Goal: Task Accomplishment & Management: Use online tool/utility

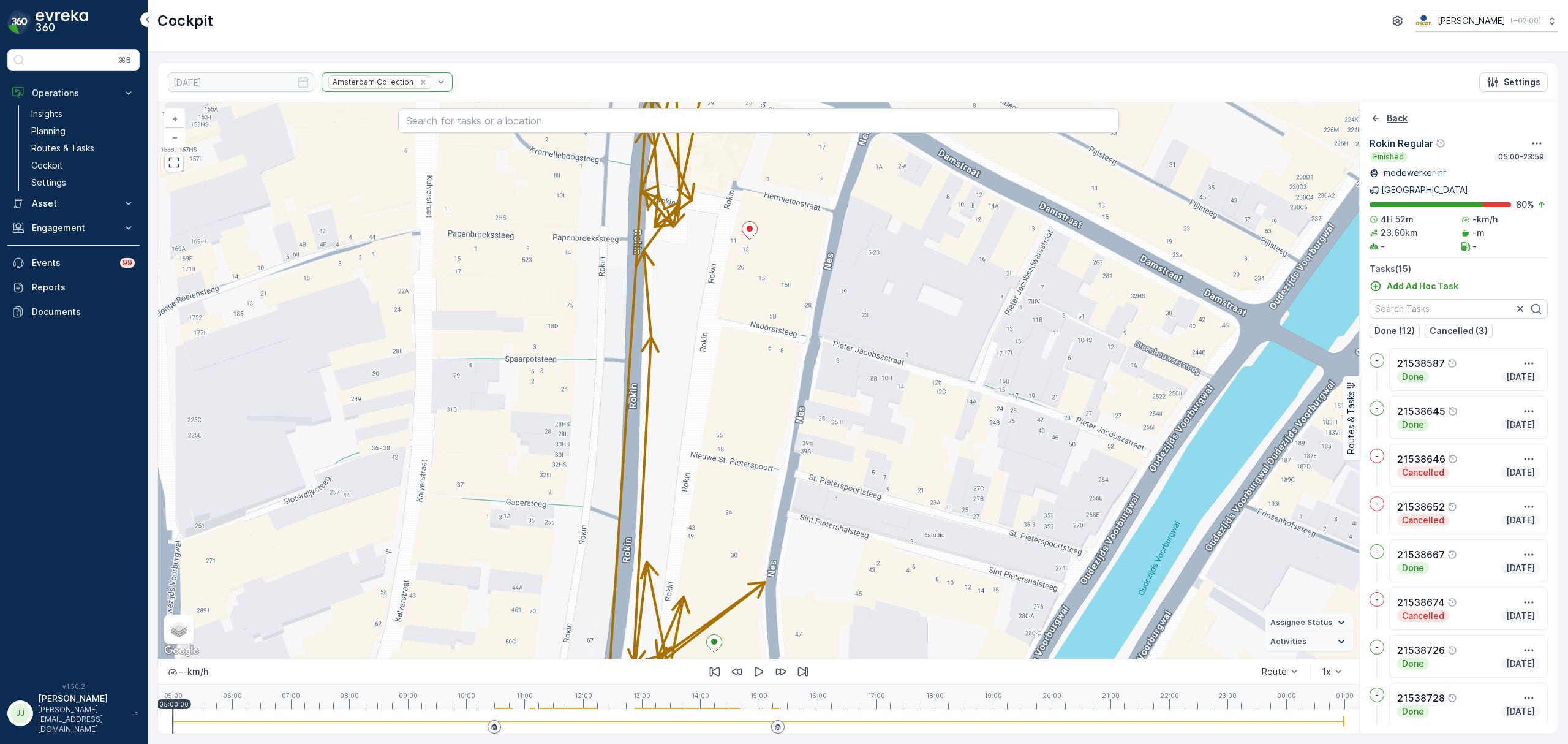
click at [1375, 115] on icon "Back" at bounding box center [1376, 118] width 13 height 13
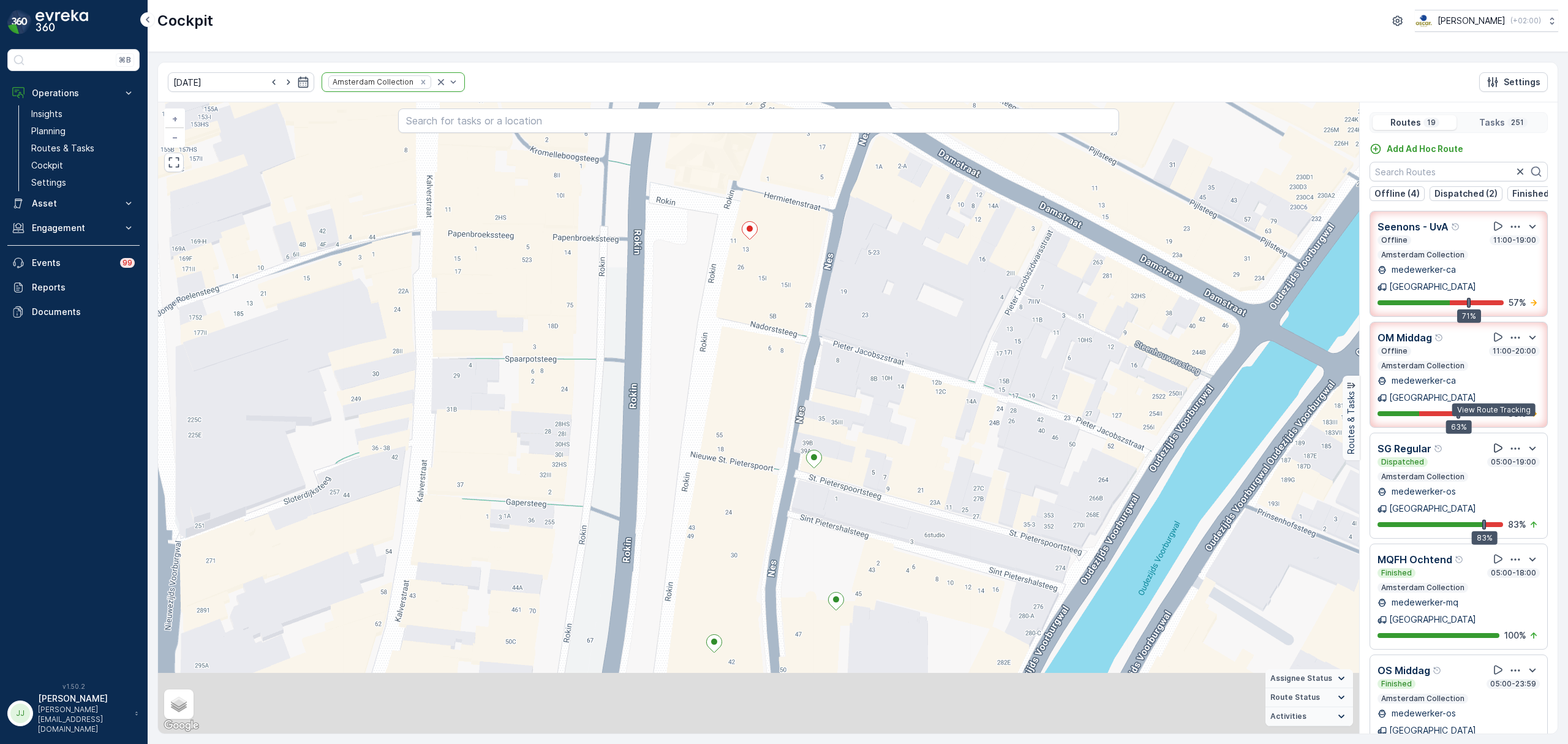
click at [1497, 442] on icon at bounding box center [1498, 447] width 13 height 13
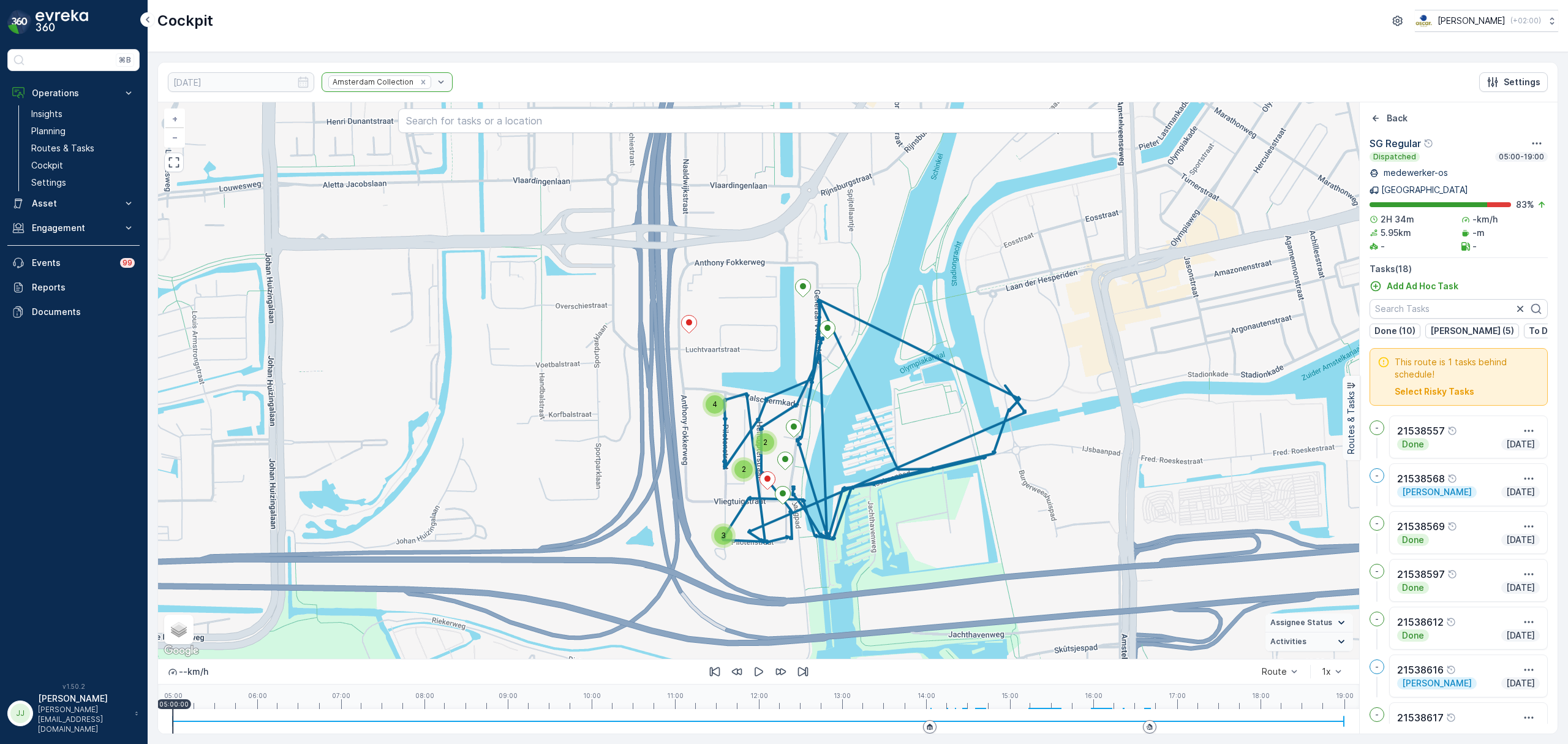
drag, startPoint x: 982, startPoint y: 468, endPoint x: 1041, endPoint y: 497, distance: 65.7
click at [1041, 497] on div "2 4 2 3 + − Satellite Roadmap Terrain Hybrid Leaflet Keyboard shortcuts Map Dat…" at bounding box center [759, 380] width 1201 height 556
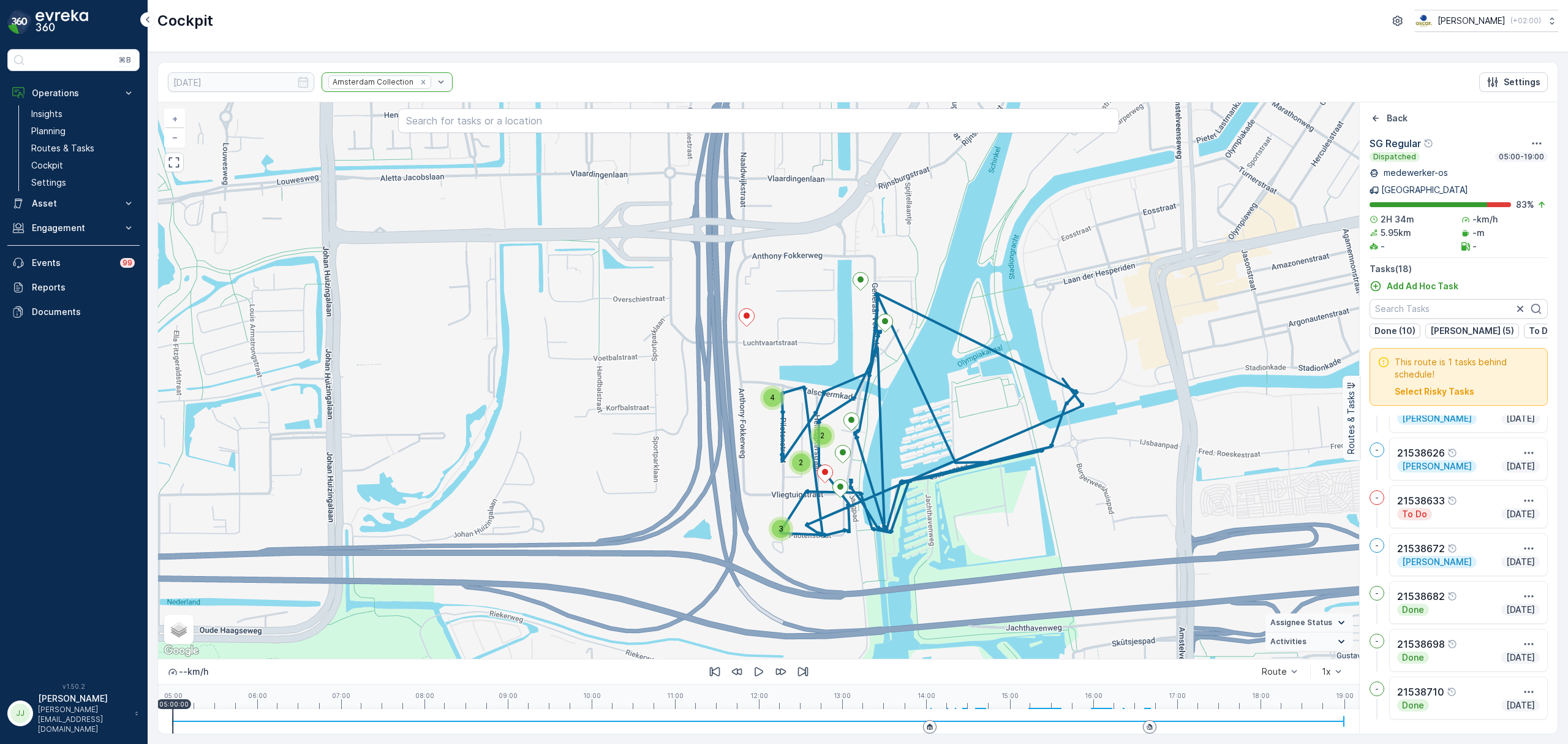
scroll to position [544, 0]
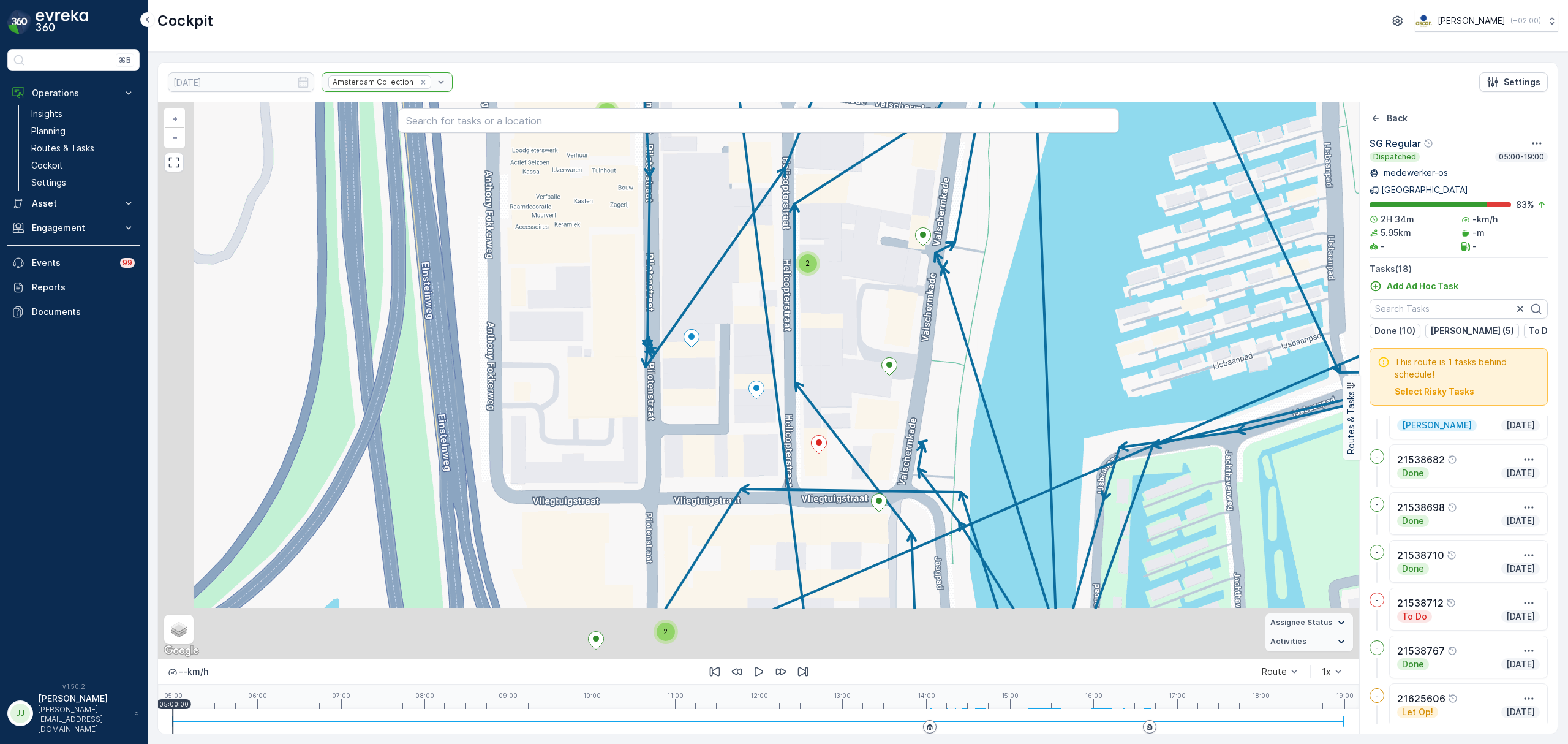
drag, startPoint x: 784, startPoint y: 489, endPoint x: 837, endPoint y: 385, distance: 116.7
click at [837, 385] on div "2 2 4 + − Satellite Roadmap Terrain Hybrid Leaflet Keyboard shortcuts Map Data …" at bounding box center [759, 380] width 1201 height 556
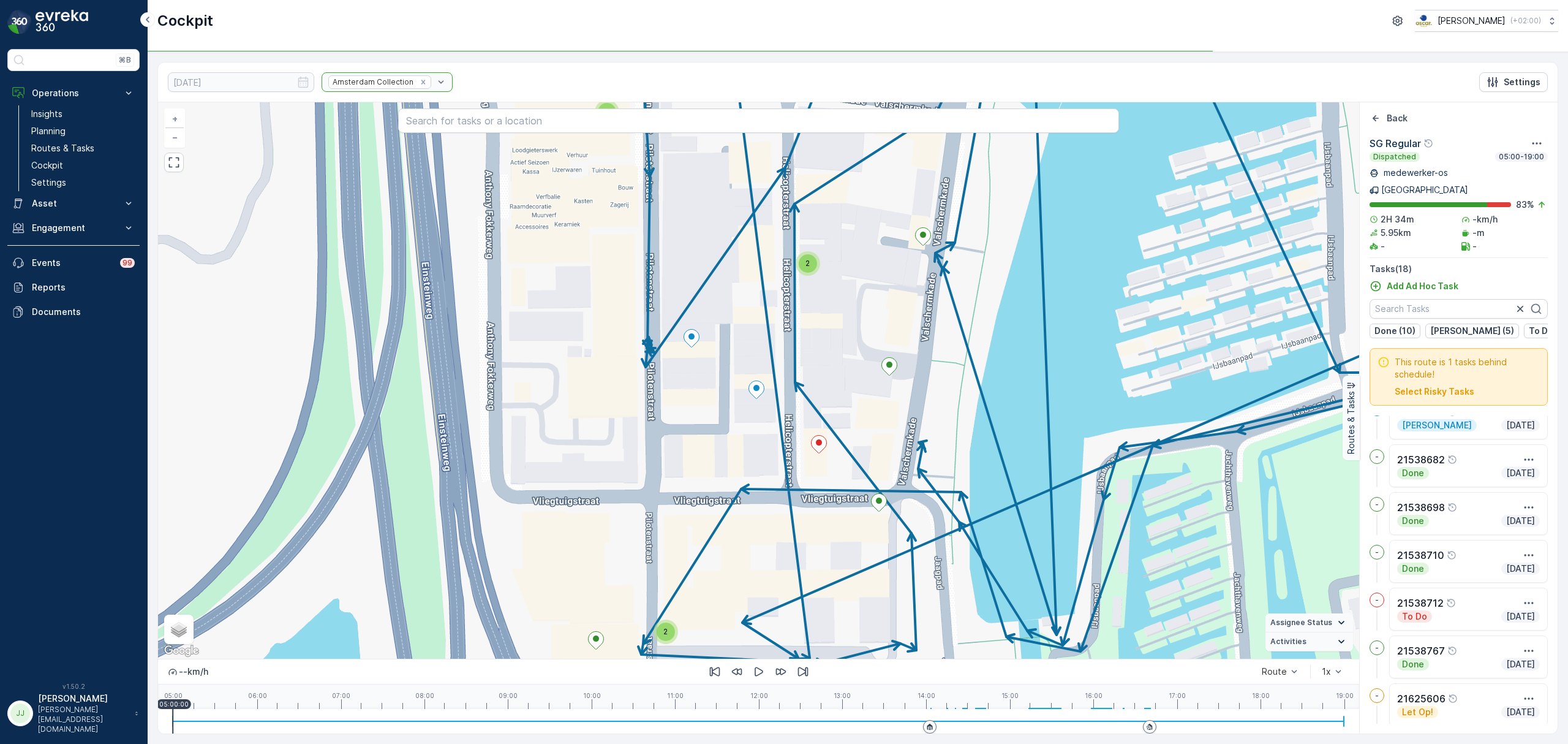
drag, startPoint x: 834, startPoint y: 332, endPoint x: 757, endPoint y: 401, distance: 103.4
click at [868, 576] on div "2 2 4 21538633 + − Satellite Roadmap Terrain Hybrid Leaflet Keyboard shortcuts …" at bounding box center [759, 380] width 1201 height 556
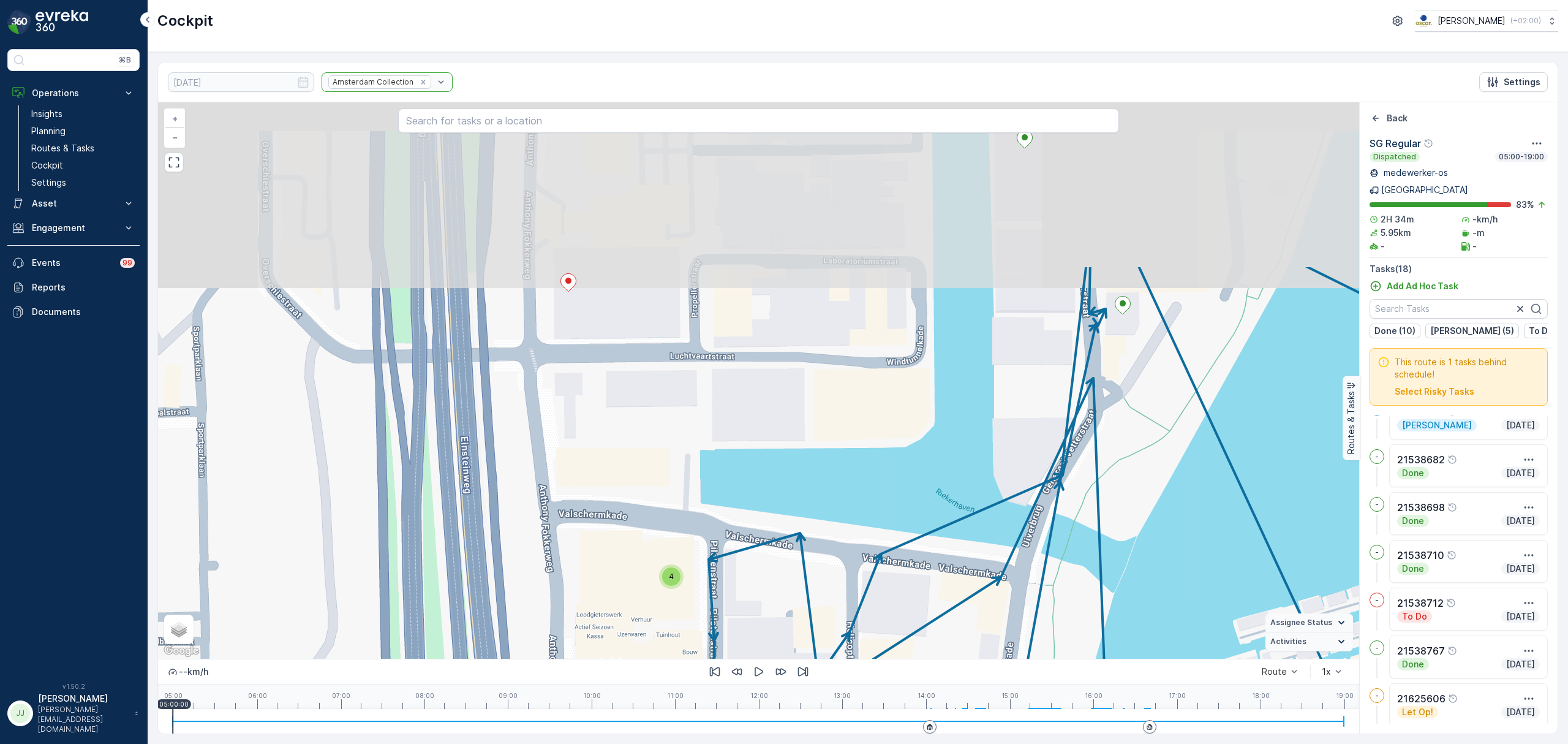
drag, startPoint x: 734, startPoint y: 490, endPoint x: 744, endPoint y: 559, distance: 69.7
click at [744, 559] on div "2 2 4 + − Satellite Roadmap Terrain Hybrid Leaflet Keyboard shortcuts Map Data …" at bounding box center [759, 380] width 1201 height 556
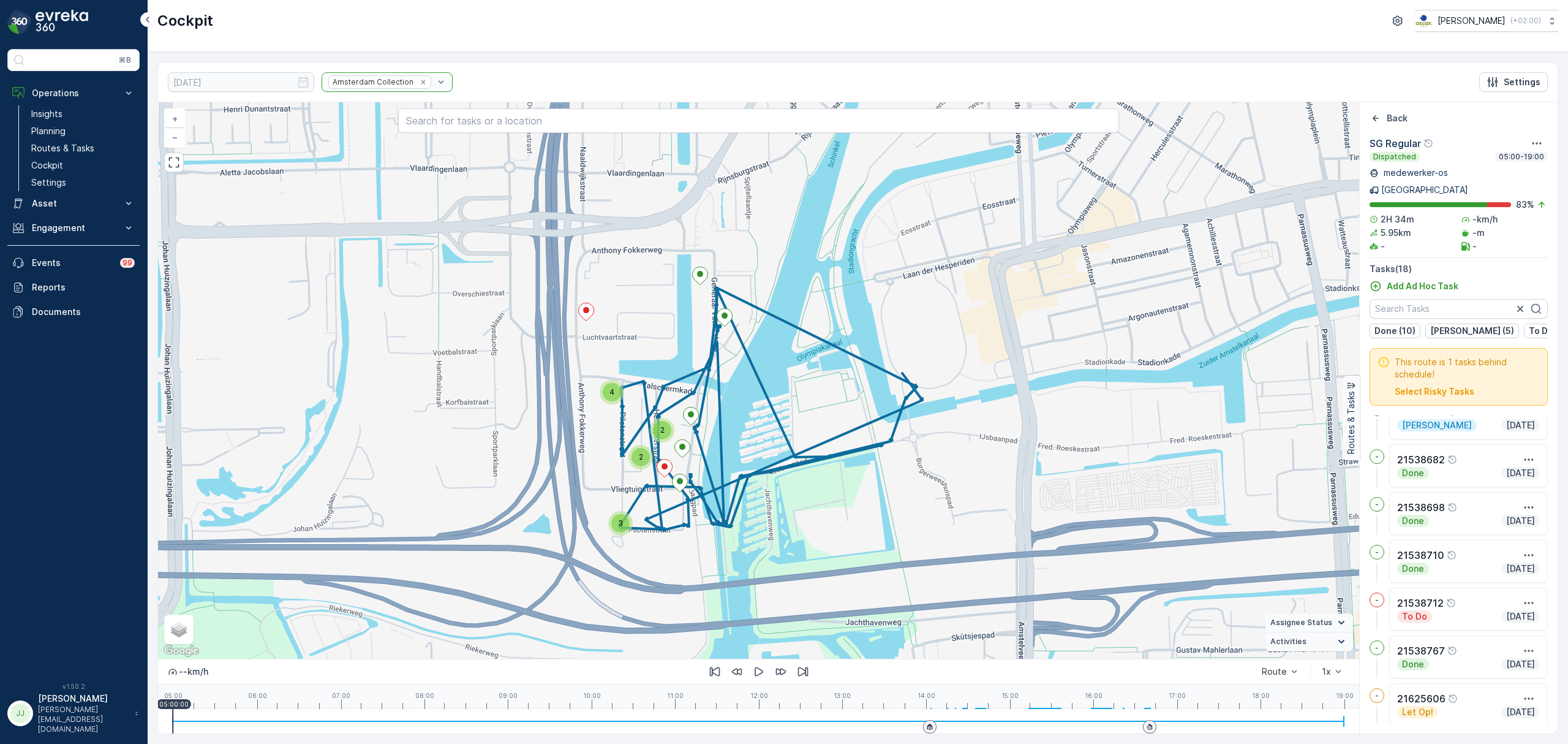
drag, startPoint x: 780, startPoint y: 410, endPoint x: 757, endPoint y: 363, distance: 52.3
click at [757, 363] on div "3 2 2 4 + − Satellite Roadmap Terrain Hybrid Leaflet Keyboard shortcuts Map Dat…" at bounding box center [759, 380] width 1201 height 556
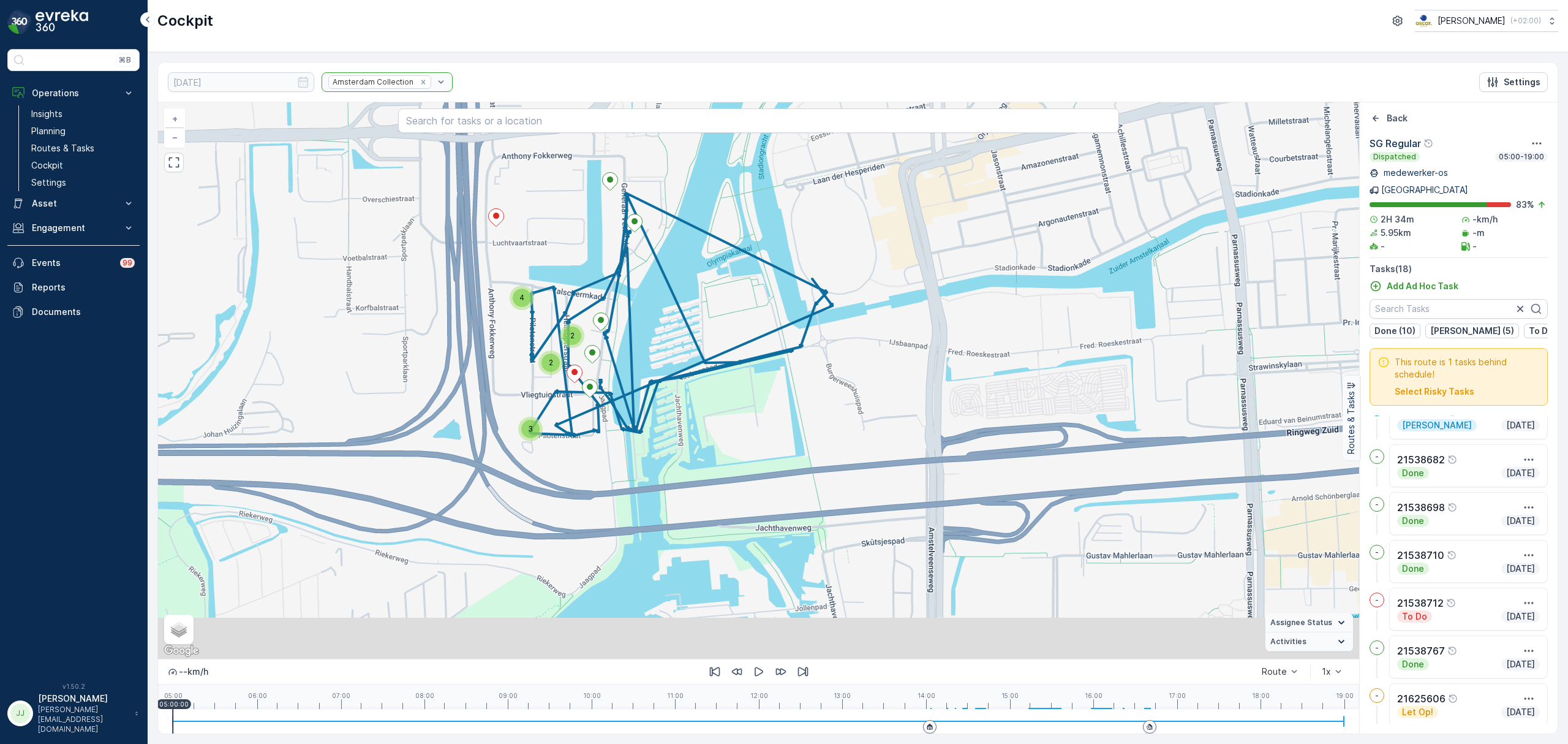
drag, startPoint x: 817, startPoint y: 435, endPoint x: 750, endPoint y: 388, distance: 81.8
click at [750, 388] on div "3 2 2 4 + − Satellite Roadmap Terrain Hybrid Leaflet Keyboard shortcuts Map Dat…" at bounding box center [759, 380] width 1201 height 556
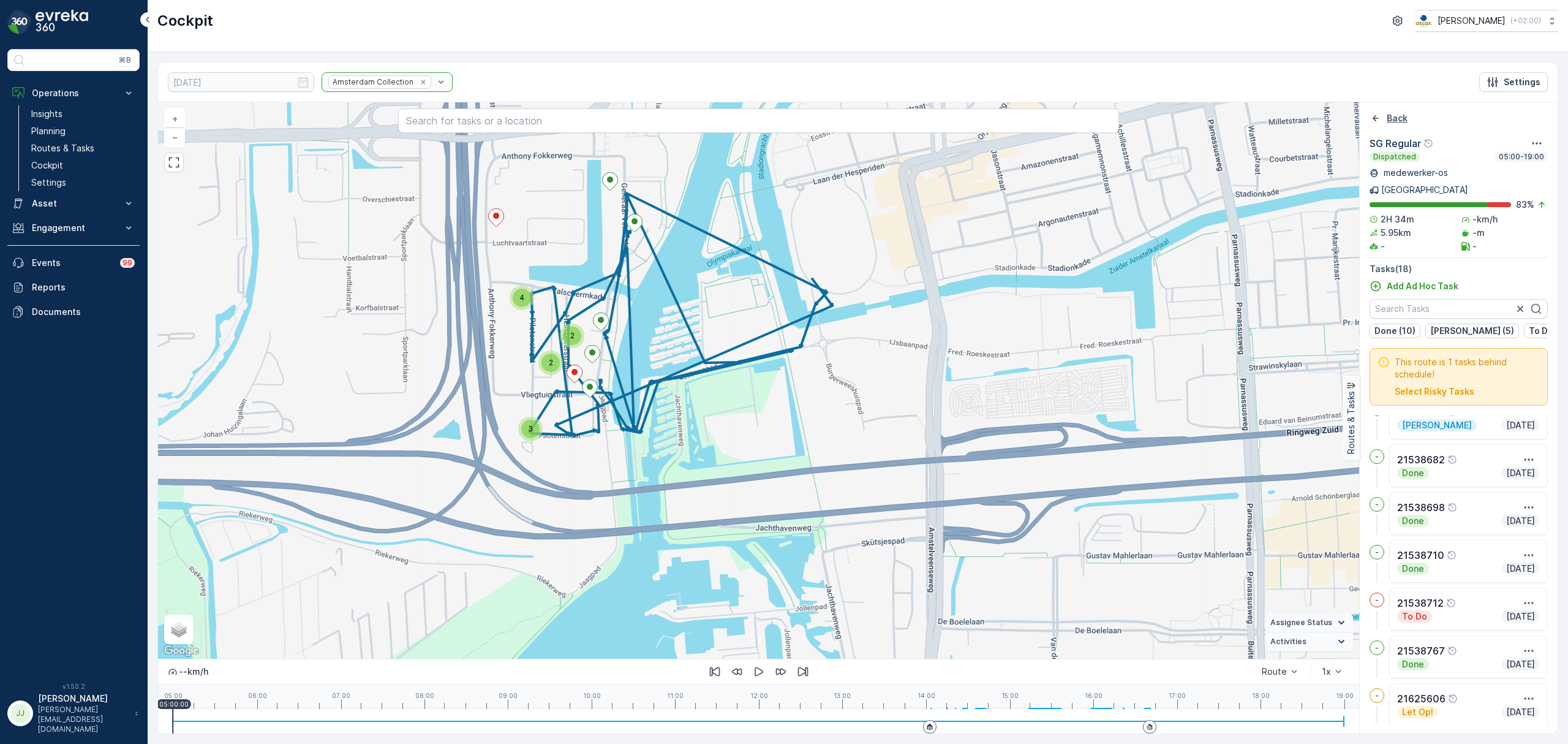
click at [1382, 114] on div "Back" at bounding box center [1389, 118] width 38 height 13
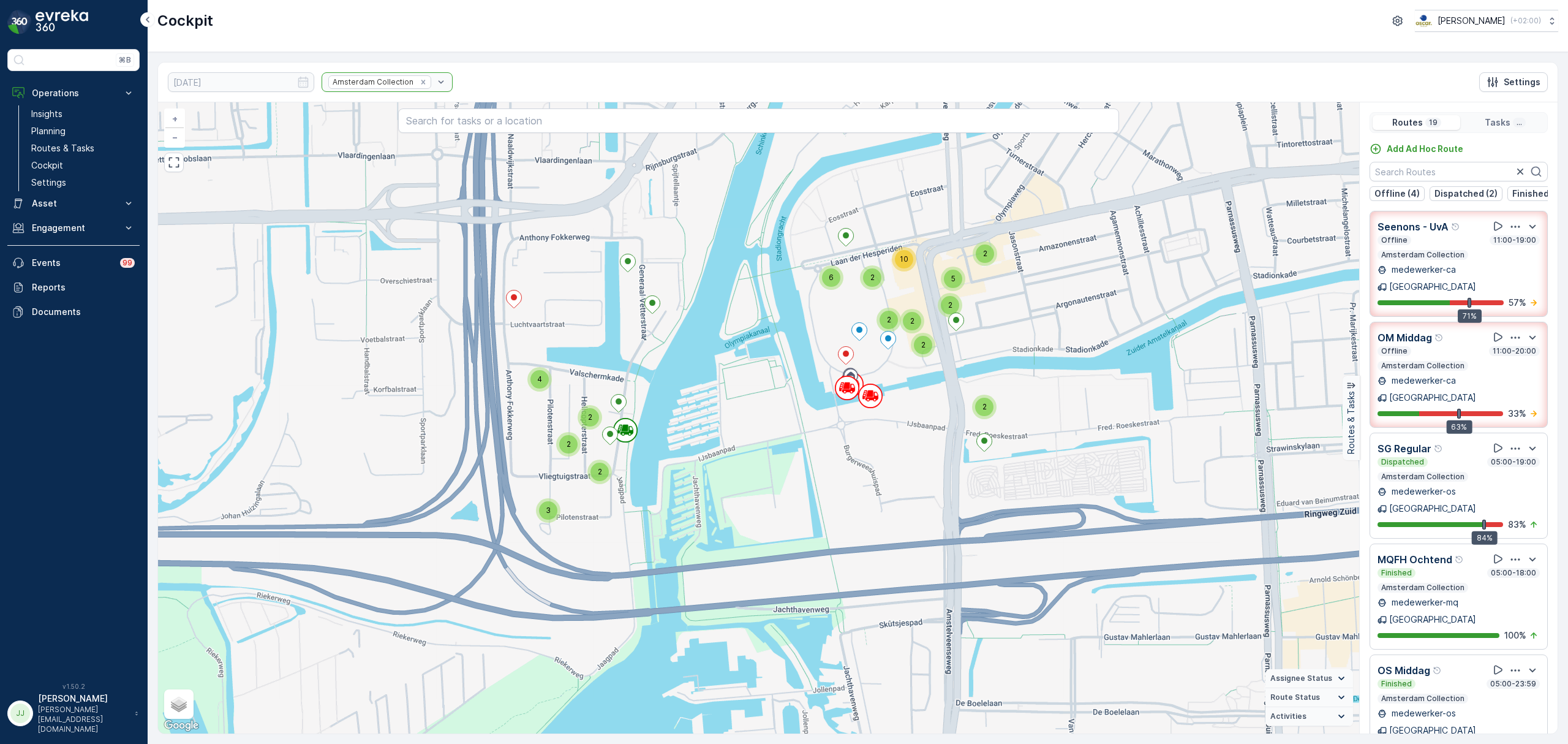
drag, startPoint x: 721, startPoint y: 471, endPoint x: 740, endPoint y: 554, distance: 85.1
click at [740, 554] on div "3 2 2 2 2 2 2 2 2 2 4 2 2 2 3 2 2 3 4 2 2 2 2 2 3 4 2 9 3 4 3 2 7 2 2 2 5 4 2 2…" at bounding box center [759, 417] width 1201 height 631
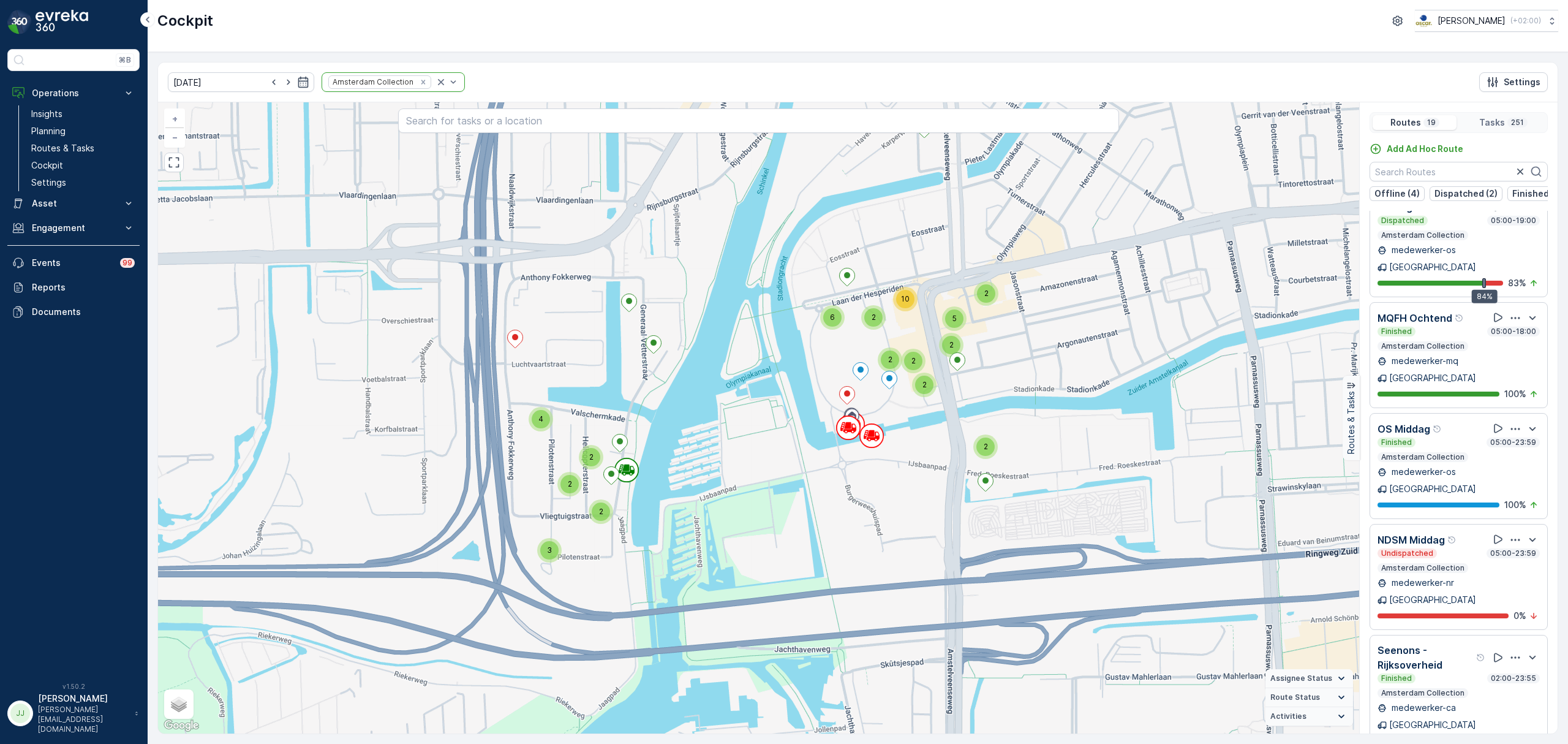
scroll to position [245, 0]
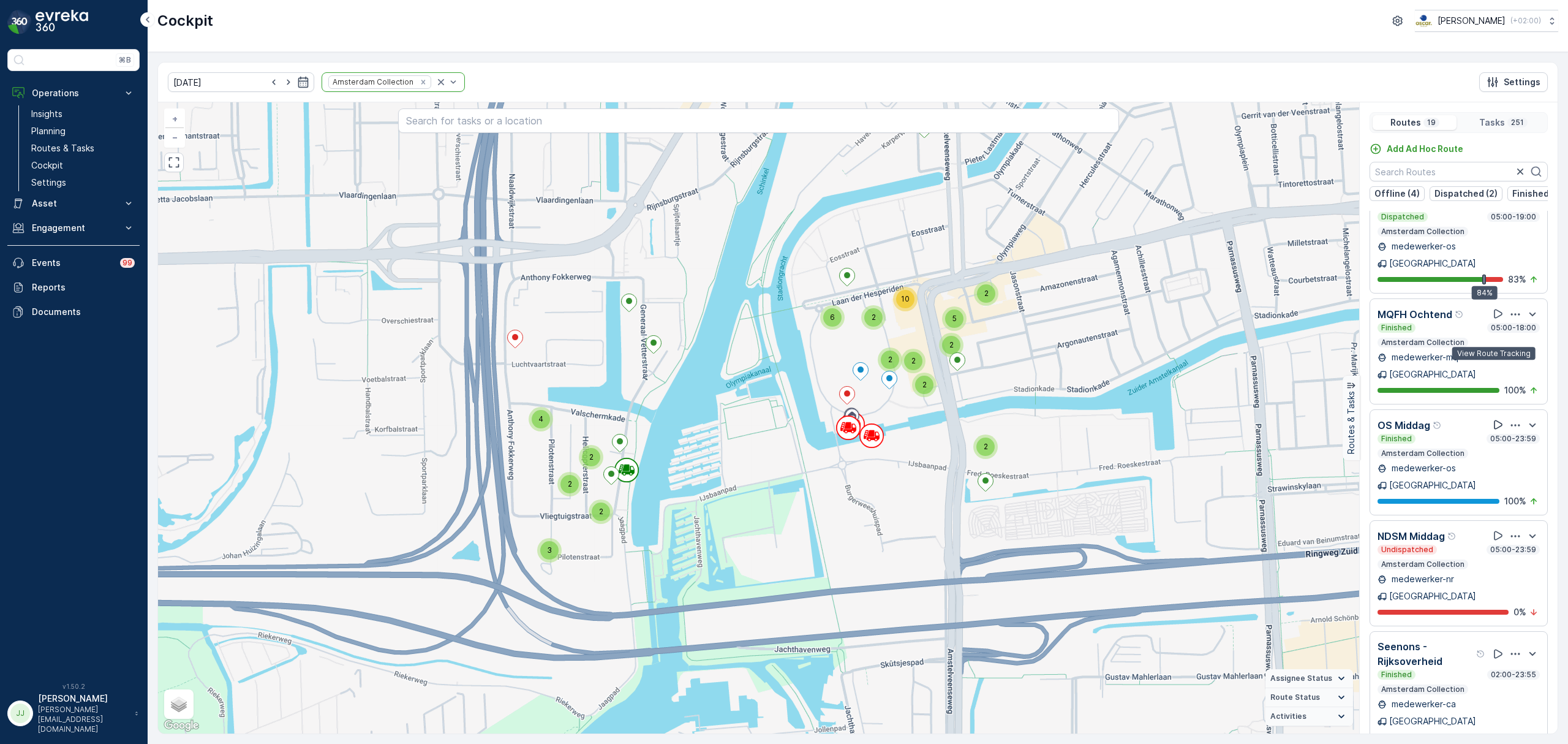
click at [1492, 419] on icon at bounding box center [1498, 425] width 13 height 13
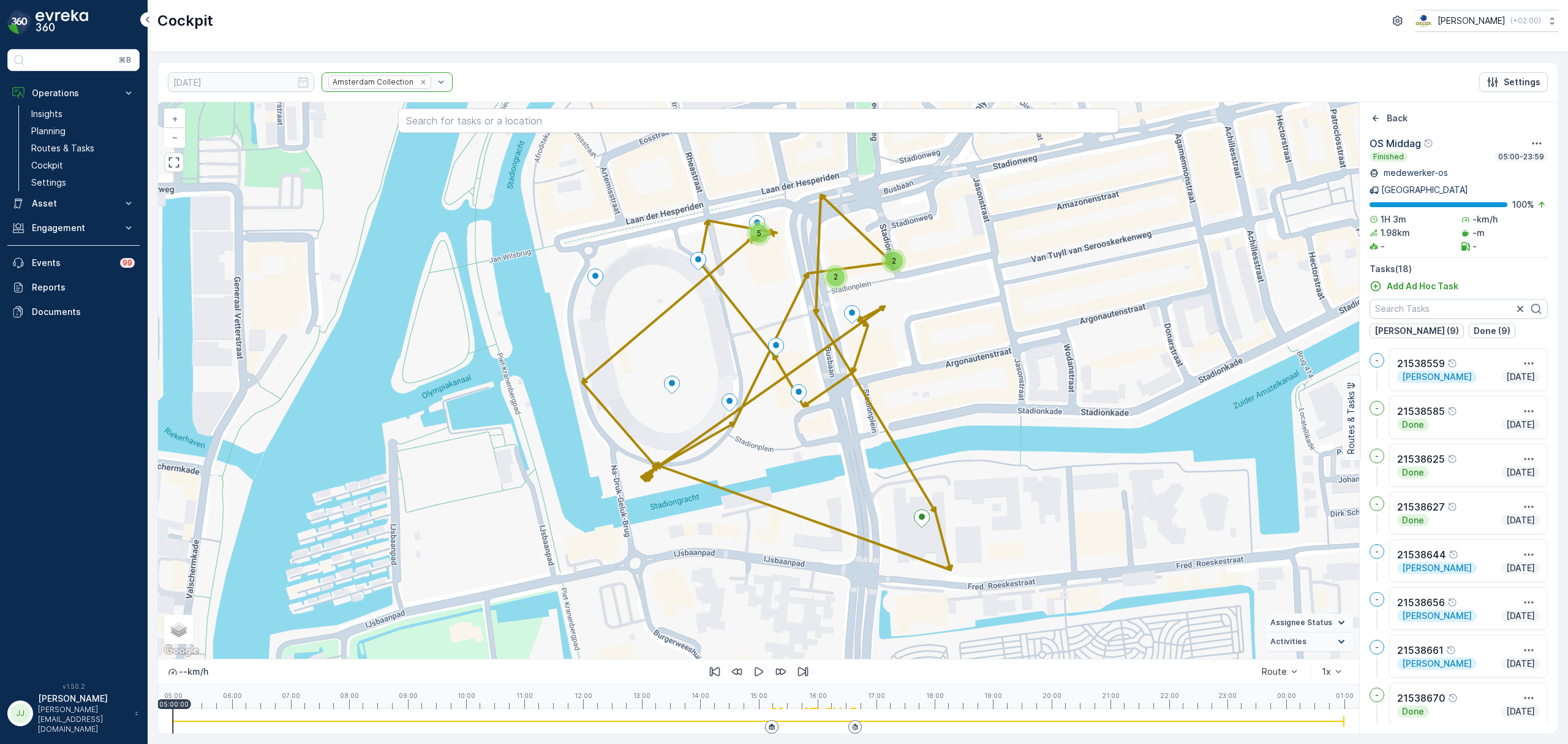
click at [596, 282] on icon at bounding box center [596, 277] width 15 height 18
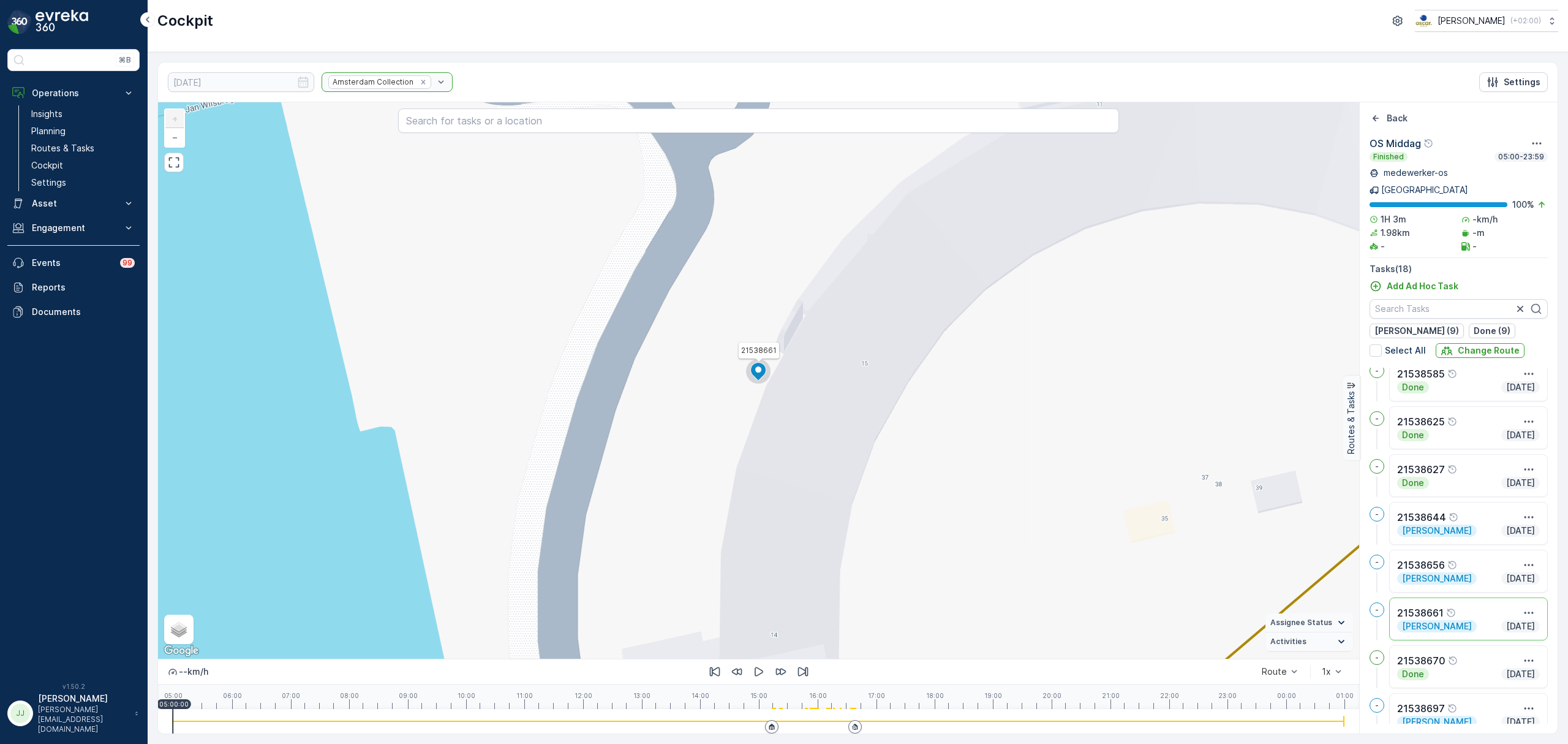
scroll to position [82, 0]
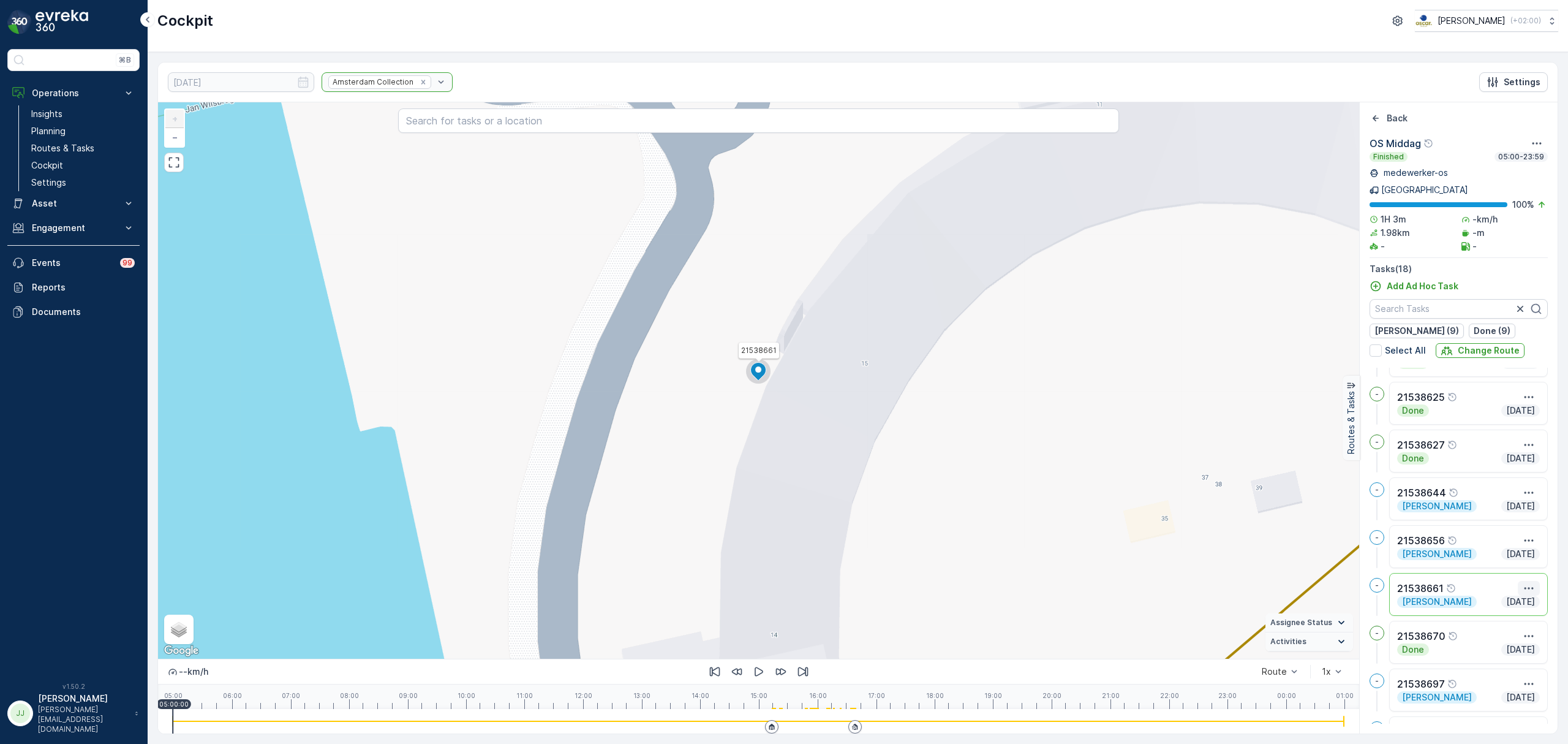
click at [1524, 582] on icon "button" at bounding box center [1529, 588] width 13 height 13
click at [1520, 601] on span "See More Details" at bounding box center [1507, 607] width 71 height 13
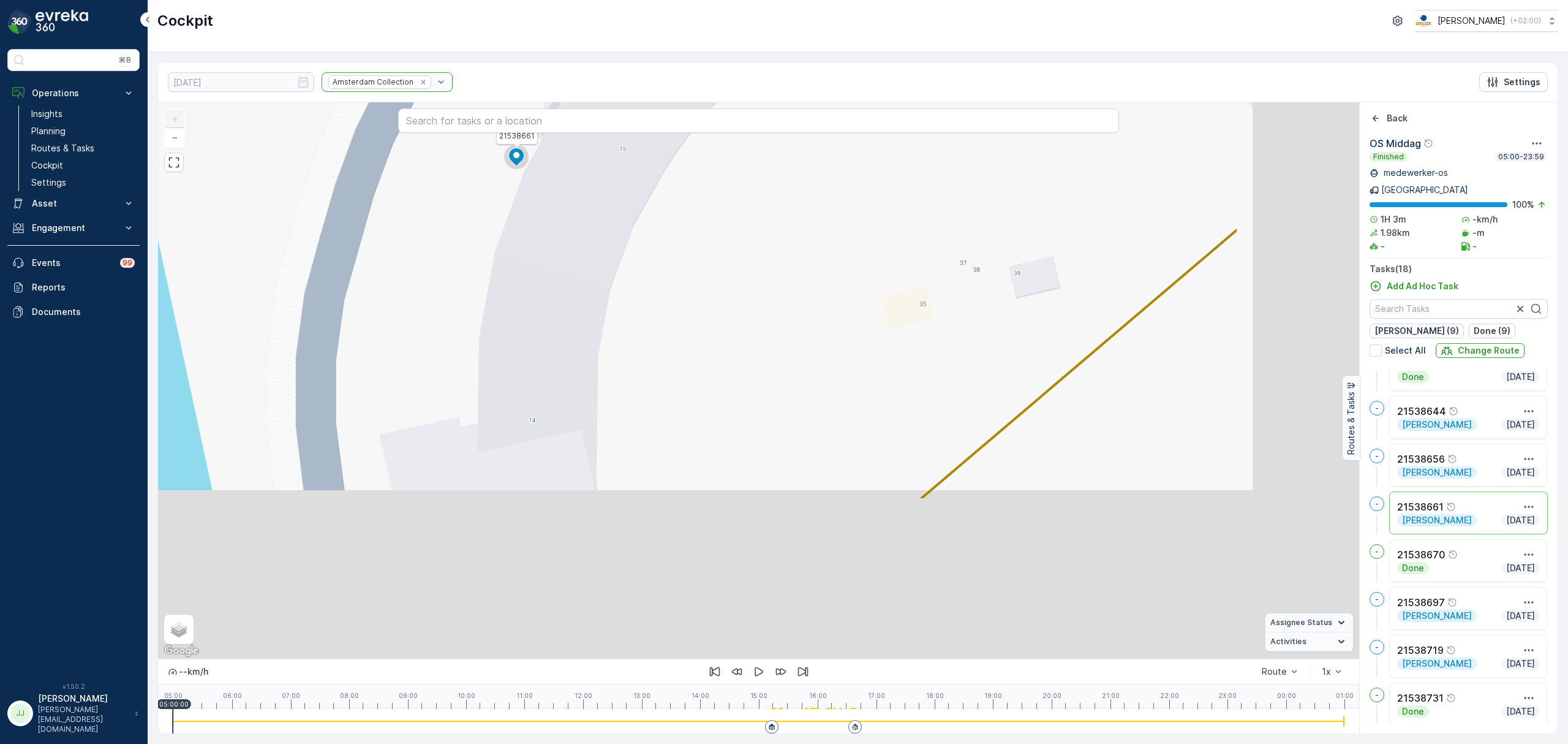
drag, startPoint x: 859, startPoint y: 243, endPoint x: 841, endPoint y: 270, distance: 32.4
click at [838, 223] on div "2 4 21538661 + − Satellite Roadmap Terrain Hybrid Leaflet Keyboard shortcuts Ma…" at bounding box center [759, 380] width 1201 height 556
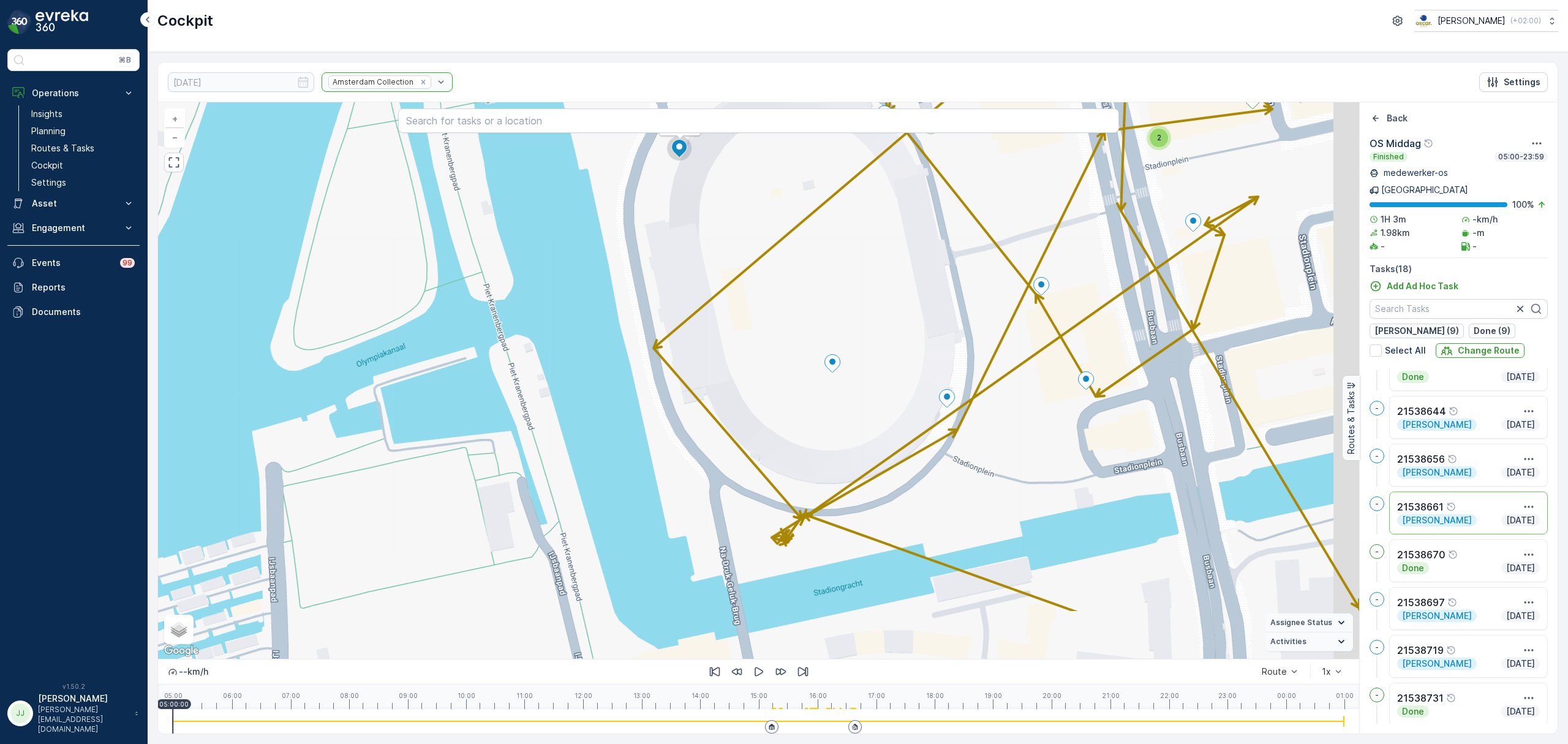
drag, startPoint x: 951, startPoint y: 402, endPoint x: 857, endPoint y: 287, distance: 148.5
click at [857, 287] on div "2 4 21538661 + − Satellite Roadmap Terrain Hybrid Leaflet Keyboard shortcuts Ma…" at bounding box center [759, 380] width 1201 height 556
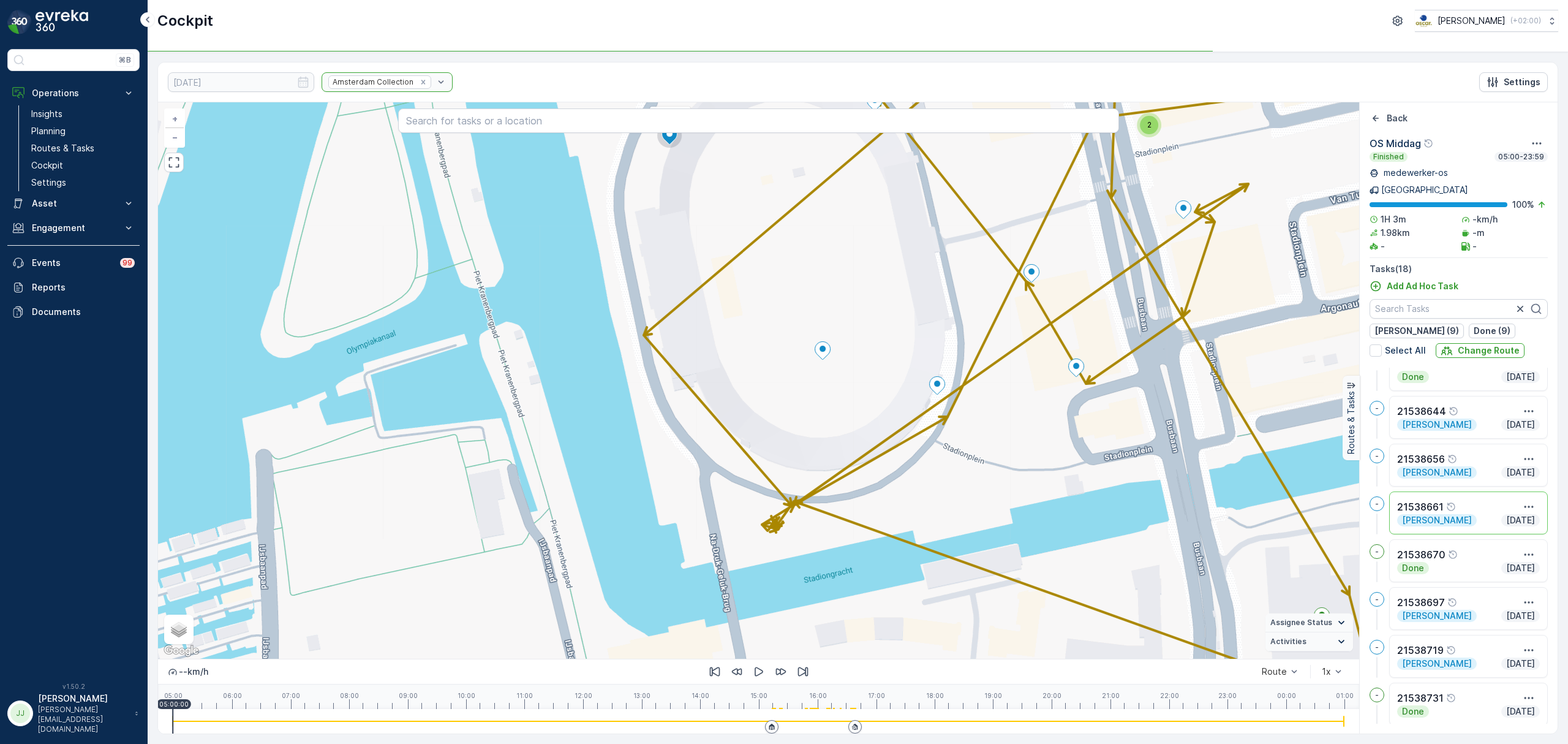
drag, startPoint x: 1023, startPoint y: 447, endPoint x: 778, endPoint y: 329, distance: 271.9
click at [777, 326] on div "2 4 21538661 + − Satellite Roadmap Terrain Hybrid Leaflet Keyboard shortcuts Ma…" at bounding box center [759, 380] width 1201 height 556
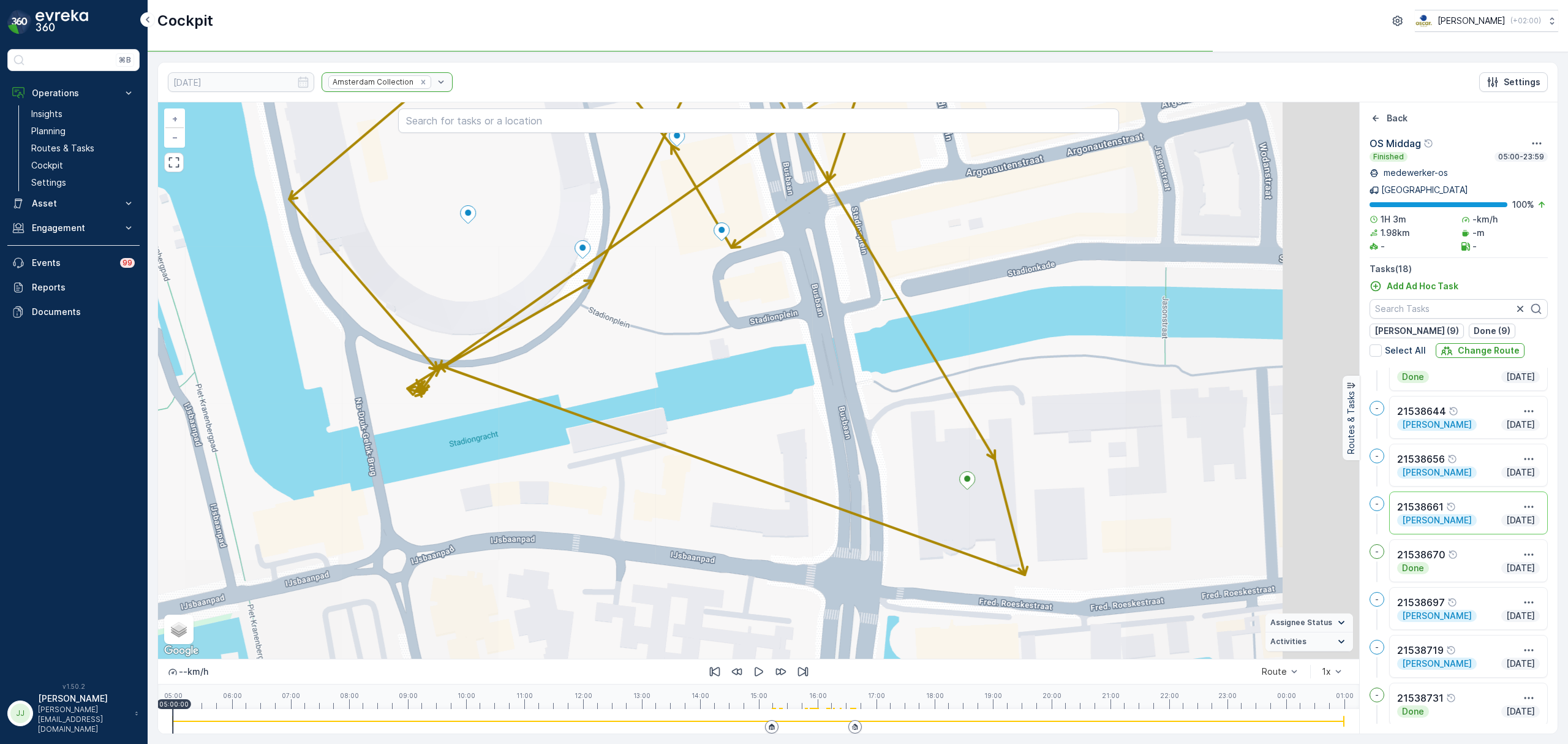
drag, startPoint x: 1003, startPoint y: 440, endPoint x: 720, endPoint y: 324, distance: 305.9
click at [720, 324] on div "2 4 21538661 + − Satellite Roadmap Terrain Hybrid Leaflet Keyboard shortcuts Ma…" at bounding box center [759, 380] width 1201 height 556
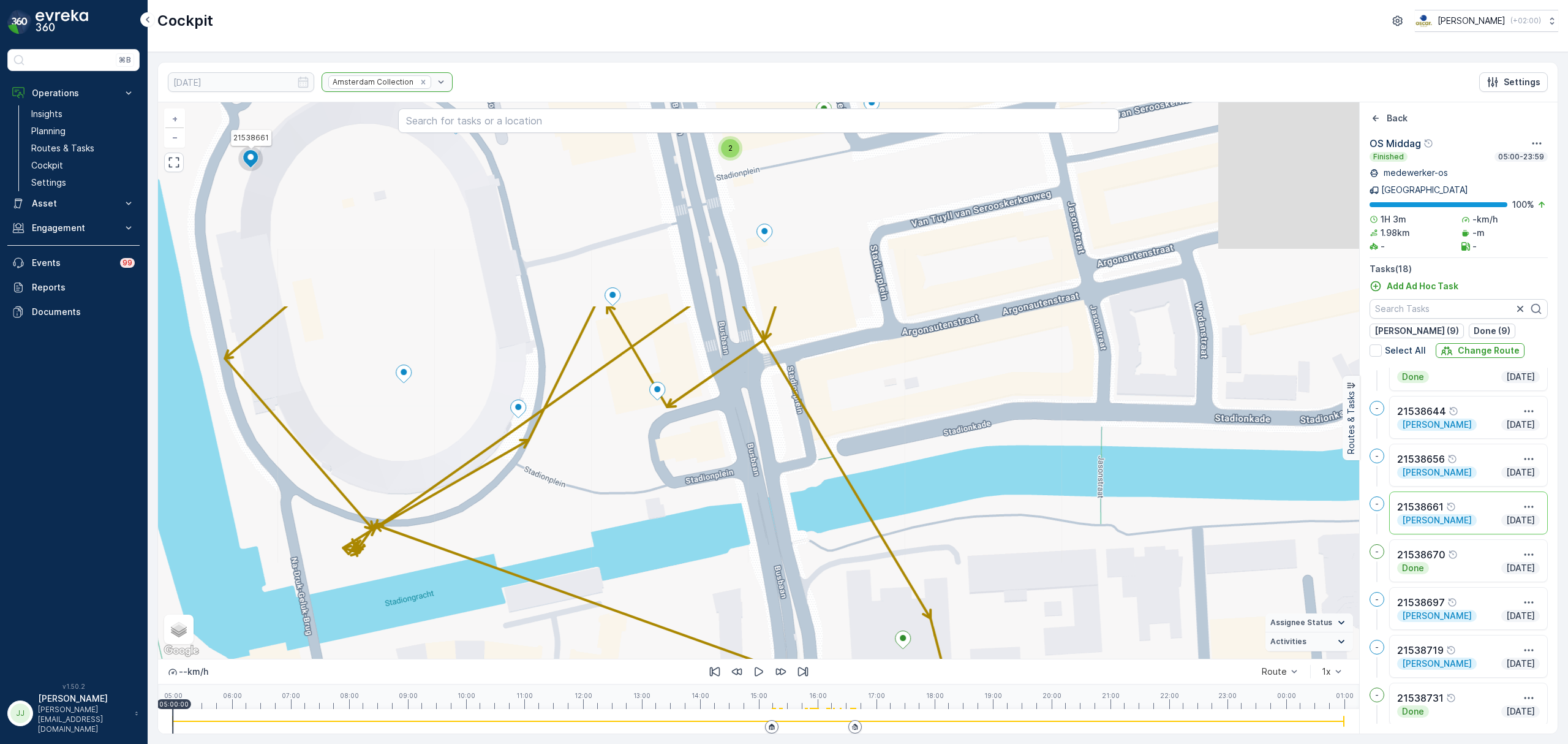
drag, startPoint x: 848, startPoint y: 561, endPoint x: 854, endPoint y: 542, distance: 19.9
click at [860, 588] on div "2 4 21538661 + − Satellite Roadmap Terrain Hybrid Leaflet Keyboard shortcuts Ma…" at bounding box center [759, 380] width 1201 height 556
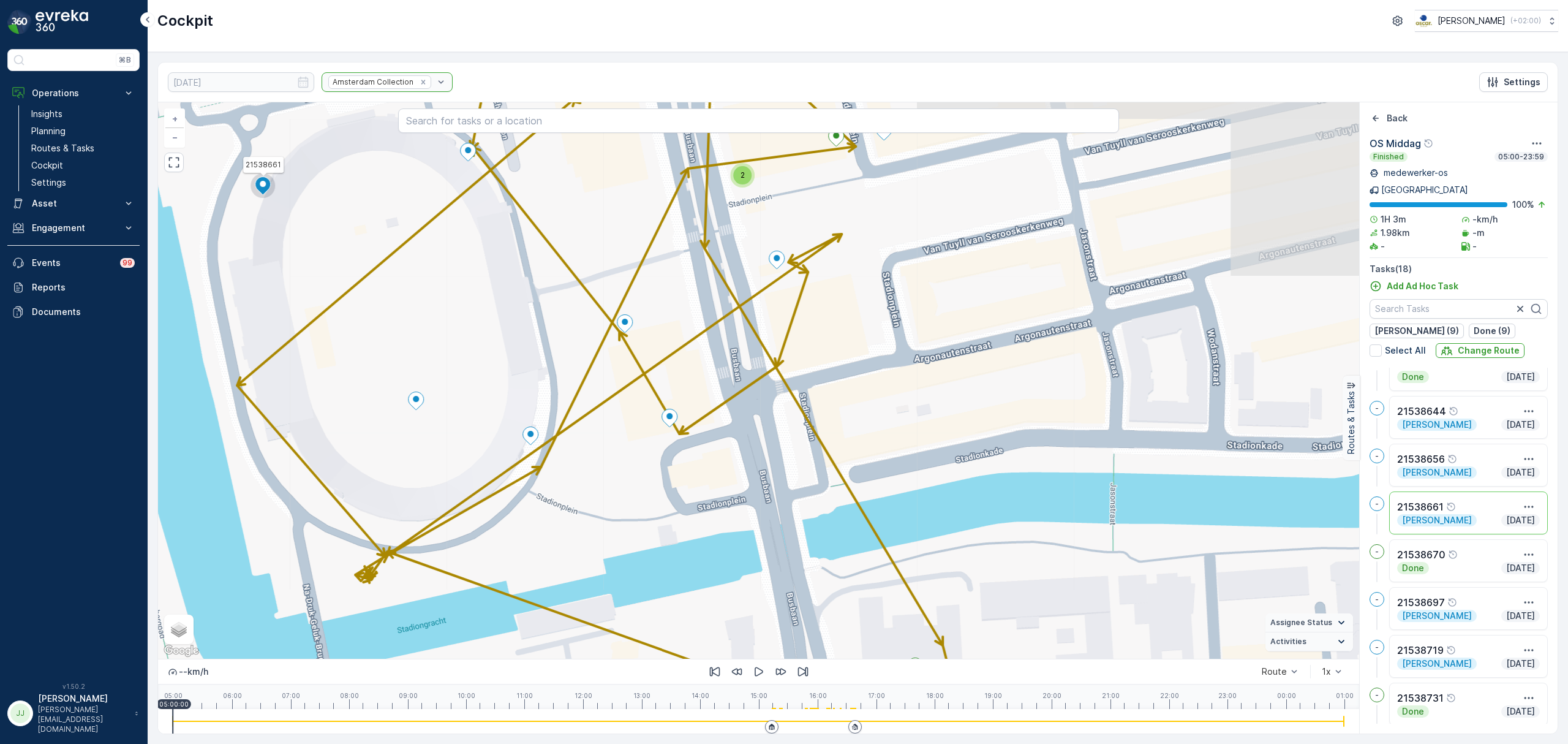
drag, startPoint x: 815, startPoint y: 484, endPoint x: 836, endPoint y: 570, distance: 88.5
click at [836, 570] on div "2 4 21538661 + − Satellite Roadmap Terrain Hybrid Leaflet Keyboard shortcuts Ma…" at bounding box center [759, 380] width 1201 height 556
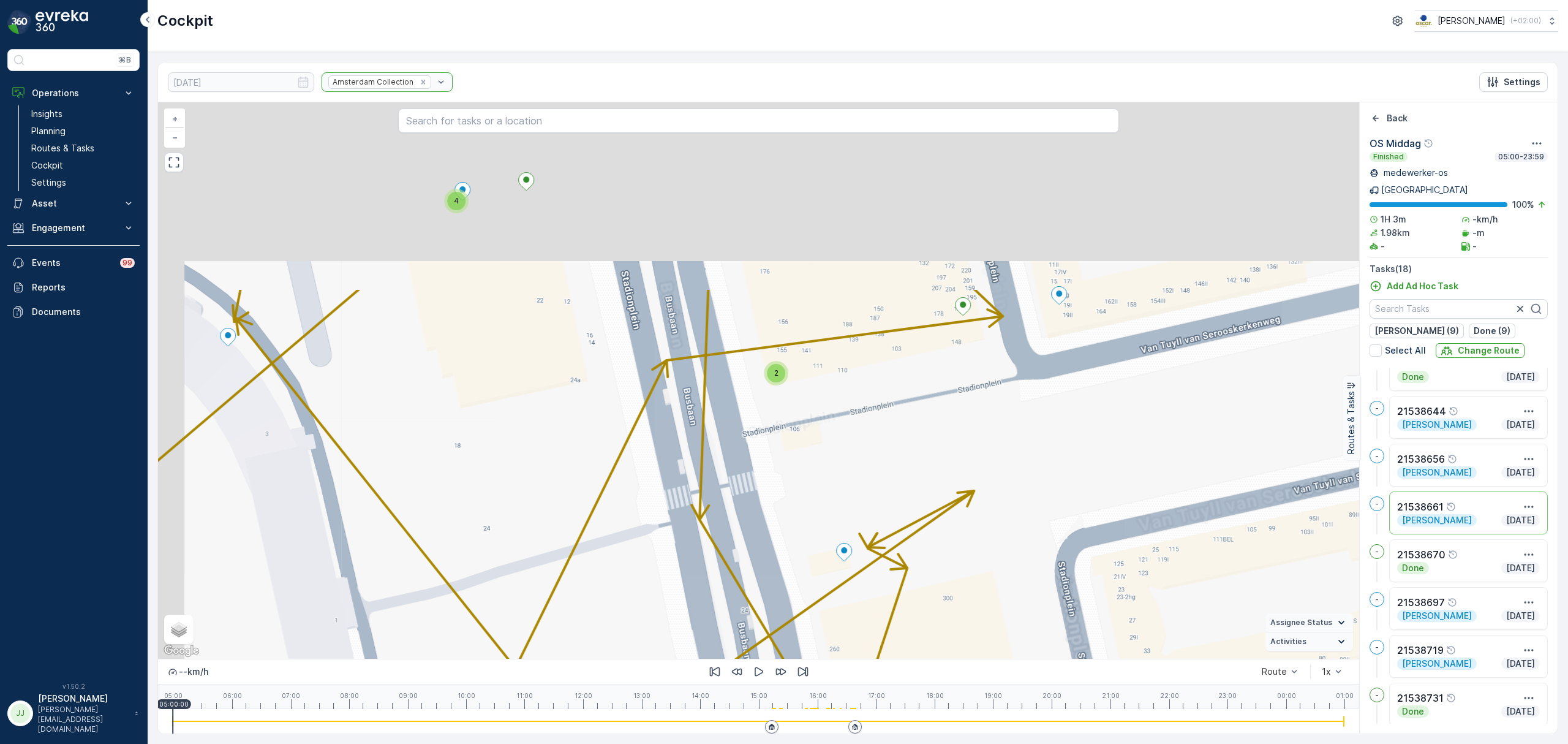
drag, startPoint x: 821, startPoint y: 429, endPoint x: 853, endPoint y: 558, distance: 132.9
click at [853, 558] on div "2 4 21538661 + − Satellite Roadmap Terrain Hybrid Leaflet Keyboard shortcuts Ma…" at bounding box center [759, 380] width 1201 height 556
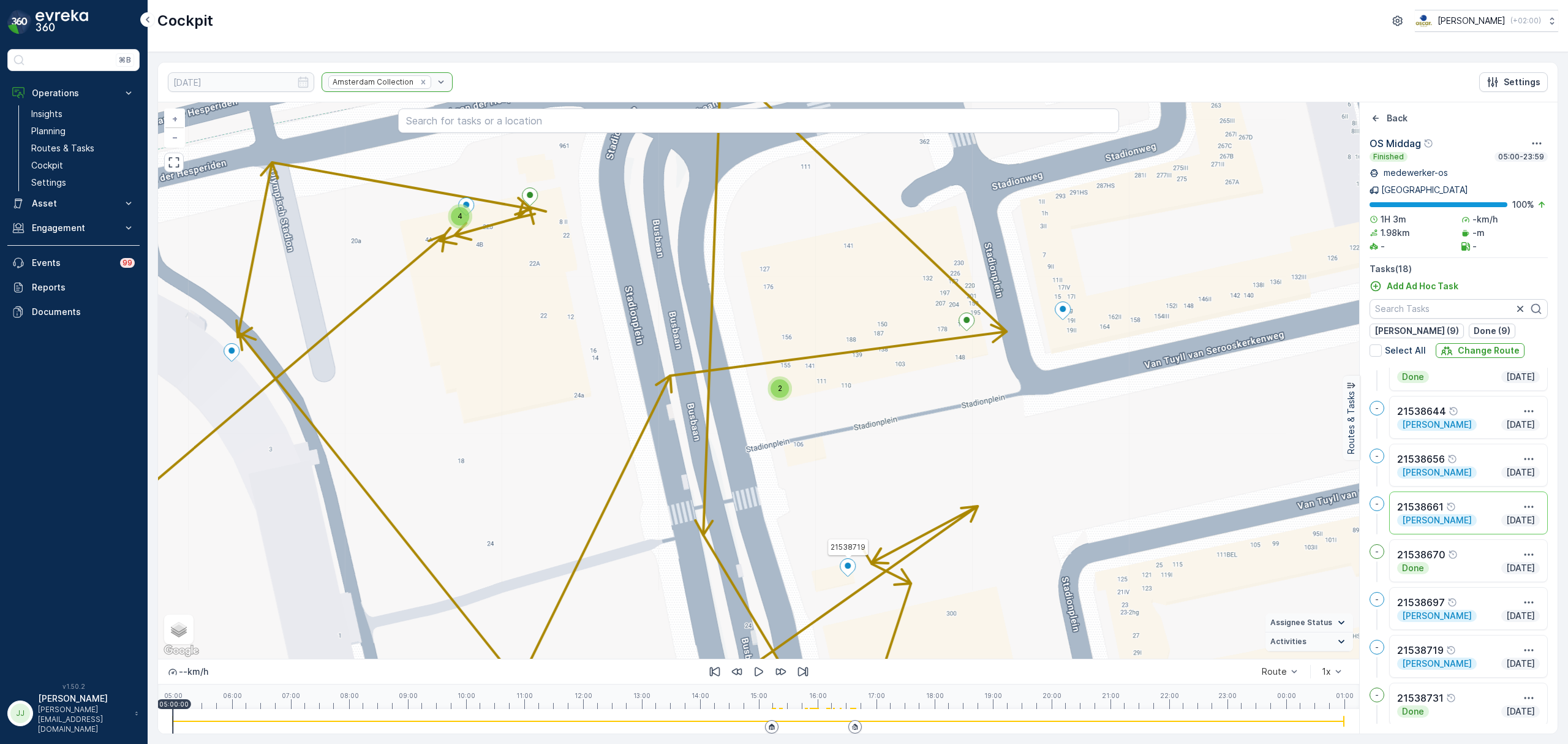
click at [785, 388] on div "2" at bounding box center [780, 388] width 19 height 19
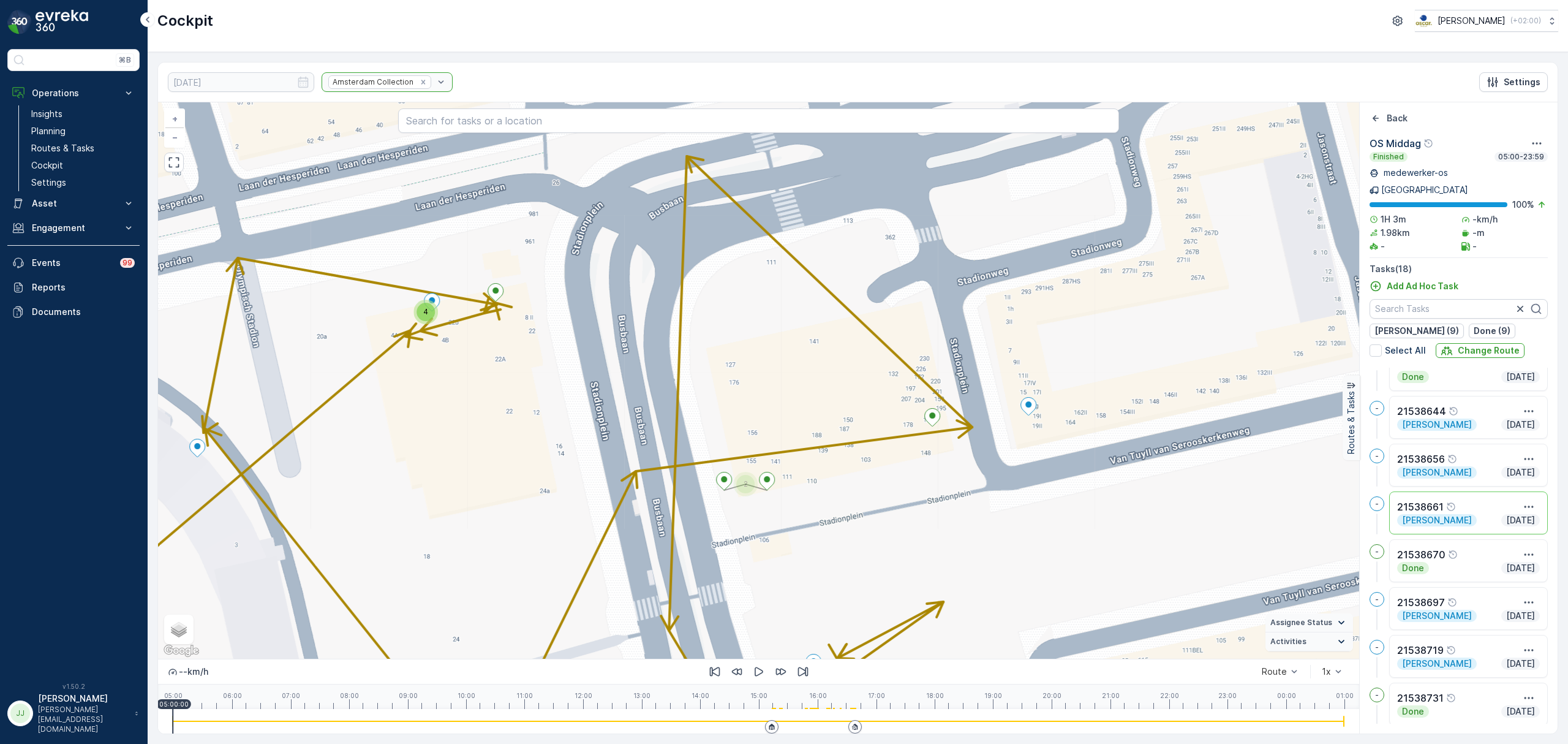
drag, startPoint x: 902, startPoint y: 462, endPoint x: 969, endPoint y: 436, distance: 71.9
click at [893, 482] on div "2 4 21538661 + − Satellite Roadmap Terrain Hybrid Leaflet Keyboard shortcuts Ma…" at bounding box center [759, 380] width 1201 height 556
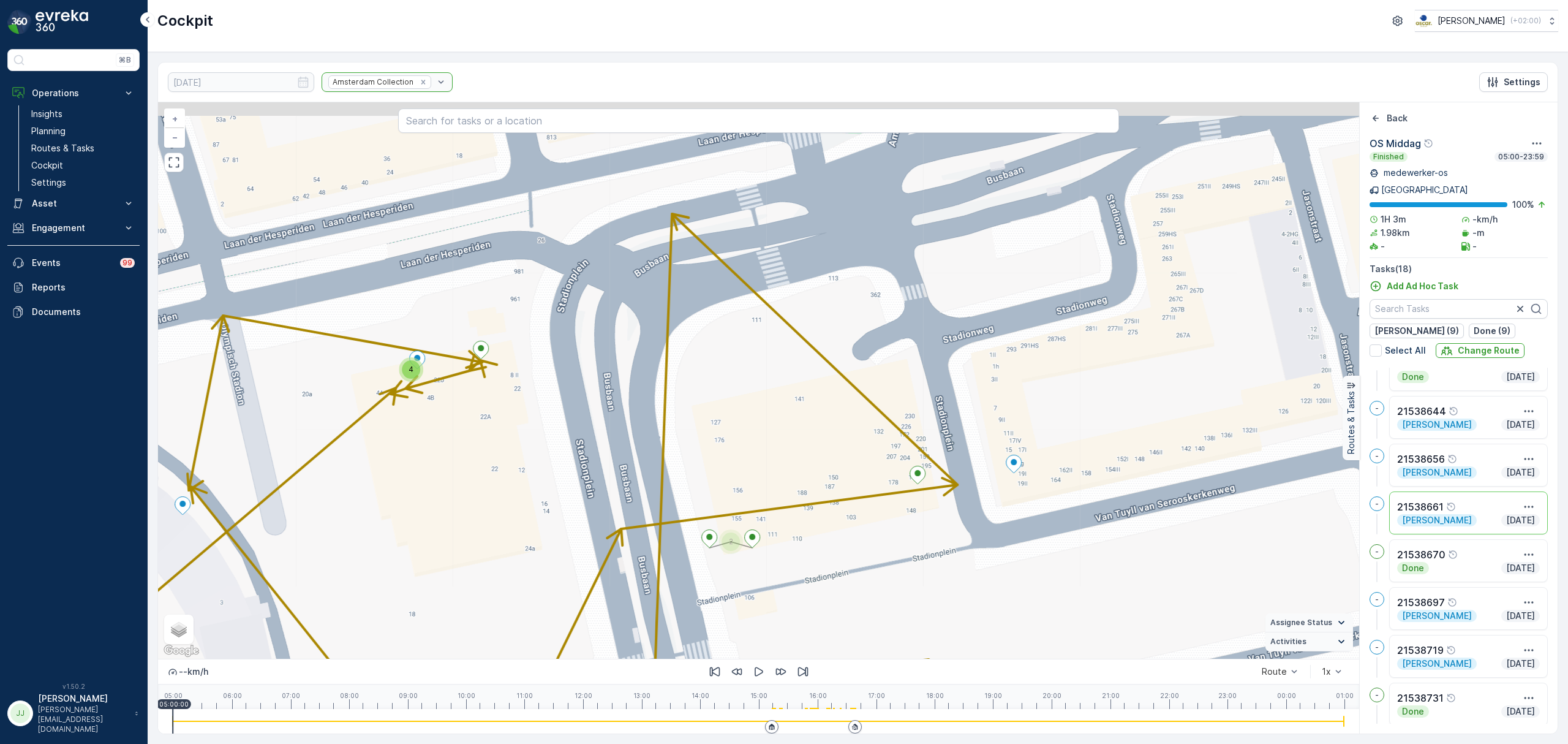
drag, startPoint x: 909, startPoint y: 393, endPoint x: 912, endPoint y: 536, distance: 143.0
click at [912, 536] on div "2 4 21538661 + − Satellite Roadmap Terrain Hybrid Leaflet Keyboard shortcuts Ma…" at bounding box center [759, 380] width 1201 height 556
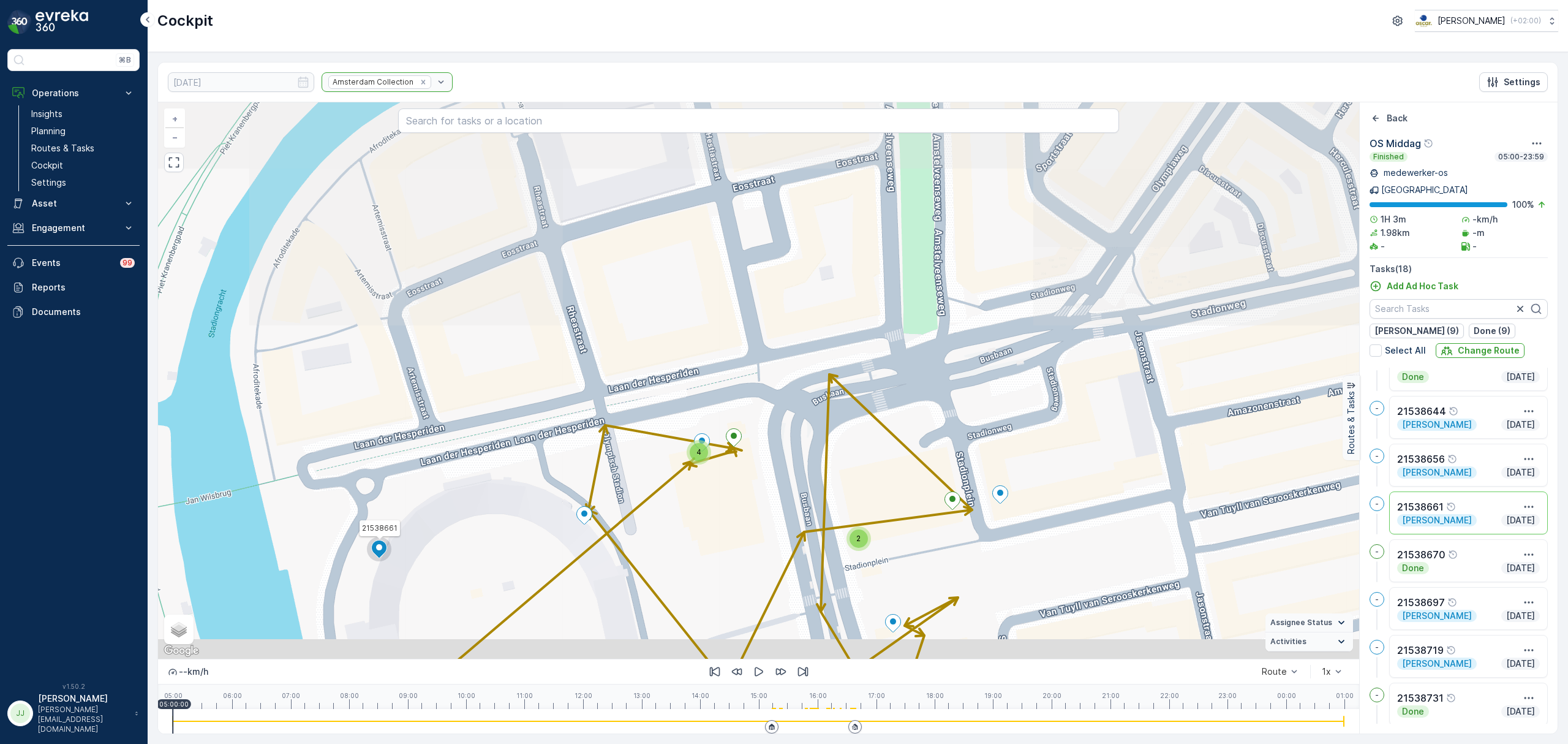
drag, startPoint x: 789, startPoint y: 474, endPoint x: 860, endPoint y: 353, distance: 140.3
click at [860, 353] on div "2 4 21538661 + − Satellite Roadmap Terrain Hybrid Leaflet Keyboard shortcuts Ma…" at bounding box center [759, 380] width 1201 height 556
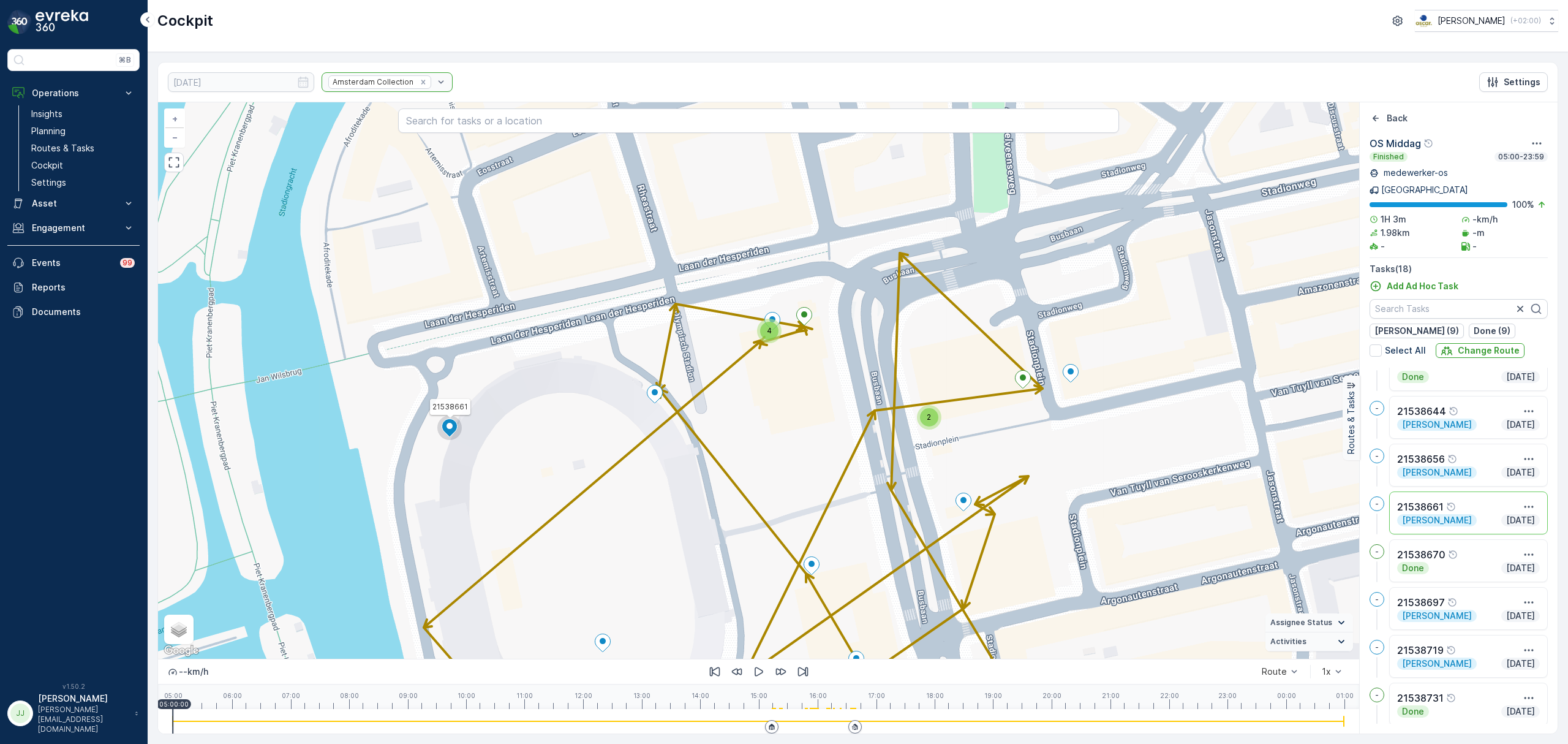
click at [770, 331] on span "4" at bounding box center [769, 330] width 5 height 9
drag, startPoint x: 787, startPoint y: 447, endPoint x: 778, endPoint y: 290, distance: 157.3
click at [778, 290] on div "2 4 21538661 + − Satellite Roadmap Terrain Hybrid Leaflet Keyboard shortcuts Ma…" at bounding box center [759, 380] width 1201 height 556
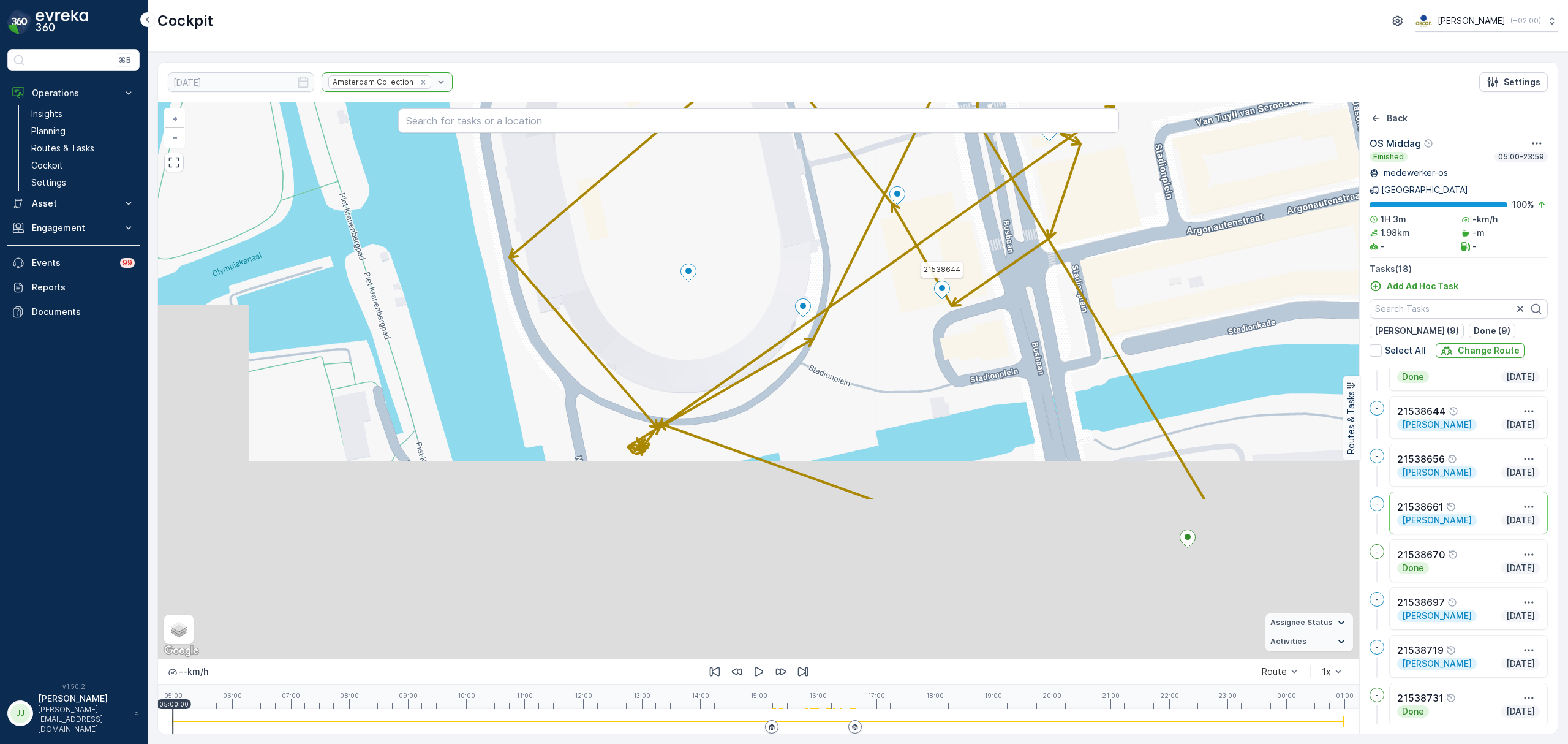
drag, startPoint x: 843, startPoint y: 399, endPoint x: 884, endPoint y: 351, distance: 63.1
click at [884, 351] on div "2 4 21538661 21538644 + − Satellite Roadmap Terrain Hybrid Leaflet Keyboard sho…" at bounding box center [759, 380] width 1201 height 556
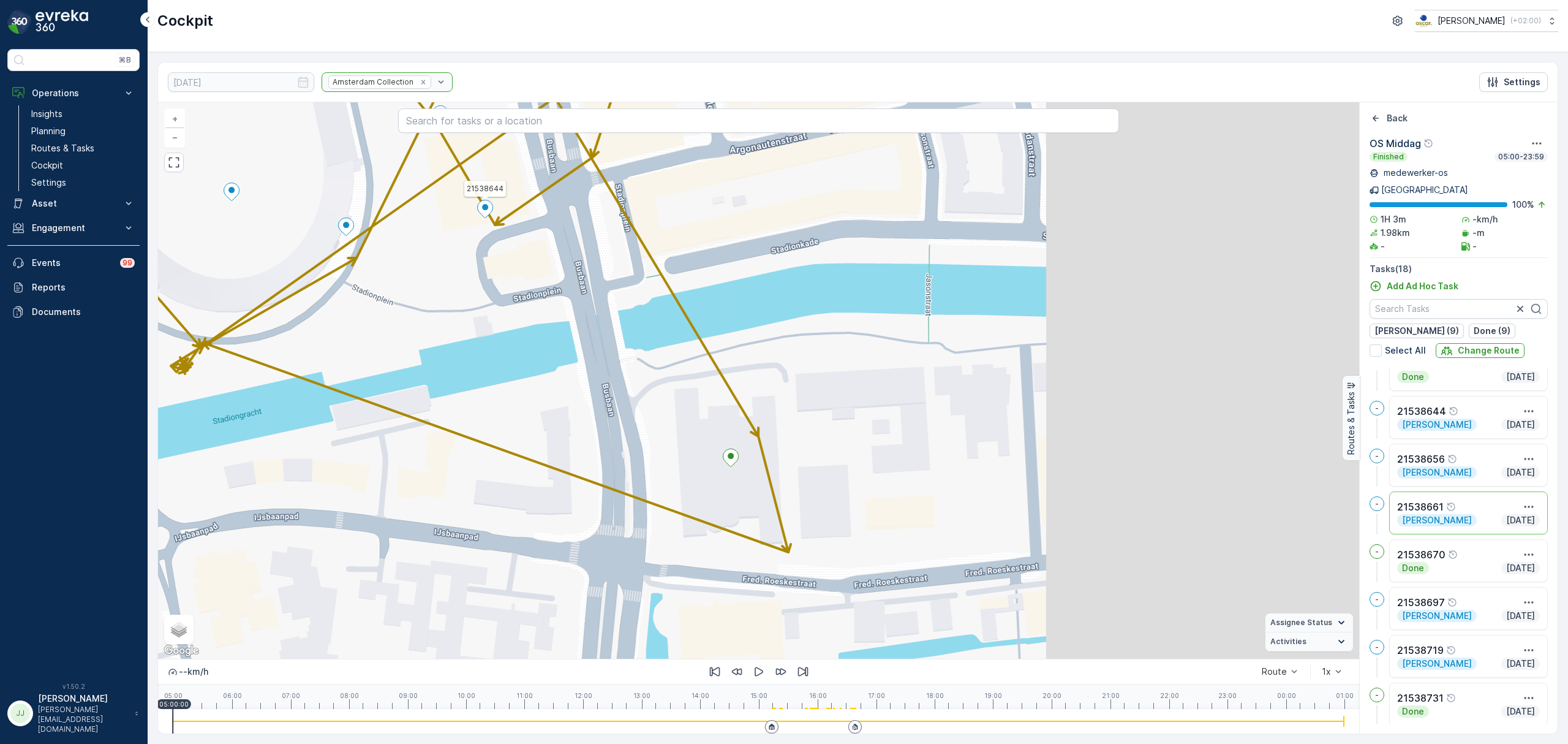
drag, startPoint x: 800, startPoint y: 362, endPoint x: 417, endPoint y: 294, distance: 389.0
click at [417, 294] on div "2 4 21538661 21538644 + − Satellite Roadmap Terrain Hybrid Leaflet Keyboard sho…" at bounding box center [759, 380] width 1201 height 556
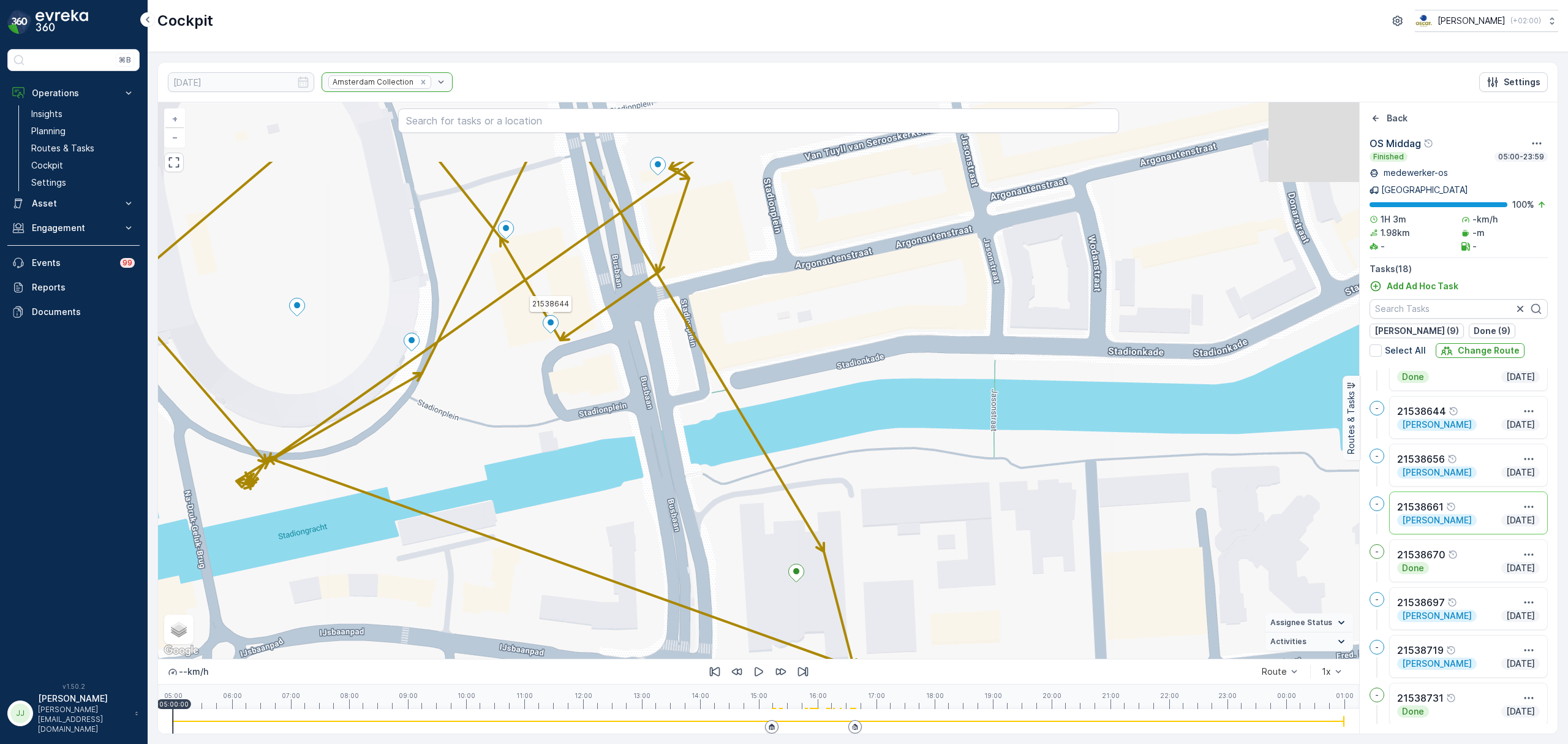
drag, startPoint x: 484, startPoint y: 335, endPoint x: 564, endPoint y: 458, distance: 146.7
click at [564, 458] on div "2 4 21538661 21538644 + − Satellite Roadmap Terrain Hybrid Leaflet Keyboard sho…" at bounding box center [759, 380] width 1201 height 556
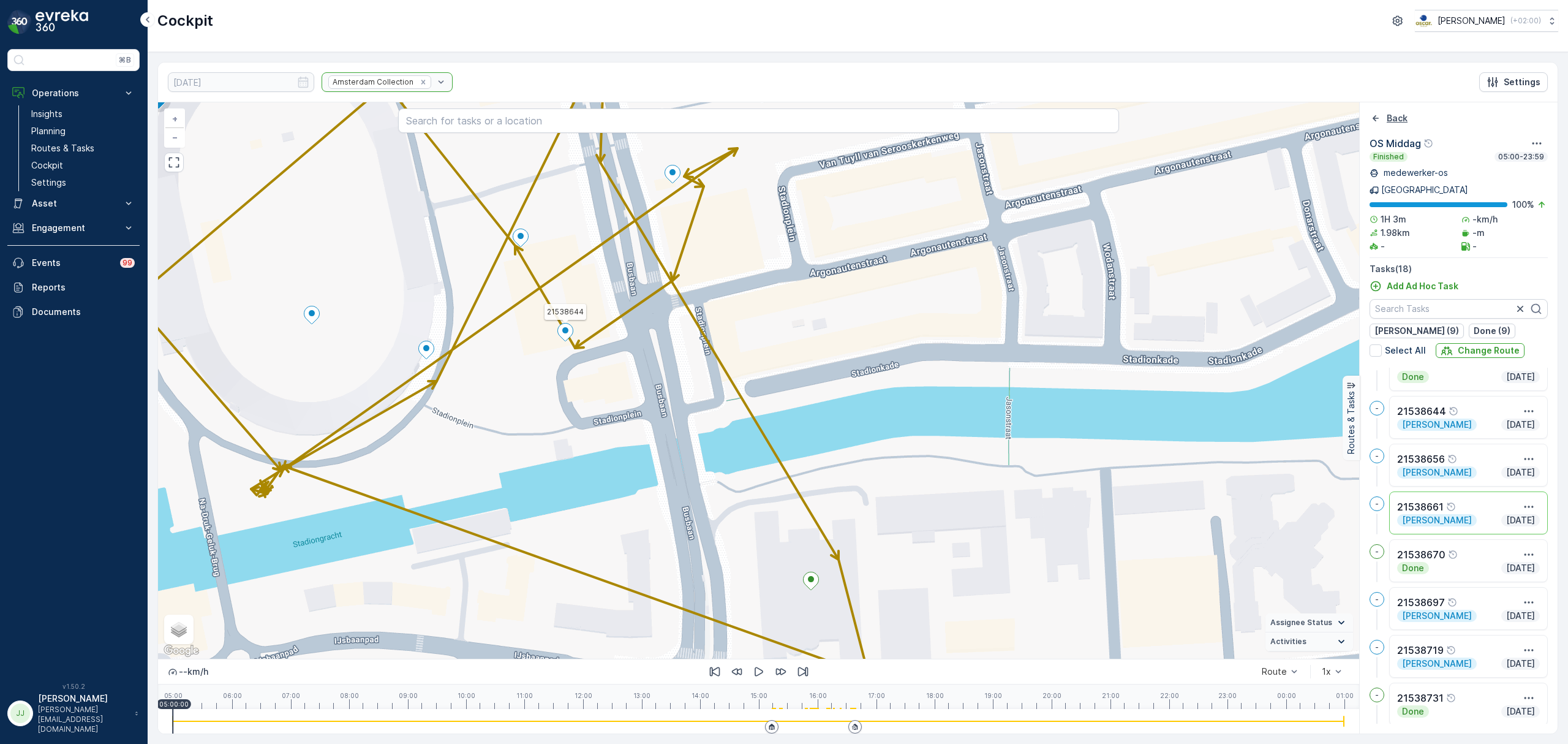
click at [1376, 118] on icon "Back" at bounding box center [1376, 118] width 13 height 13
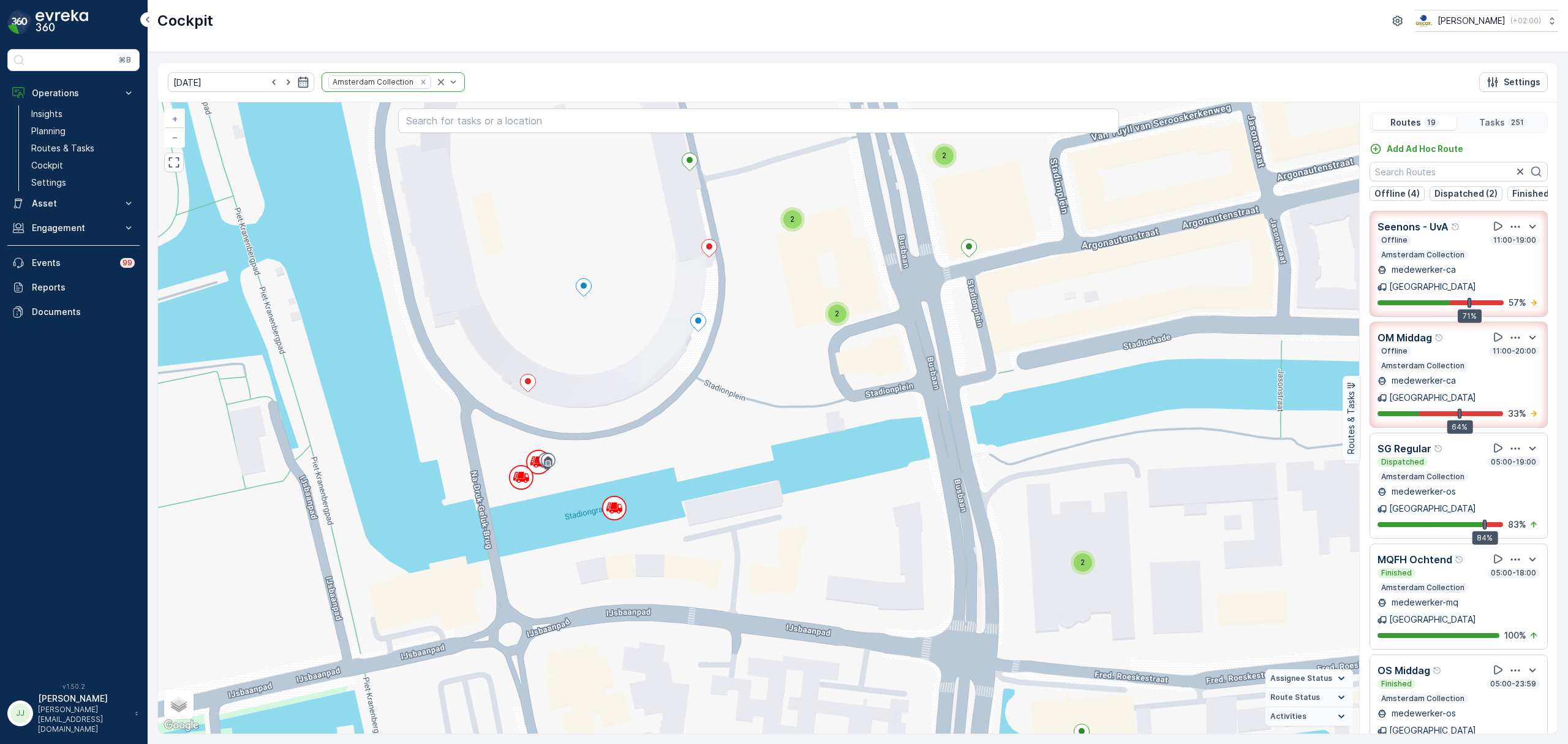
drag, startPoint x: 716, startPoint y: 430, endPoint x: 988, endPoint y: 402, distance: 273.4
click at [988, 402] on div "2 2 2 2 3 2 2 2 2 4 2 2 2 2 2 2 2 2 2 2 2 2 2 2 2 4 2 2 2 2 3 2 2 2 2 2 2 7 2 2…" at bounding box center [759, 417] width 1201 height 631
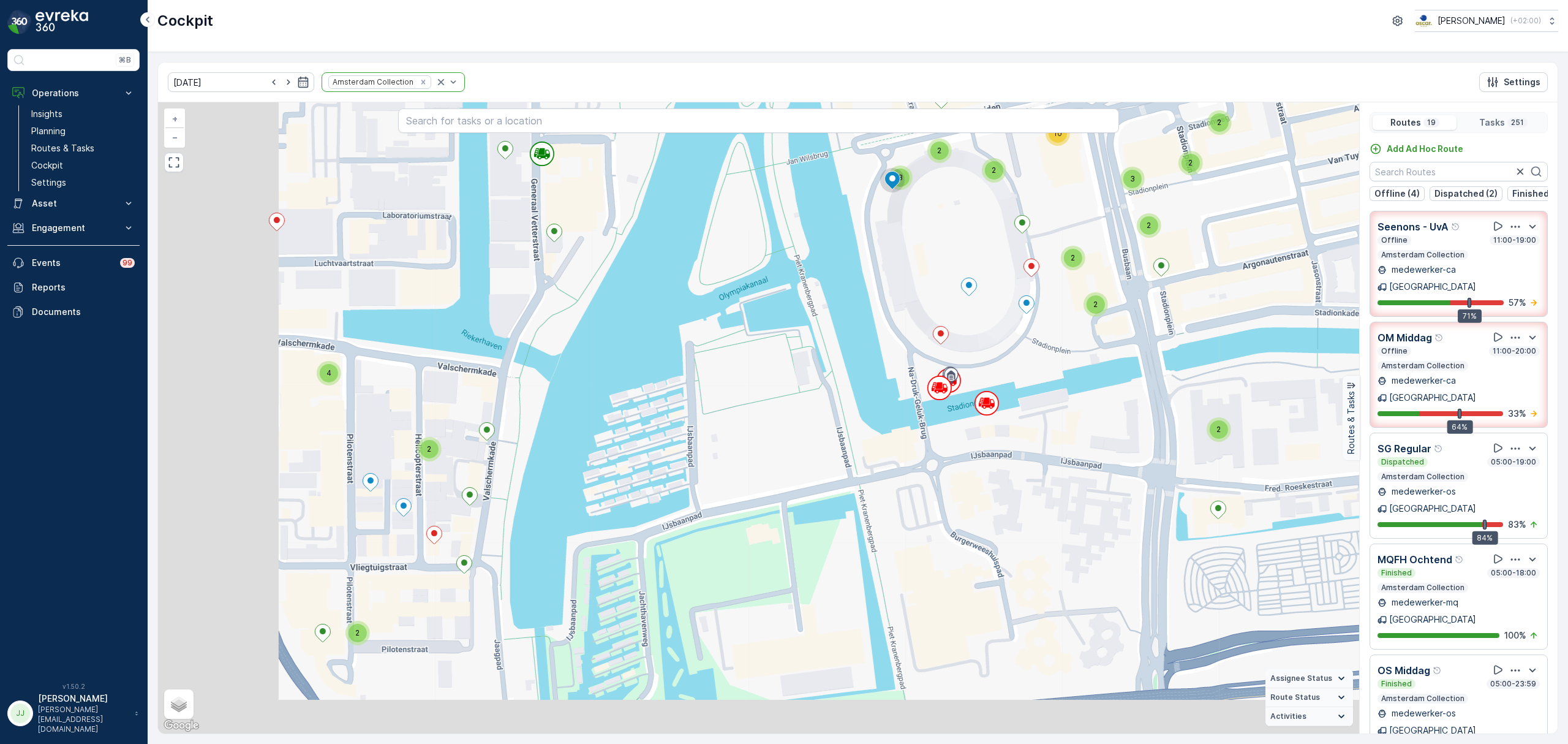
drag, startPoint x: 639, startPoint y: 388, endPoint x: 861, endPoint y: 317, distance: 233.1
click at [861, 317] on div "2 2 2 3 2 2 2 2 2 2 4 4 2 2 4 2 6 2 6 4 3 2 2 3 3 2 2 3 2 4 2 2 4 2 2 2 3 2 2 4…" at bounding box center [759, 417] width 1201 height 631
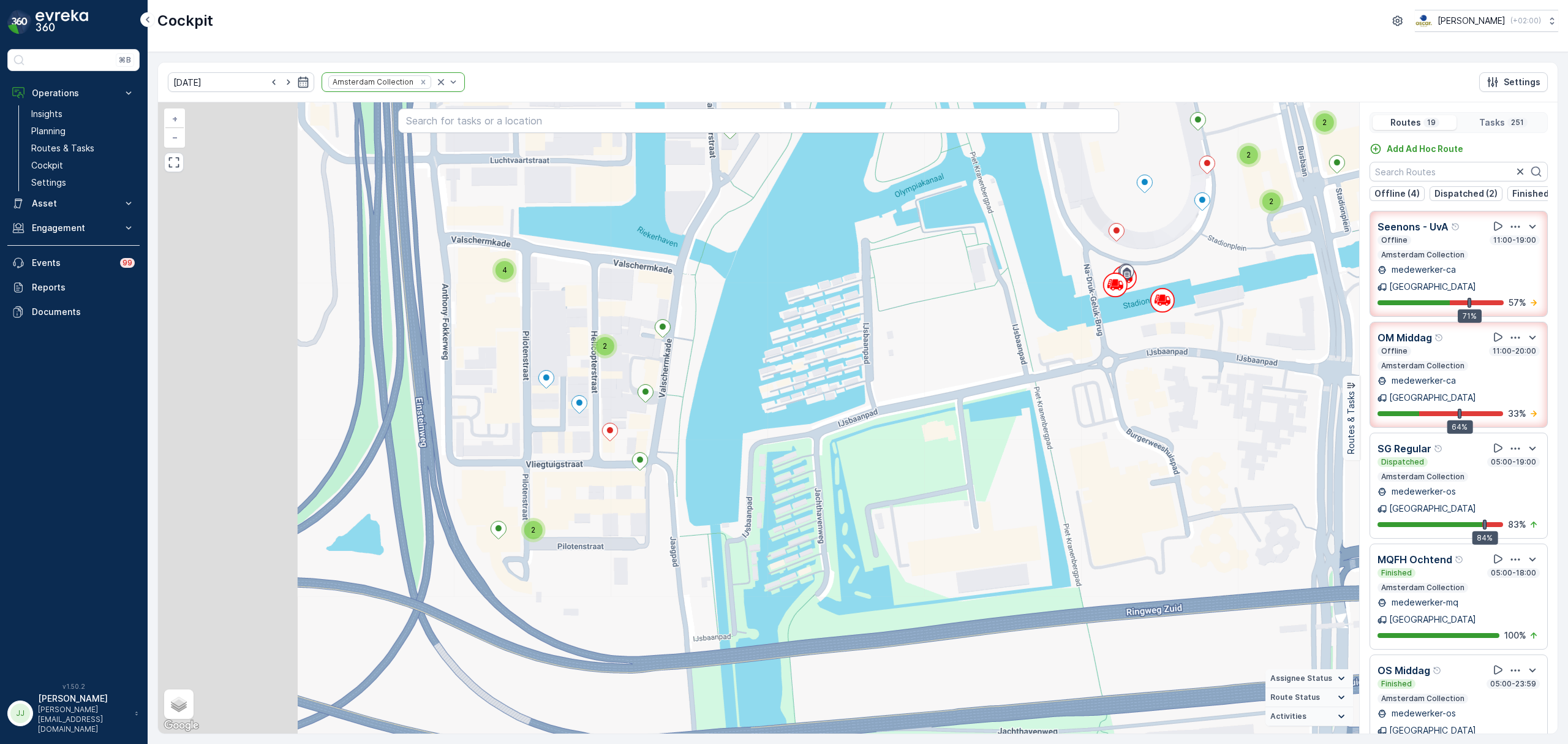
drag, startPoint x: 780, startPoint y: 356, endPoint x: 956, endPoint y: 254, distance: 203.4
click at [956, 254] on div "2 2 2 3 2 2 2 2 2 2 4 4 2 2 4 2 6 2 6 4 3 2 2 3 3 2 2 3 2 4 2 2 4 2 2 2 3 2 2 4…" at bounding box center [759, 417] width 1201 height 631
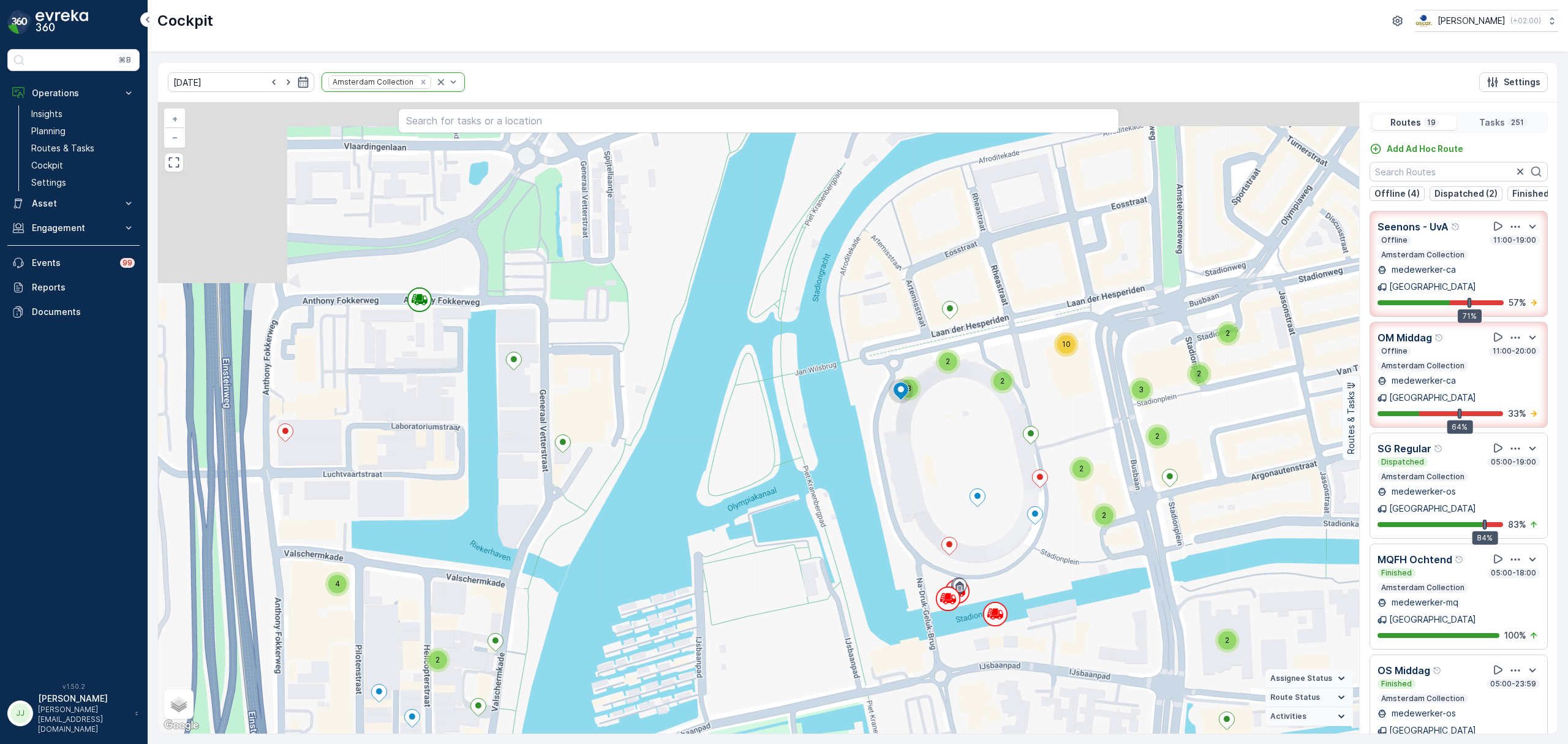
drag, startPoint x: 949, startPoint y: 309, endPoint x: 816, endPoint y: 506, distance: 237.7
click at [824, 534] on div "2 2 2 3 2 2 2 2 2 2 4 4 2 2 4 2 6 2 6 4 3 2 2 3 3 2 2 3 2 4 2 2 4 2 2 2 3 2 2 4…" at bounding box center [759, 417] width 1201 height 631
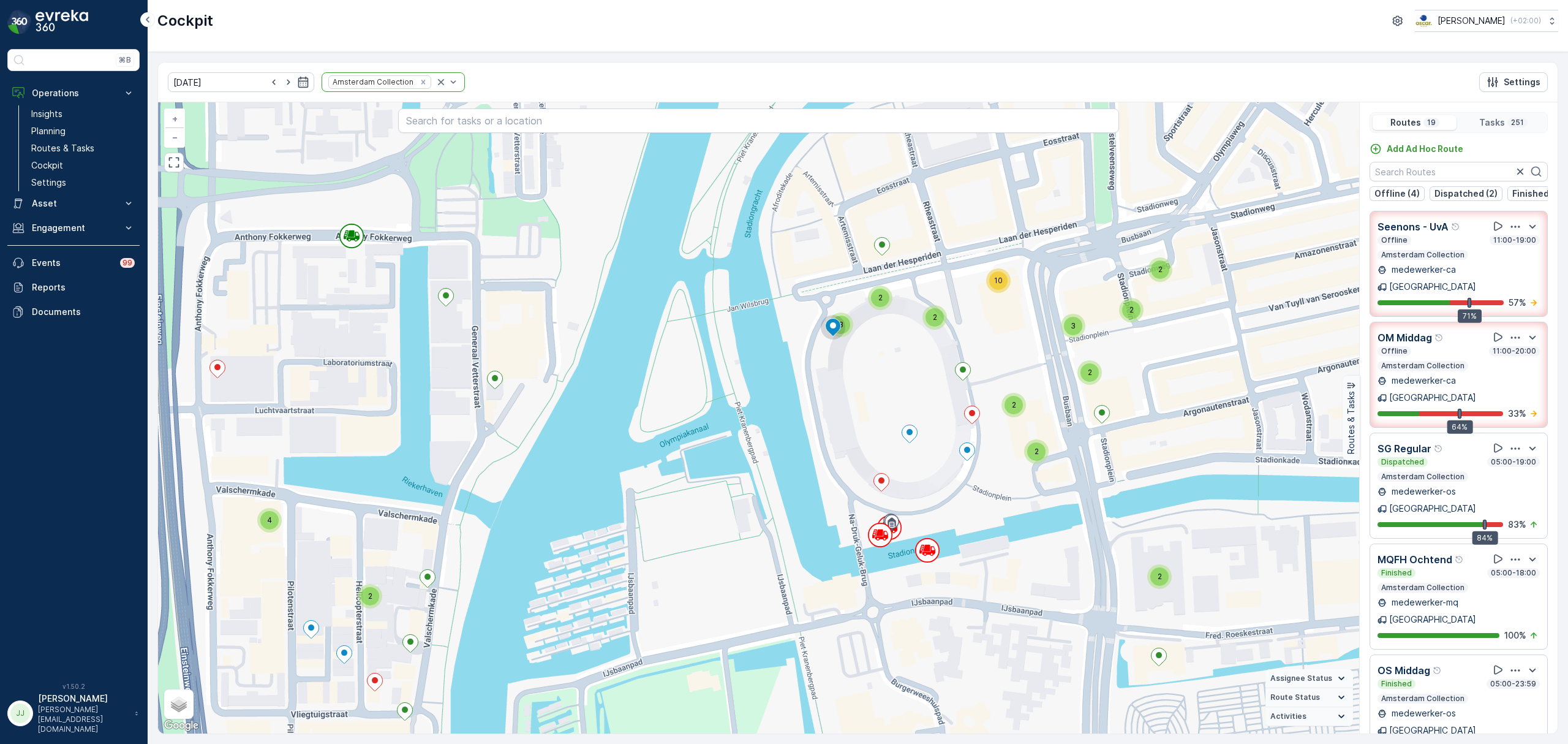
drag, startPoint x: 830, startPoint y: 482, endPoint x: 768, endPoint y: 413, distance: 92.8
click at [768, 415] on div "2 2 2 3 2 2 2 2 2 2 4 4 2 2 4 2 6 2 6 4 3 2 2 3 3 2 2 3 2 4 2 2 4 2 2 2 3 2 2 4…" at bounding box center [759, 417] width 1201 height 631
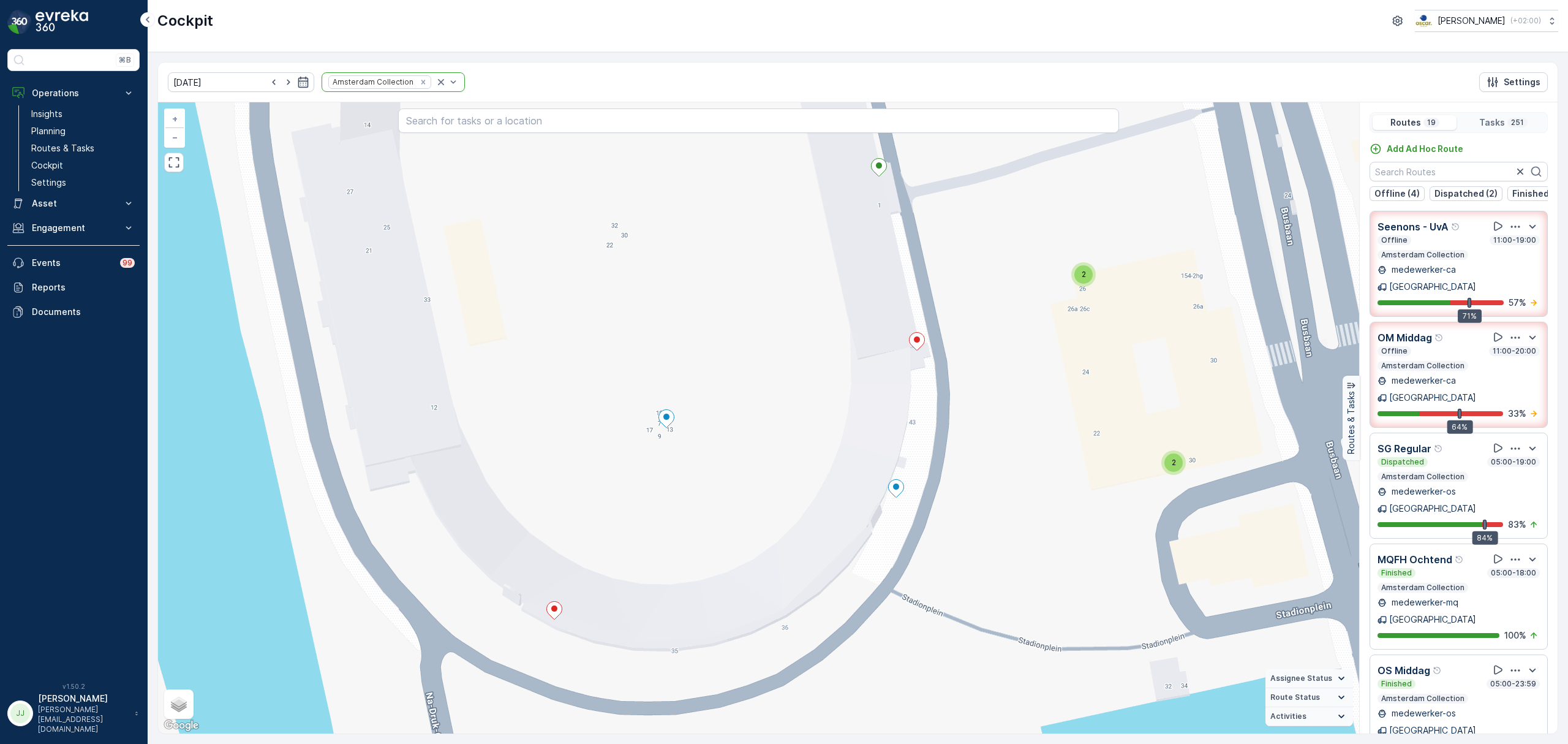
drag, startPoint x: 821, startPoint y: 416, endPoint x: 904, endPoint y: 349, distance: 106.7
click at [904, 349] on div "2 2 2 2 2 2 2 2 2 2 2 2 2 2 2 2 2 2 2 3 2 3 2 2 3 2 2 2 2 2 2 2 2 2 2 2 2 3 2 2…" at bounding box center [759, 417] width 1201 height 631
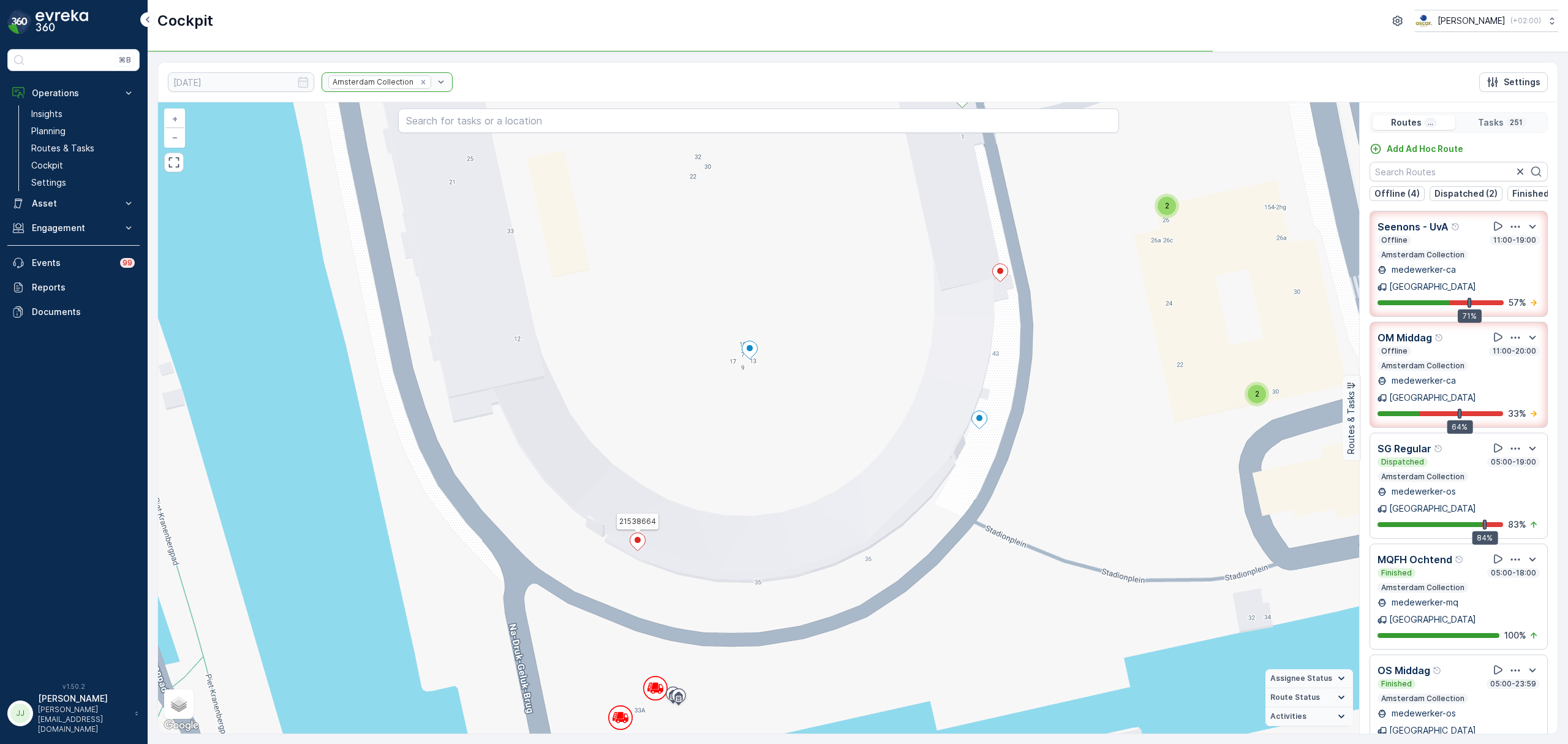
click at [632, 553] on div at bounding box center [637, 543] width 16 height 21
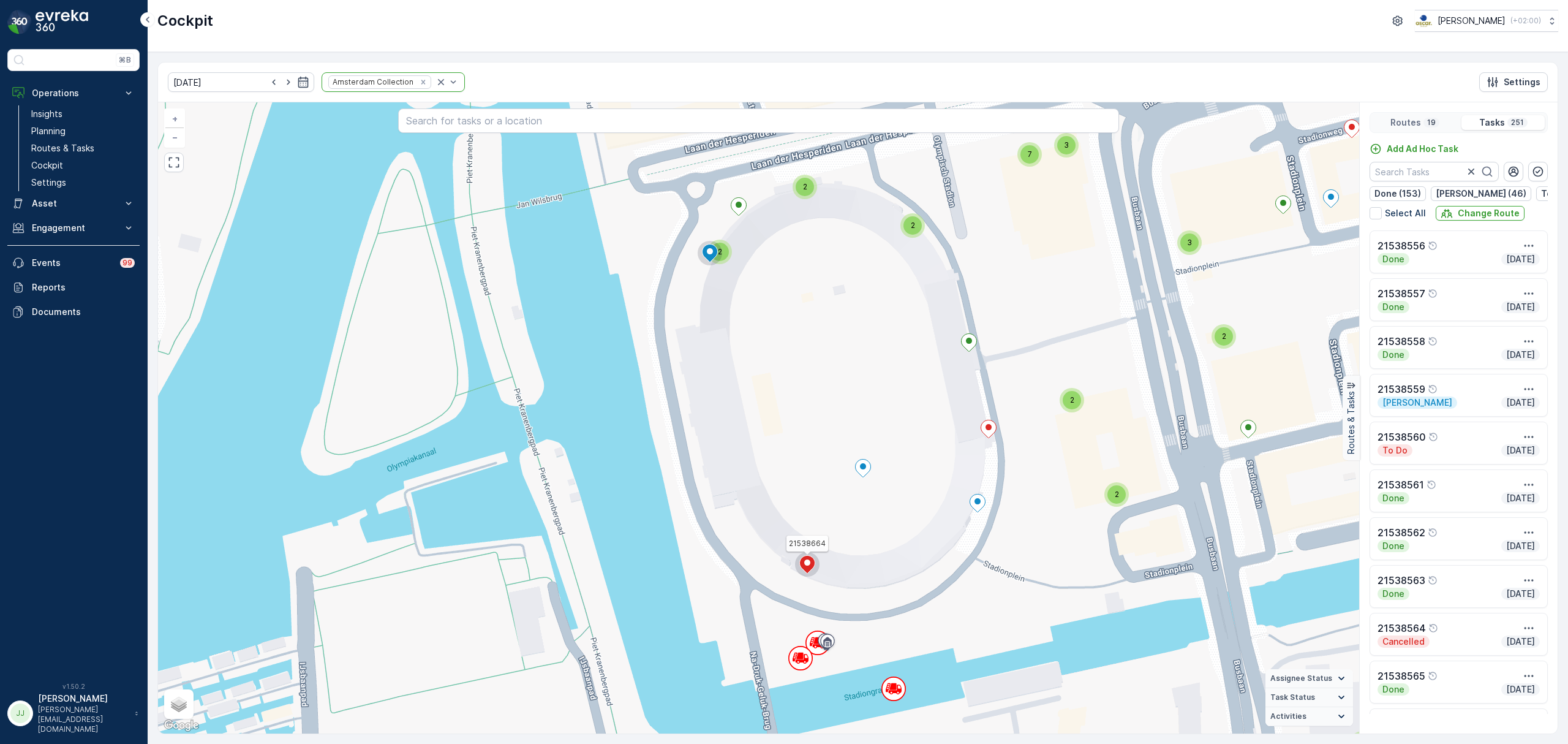
drag, startPoint x: 778, startPoint y: 238, endPoint x: 784, endPoint y: 297, distance: 59.3
click at [784, 297] on div "2 2 2 2 2 2 4 2 2 2 2 2 2 2 2 2 2 2 5 2 2 3 2 2 3 2 2 2 2 2 2 2 2 2 2 2 3 2 4 2…" at bounding box center [759, 417] width 1201 height 631
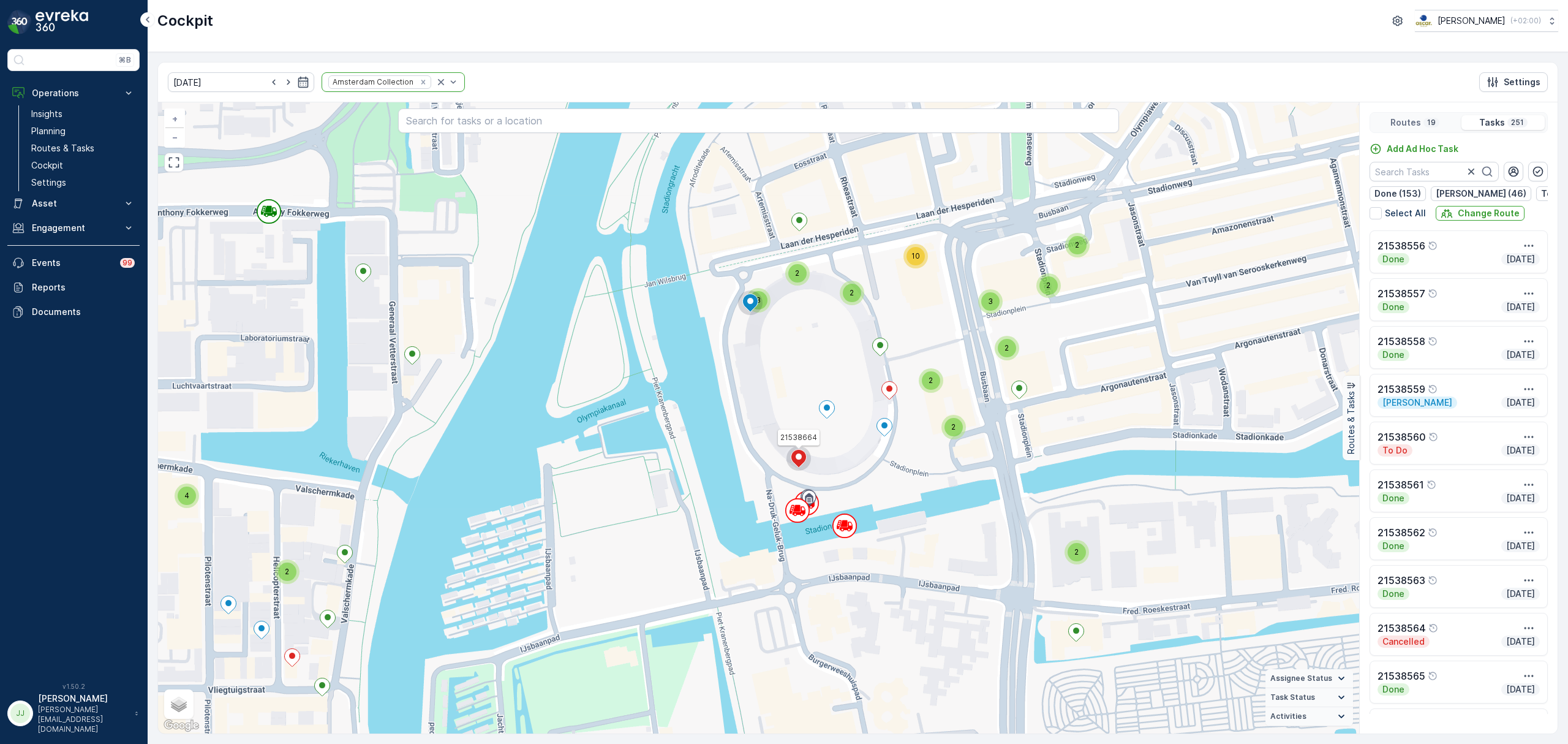
click at [802, 457] on icon at bounding box center [799, 458] width 15 height 18
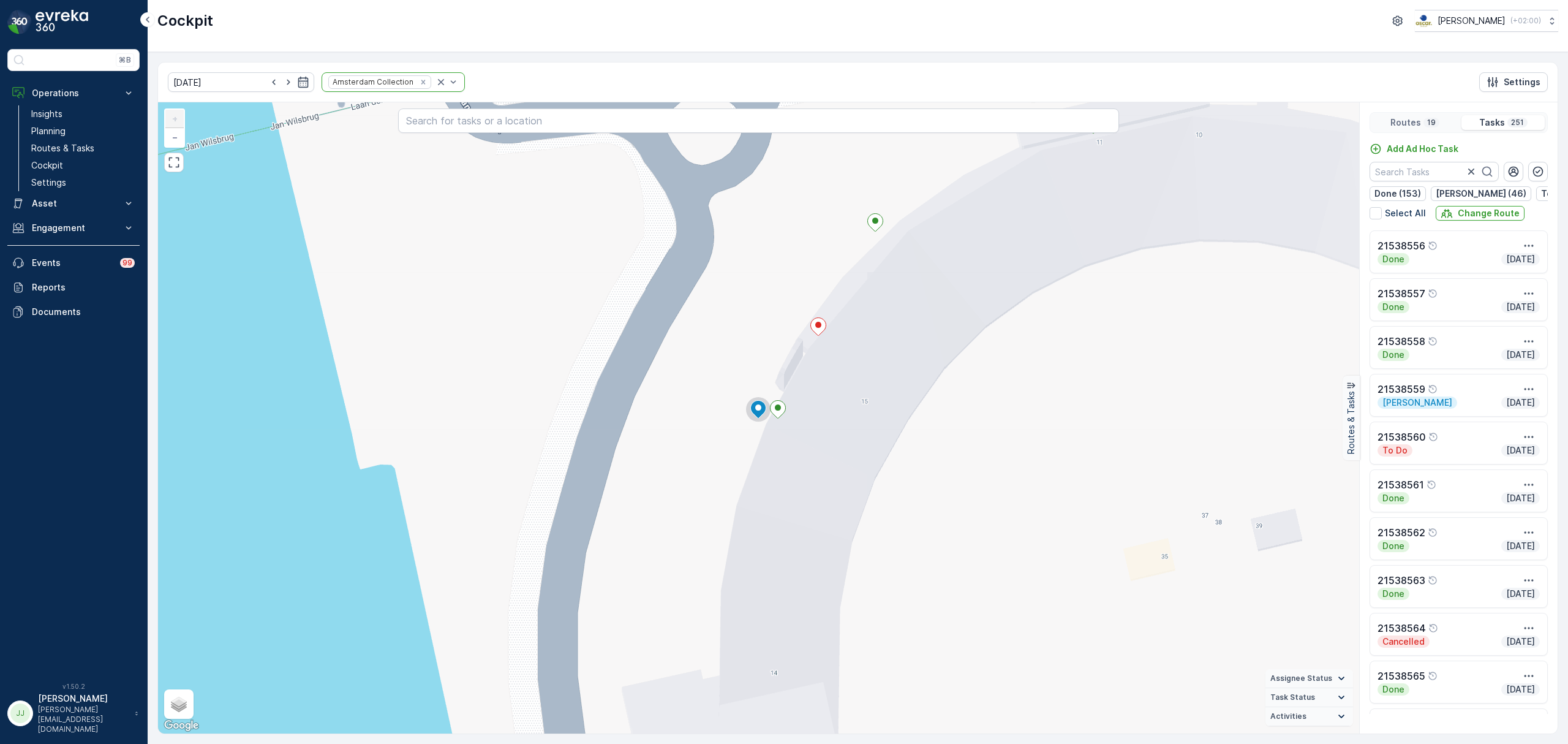
drag, startPoint x: 833, startPoint y: 351, endPoint x: 672, endPoint y: 221, distance: 206.9
click at [672, 222] on div "2 2 2 2 2 2 2 2 2 2 2 2 2 2 2 2 2 3 2 3 2 2 3 2 2 2 2 2 2 2 2 2 2 2 2 3 2 2 3 2…" at bounding box center [759, 417] width 1201 height 631
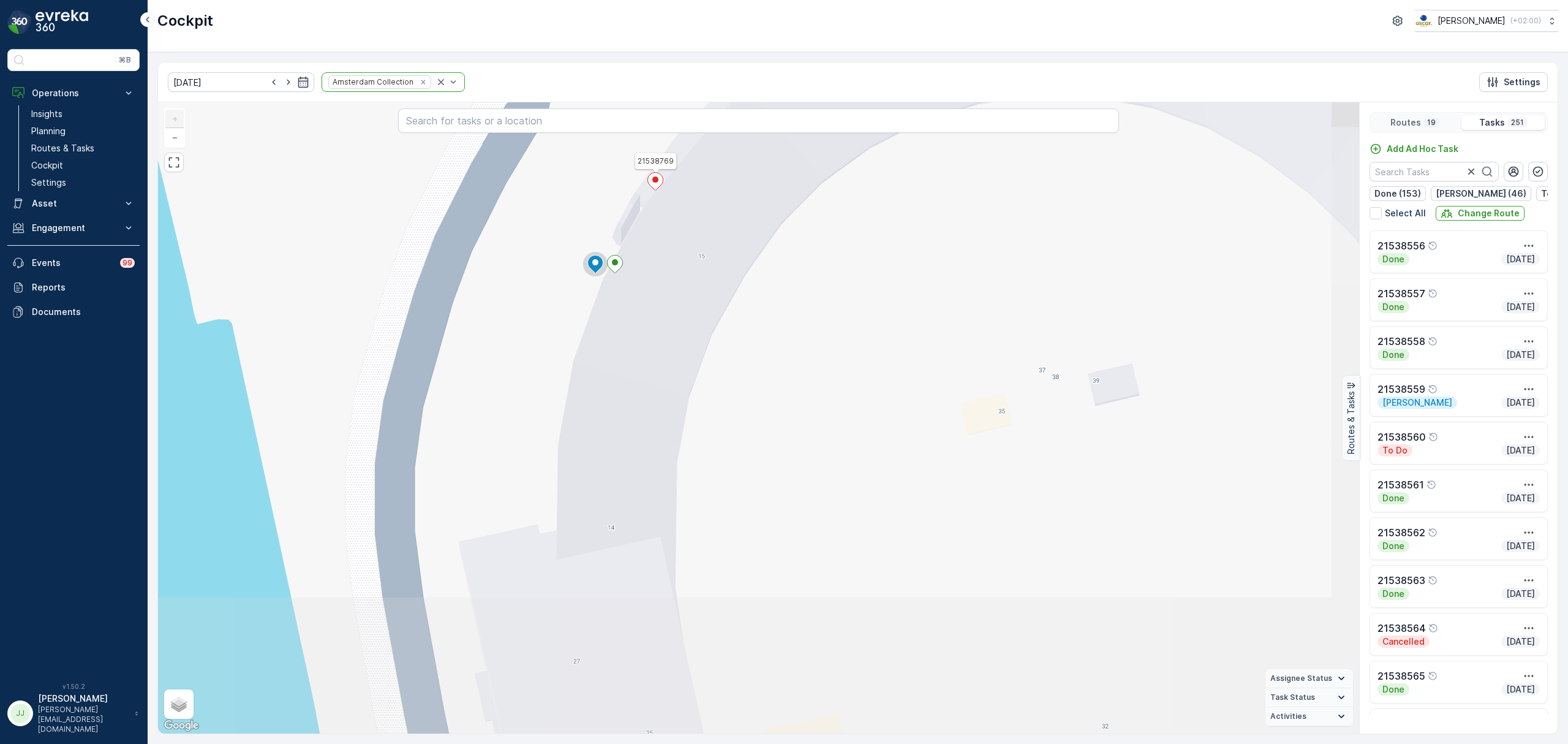
drag, startPoint x: 810, startPoint y: 420, endPoint x: 820, endPoint y: 327, distance: 93.5
click at [820, 327] on div "2 2 2 2 2 2 2 2 2 2 2 2 2 2 2 2 2 3 2 3 2 2 3 2 2 2 2 2 2 2 2 2 2 2 2 3 2 2 3 2…" at bounding box center [759, 417] width 1201 height 631
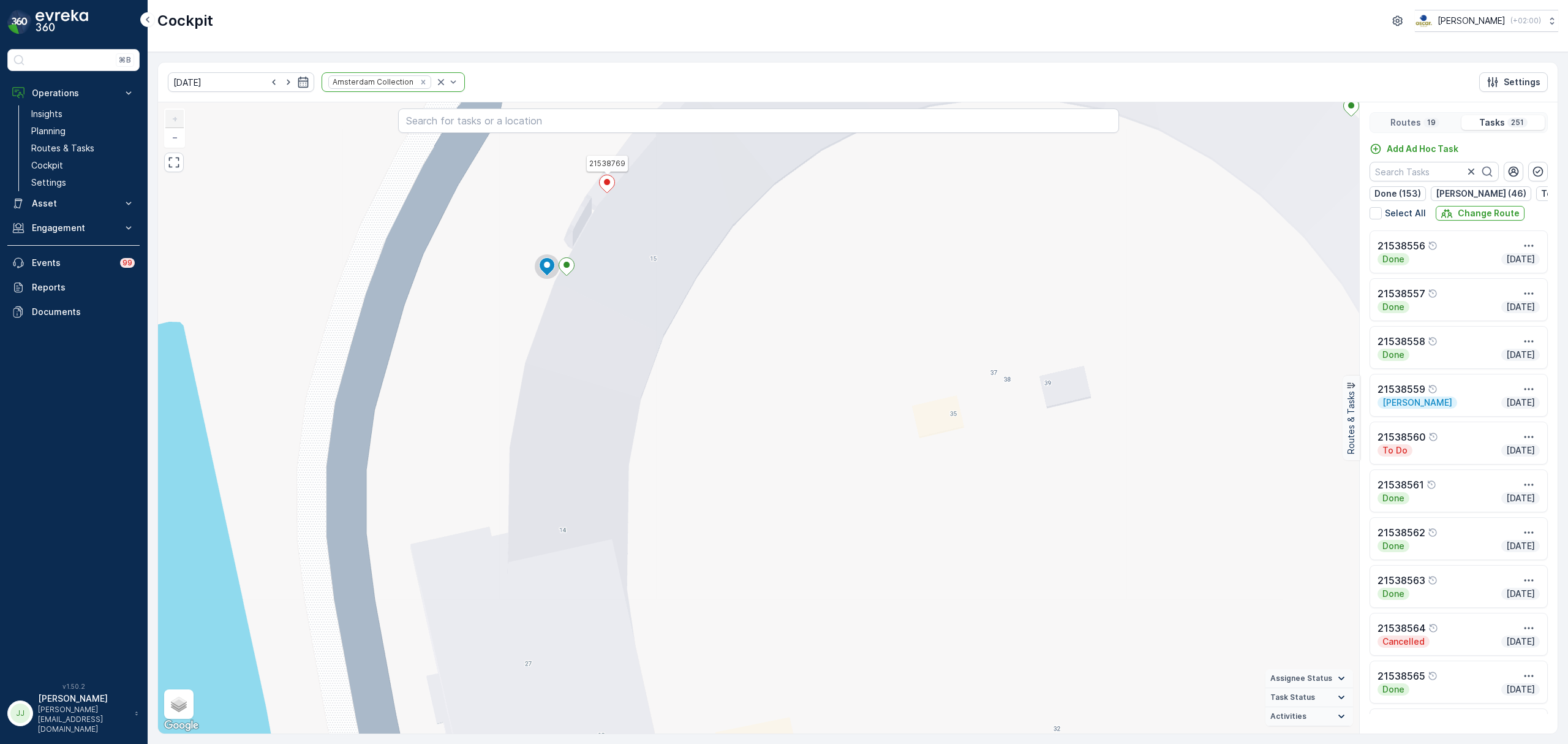
drag, startPoint x: 795, startPoint y: 498, endPoint x: 789, endPoint y: 512, distance: 15.2
click at [789, 512] on div "2 2 2 2 2 2 2 2 2 2 2 2 2 2 2 2 2 3 2 3 2 2 3 2 2 2 2 2 2 2 2 2 2 2 2 3 2 2 3 2…" at bounding box center [759, 417] width 1201 height 631
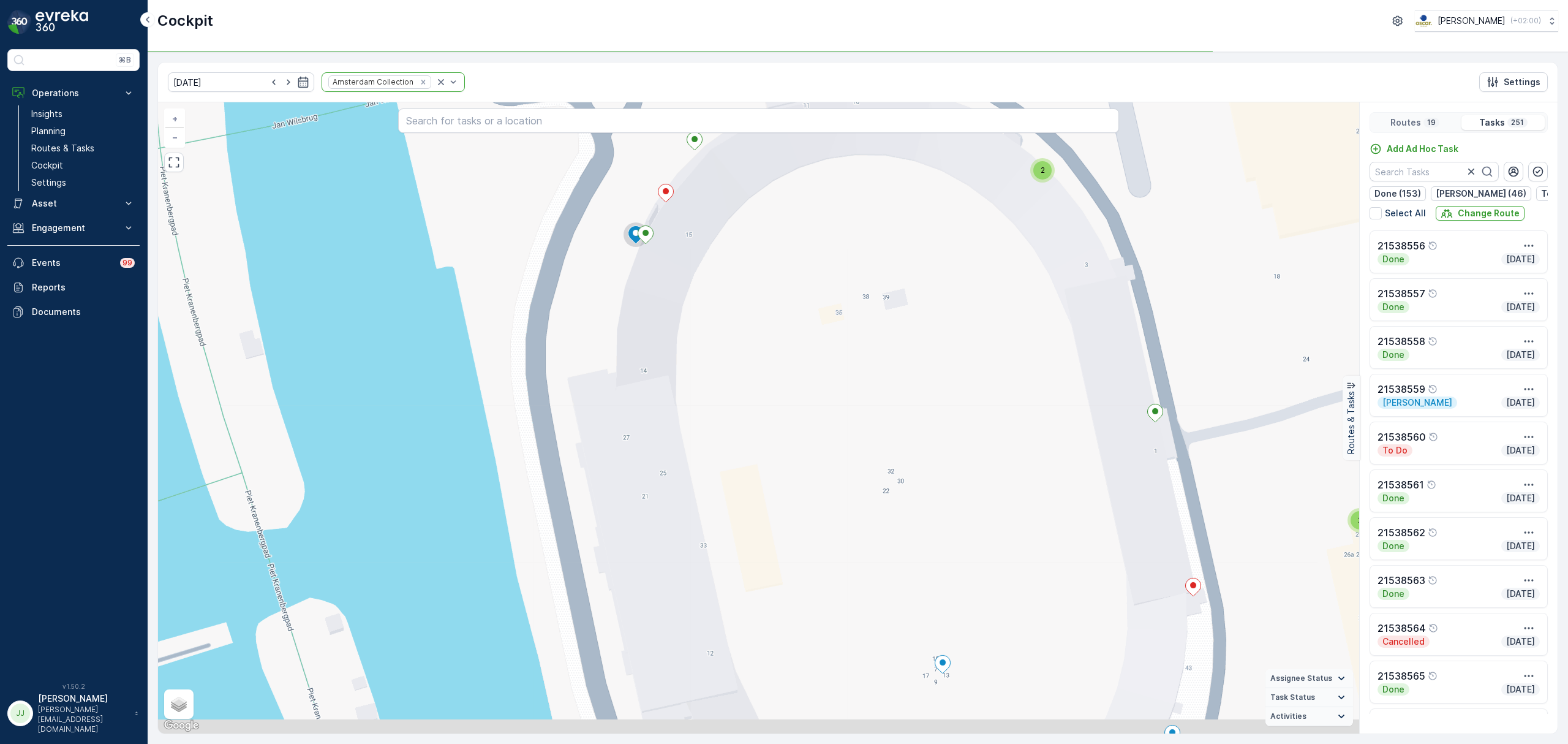
drag, startPoint x: 744, startPoint y: 484, endPoint x: 783, endPoint y: 525, distance: 56.6
click at [711, 307] on div "2 2 2 2 2 2 2 2 2 2 2 2 2 2 2 2 2 2 2 3 2 3 2 2 3 2 2 2 2 2 2 2 2 2 2 2 2 3 2 2…" at bounding box center [759, 417] width 1201 height 631
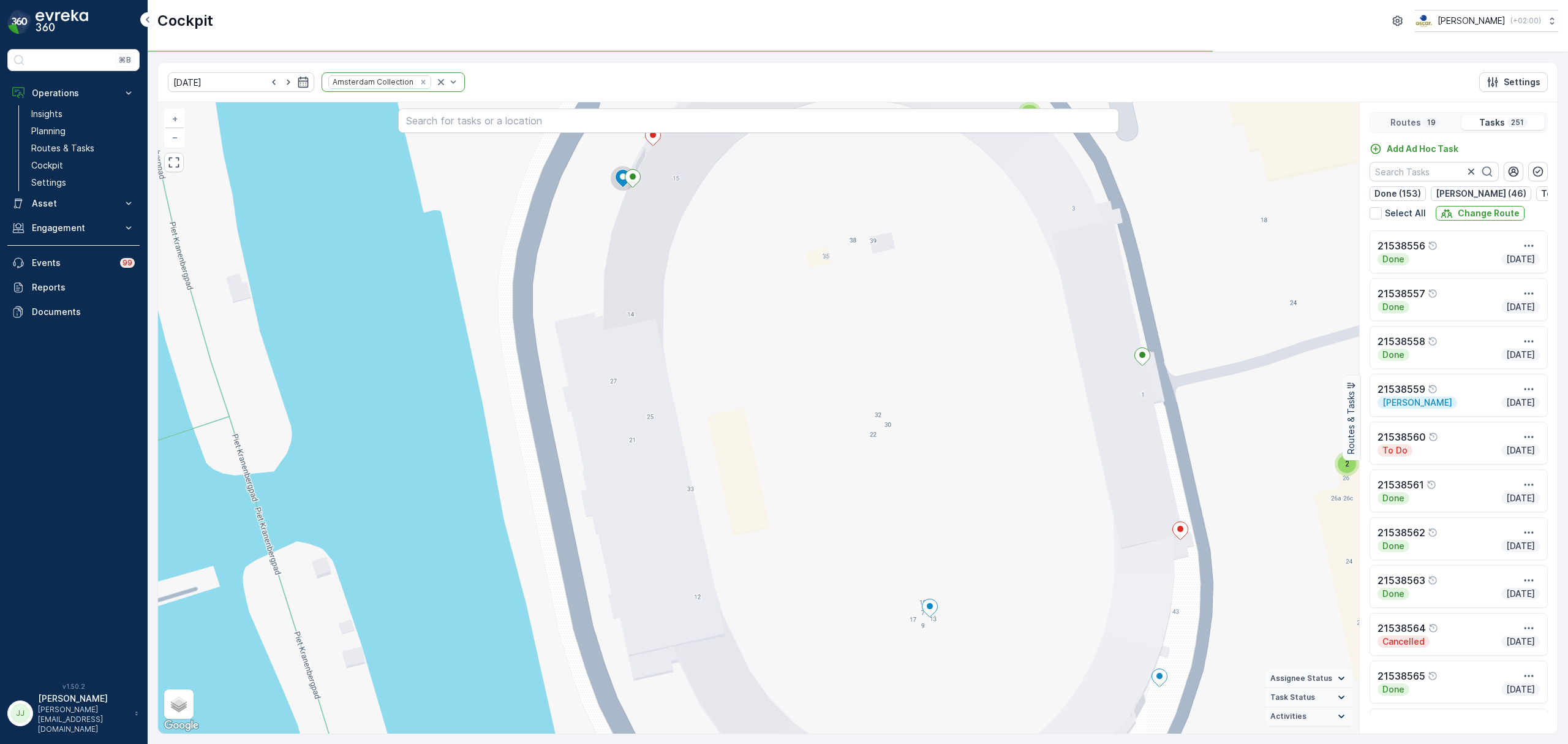
drag, startPoint x: 798, startPoint y: 534, endPoint x: 788, endPoint y: 403, distance: 131.4
click at [784, 359] on div "2 2 2 2 2 2 2 2 2 2 2 2 2 2 2 2 2 2 2 3 2 3 2 2 3 2 2 2 2 2 2 2 2 2 2 2 2 3 2 2…" at bounding box center [759, 417] width 1201 height 631
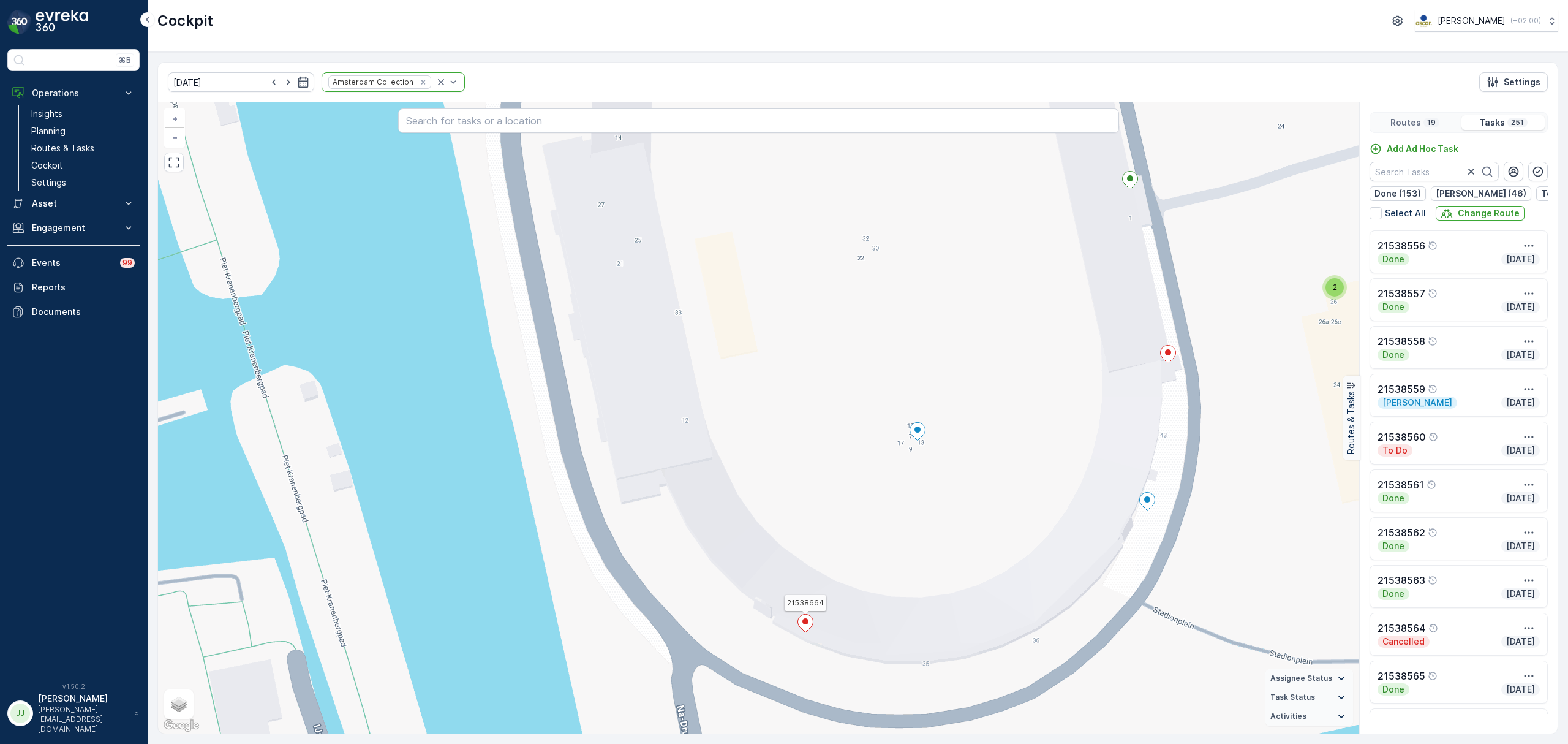
click at [809, 618] on icon at bounding box center [805, 623] width 15 height 18
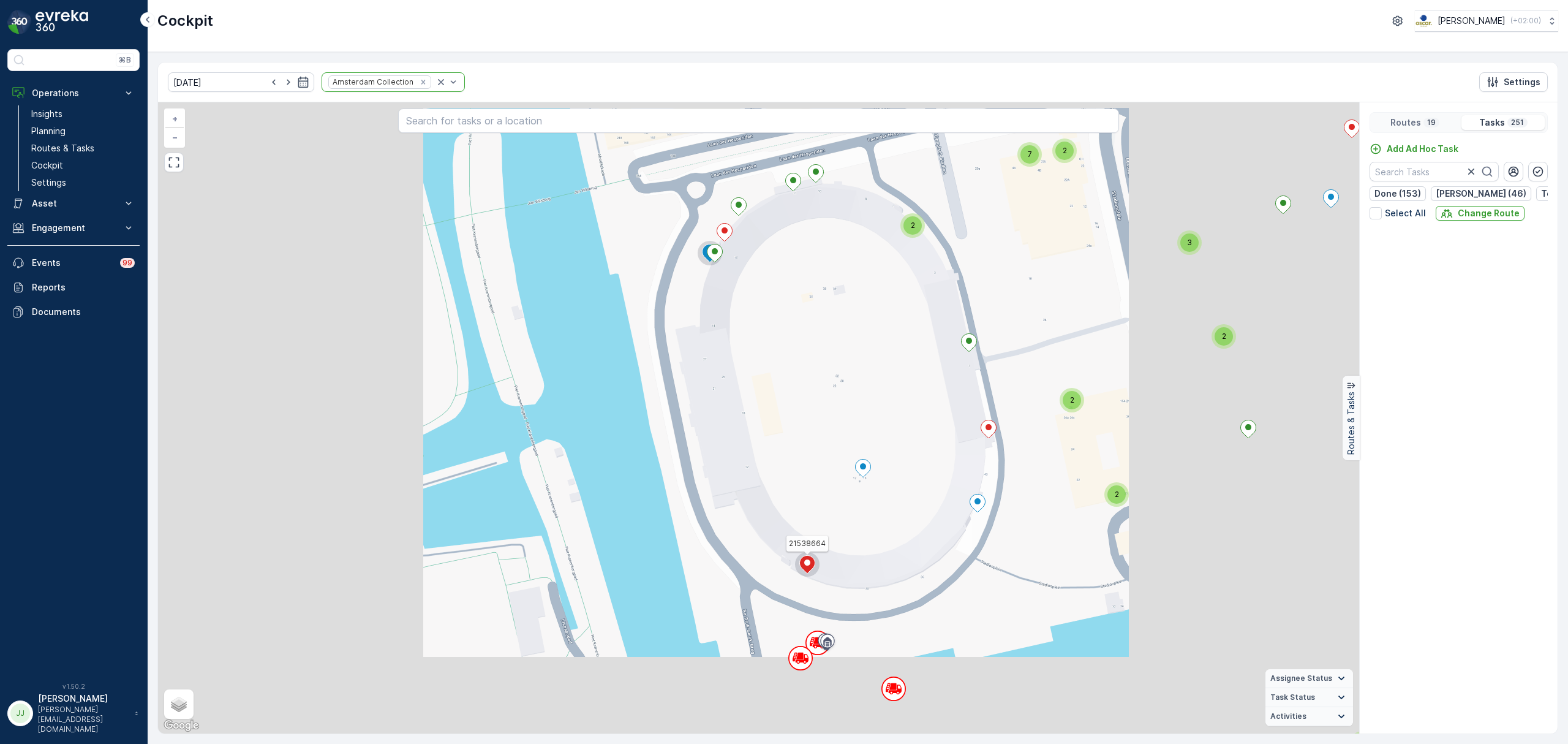
scroll to position [4391, 0]
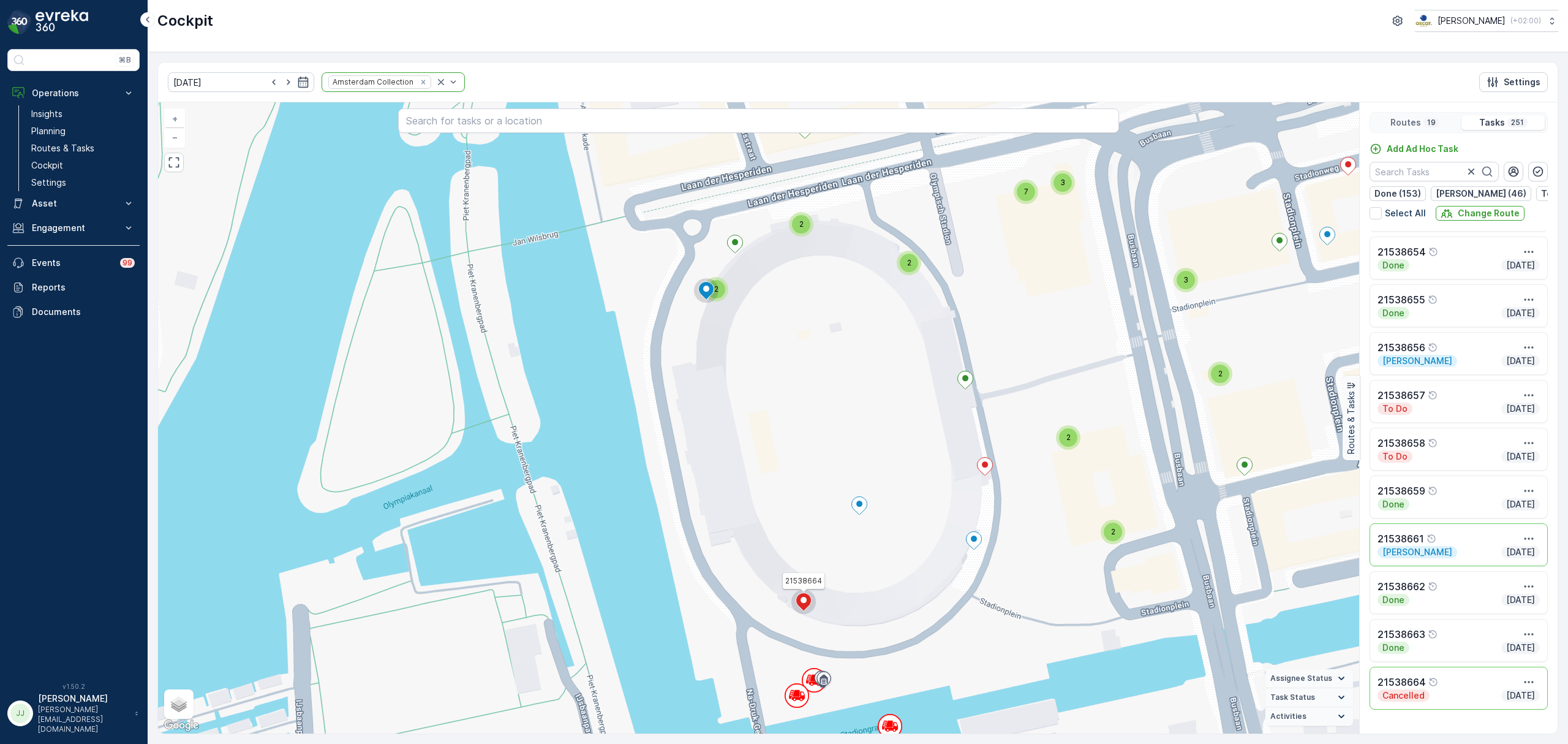
drag, startPoint x: 888, startPoint y: 349, endPoint x: 885, endPoint y: 386, distance: 37.1
click at [885, 386] on div "2 2 2 2 2 2 4 2 2 2 2 2 2 2 2 2 2 2 5 2 2 3 2 2 3 2 2 2 2 2 2 2 2 2 2 2 3 2 4 2…" at bounding box center [759, 417] width 1201 height 631
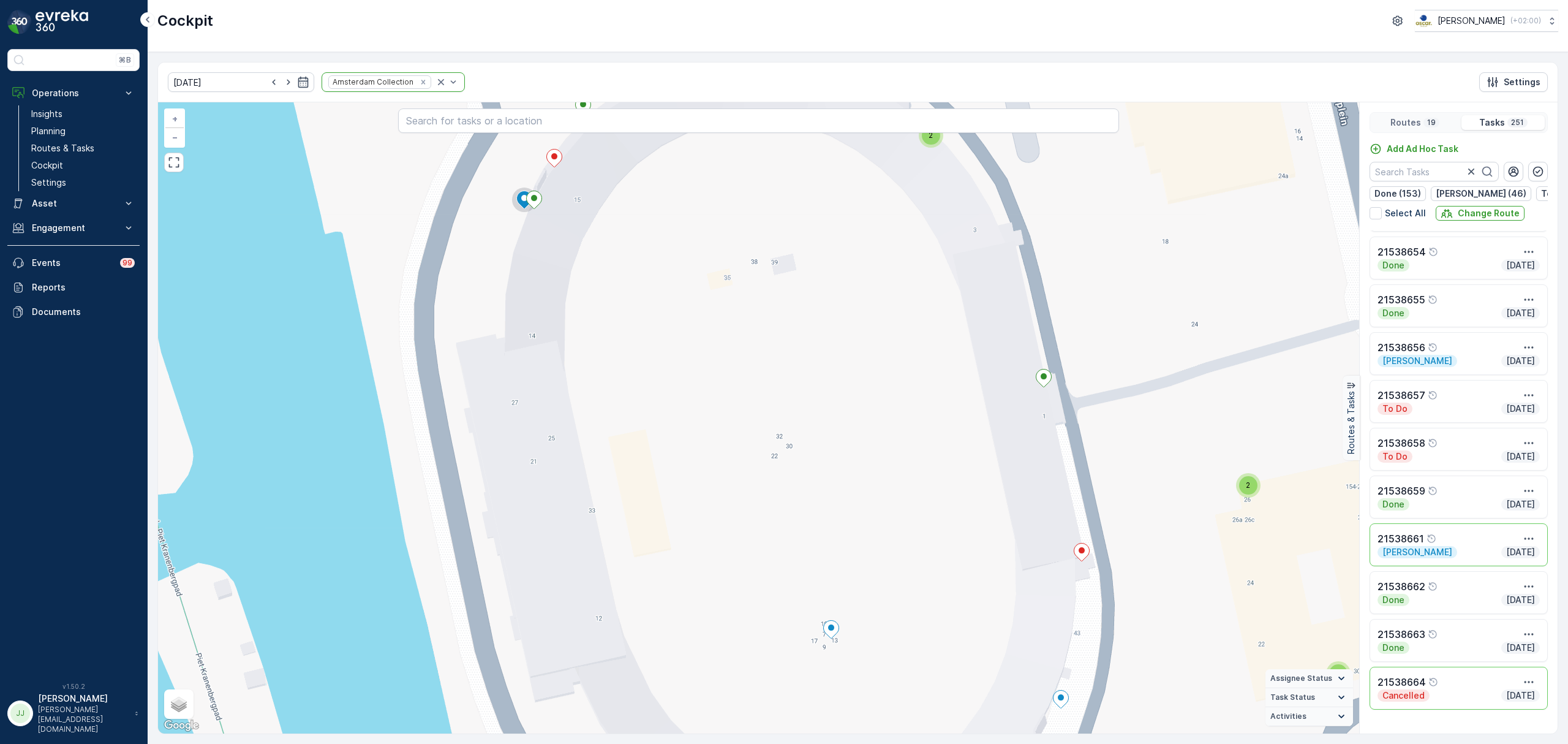
drag, startPoint x: 877, startPoint y: 450, endPoint x: 939, endPoint y: 557, distance: 123.7
click at [949, 574] on div "2 2 2 2 2 2 2 2 2 2 2 2 2 2 2 2 2 2 2 3 2 3 2 2 3 2 2 2 2 2 2 2 2 2 2 2 2 3 2 2…" at bounding box center [759, 417] width 1201 height 631
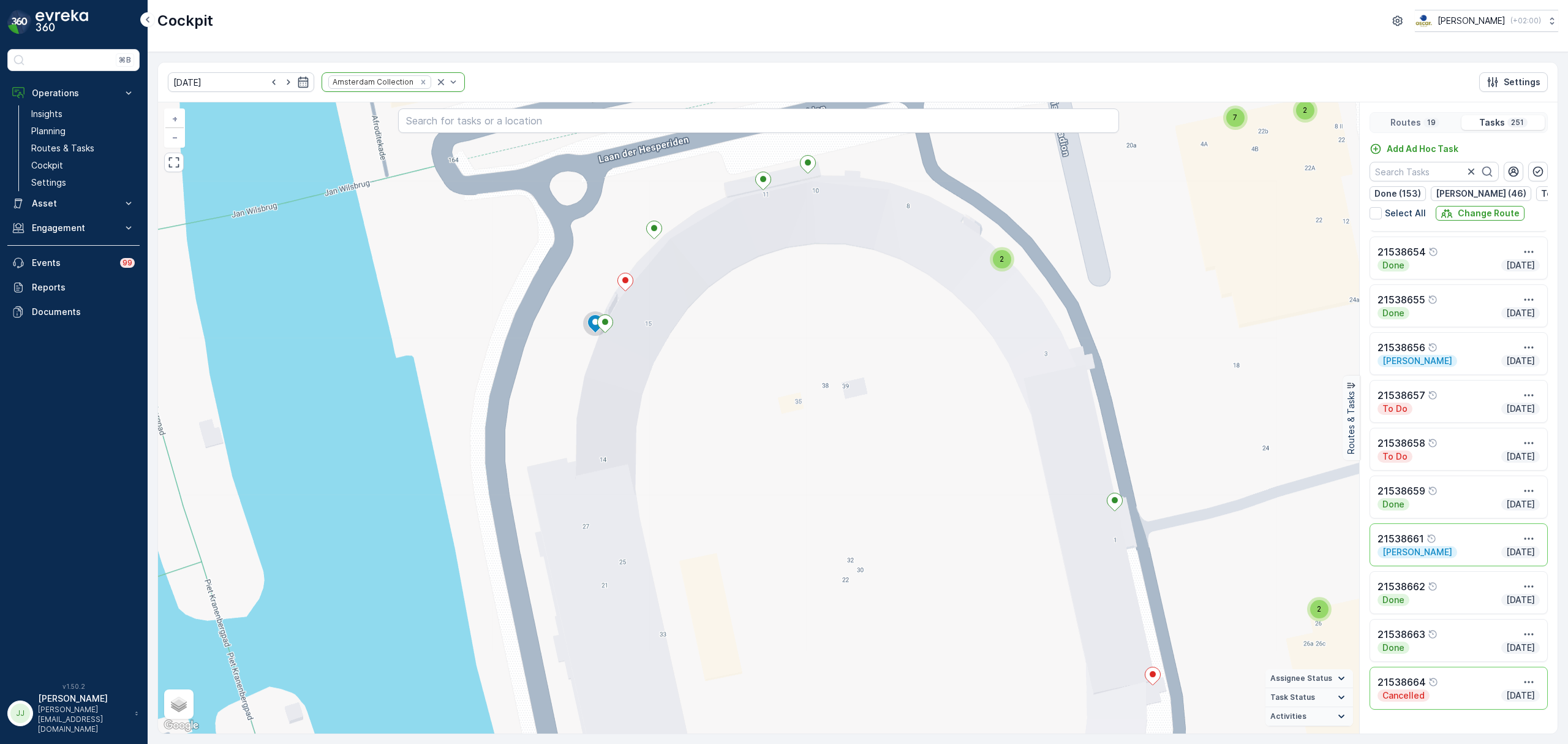
drag, startPoint x: 827, startPoint y: 457, endPoint x: 707, endPoint y: 386, distance: 139.4
click at [685, 348] on div "2 2 2 2 2 2 2 2 2 2 2 2 2 2 2 2 2 2 2 3 2 3 2 2 3 2 2 2 2 2 2 2 2 2 2 2 2 3 2 2…" at bounding box center [759, 417] width 1201 height 631
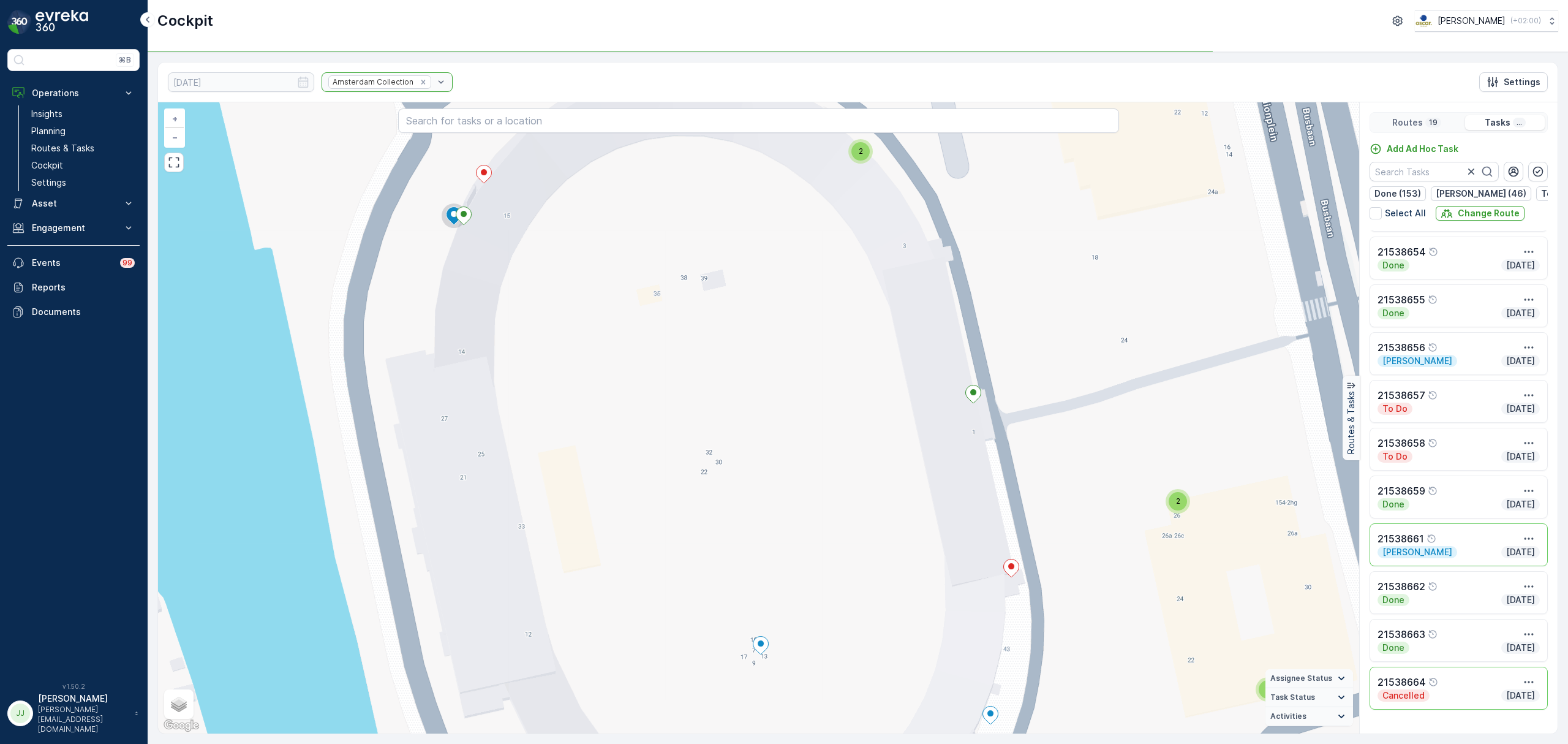
drag, startPoint x: 782, startPoint y: 625, endPoint x: 785, endPoint y: 576, distance: 49.1
click at [780, 632] on div "2 2 2 2 2 2 2 2 2 2 2 2 2 2 2 2 2 2 2 3 2 3 2 2 3 2 2 2 2 2 2 2 2 2 2 2 2 3 2 2…" at bounding box center [759, 417] width 1201 height 631
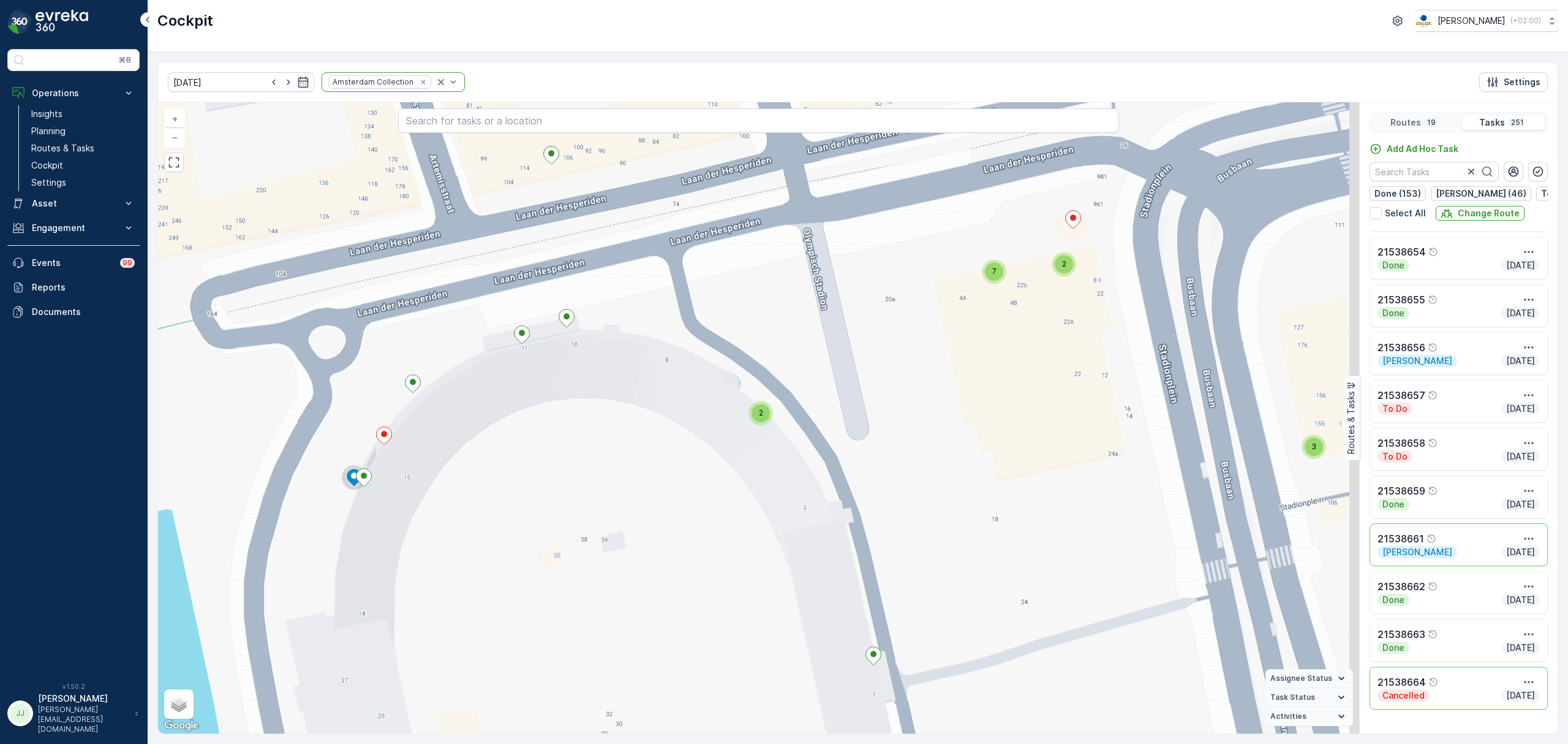
drag
click at [1046, 374] on div "2 2 2 2 2 2 2 2 2 2 2 2 2 2 2 2 2 2 2 3 2 3 2 2 3 2 2 2 2 2 2 2 2 2 2 2 2 3 2 2…" at bounding box center [759, 417] width 1201 height 631
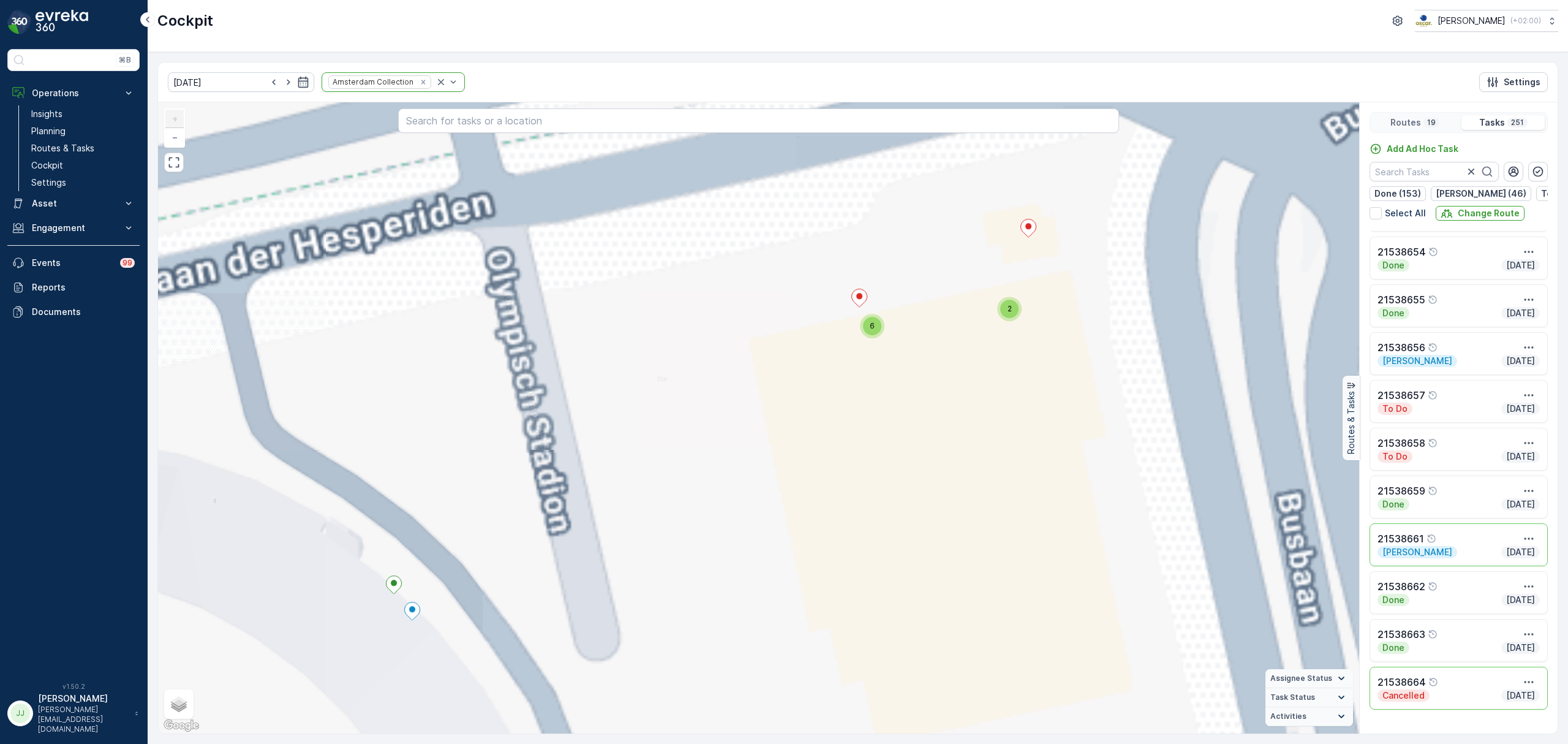
click at [779, 468] on div "2 2 2 2 2 2 4 2 2 2 2 2 2 2 2 2 2 2 5 2 2 3 2 2 3 2 2 2 2 2 2 2 2 2 2 2 3 2 4 2…" at bounding box center [759, 417] width 1201 height 631
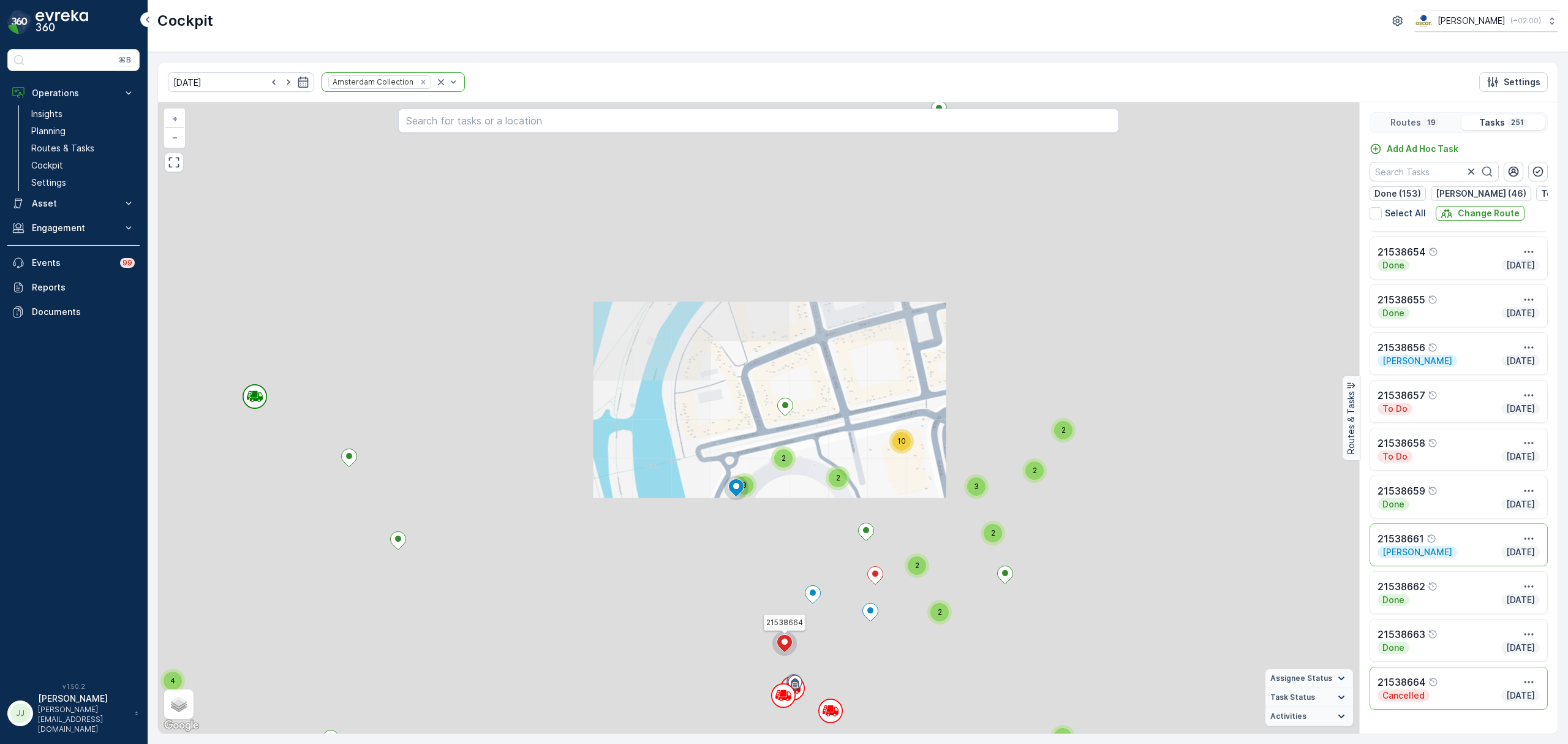
click at [1060, 304] on div "2 2 2 2 2 2 2 2 2 2 2 2 2 2 2 2 2 2 2 3 2 3 2 2 3 2 2 2 2 2 2 2 2 2 2 2 2 3 2 2…" at bounding box center [759, 417] width 1201 height 631
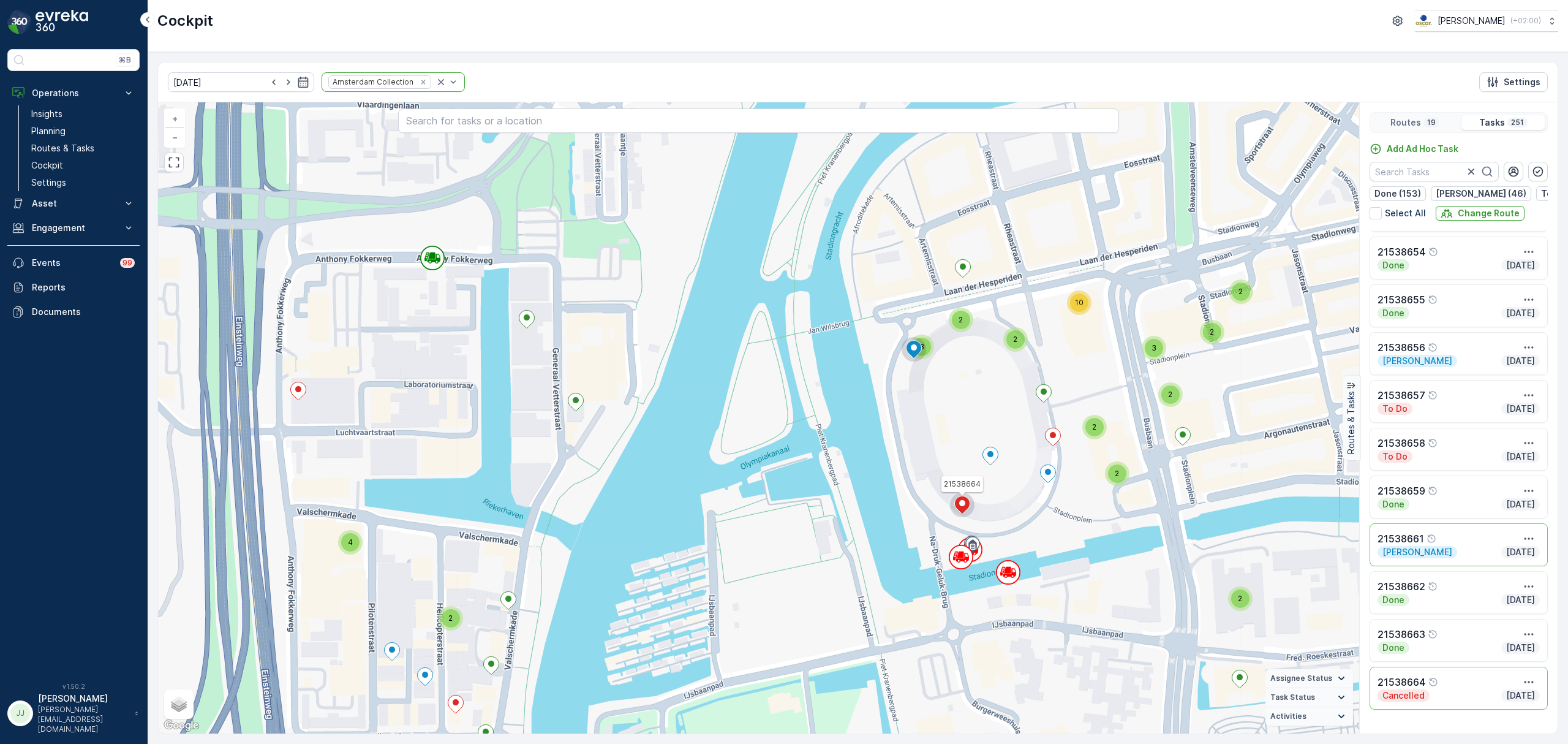
click at [949, 432] on div "2 2 2 3 2 2 2 2 2 2 4 4 2 2 4 2 6 2 6 4 3 2 2 3 3 2 2 3 2 4 2 2 4 2 2 2 3 2 2 4…" at bounding box center [759, 417] width 1201 height 631
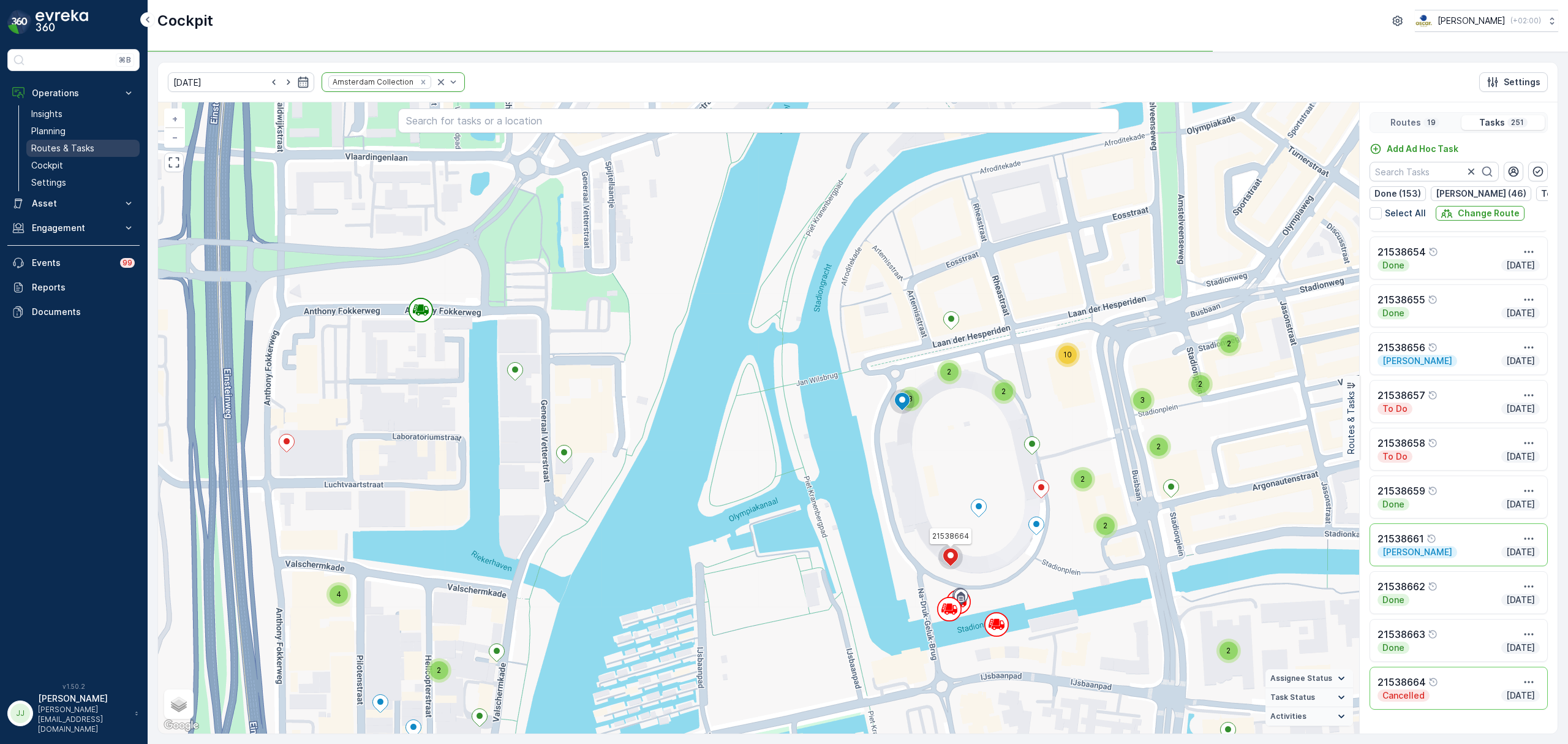
click at [62, 147] on p "Routes & Tasks" at bounding box center [62, 148] width 63 height 13
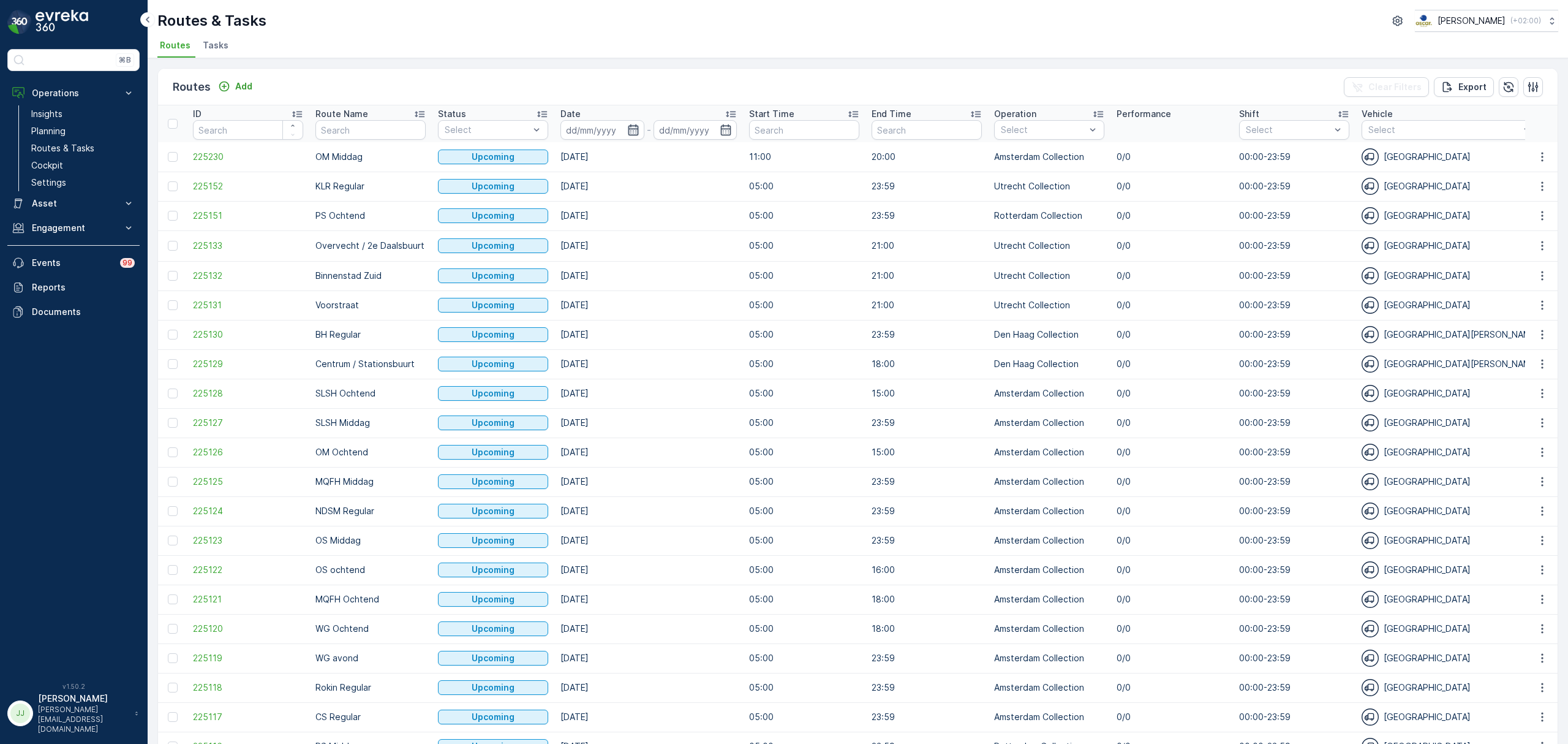
click at [637, 124] on icon "button" at bounding box center [634, 130] width 13 height 13
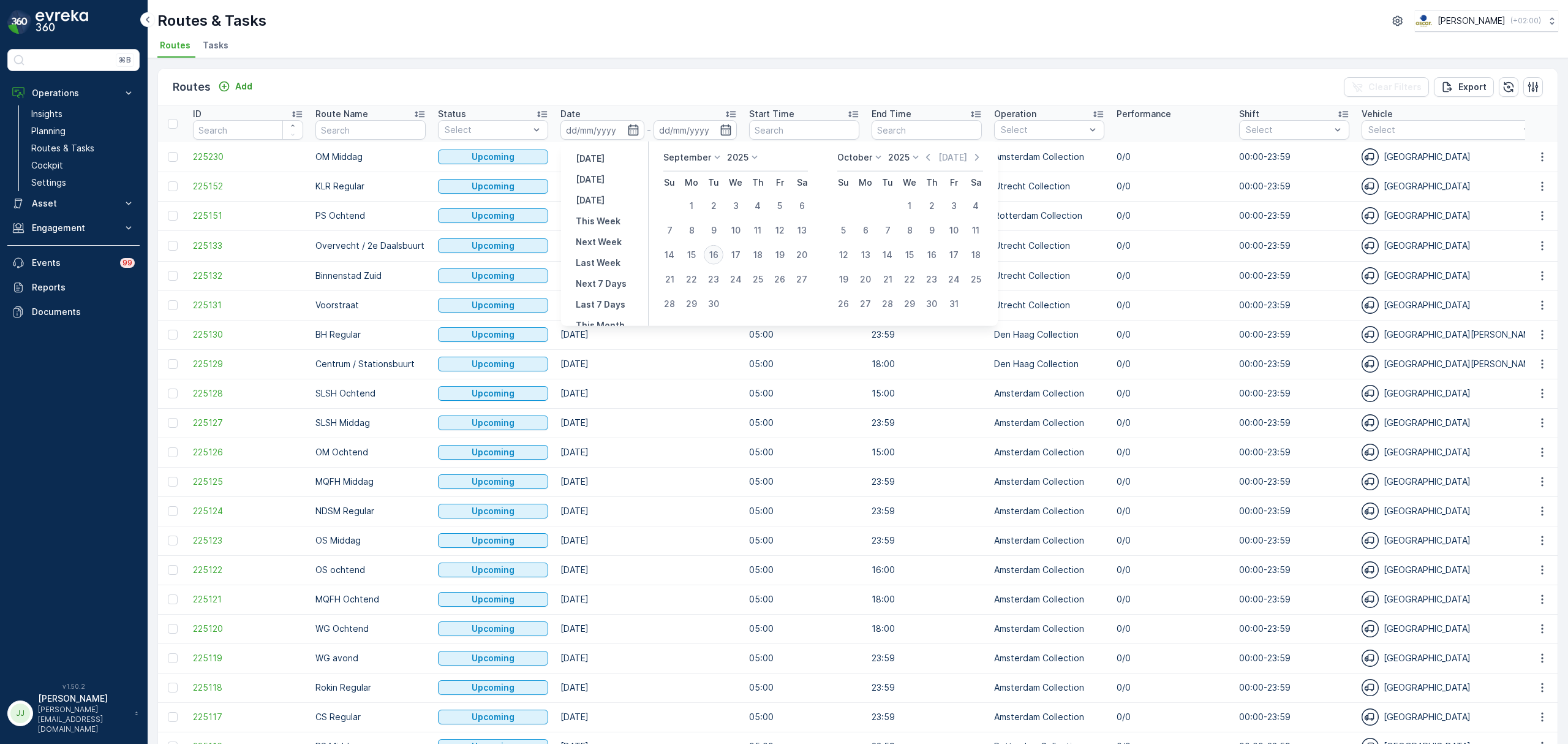
click at [715, 254] on div "16" at bounding box center [713, 254] width 19 height 19
type input "[DATE]"
click at [715, 254] on div "16" at bounding box center [713, 254] width 19 height 19
type input "[DATE]"
click at [714, 254] on div "16" at bounding box center [713, 254] width 19 height 19
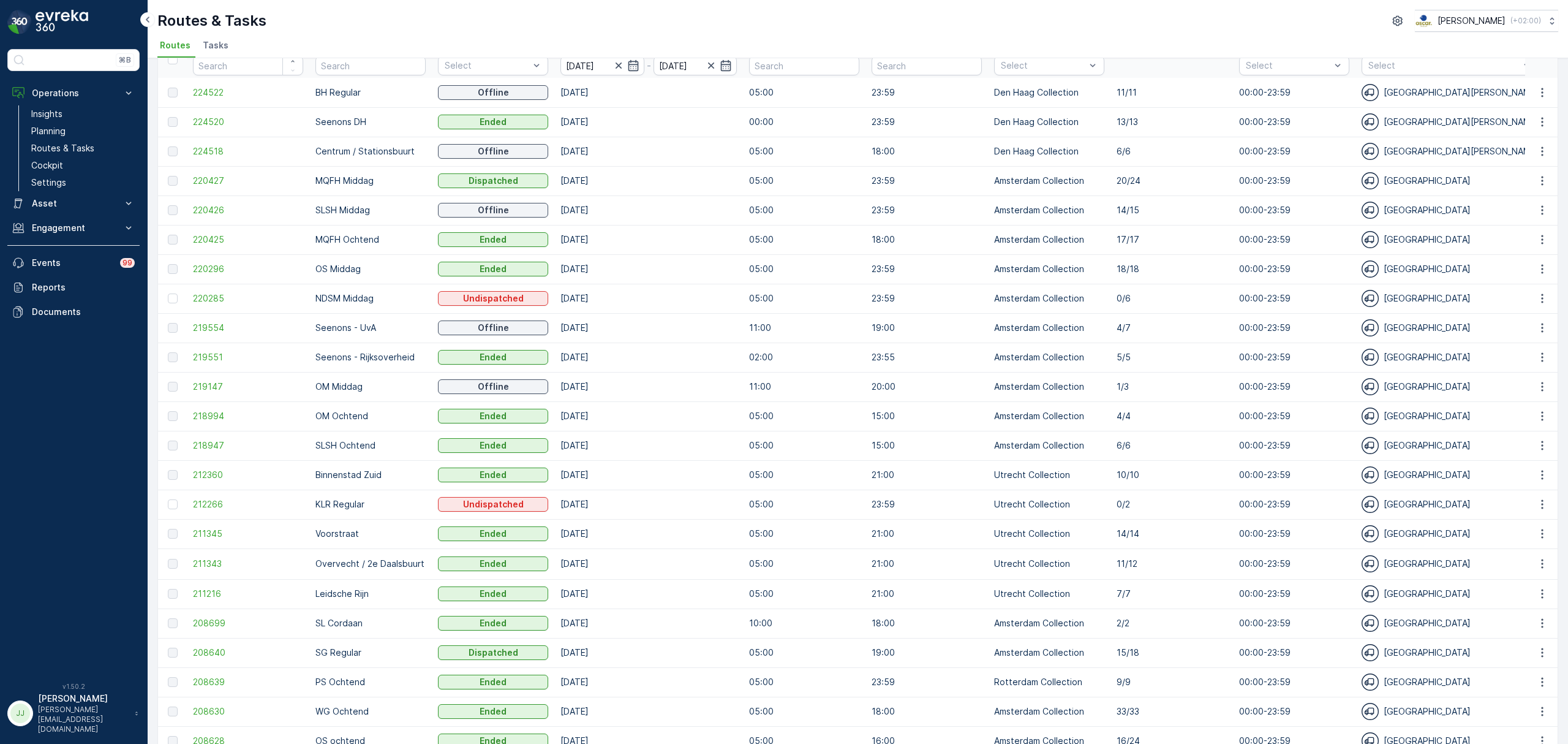
scroll to position [37, 0]
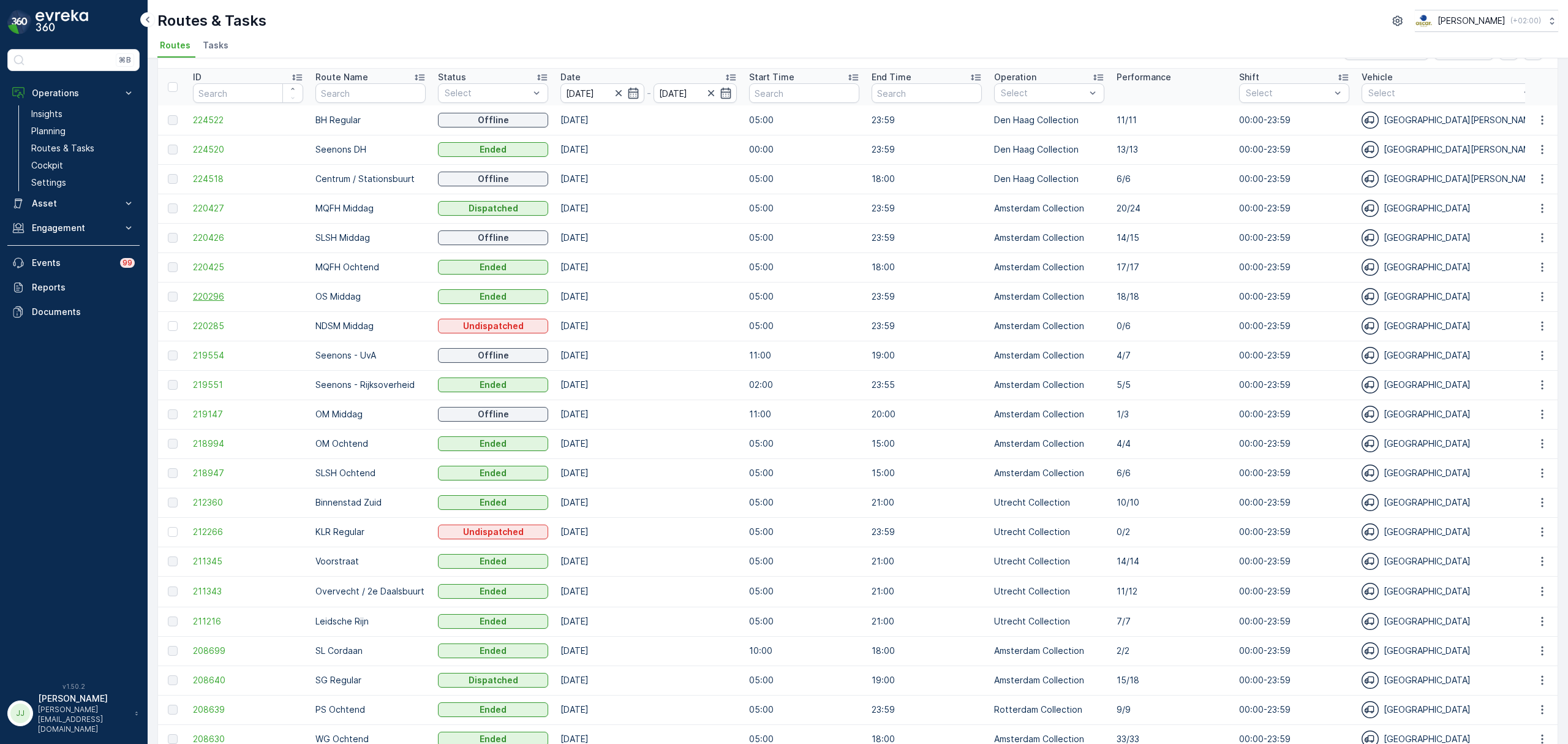
click at [208, 297] on span "220296" at bounding box center [248, 297] width 110 height 13
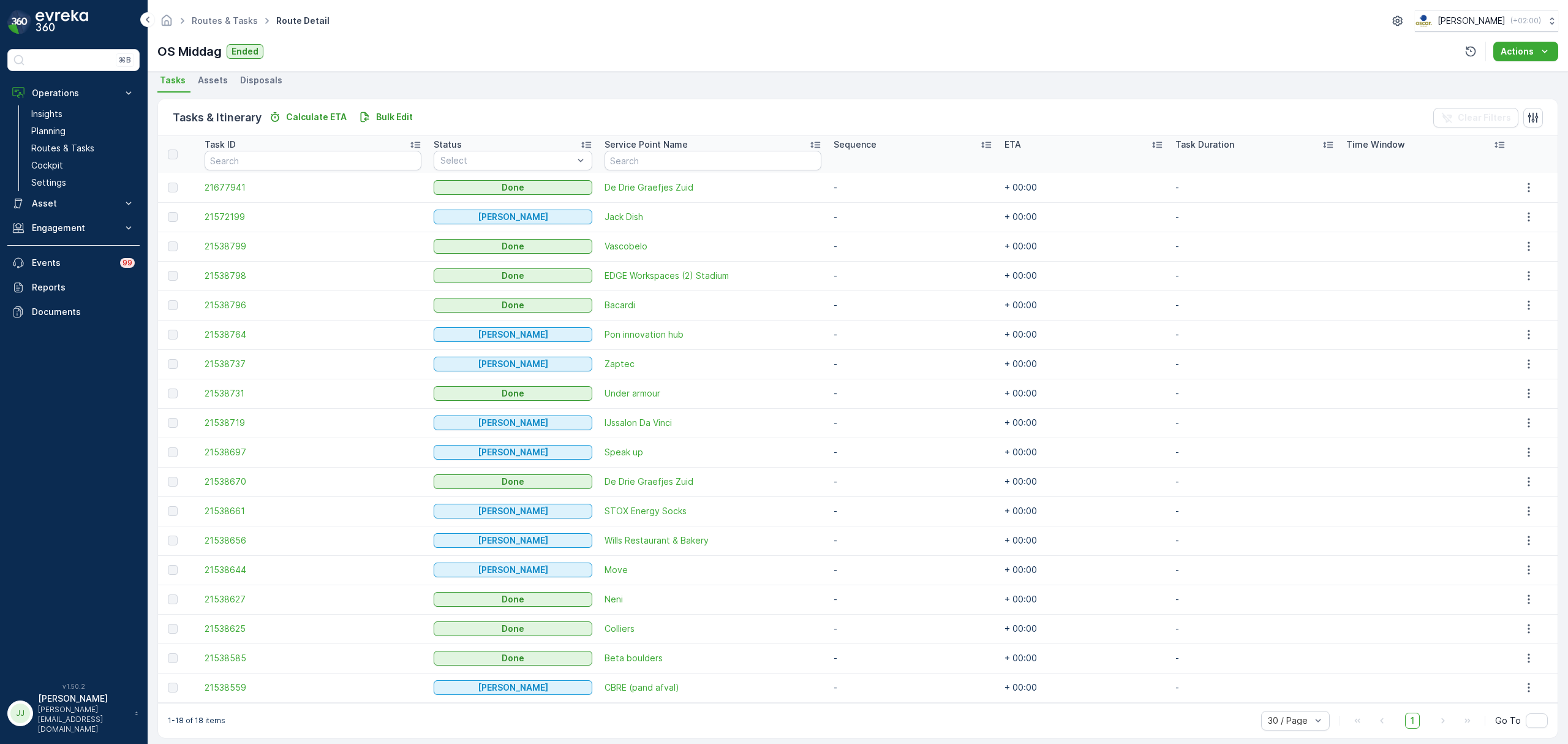
scroll to position [280, 0]
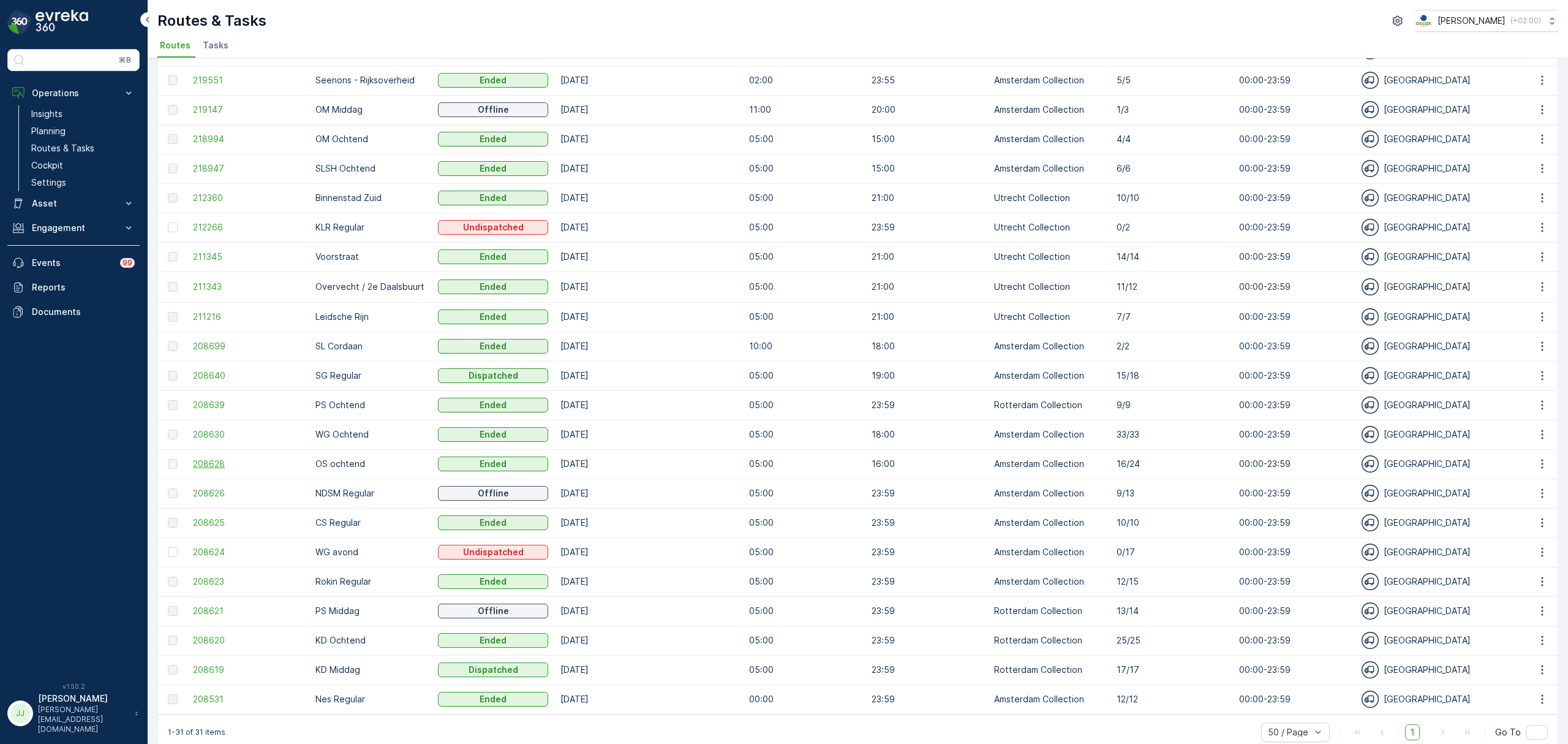
scroll to position [363, 0]
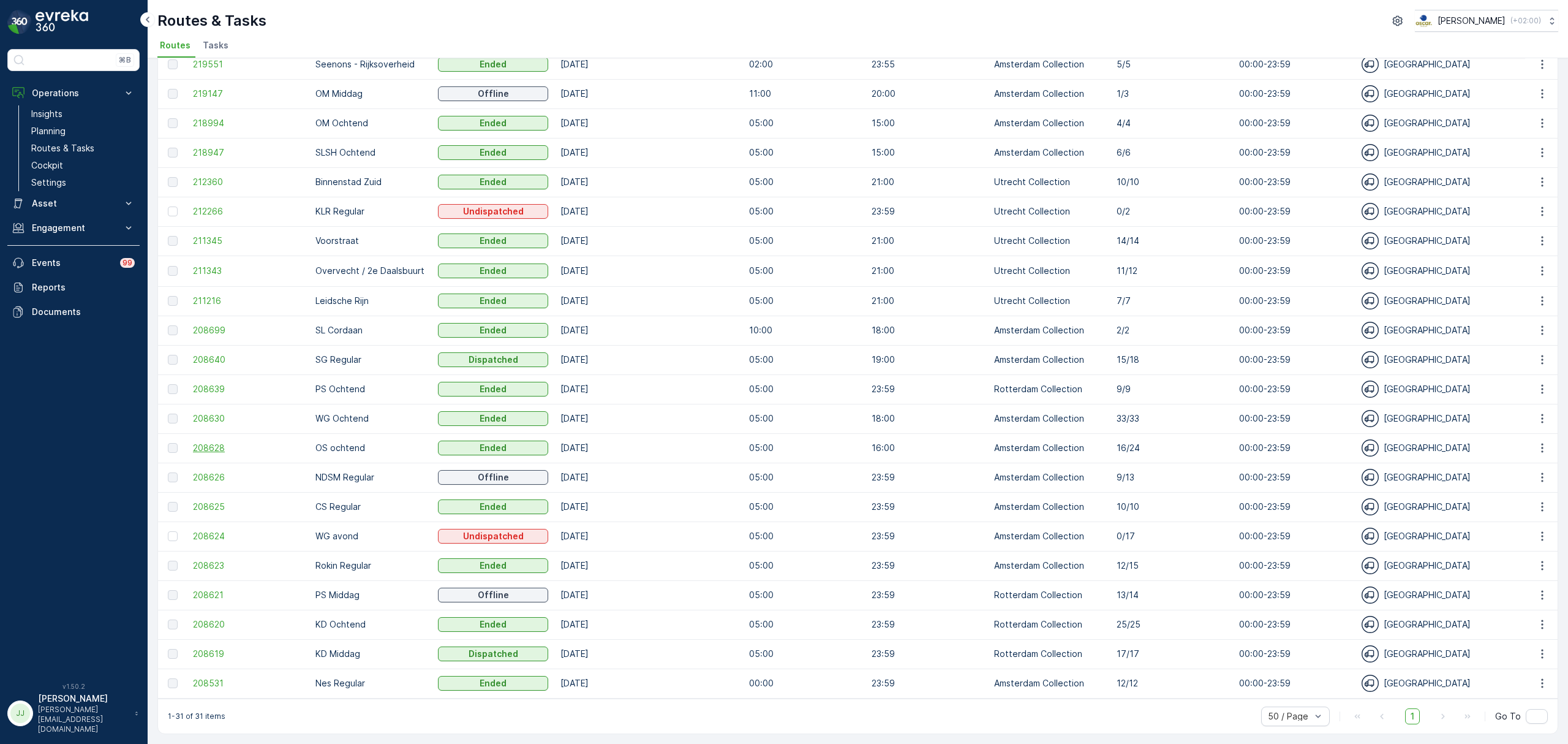
click at [199, 445] on span "208628" at bounding box center [248, 447] width 110 height 13
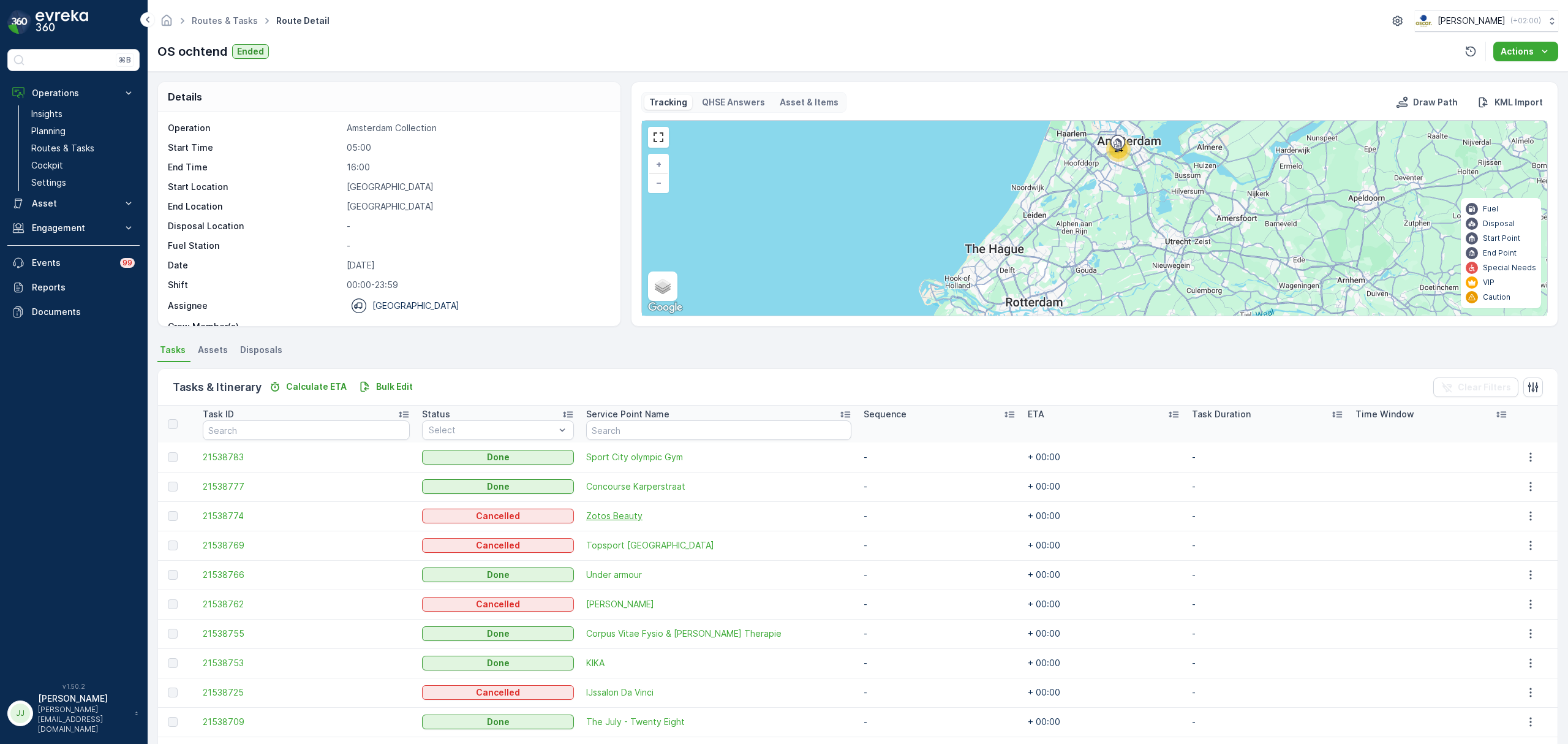
click at [628, 516] on span "Zotos Beauty" at bounding box center [720, 516] width 266 height 13
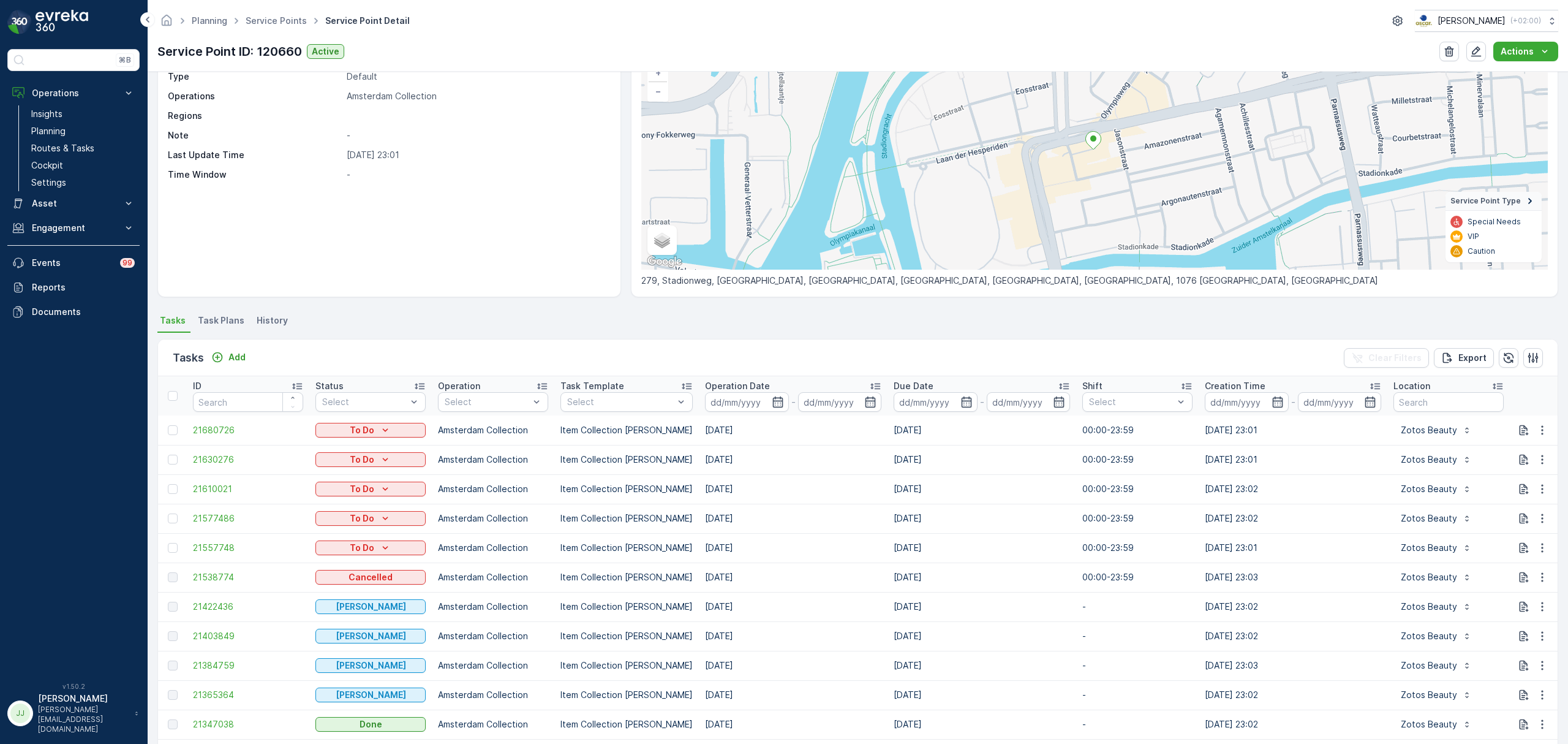
scroll to position [245, 0]
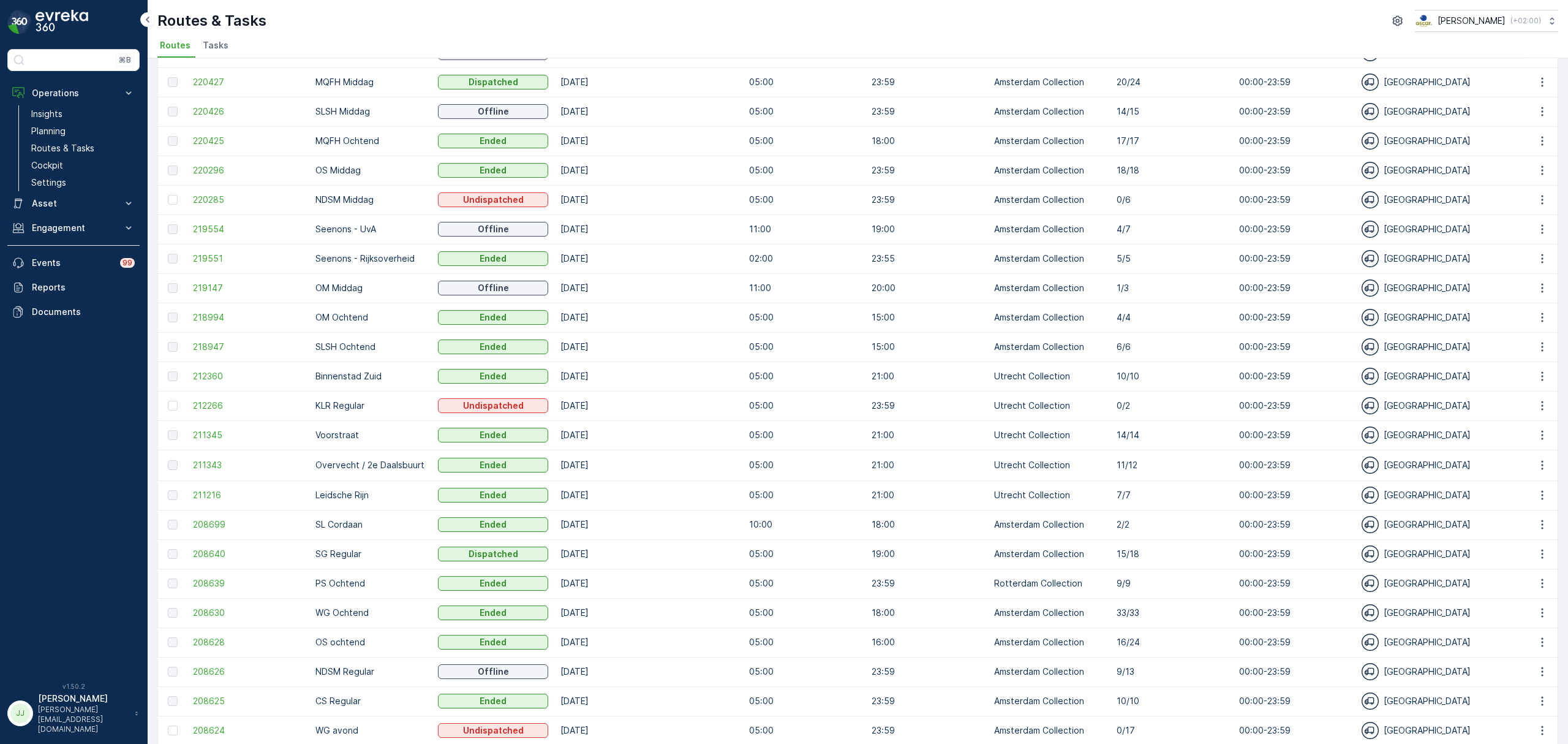
scroll to position [327, 0]
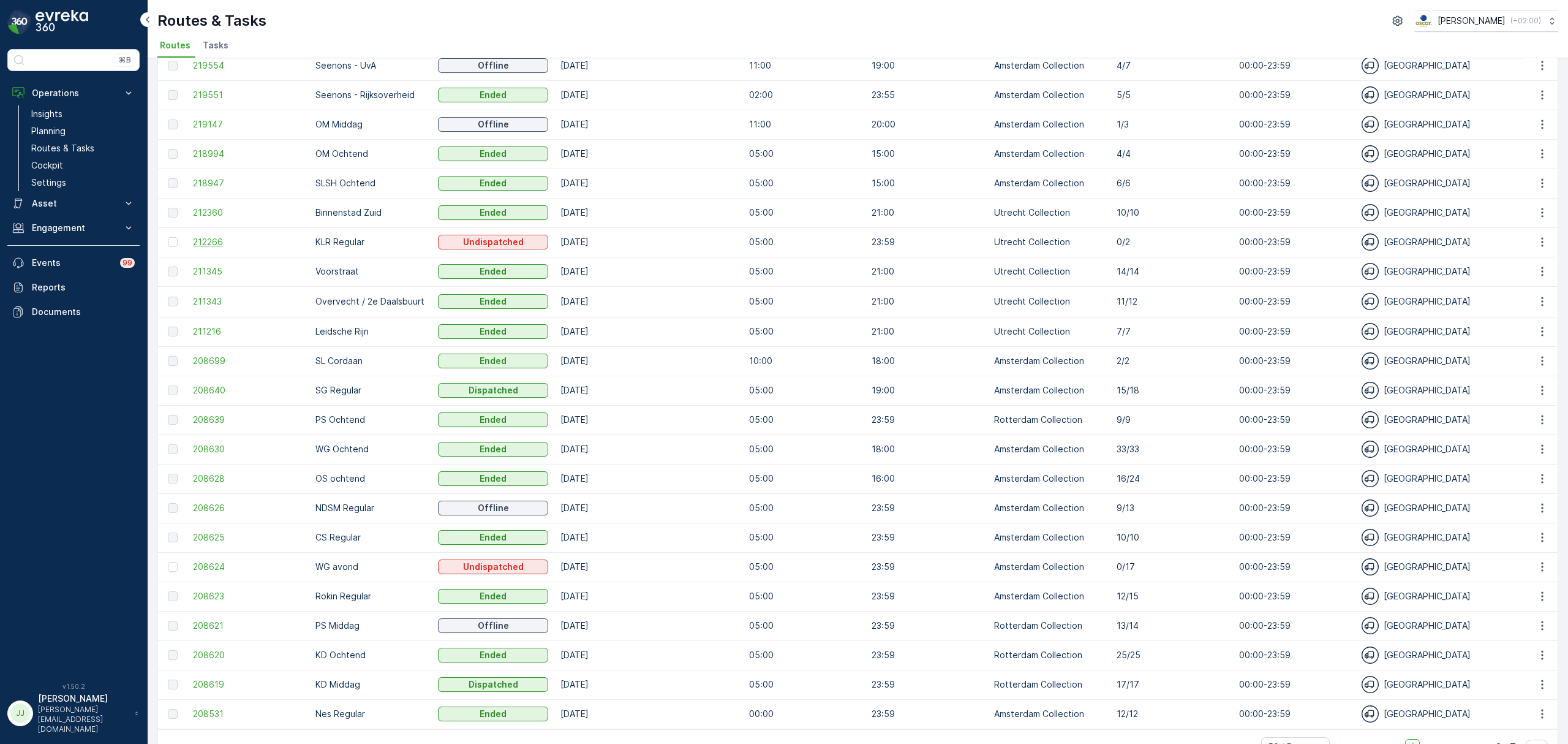
click at [217, 244] on span "212266" at bounding box center [248, 242] width 110 height 13
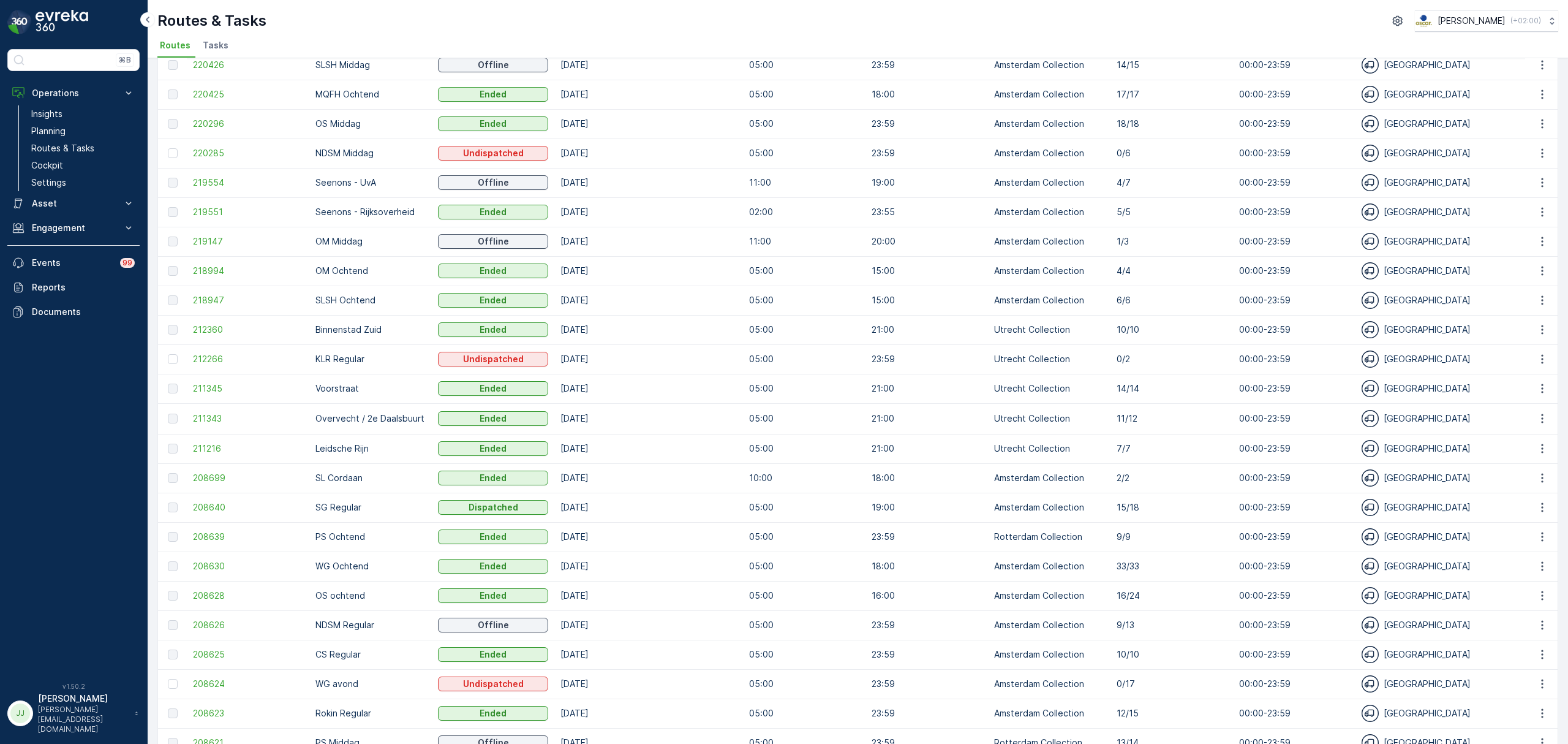
scroll to position [200, 0]
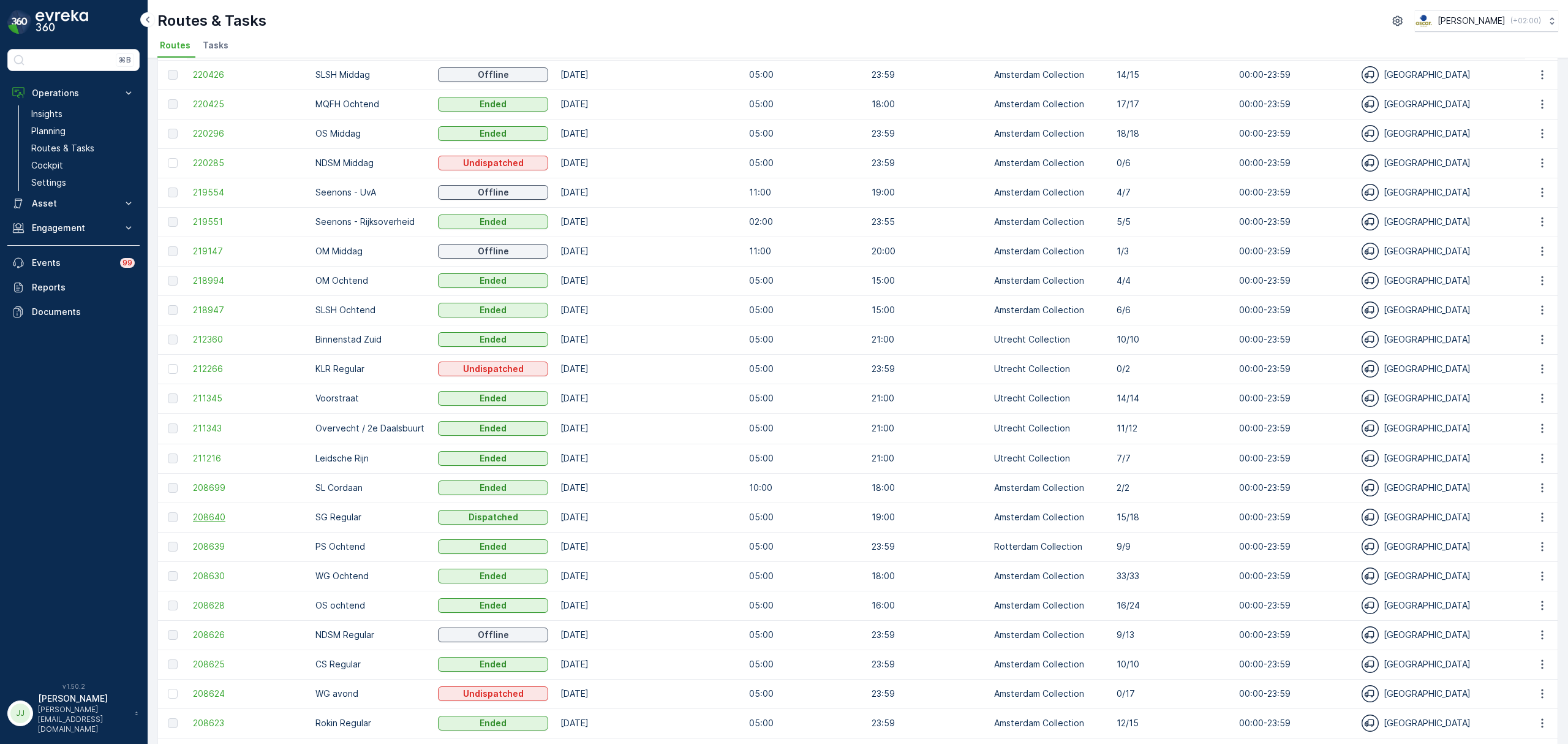
click at [216, 516] on span "208640" at bounding box center [248, 517] width 110 height 13
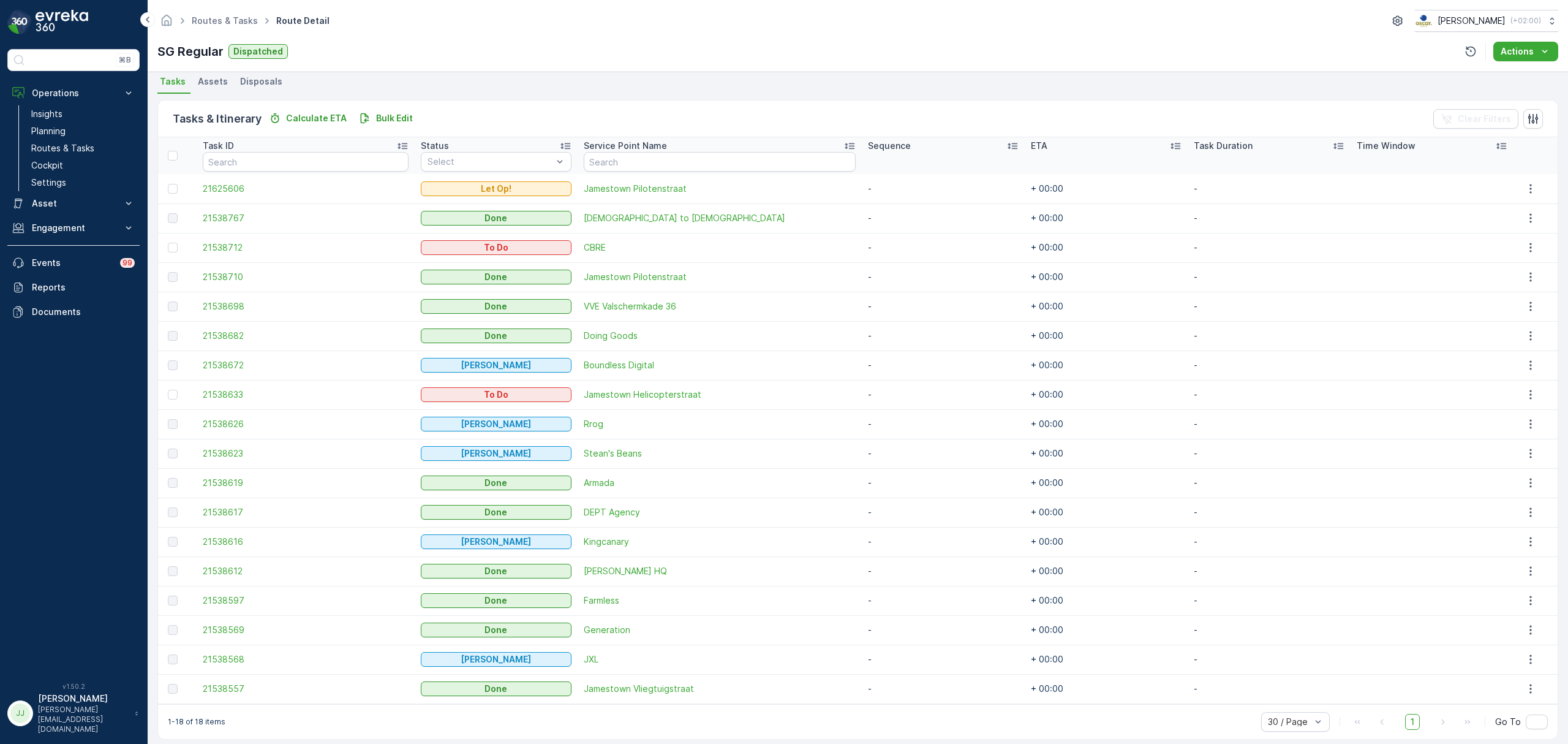
scroll to position [280, 0]
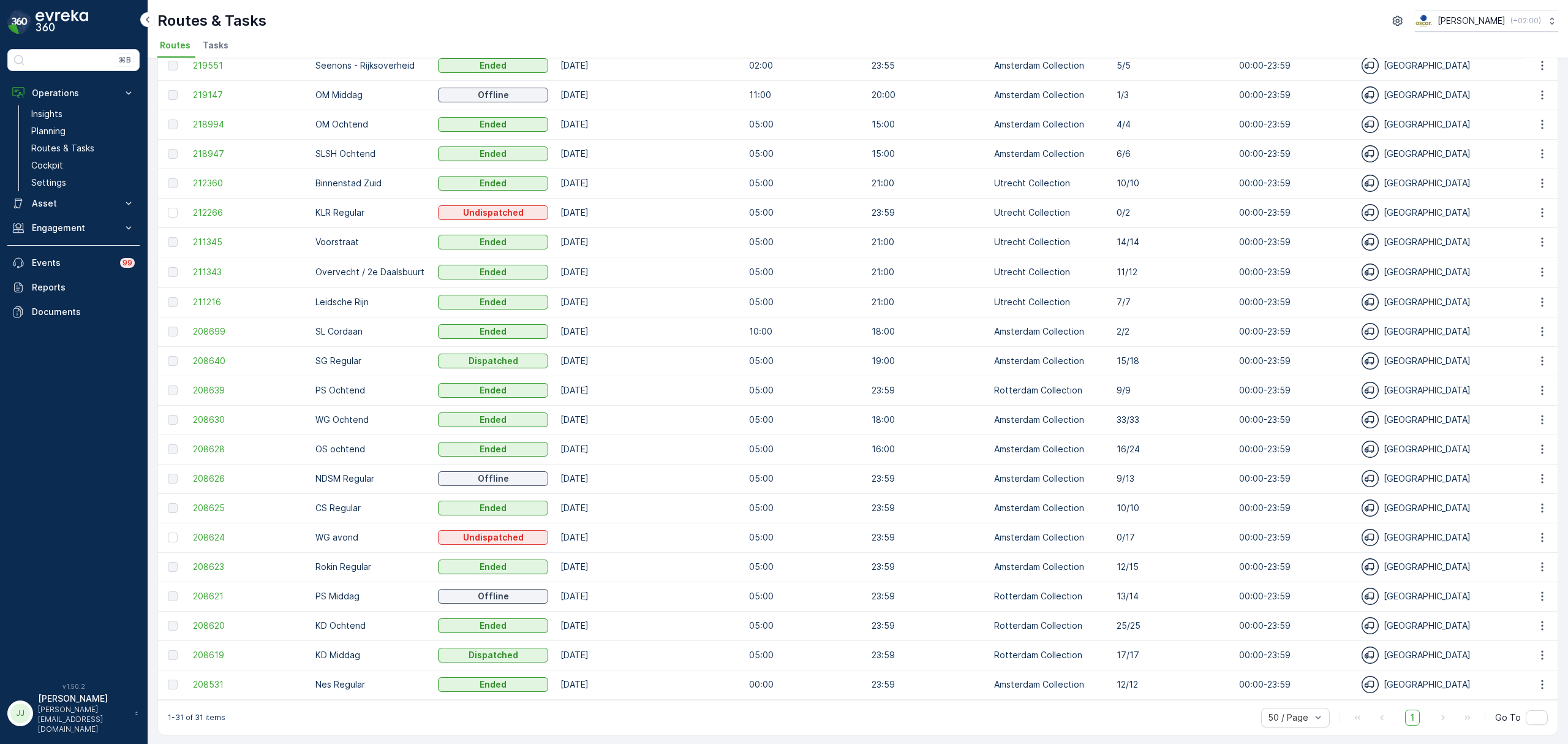
scroll to position [363, 0]
click at [226, 442] on span "208628" at bounding box center [248, 447] width 110 height 13
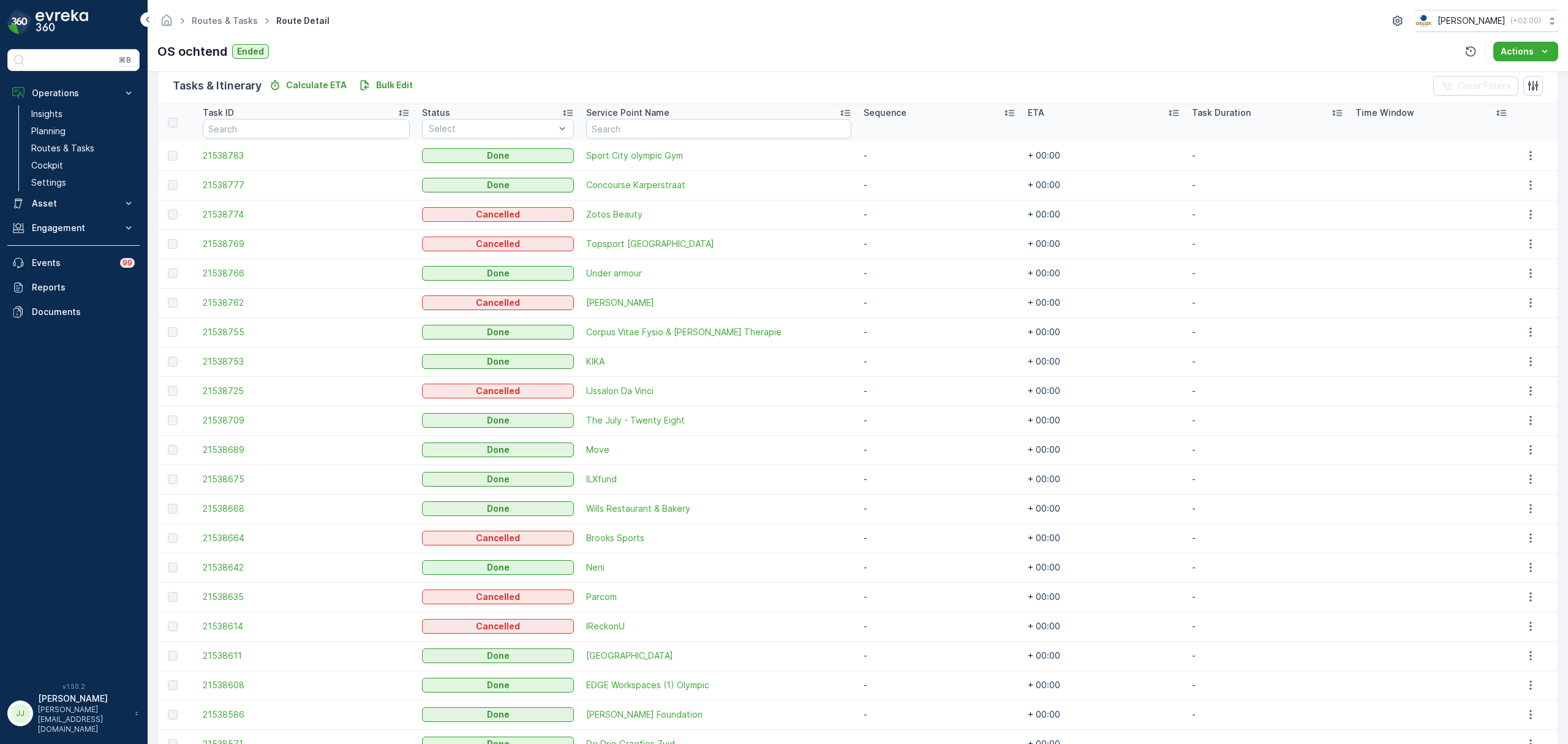
scroll to position [327, 0]
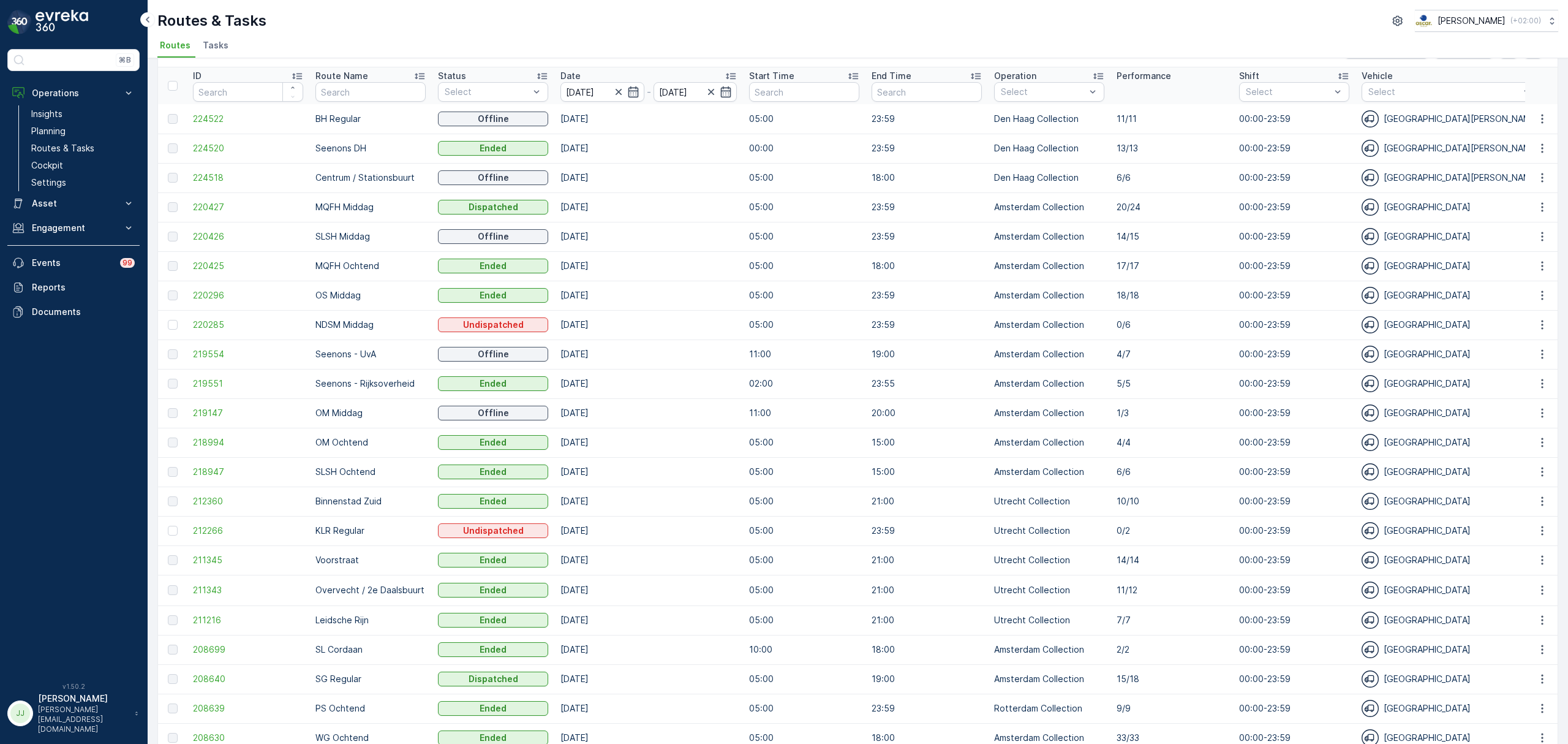
scroll to position [37, 0]
click at [219, 294] on span "220296" at bounding box center [248, 297] width 110 height 13
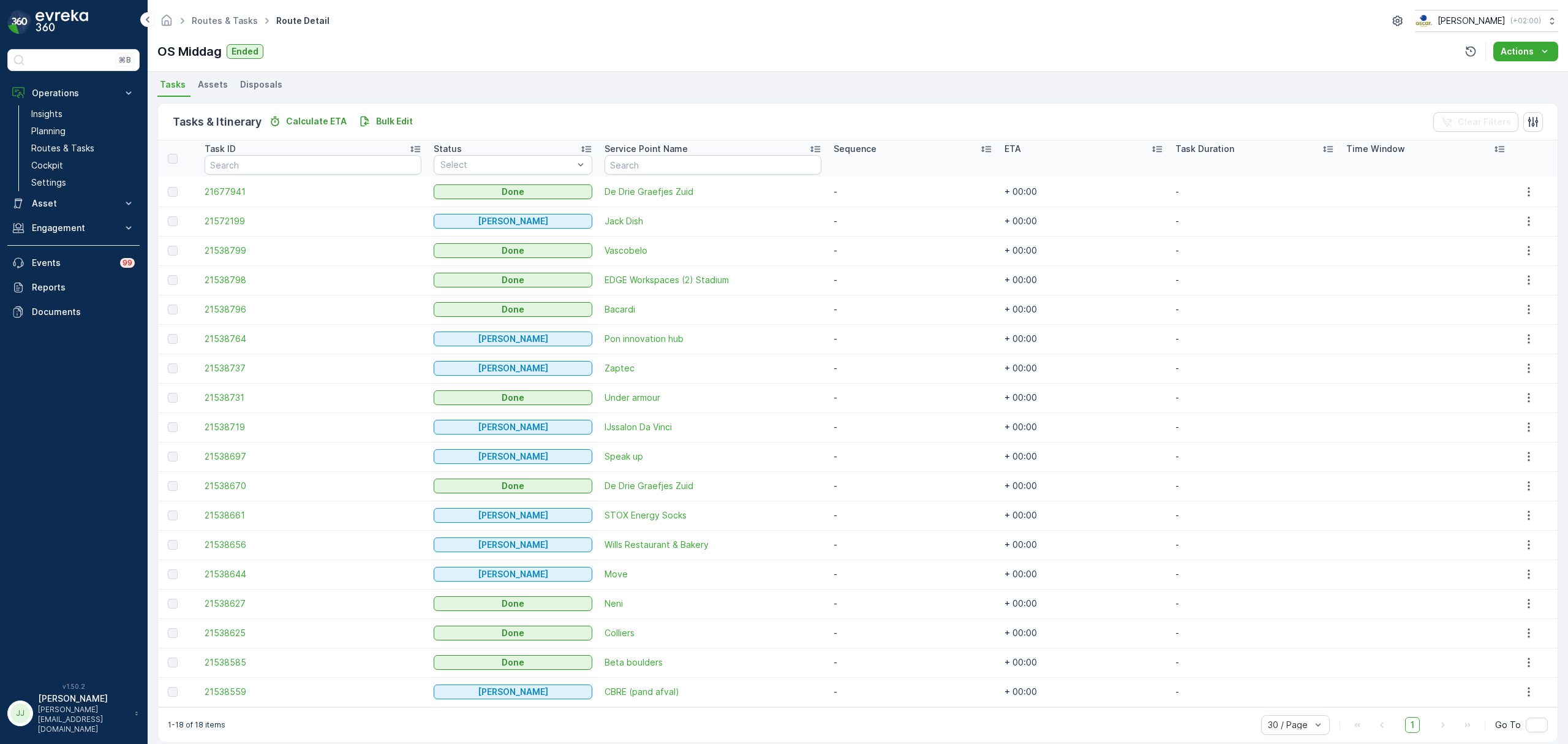
scroll to position [280, 0]
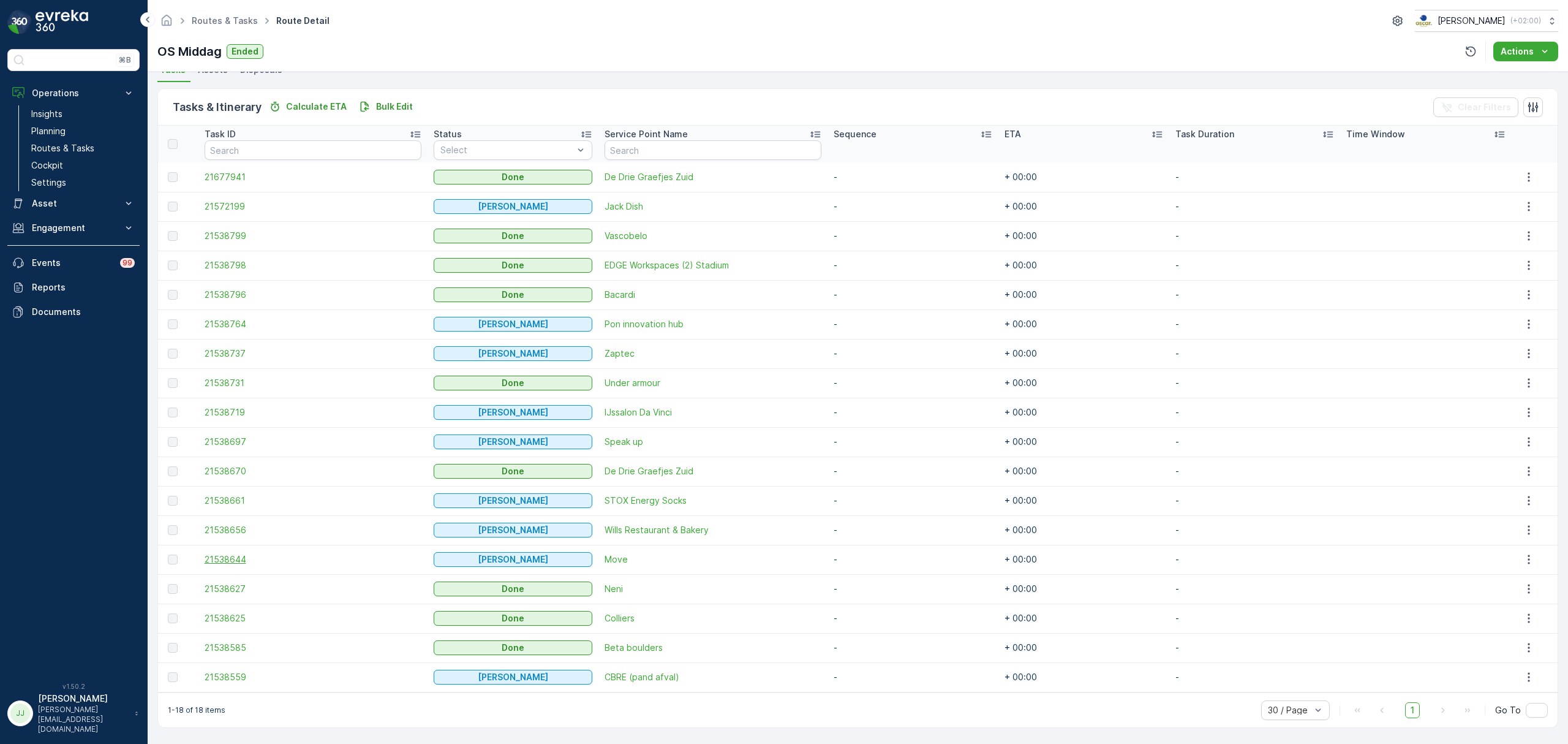
click at [253, 561] on span "21538644" at bounding box center [313, 559] width 217 height 13
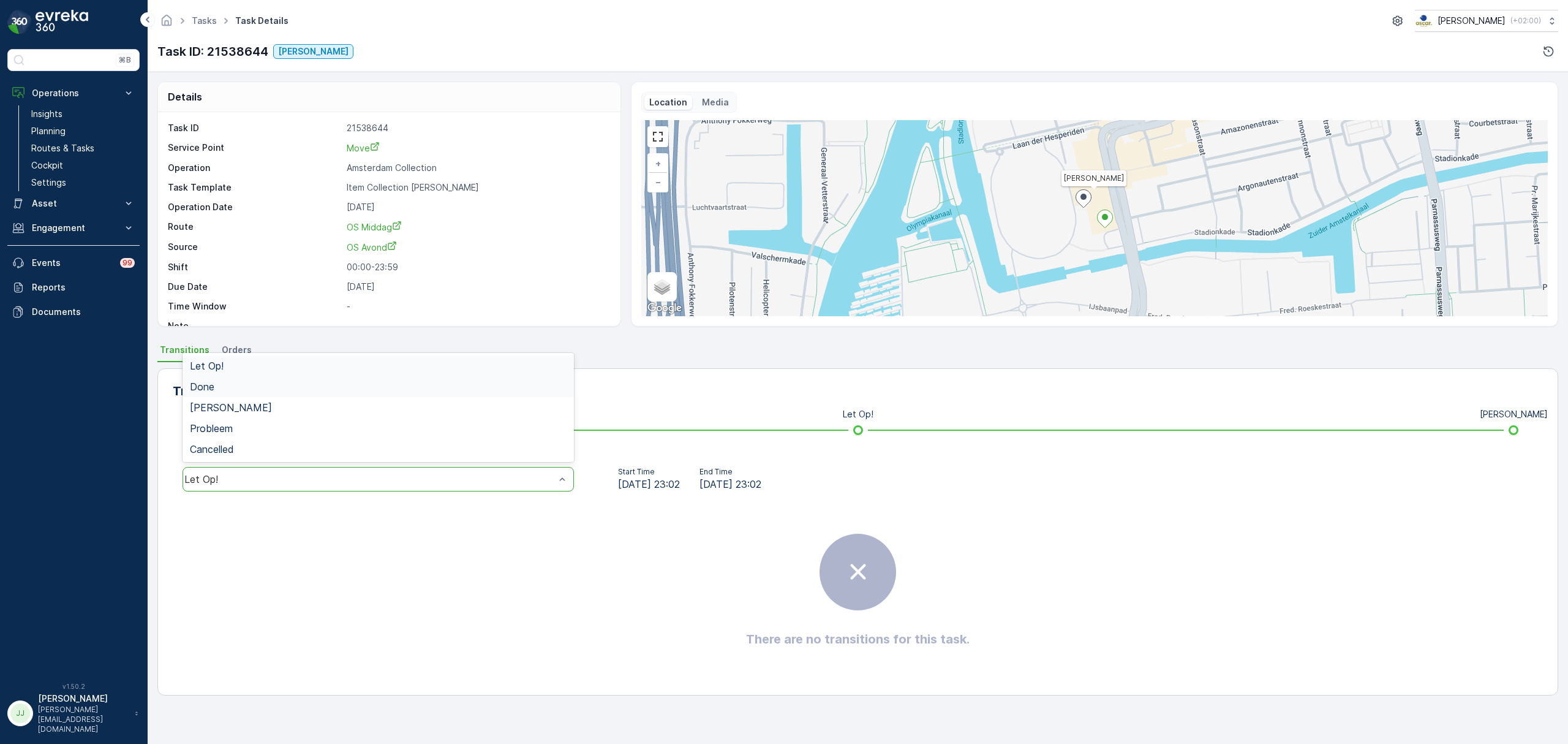
click at [317, 385] on div "Done" at bounding box center [377, 386] width 377 height 11
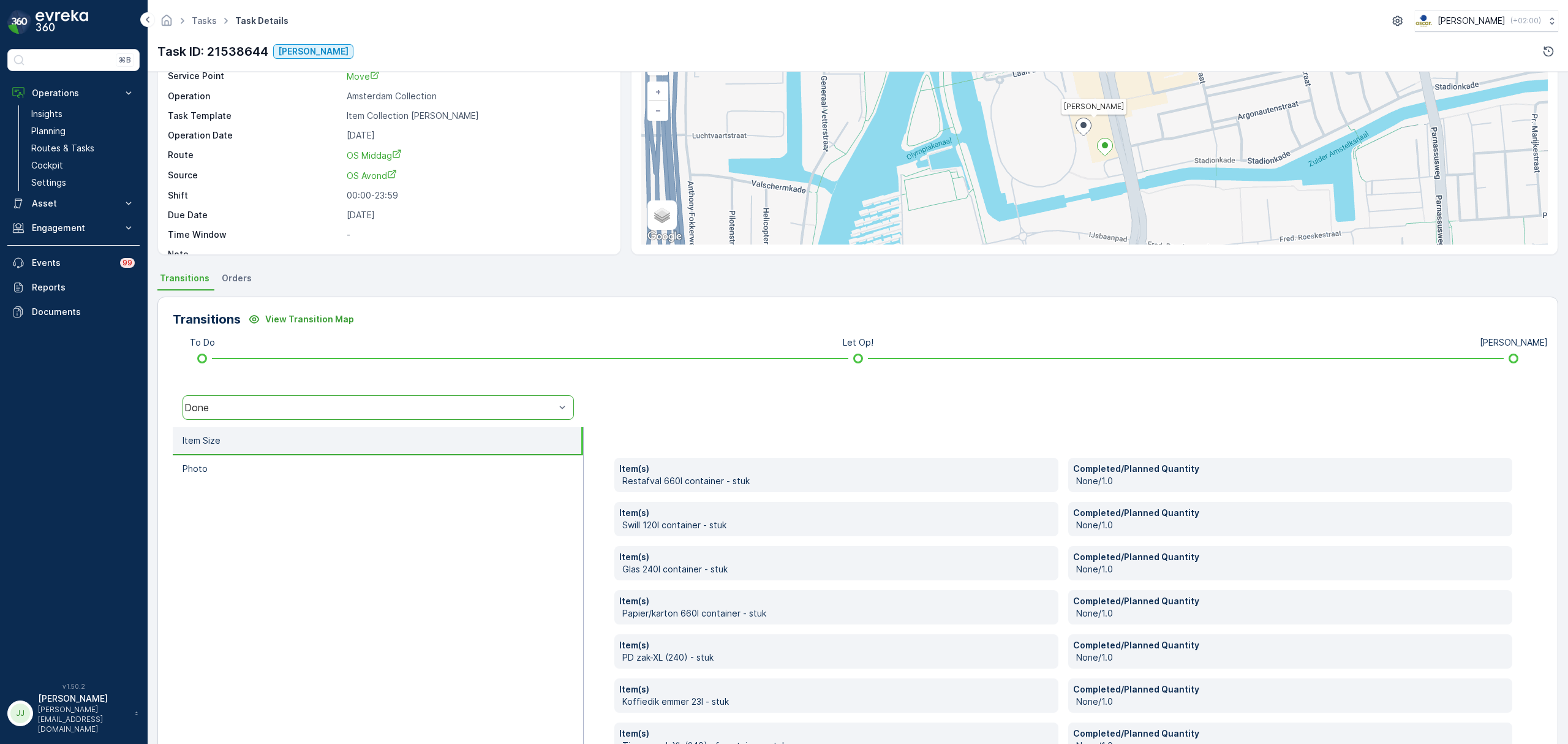
scroll to position [153, 0]
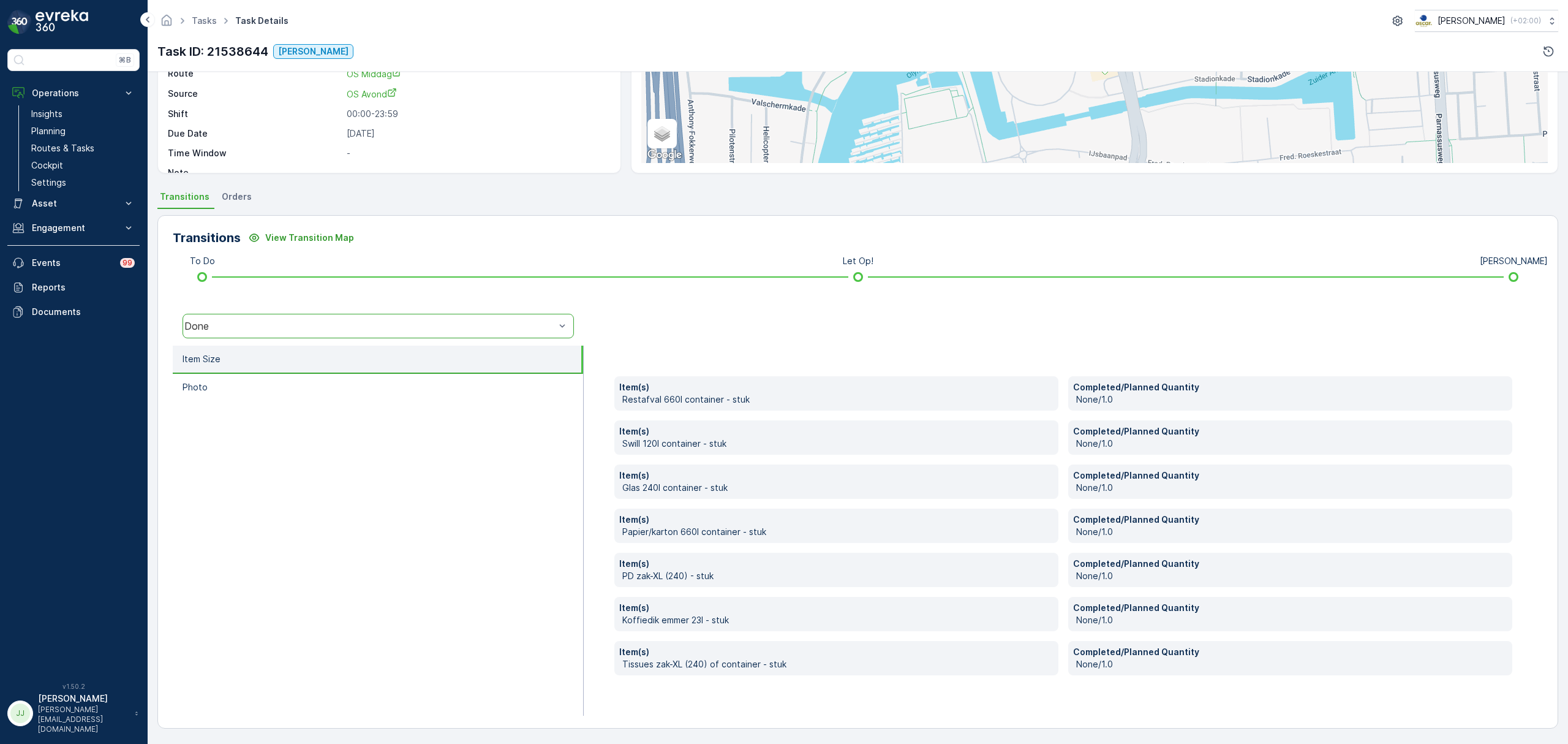
click at [307, 336] on div "Done" at bounding box center [378, 325] width 392 height 24
click at [246, 249] on div "[PERSON_NAME]" at bounding box center [377, 254] width 377 height 11
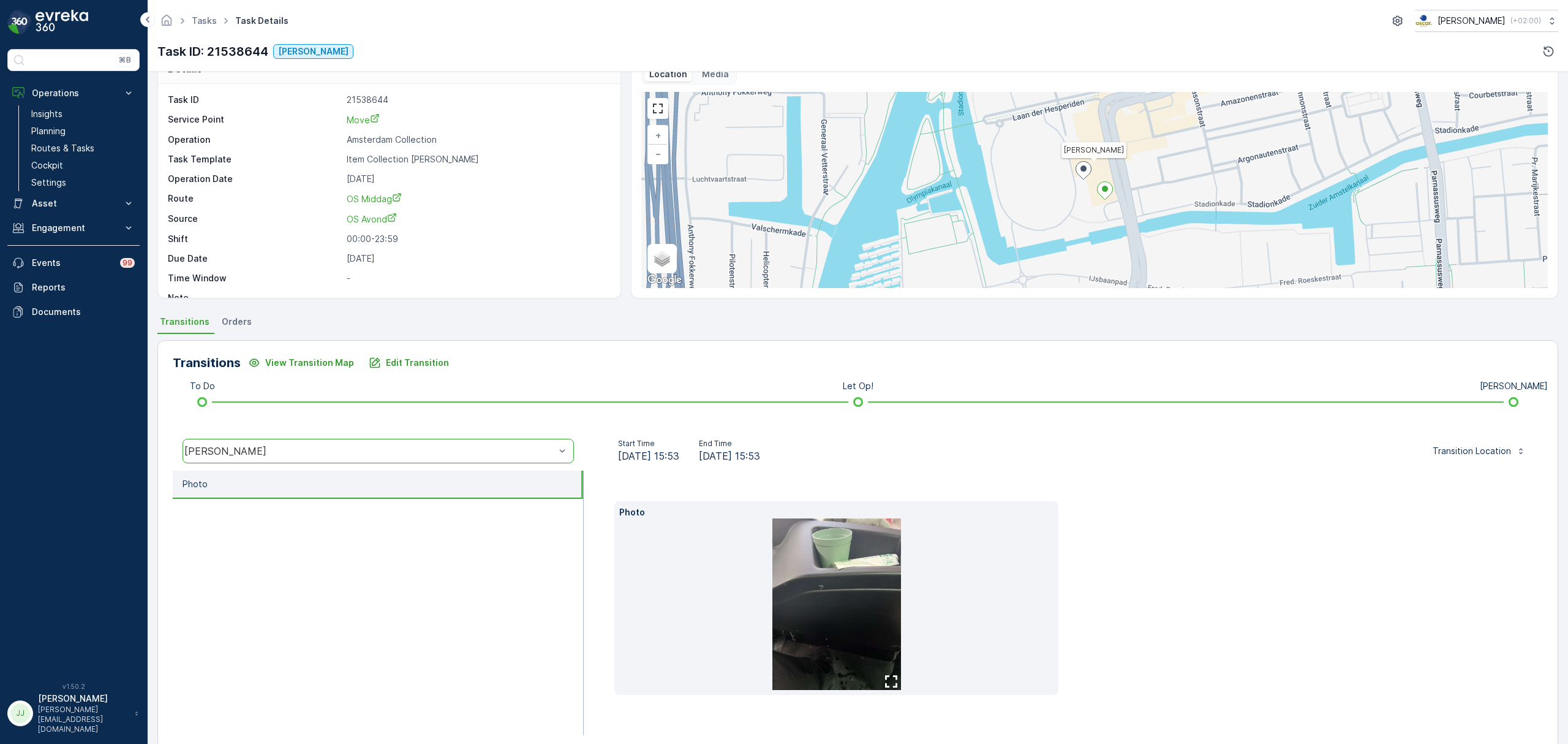
scroll to position [48, 0]
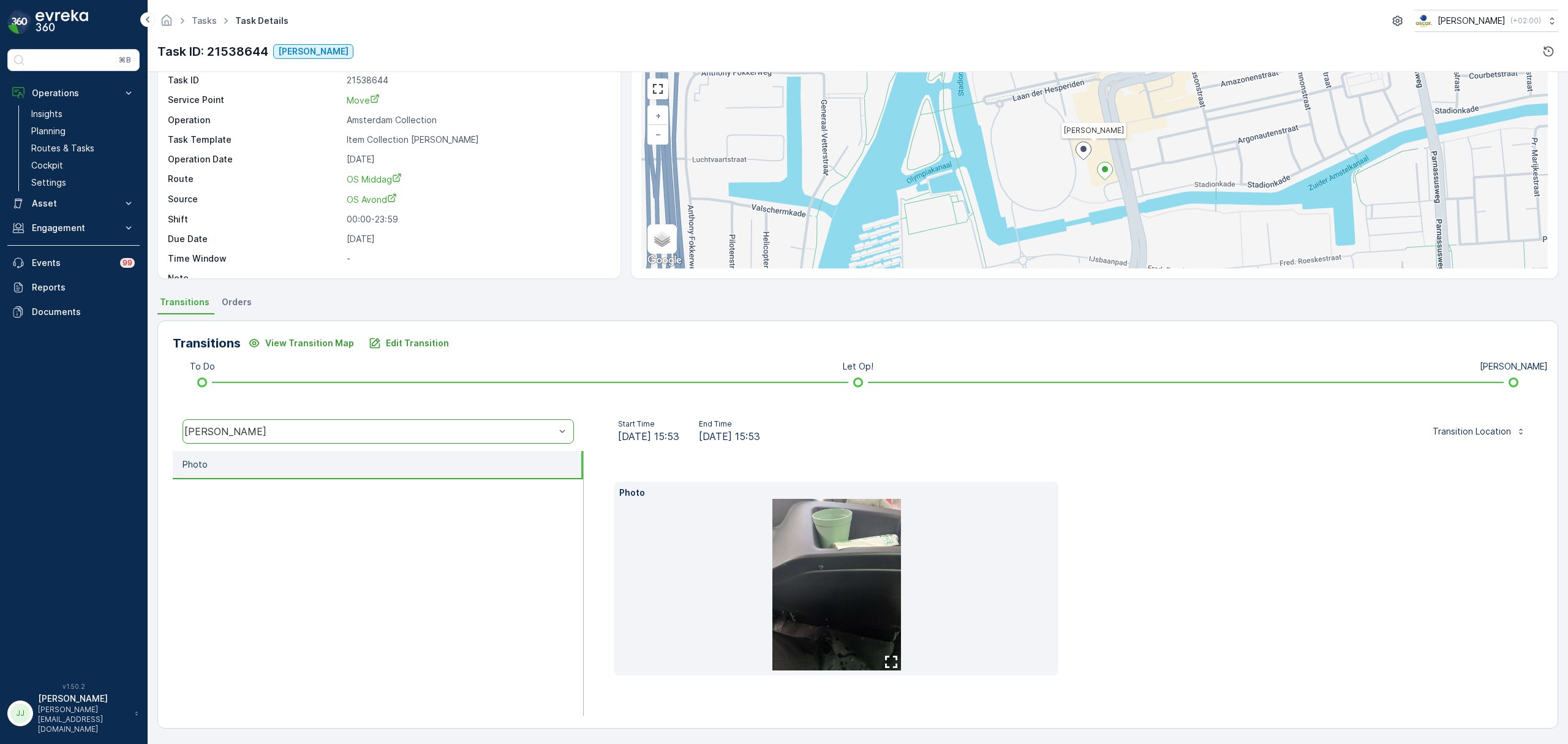
click at [841, 598] on img at bounding box center [837, 585] width 129 height 172
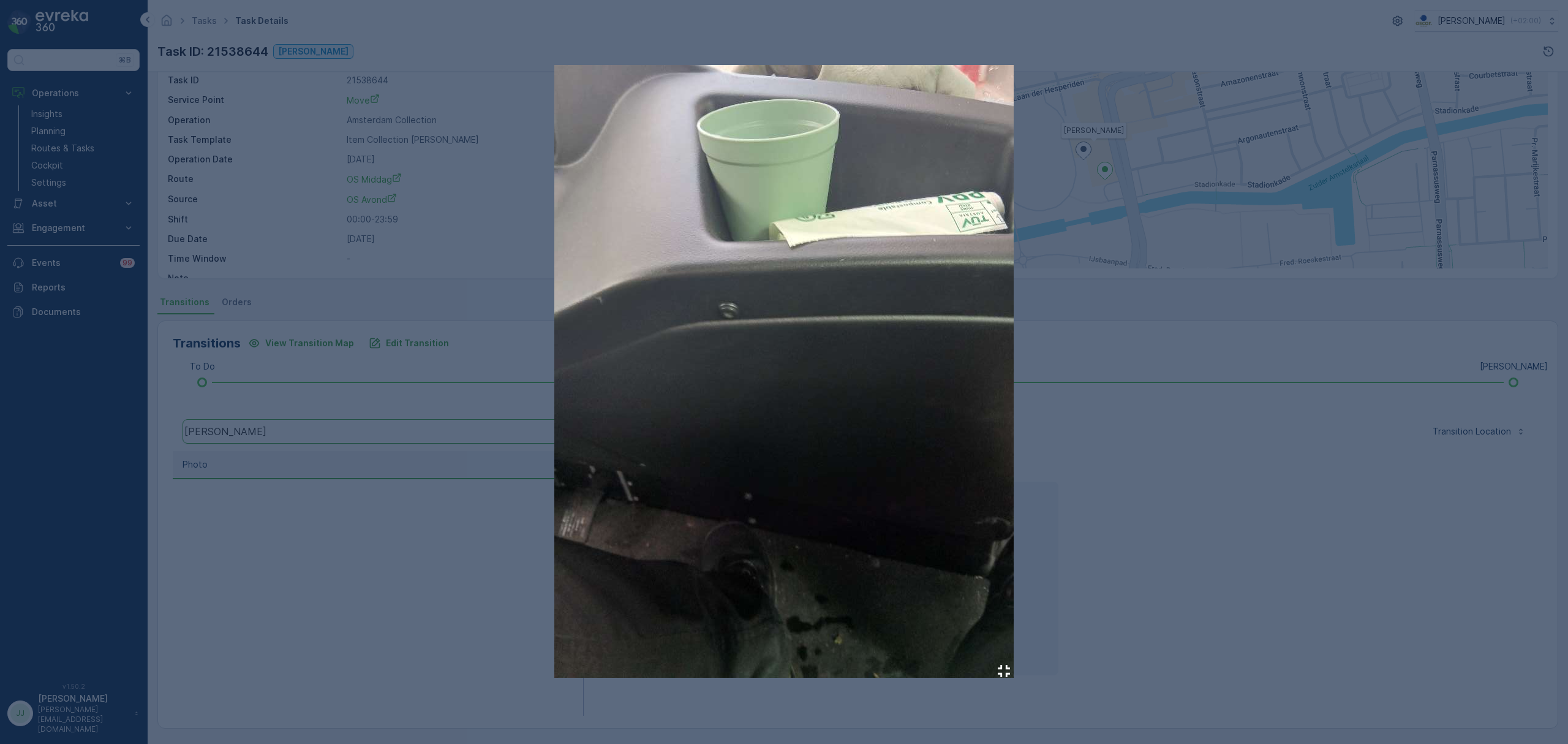
click at [1190, 329] on div at bounding box center [784, 372] width 1568 height 744
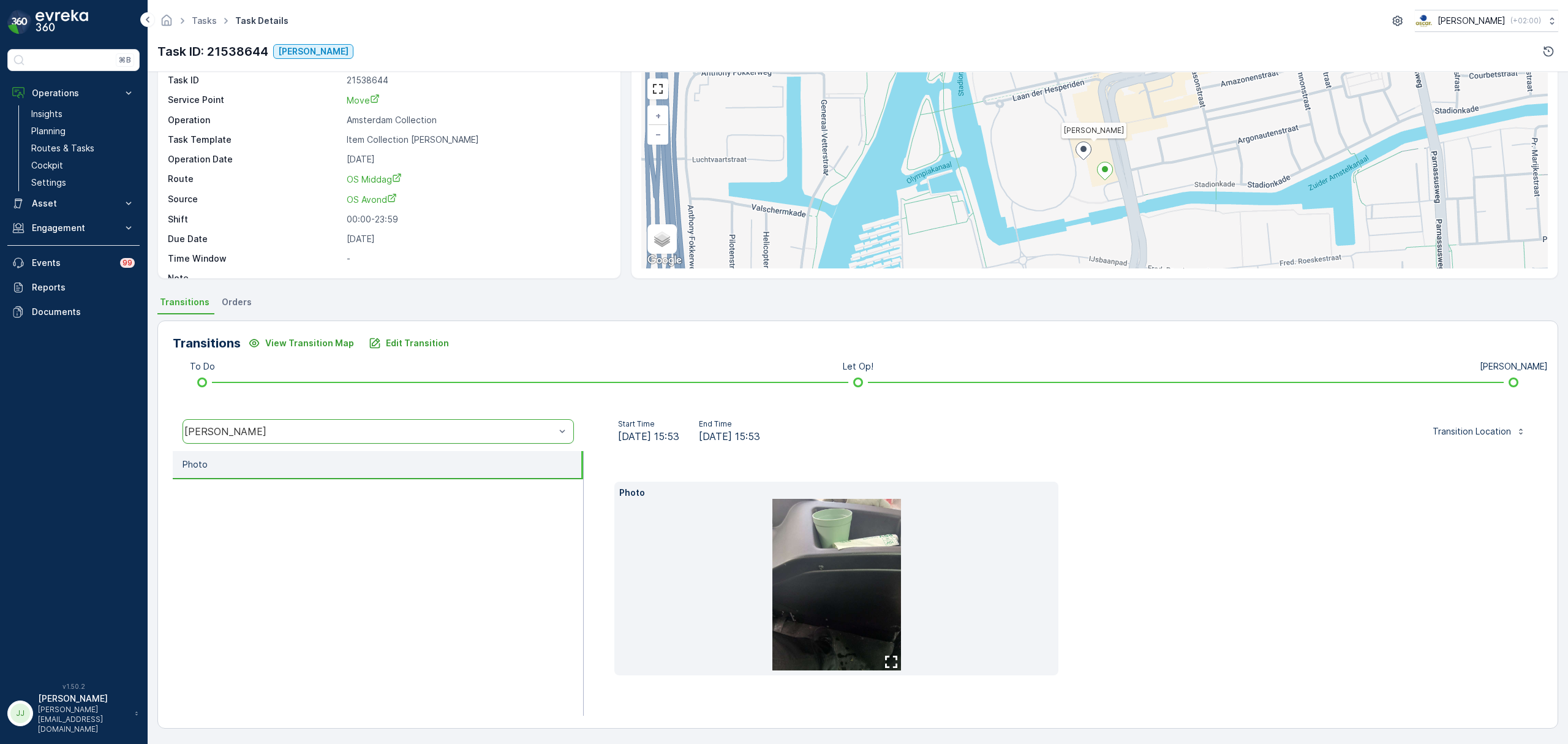
click at [830, 307] on ul "Transitions Orders" at bounding box center [858, 303] width 1401 height 21
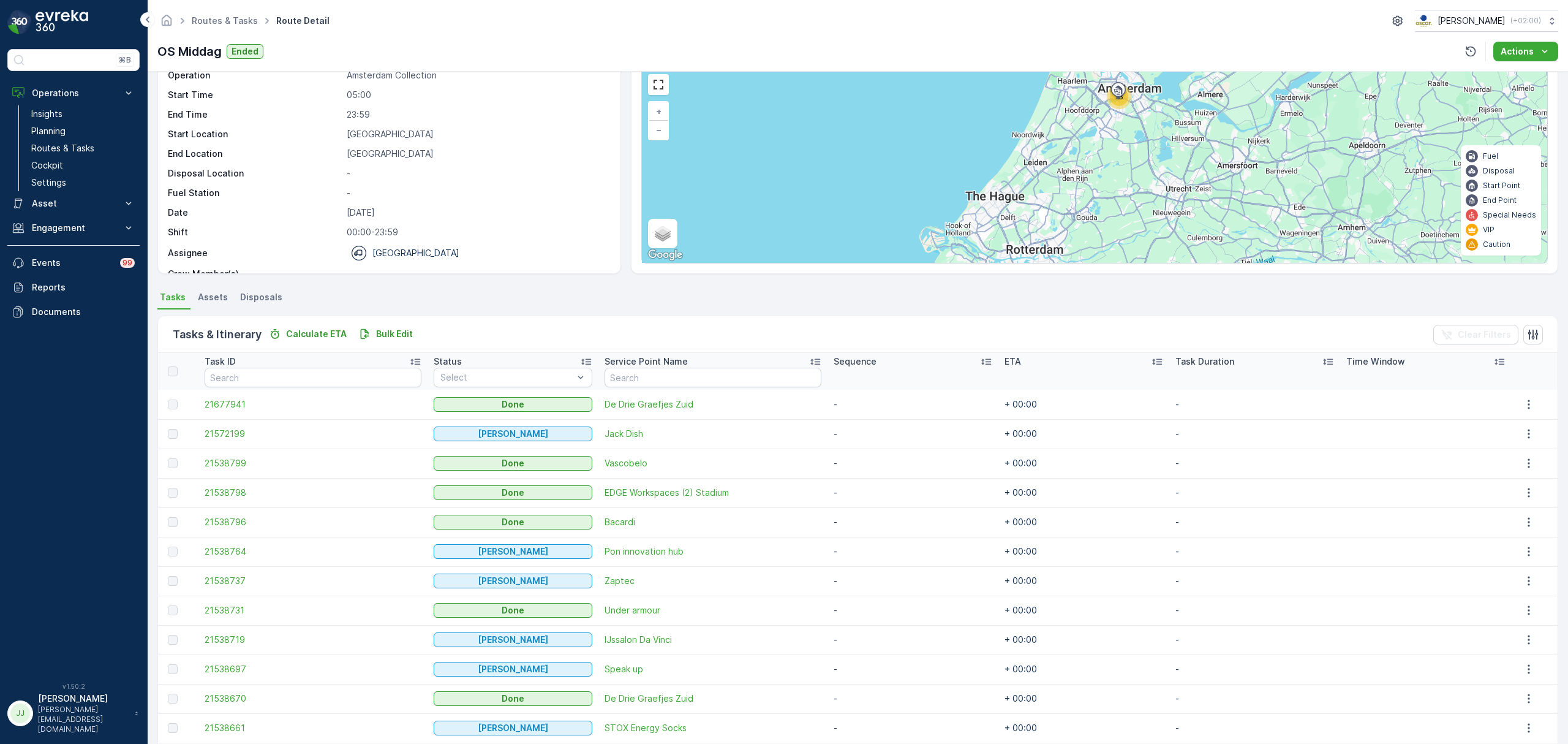
scroll to position [82, 0]
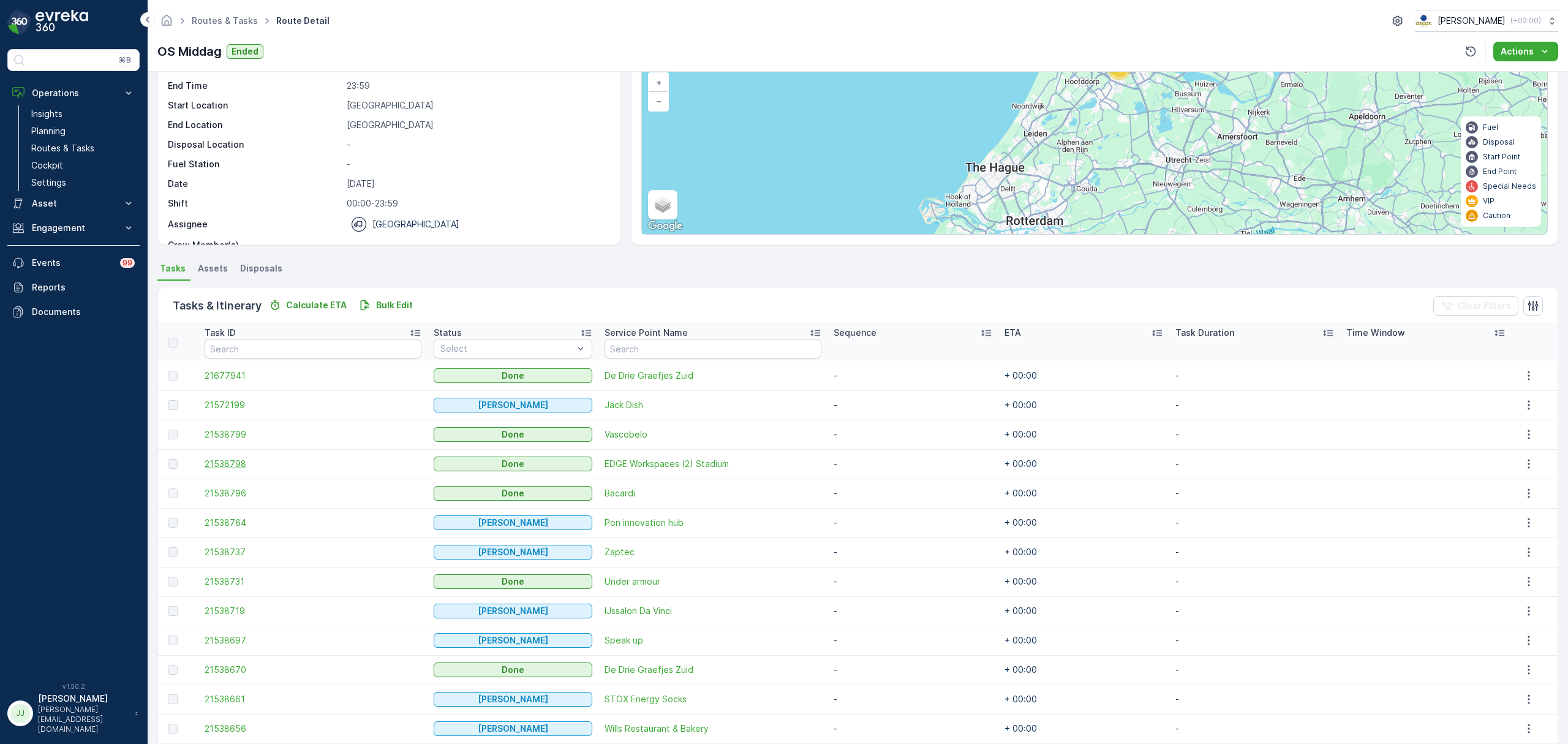
click at [253, 459] on span "21538798" at bounding box center [313, 463] width 217 height 13
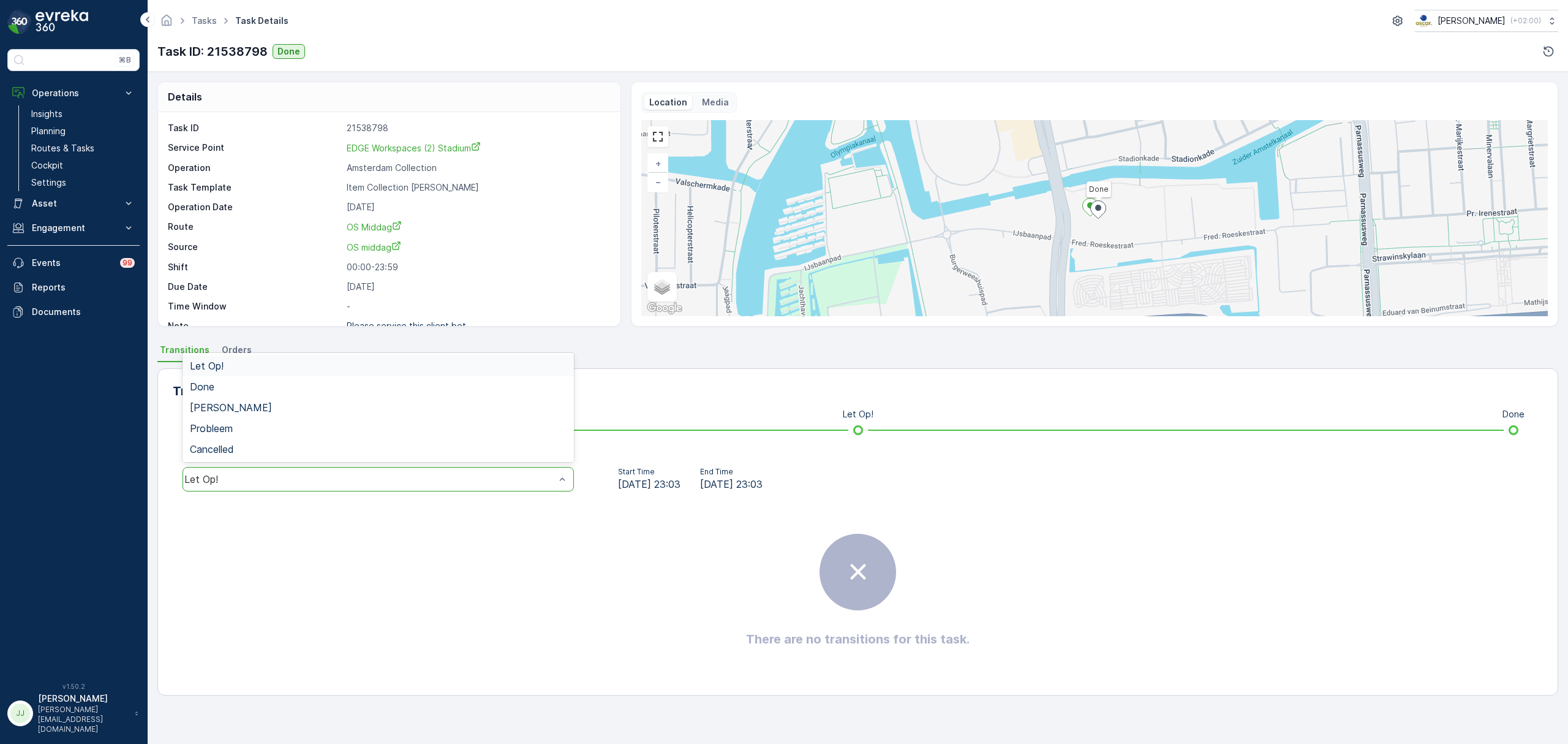
click at [423, 473] on div "Let Op!" at bounding box center [378, 479] width 392 height 24
click at [300, 390] on div "Done" at bounding box center [377, 386] width 377 height 11
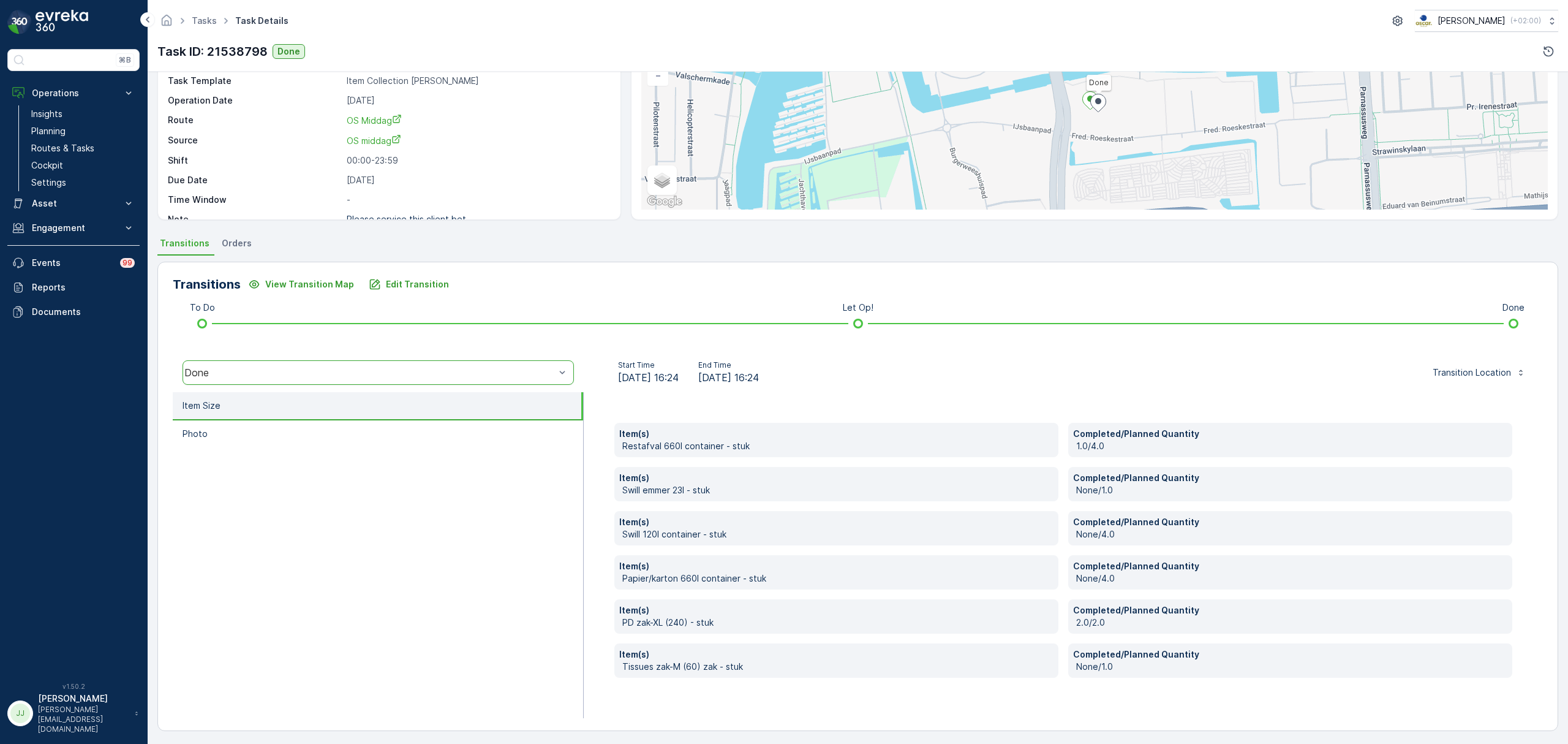
scroll to position [109, 0]
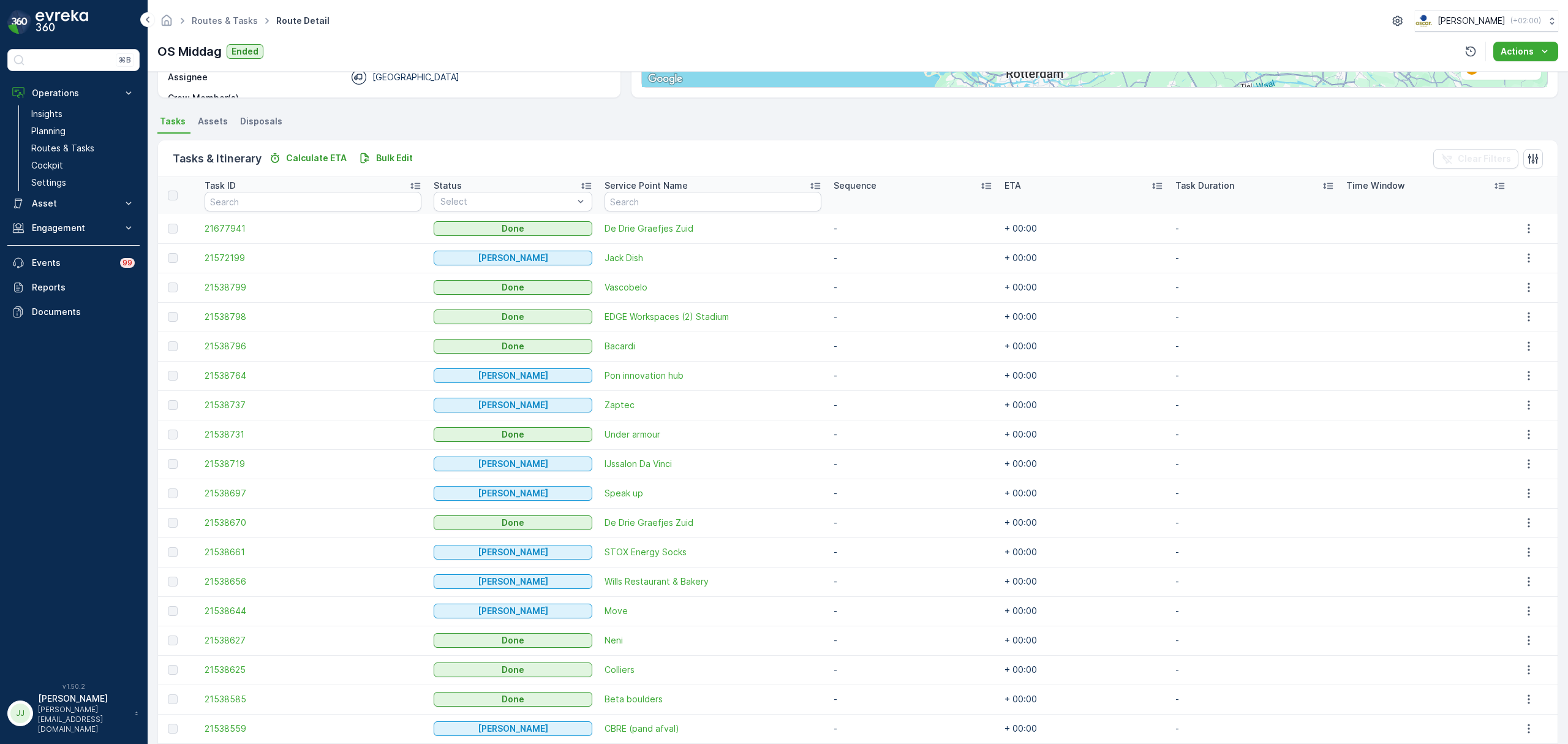
scroll to position [280, 0]
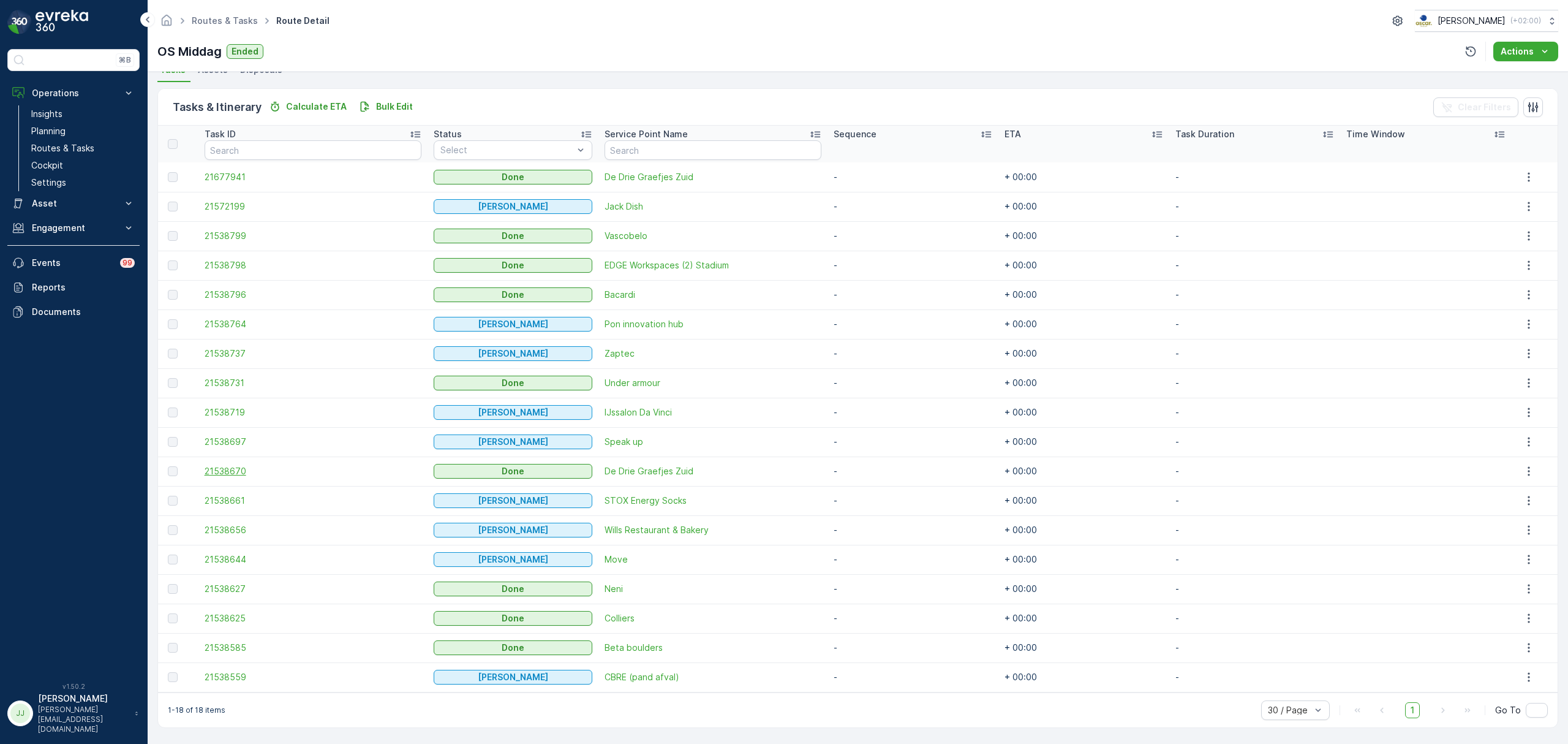
click at [238, 475] on span "21538670" at bounding box center [313, 471] width 217 height 13
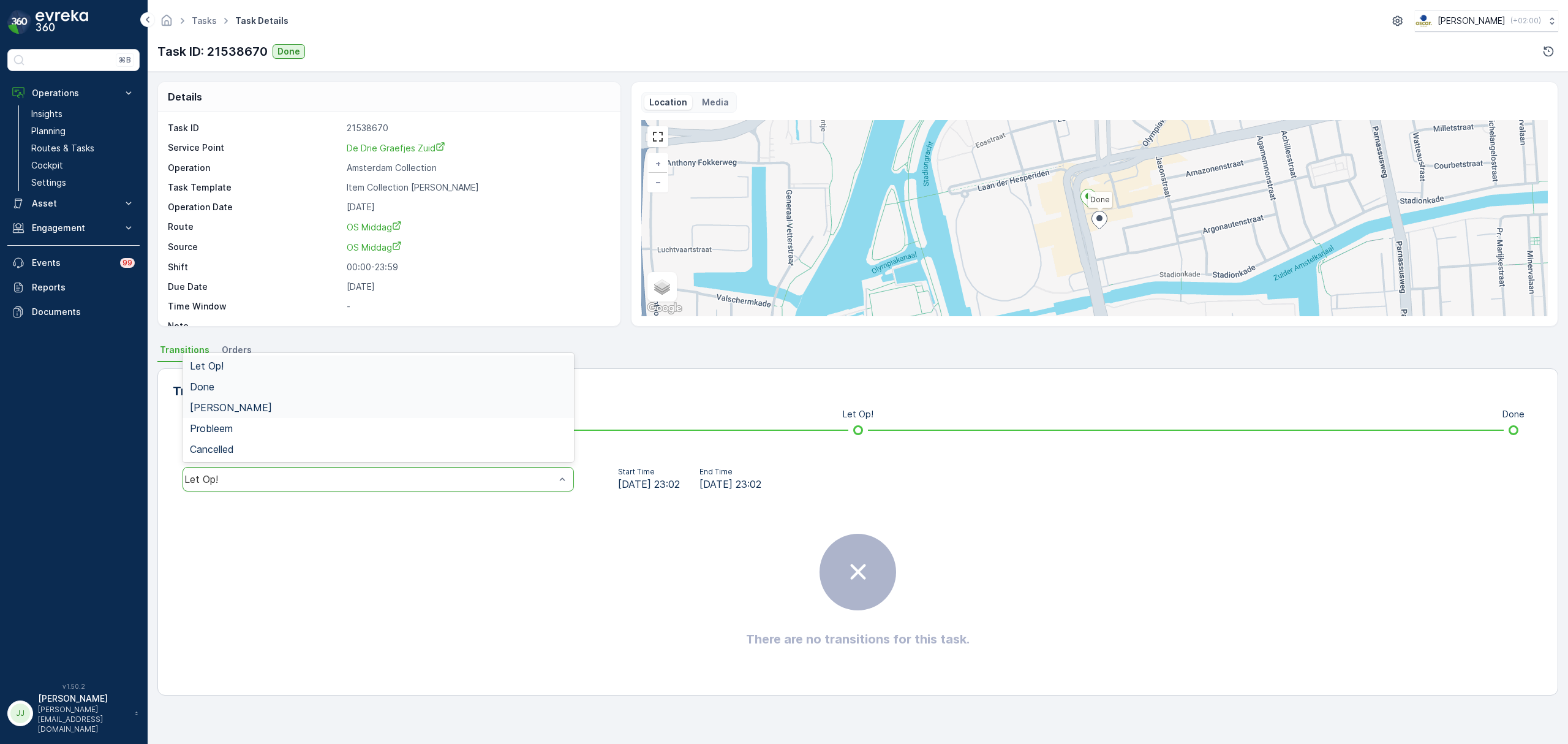
click at [265, 386] on div "Done" at bounding box center [377, 386] width 377 height 11
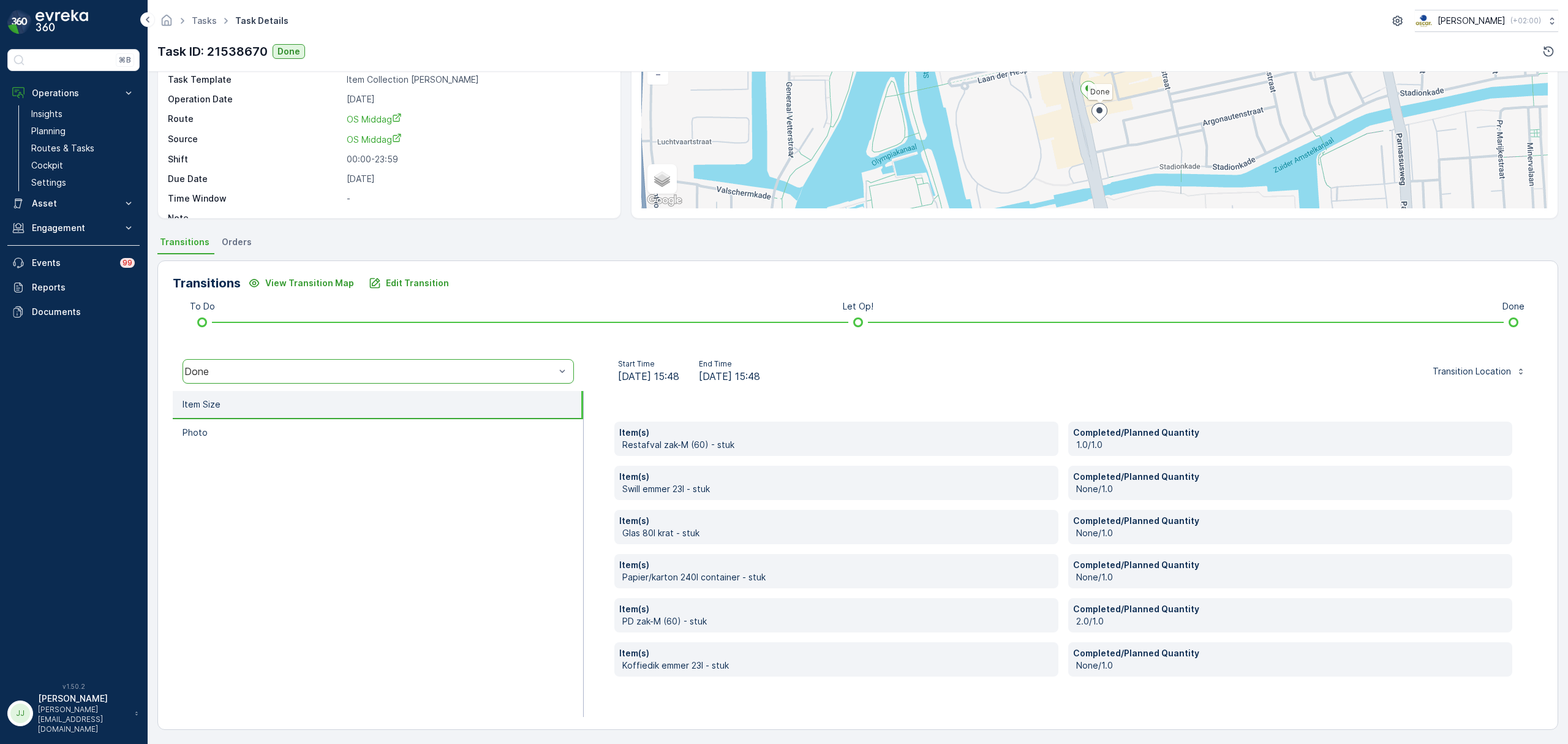
scroll to position [109, 0]
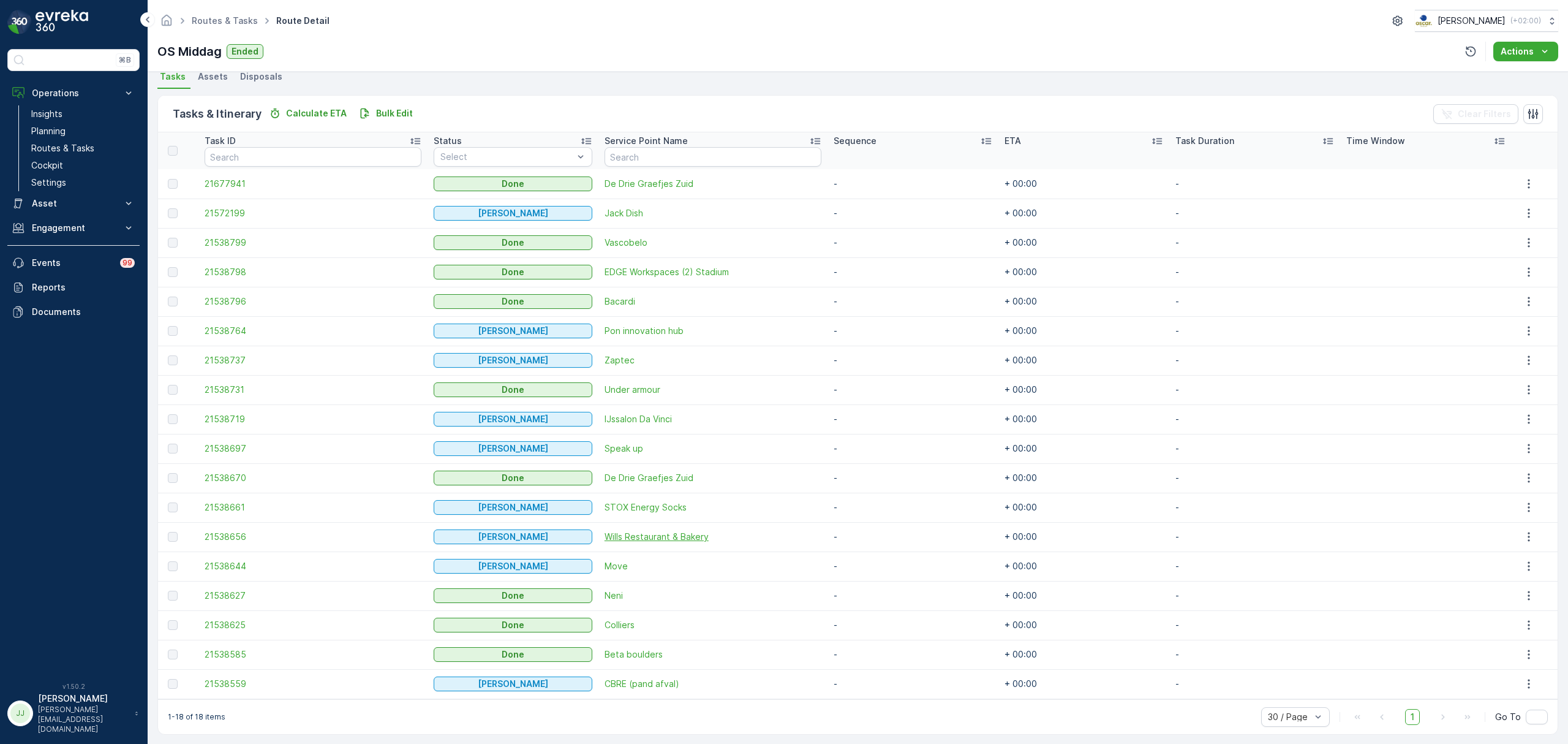
scroll to position [280, 0]
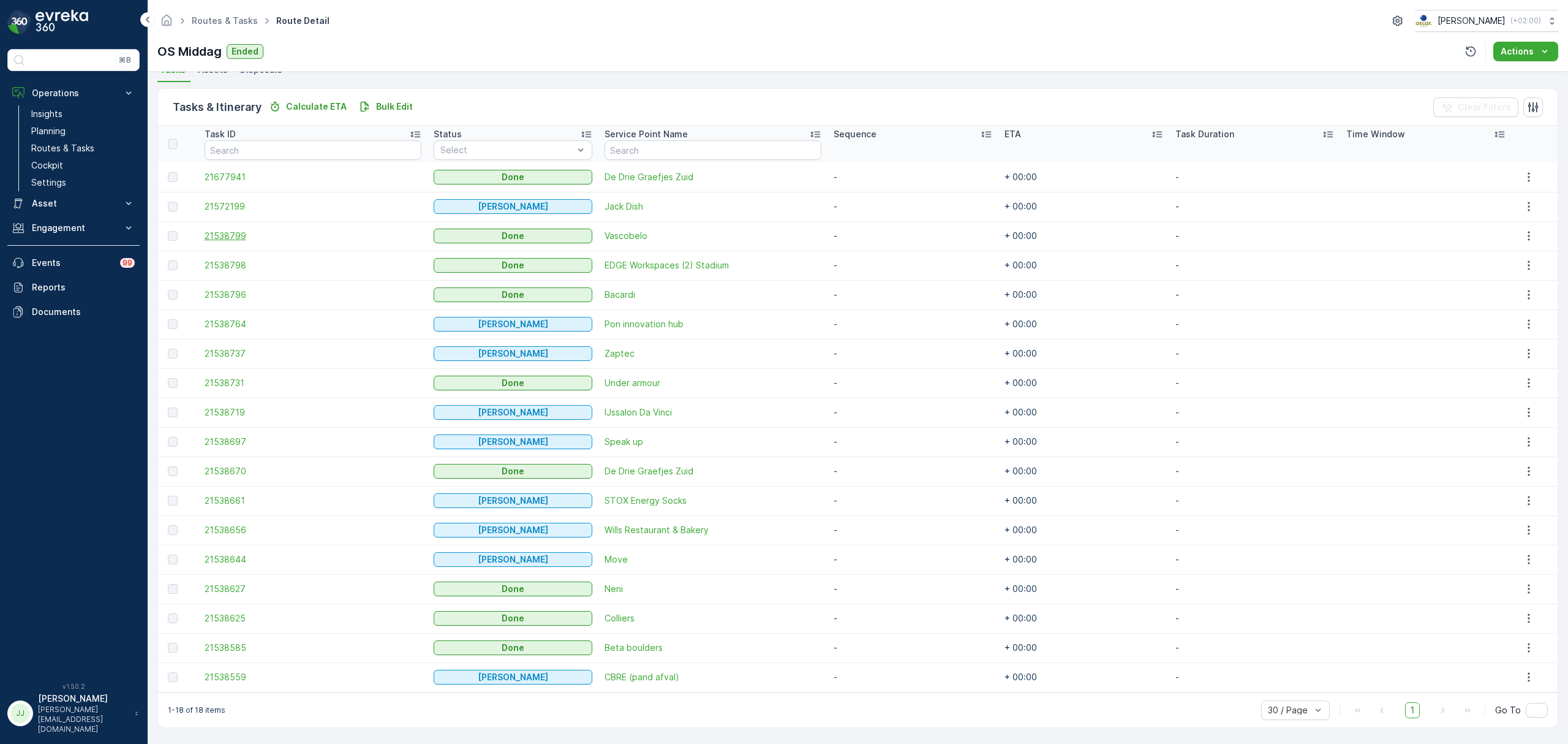
click at [234, 239] on span "21538799" at bounding box center [313, 236] width 217 height 13
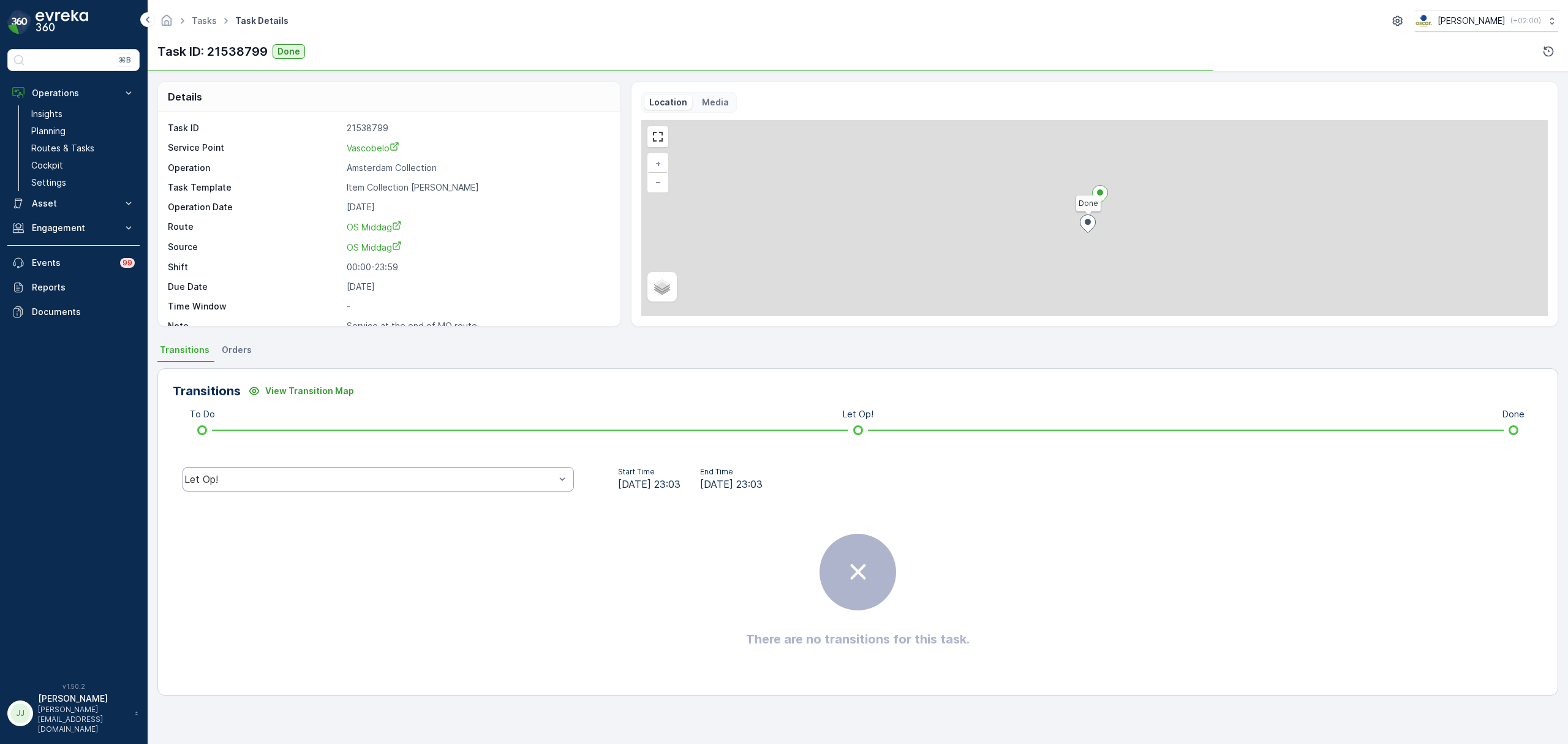
click at [468, 485] on div "Let Op!" at bounding box center [378, 479] width 392 height 24
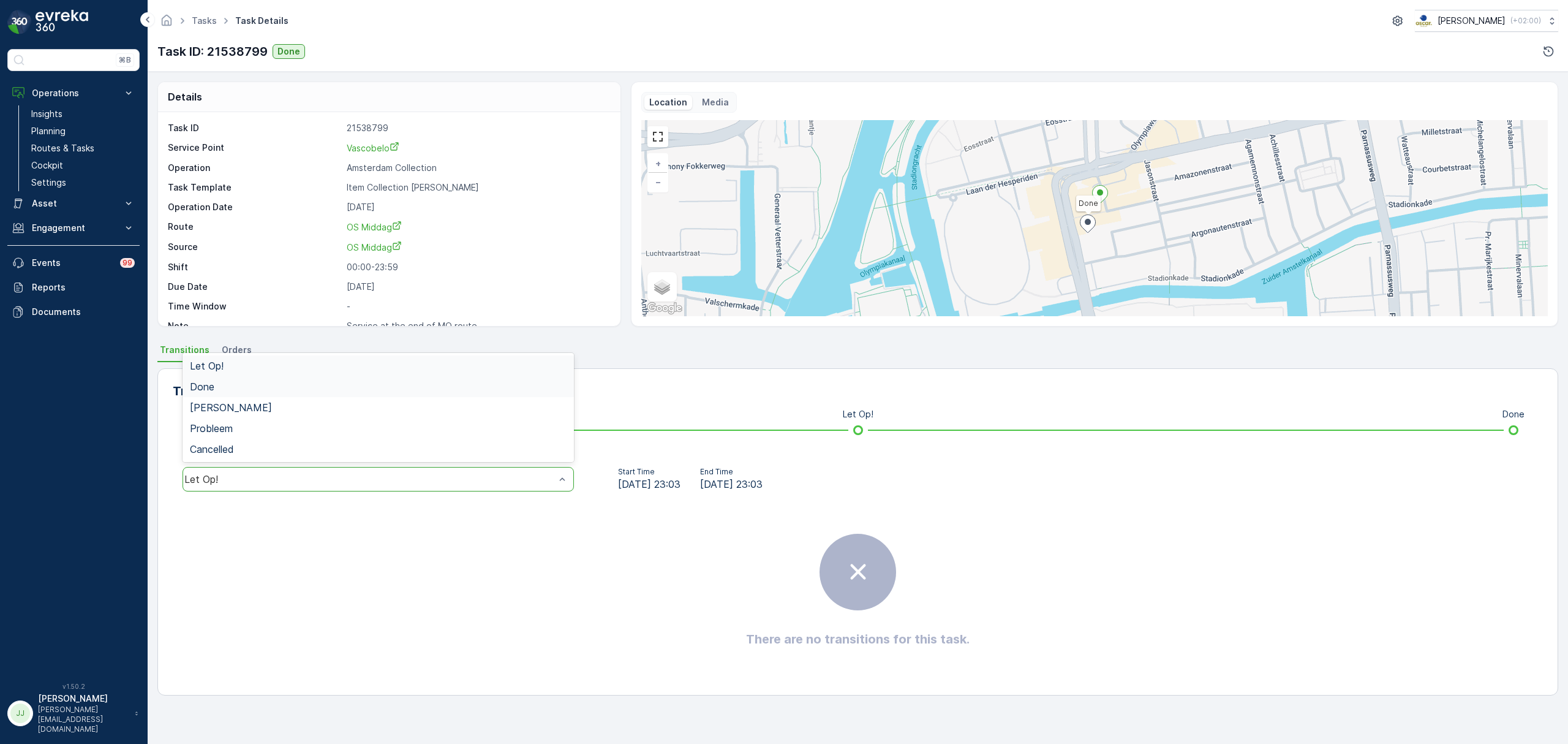
click at [295, 383] on div "Done" at bounding box center [377, 386] width 377 height 11
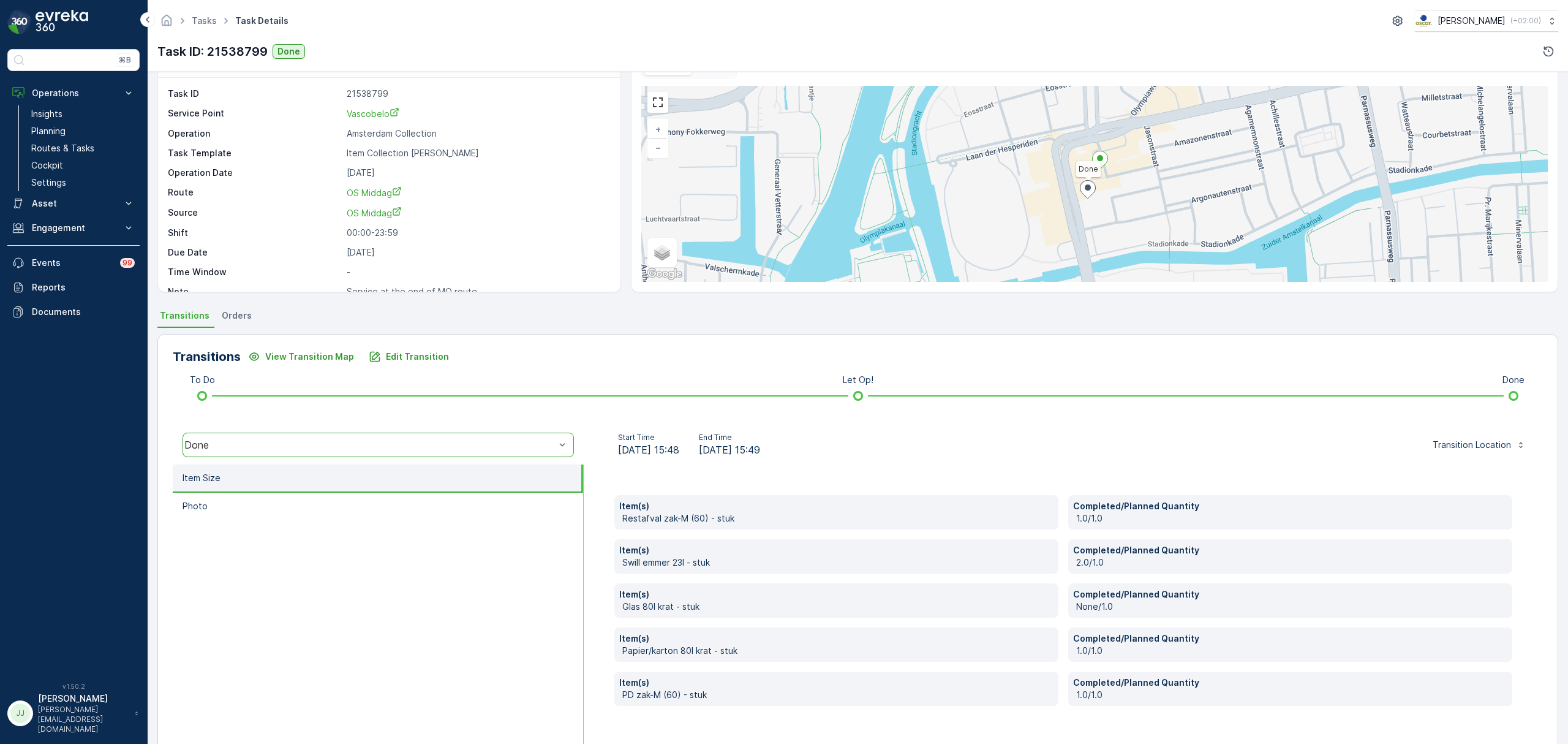
scroll to position [65, 0]
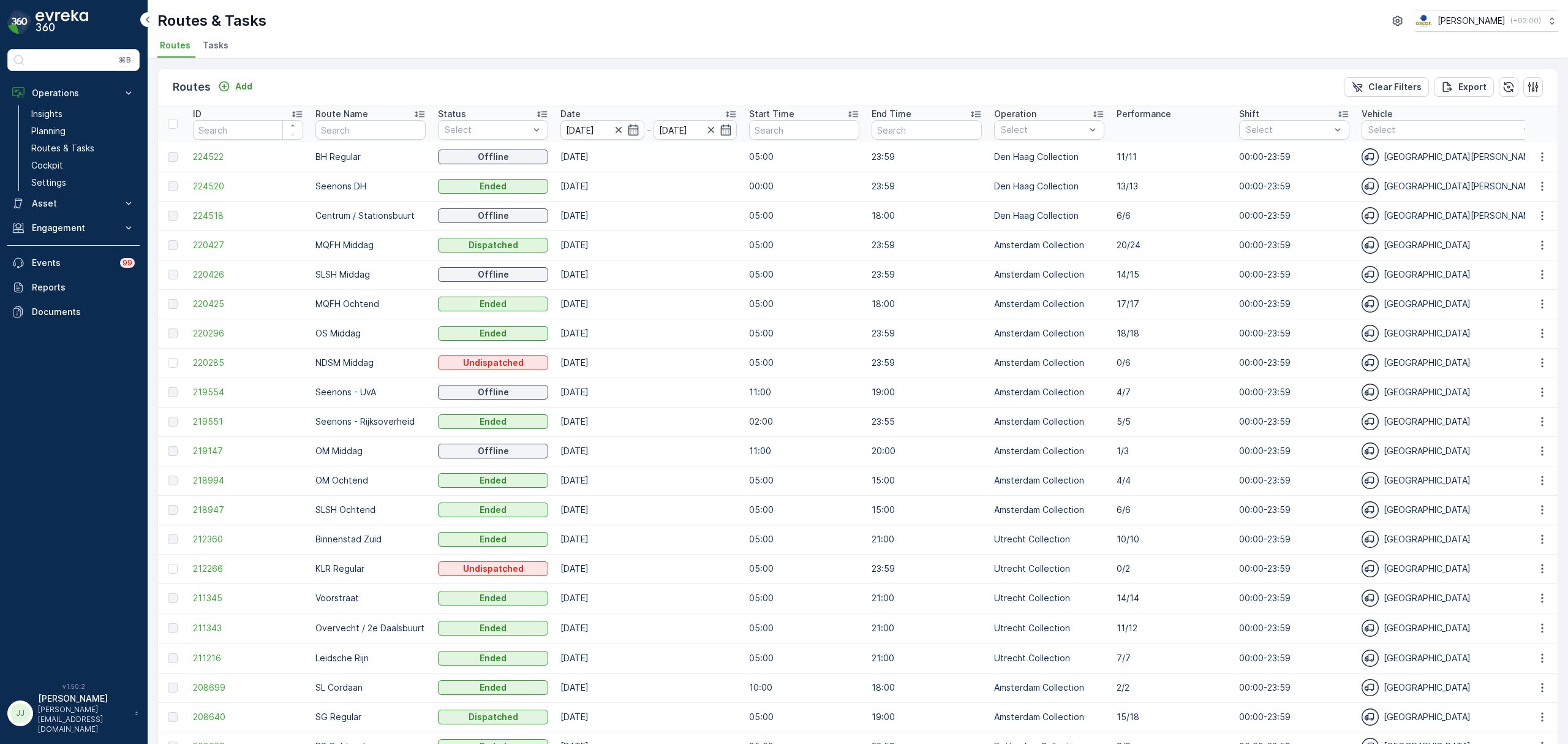
scroll to position [82, 0]
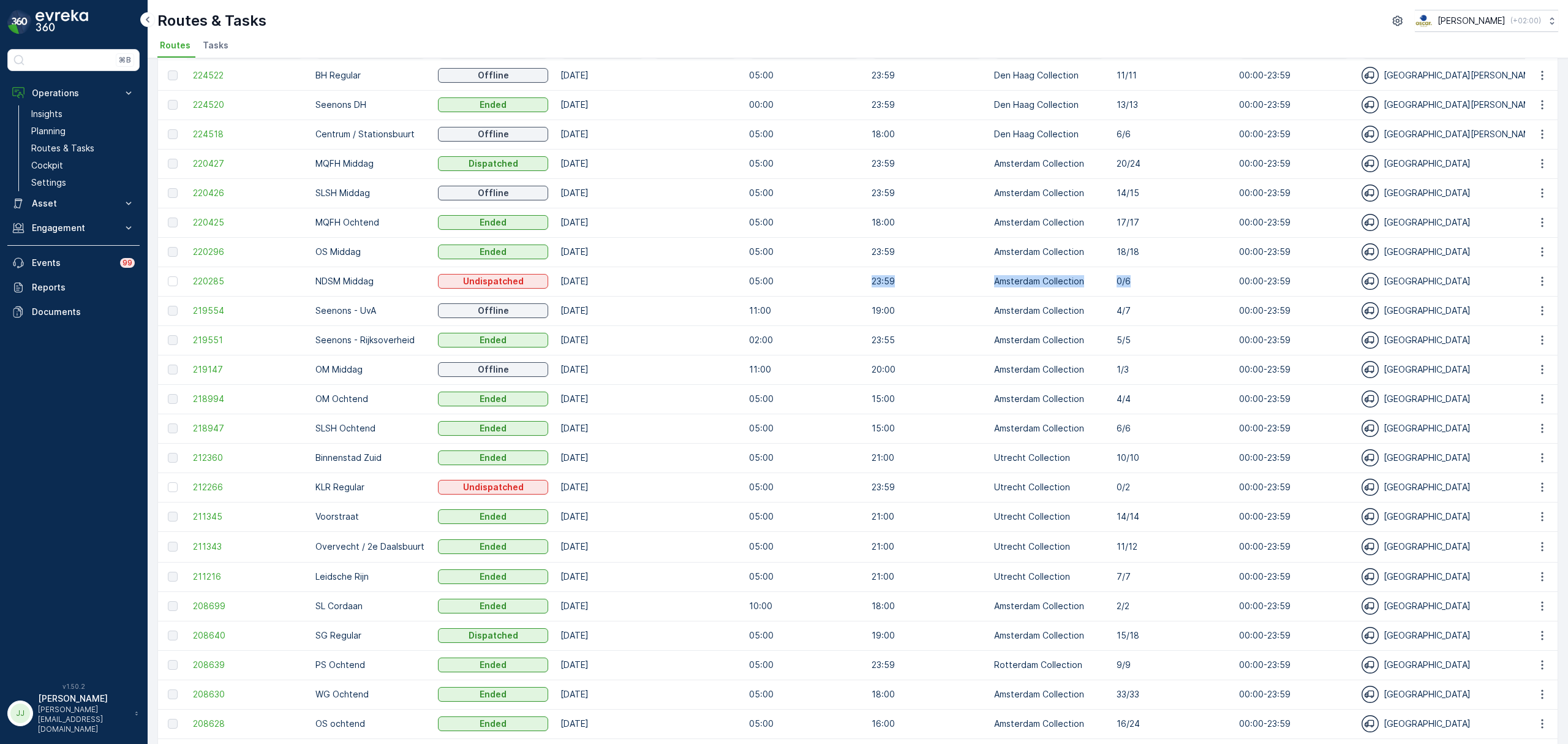
drag, startPoint x: 1143, startPoint y: 282, endPoint x: 866, endPoint y: 283, distance: 277.0
click at [866, 283] on tr "220285 NDSM Middag Undispatched [DATE] 05:00 23:59 Amsterdam Collection 0/6 00:…" at bounding box center [1497, 281] width 2678 height 29
click at [1191, 313] on p "4/7" at bounding box center [1172, 310] width 110 height 13
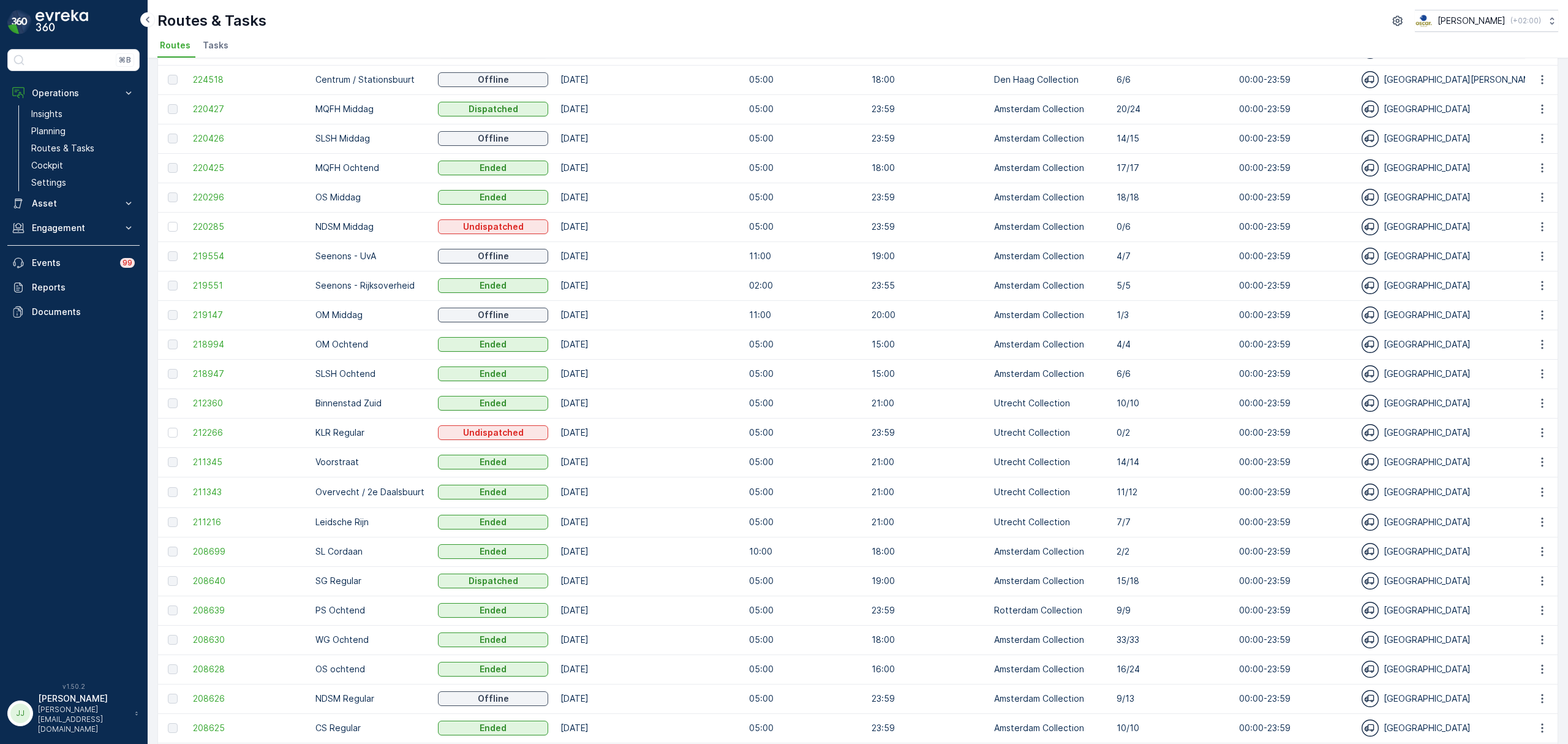
scroll to position [163, 0]
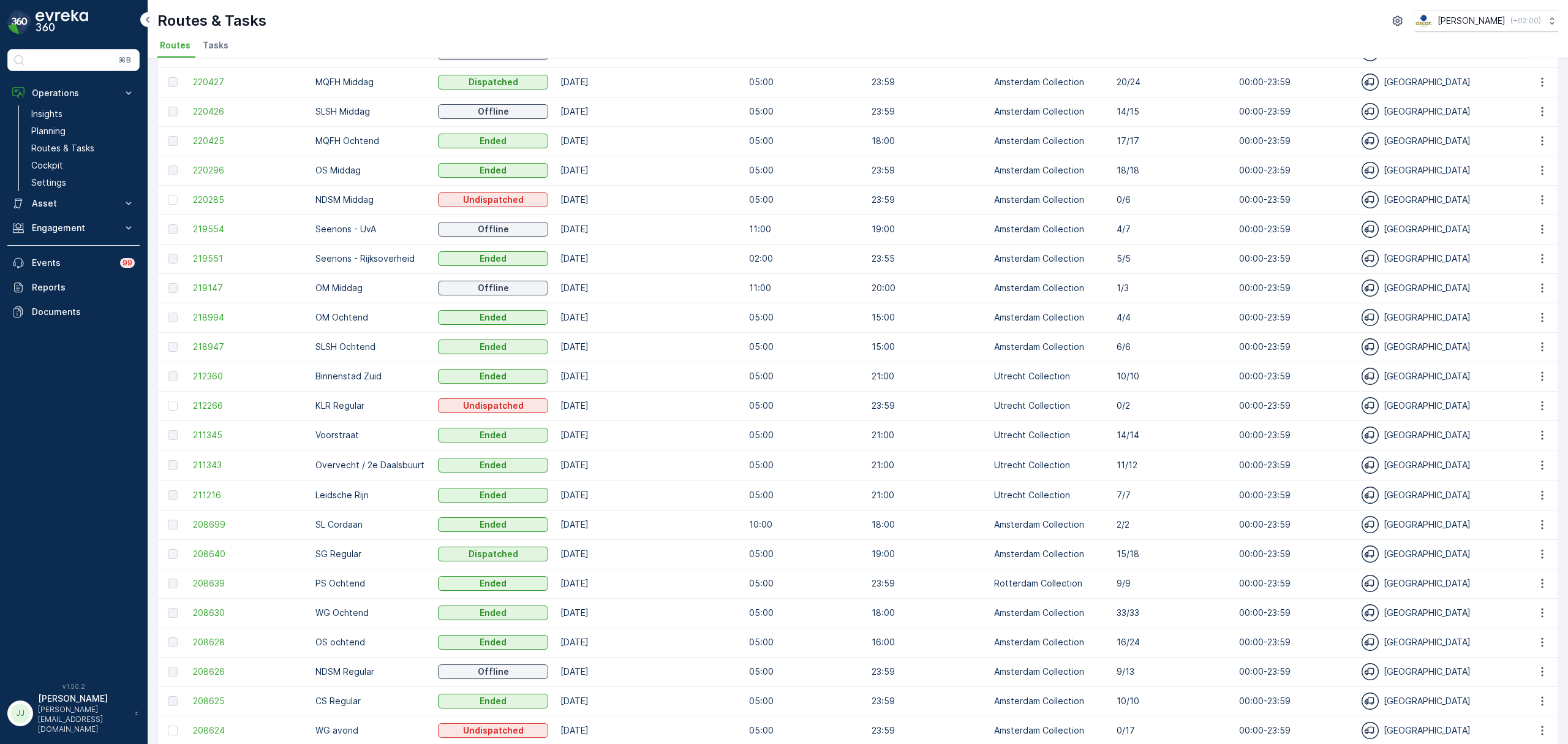
click at [1159, 284] on p "1/3" at bounding box center [1172, 287] width 110 height 13
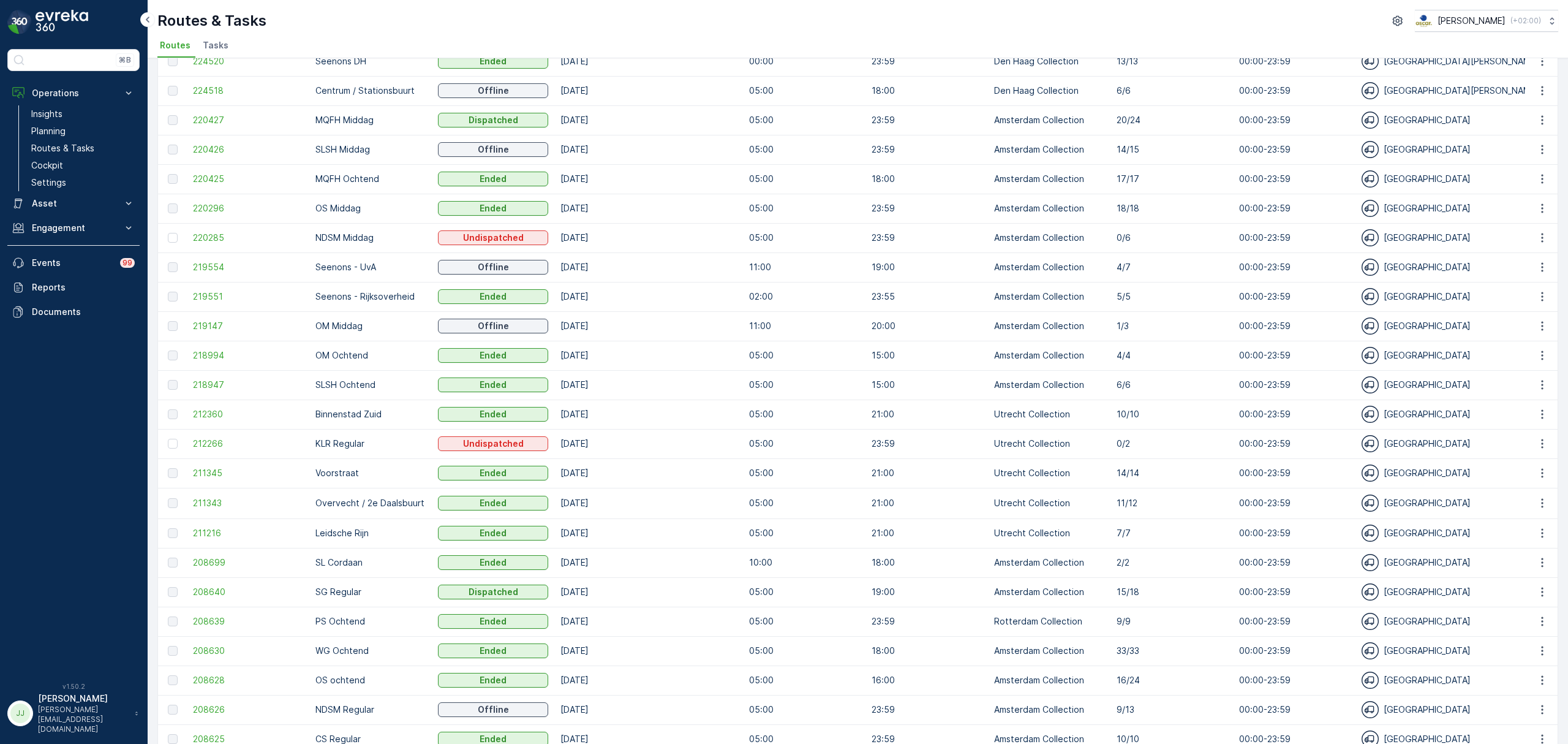
scroll to position [82, 0]
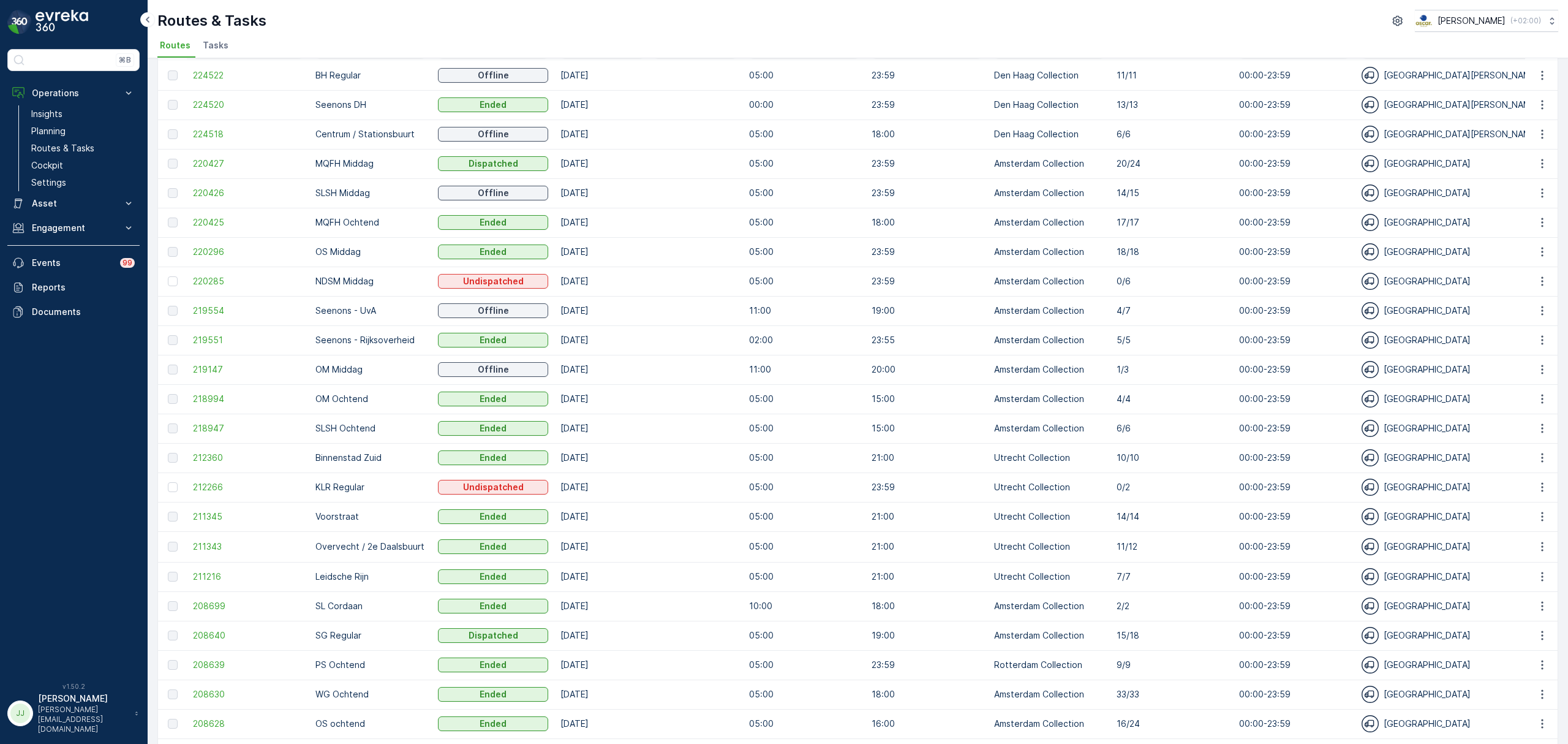
drag, startPoint x: 1142, startPoint y: 284, endPoint x: 1216, endPoint y: 272, distance: 75.0
click at [1223, 270] on td "0/6" at bounding box center [1171, 281] width 122 height 29
click at [1216, 272] on td "0/6" at bounding box center [1171, 281] width 122 height 29
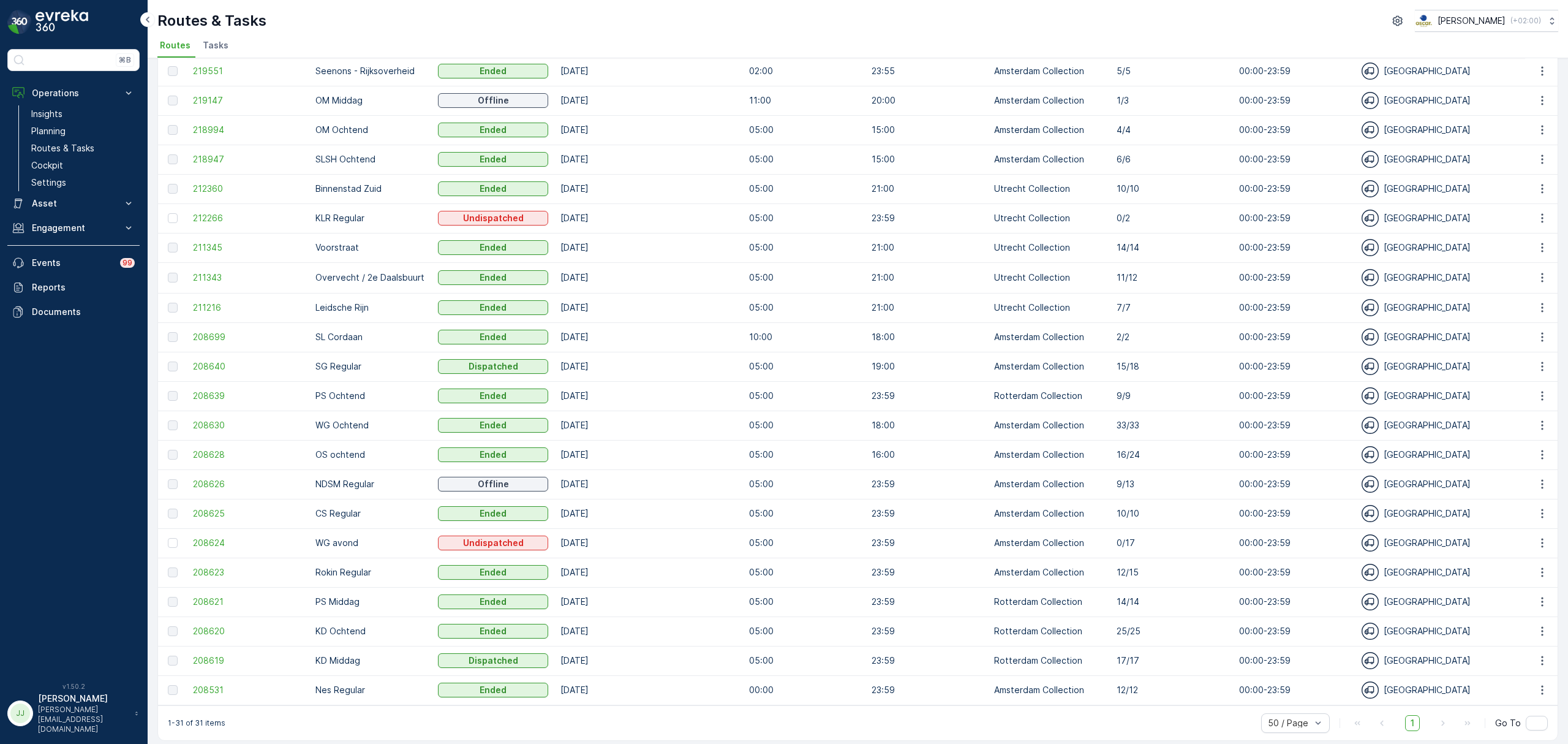
scroll to position [363, 0]
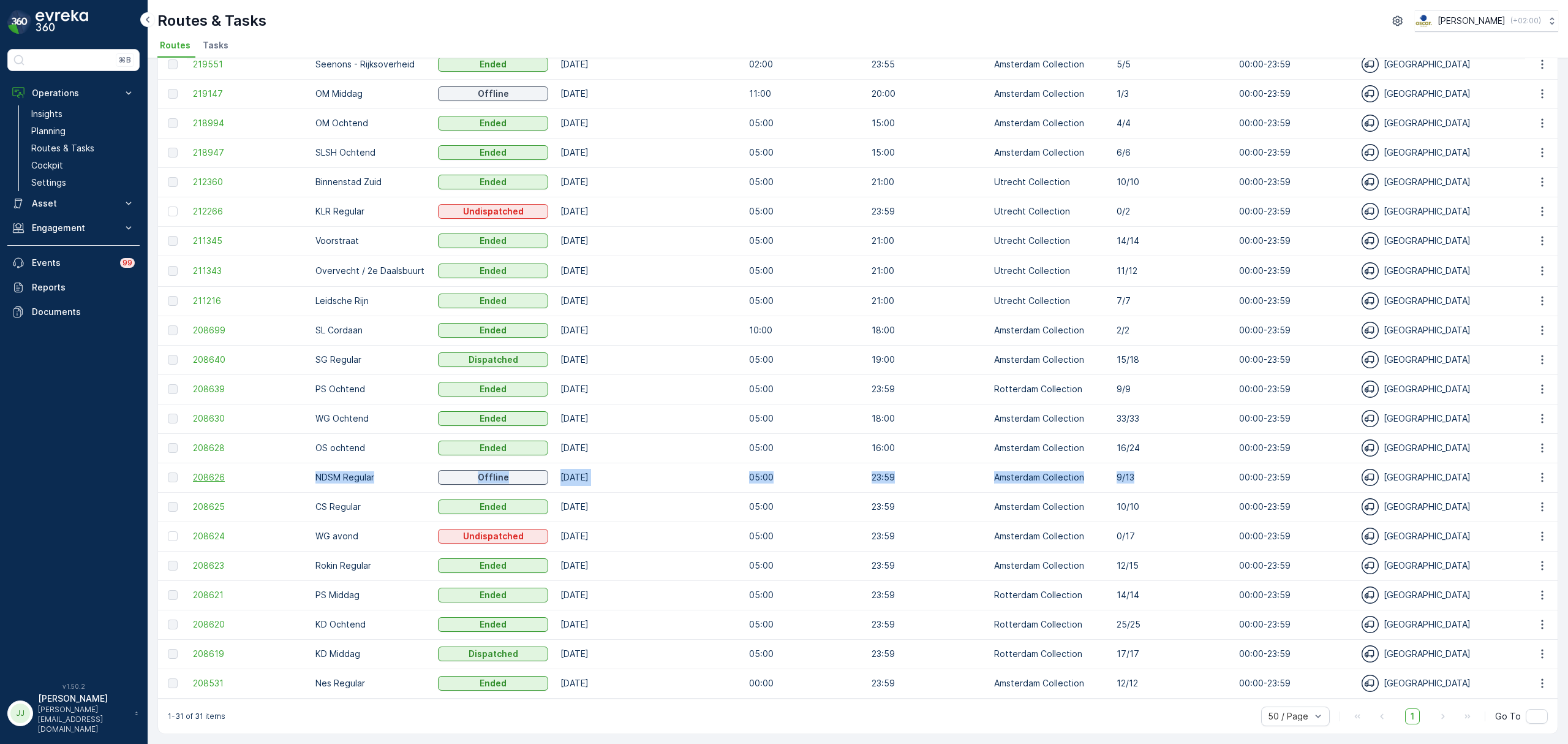
drag, startPoint x: 1159, startPoint y: 469, endPoint x: 238, endPoint y: 471, distance: 921.0
click at [238, 471] on tr "208626 NDSM Regular Offline [DATE] 05:00 23:59 Amsterdam Collection [DATE] 00:0…" at bounding box center [1497, 477] width 2678 height 29
click at [211, 477] on span "208626" at bounding box center [248, 477] width 110 height 13
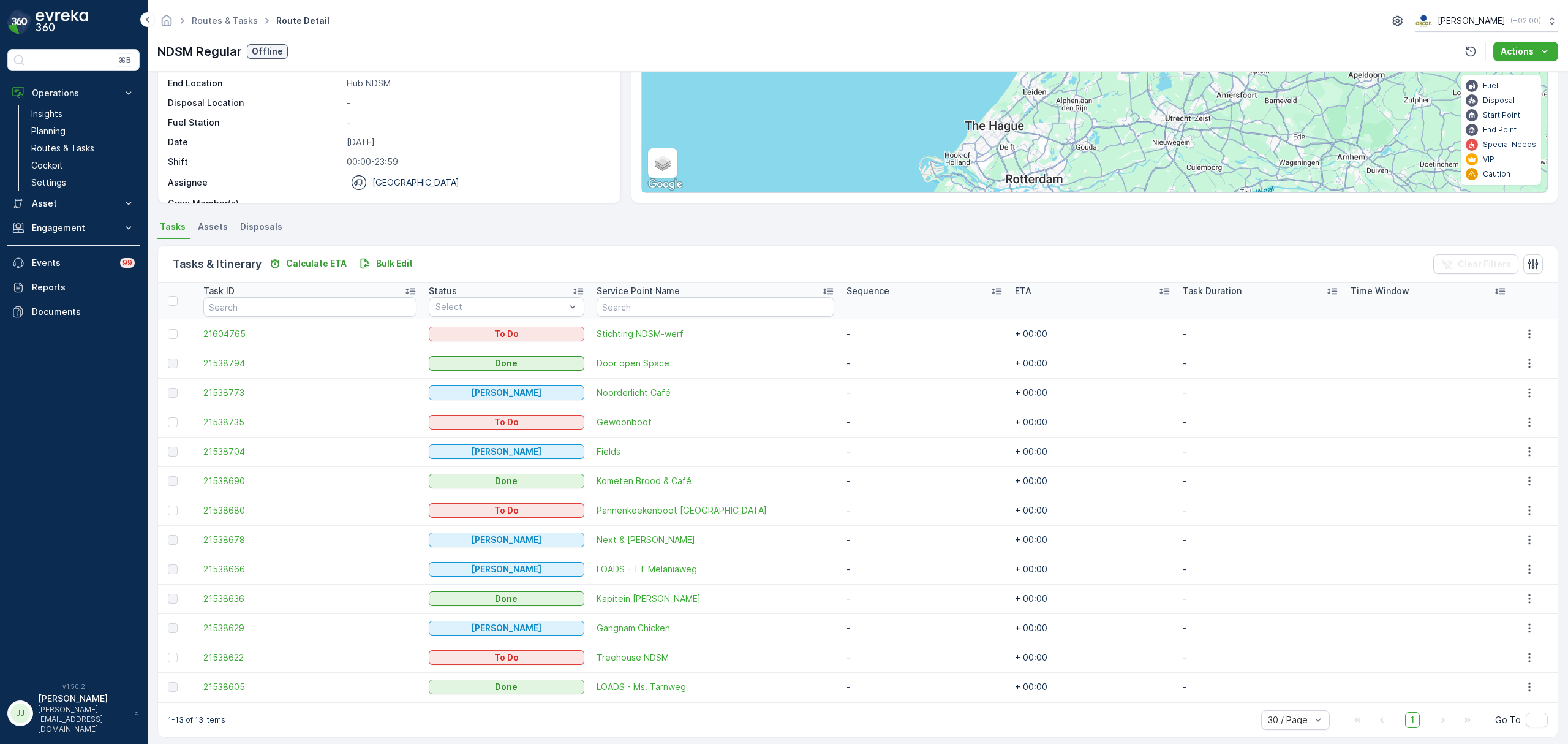
scroll to position [133, 0]
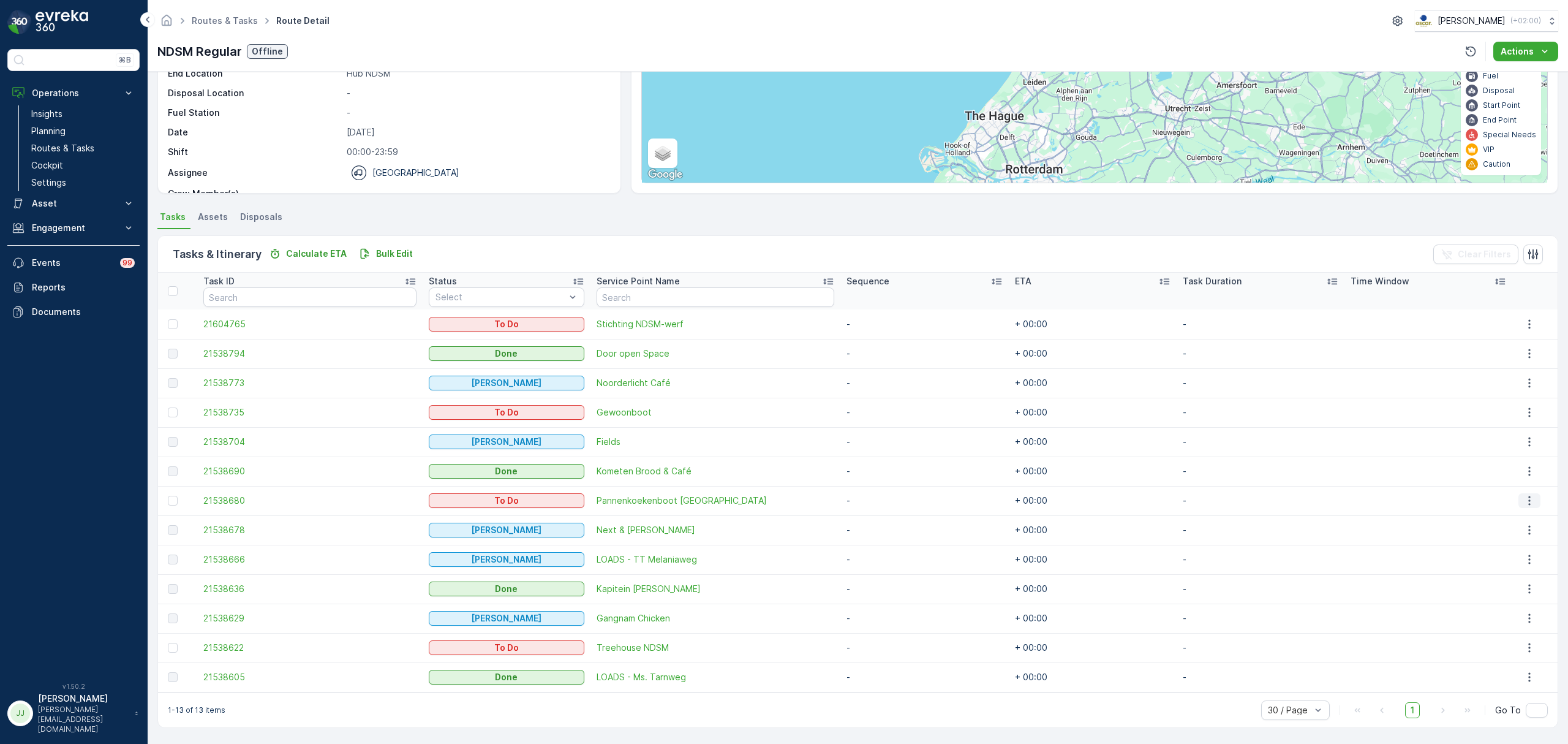
click at [1533, 499] on button "button" at bounding box center [1530, 500] width 22 height 14
click at [1513, 555] on span "Change Route" at bounding box center [1511, 553] width 60 height 13
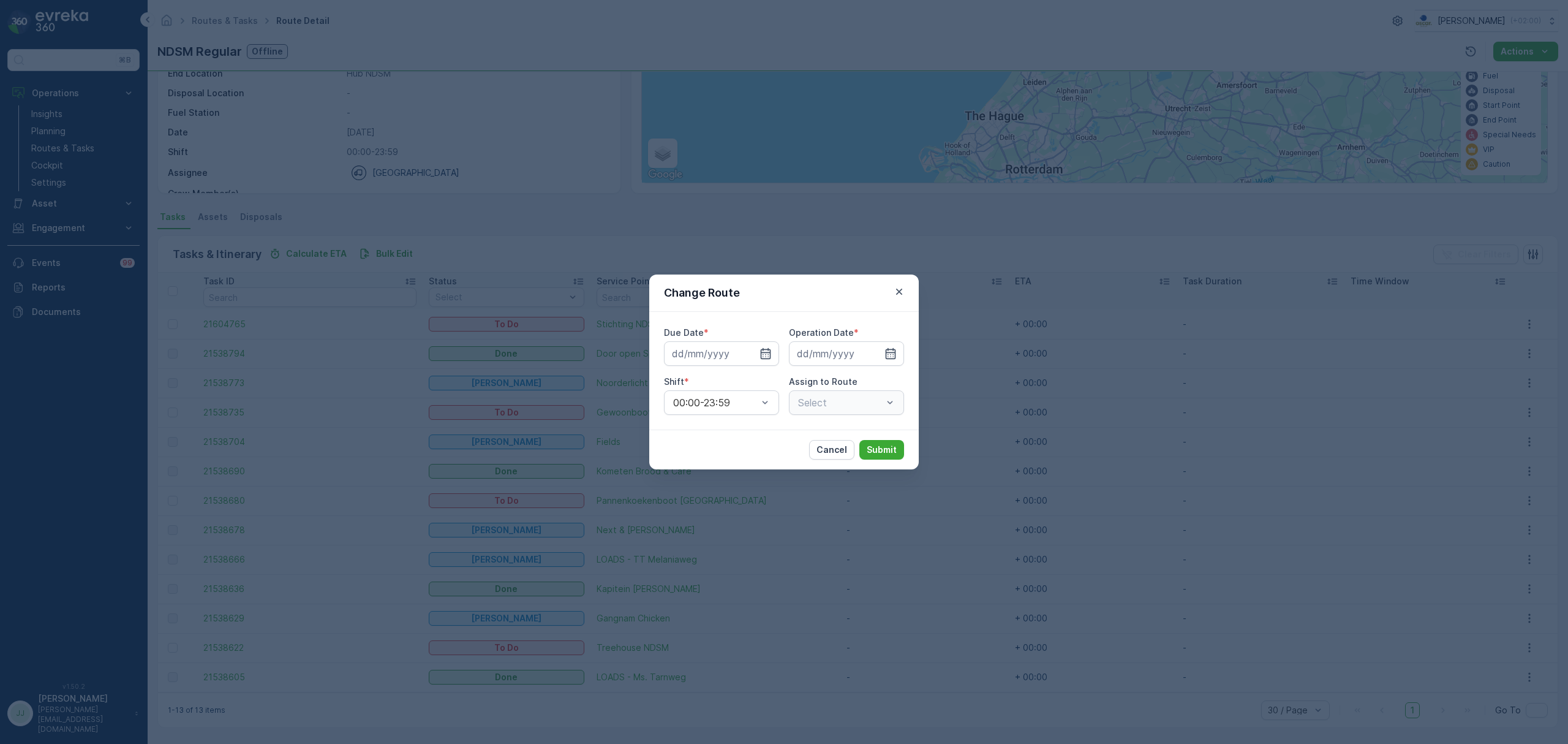
type input "[DATE]"
click at [847, 409] on div "NDSM Regular (Offline) - [GEOGRAPHIC_DATA]" at bounding box center [847, 402] width 115 height 24
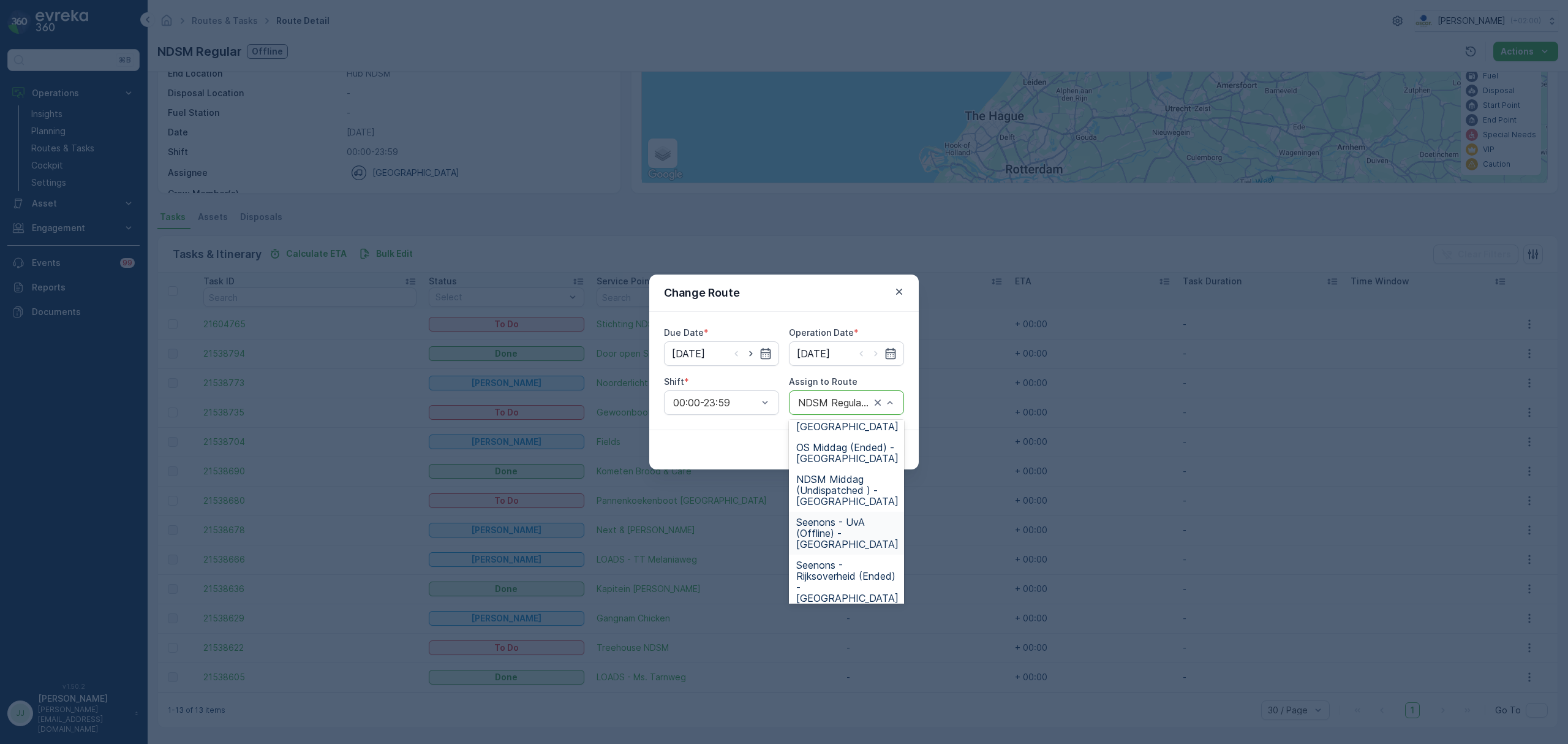
scroll to position [110, 0]
click at [857, 505] on span "NDSM Middag (Undispatched ) - [GEOGRAPHIC_DATA]" at bounding box center [847, 513] width 102 height 33
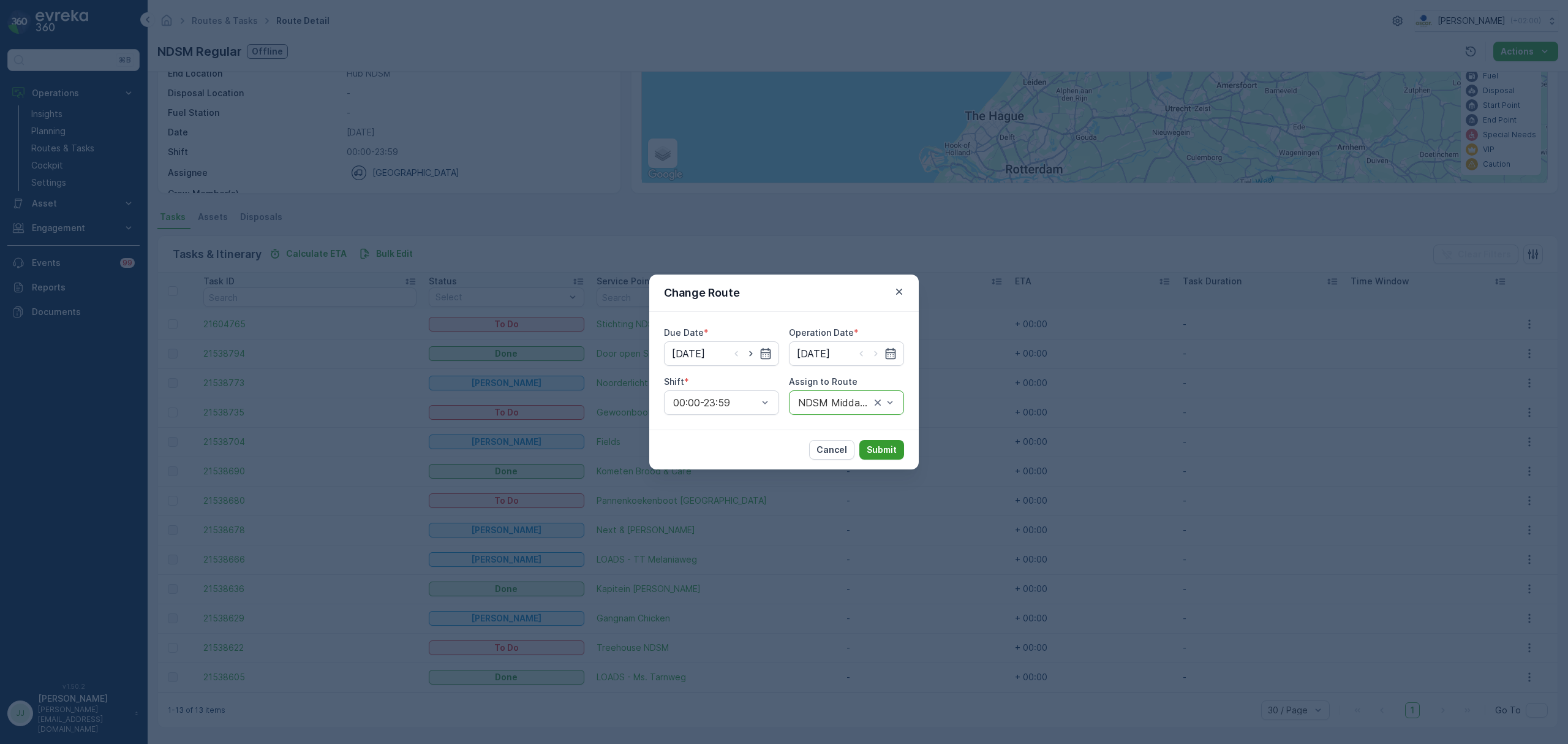
click at [883, 448] on p "Submit" at bounding box center [882, 449] width 30 height 13
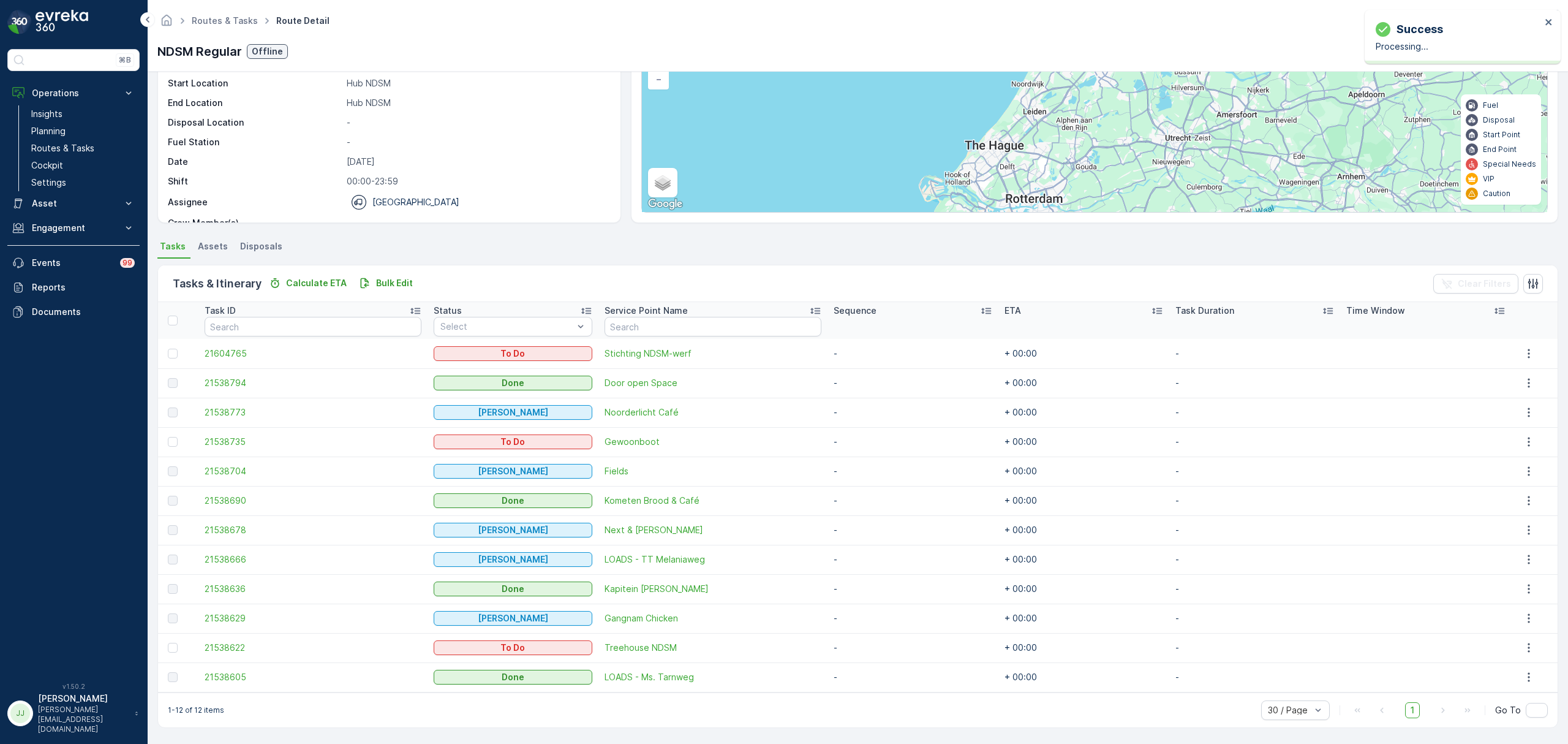
scroll to position [104, 0]
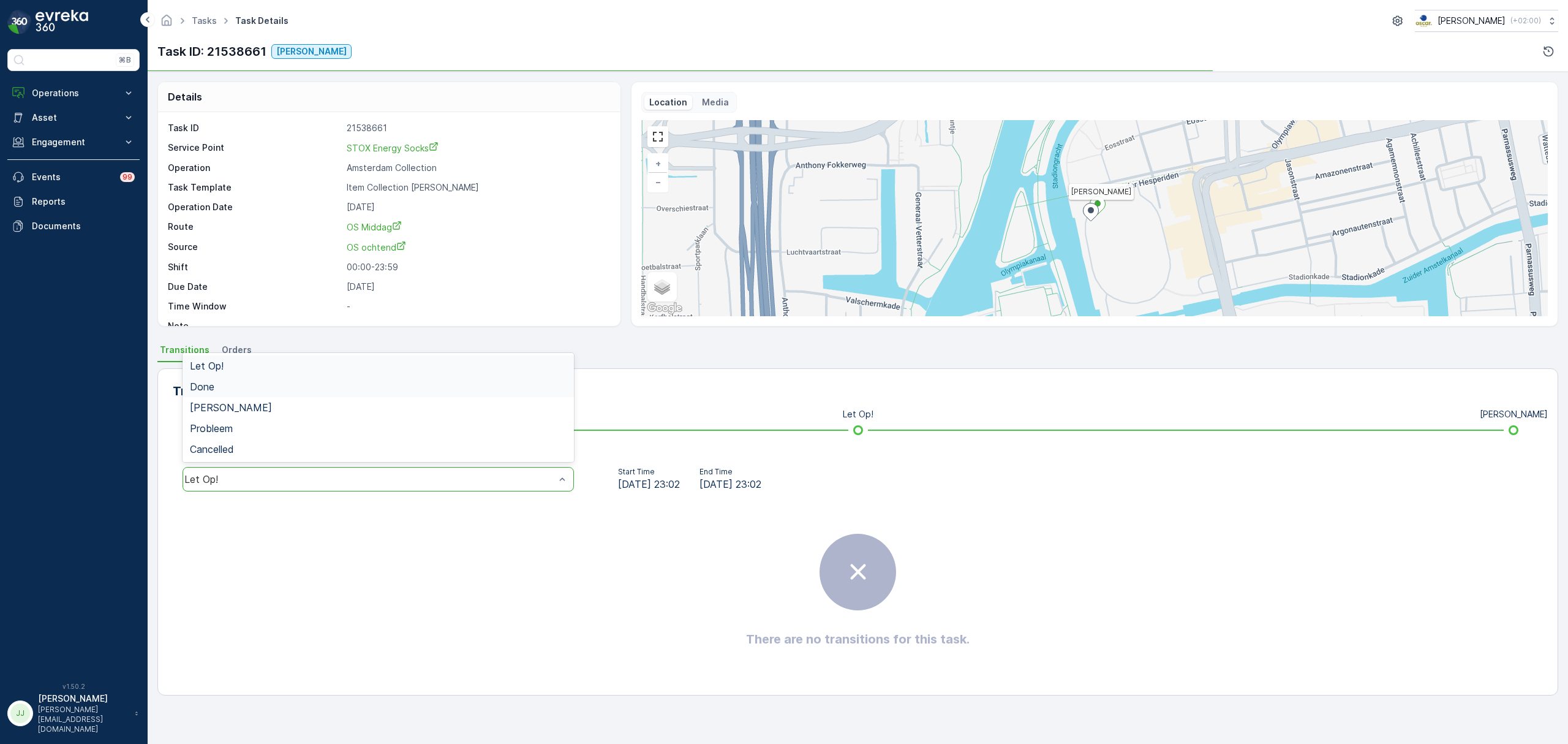
click at [261, 385] on div "Done" at bounding box center [377, 386] width 377 height 11
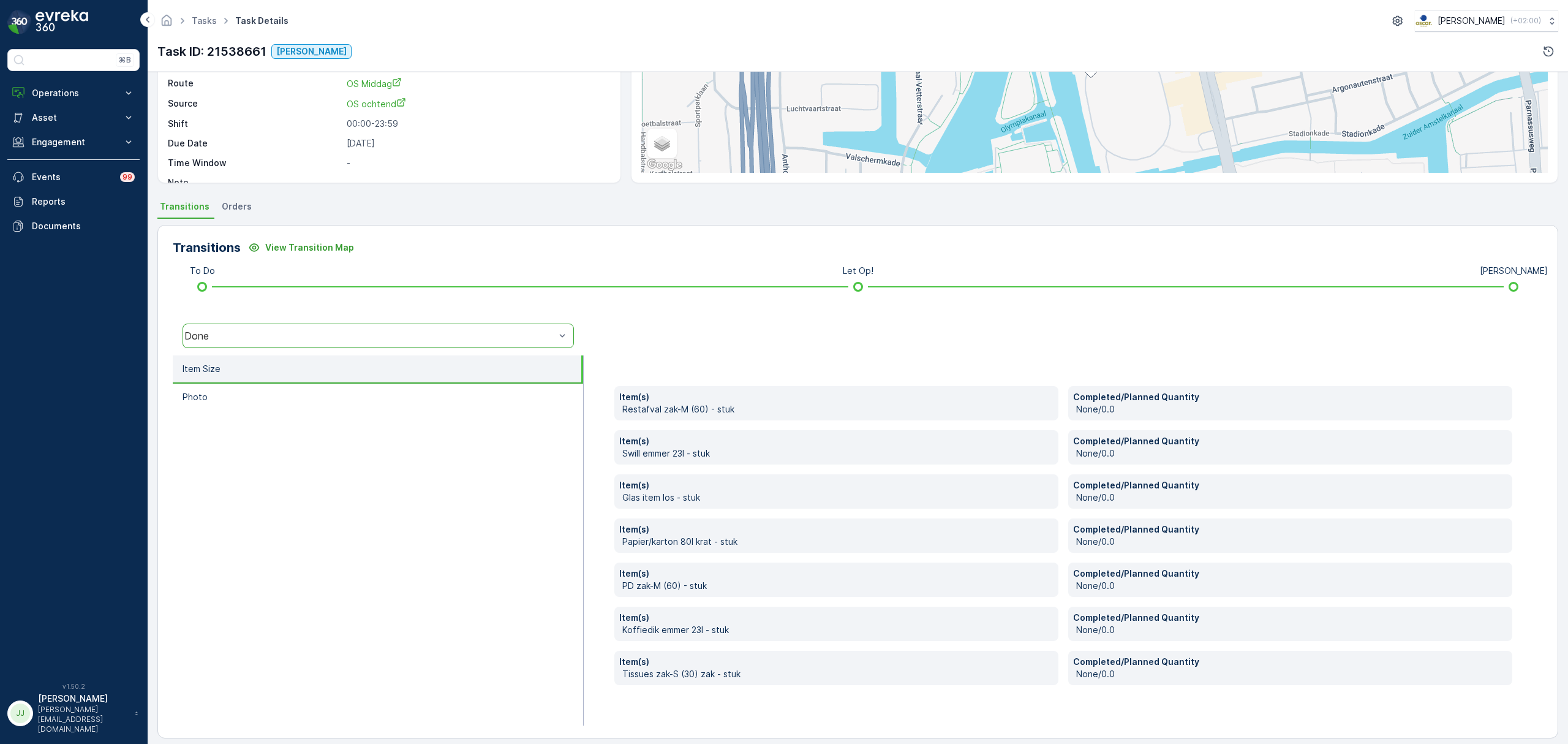
scroll to position [153, 0]
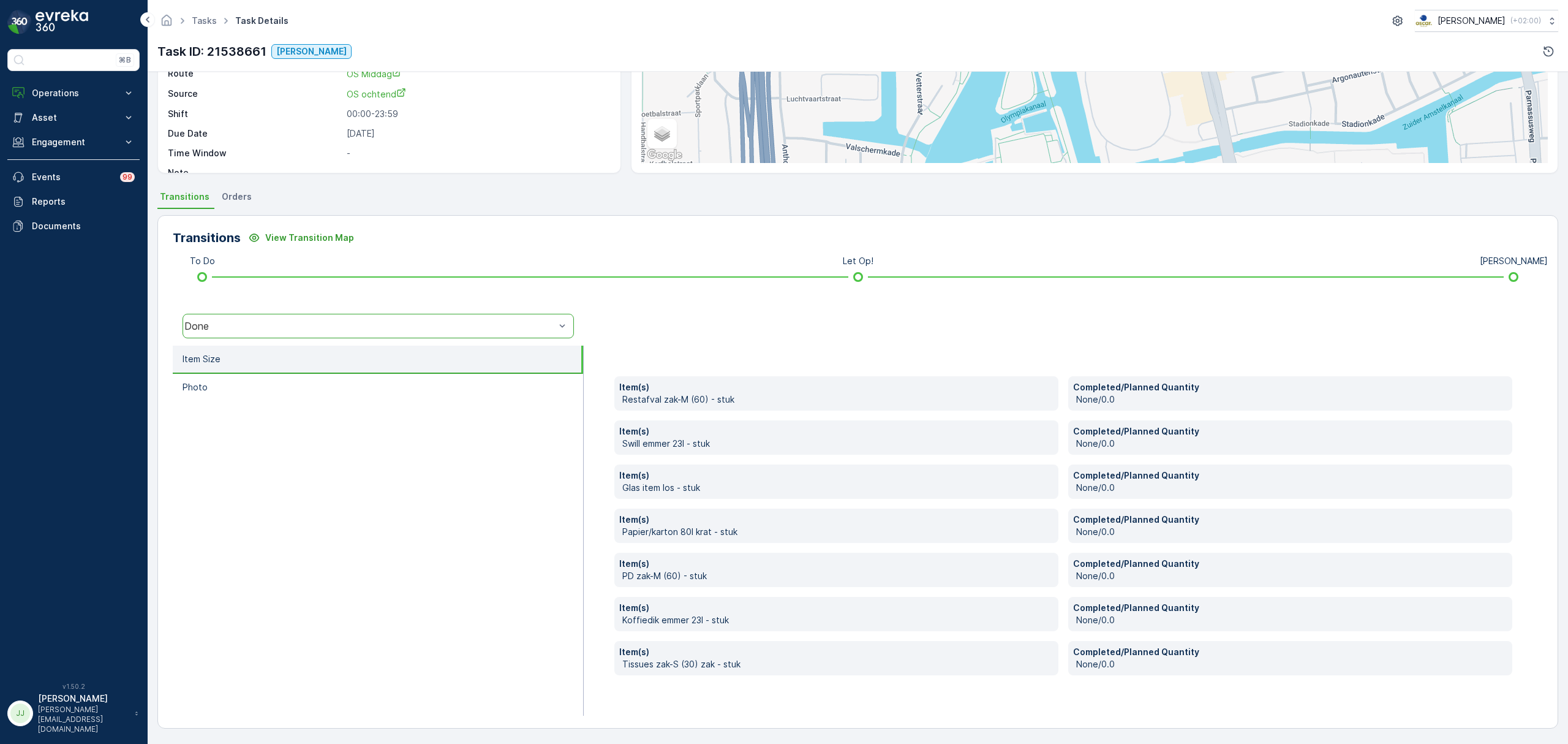
click at [368, 331] on div "Done" at bounding box center [370, 325] width 371 height 11
click at [221, 257] on span "[PERSON_NAME]" at bounding box center [230, 254] width 82 height 11
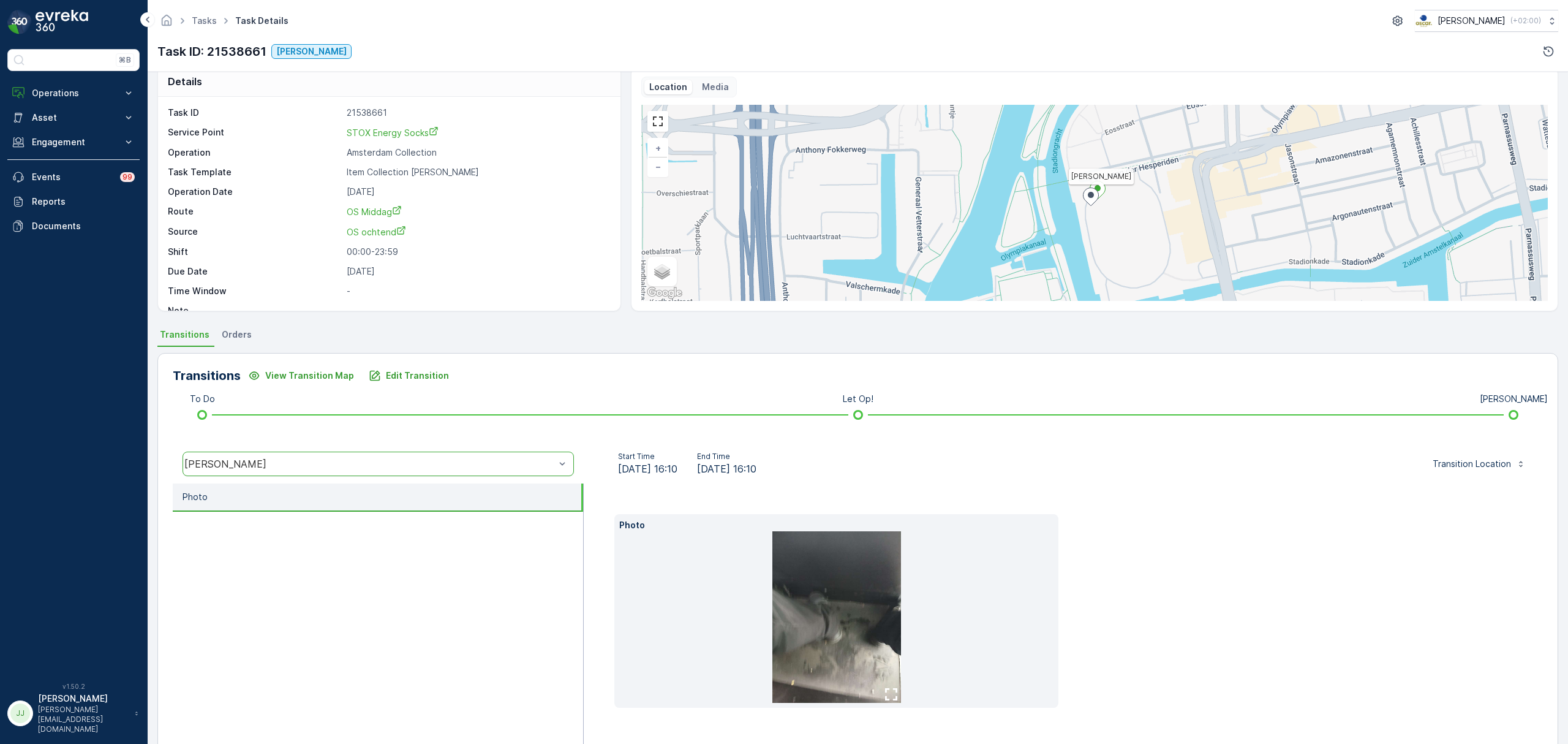
scroll to position [0, 0]
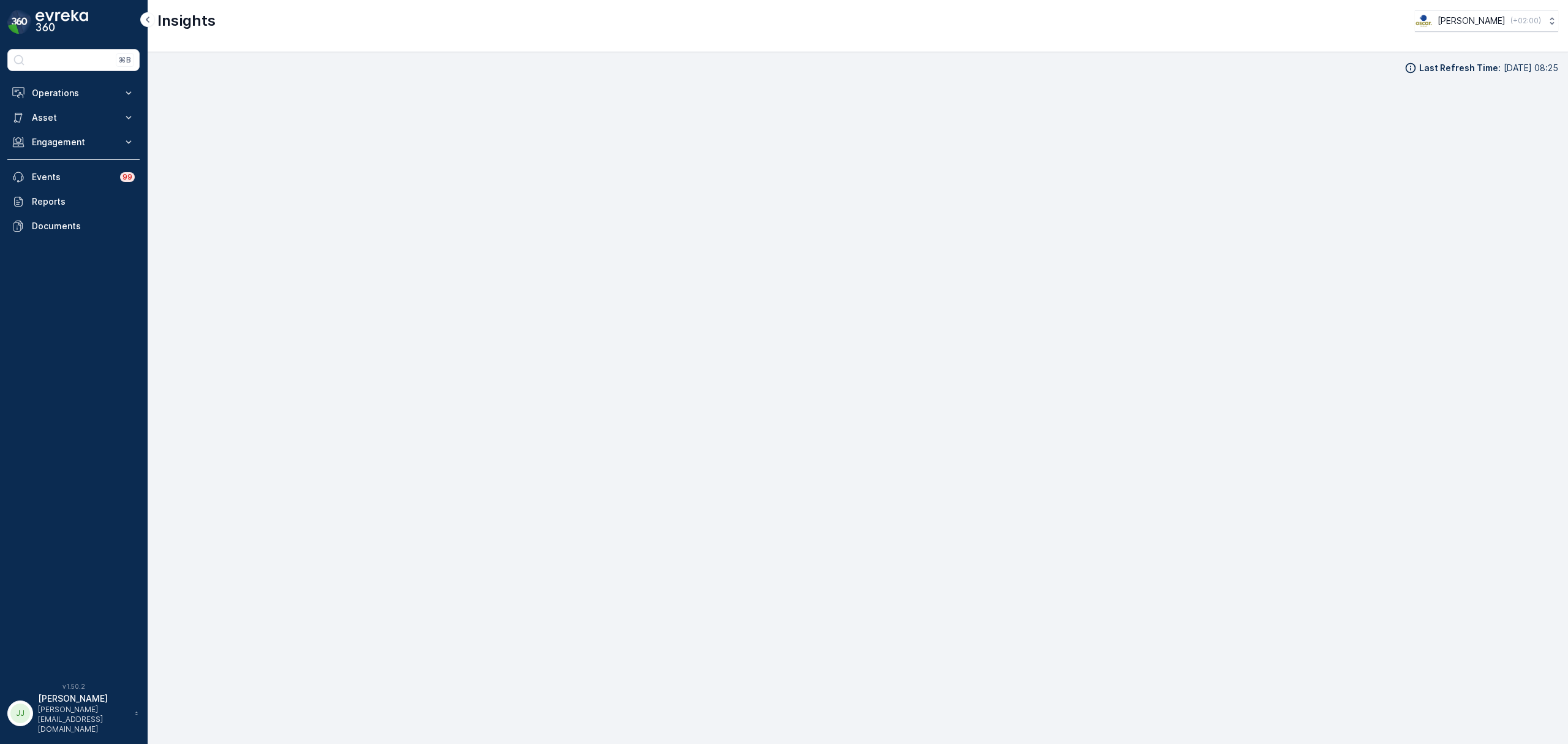
drag, startPoint x: 82, startPoint y: 100, endPoint x: 82, endPoint y: 121, distance: 21.0
click at [82, 99] on button "Operations" at bounding box center [73, 93] width 132 height 24
click at [77, 148] on p "Routes & Tasks" at bounding box center [62, 148] width 63 height 13
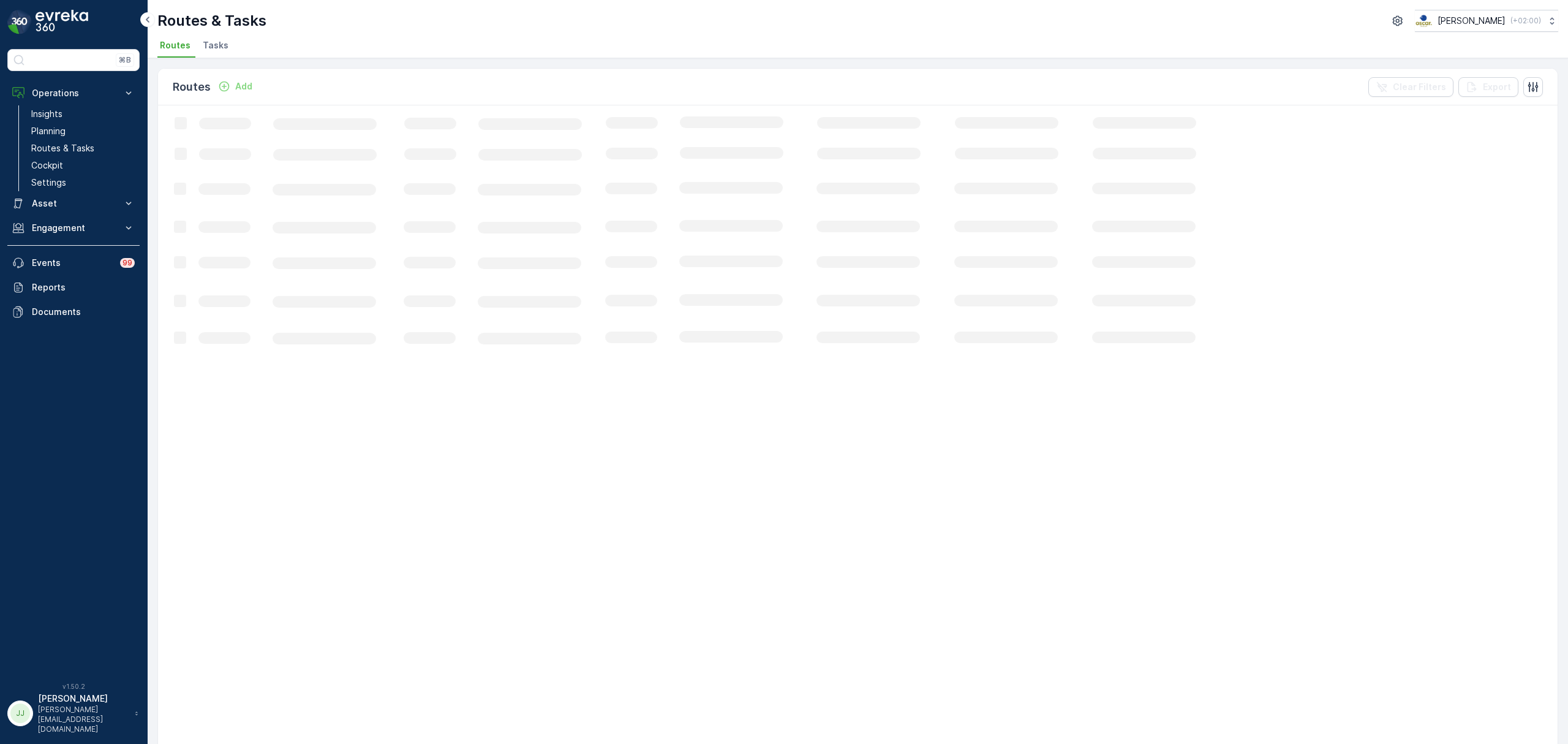
click at [204, 49] on span "Tasks" at bounding box center [216, 45] width 26 height 13
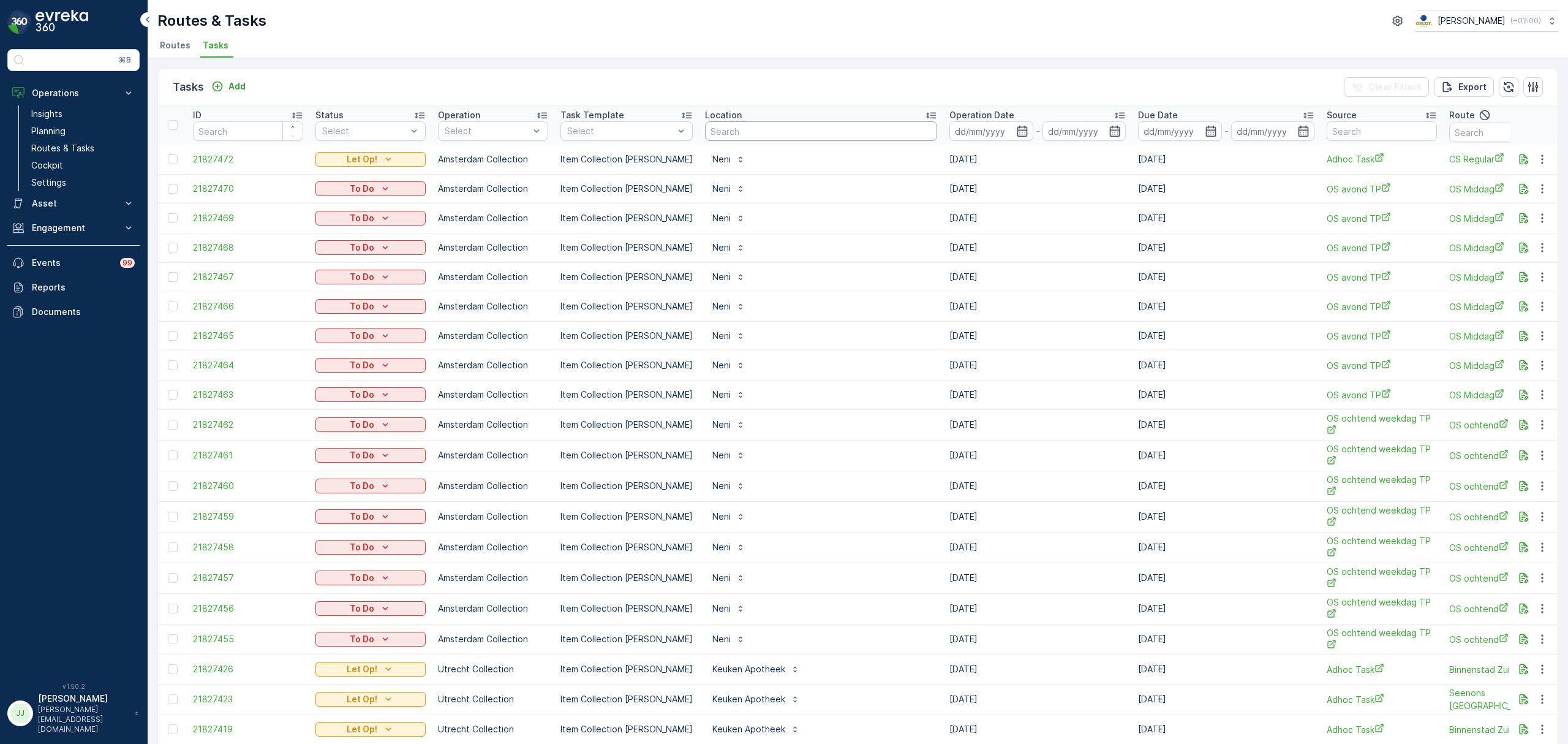
click at [779, 135] on input "text" at bounding box center [821, 131] width 233 height 19
type input "u"
type input "cs utrec"
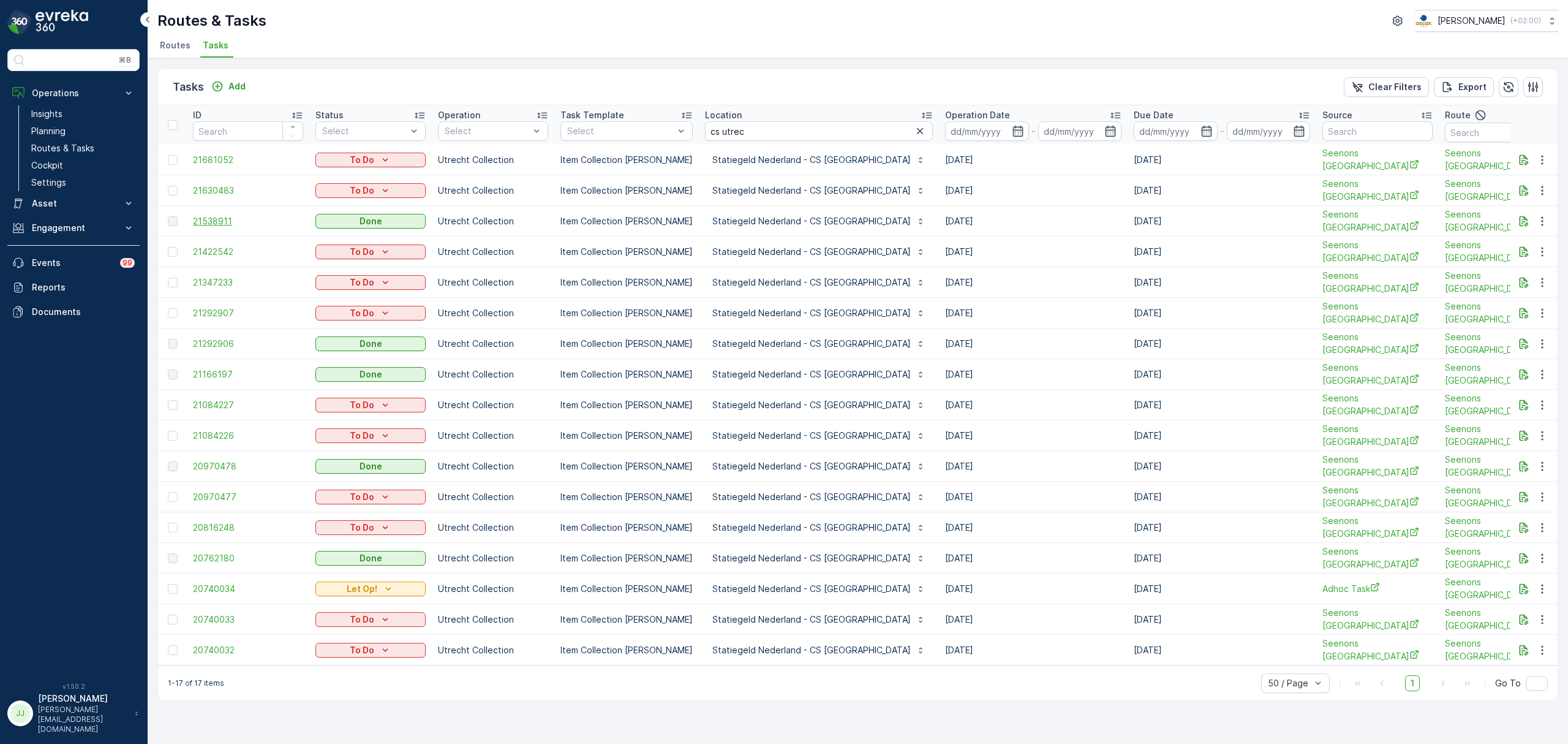
click at [227, 215] on span "21538911" at bounding box center [248, 221] width 110 height 13
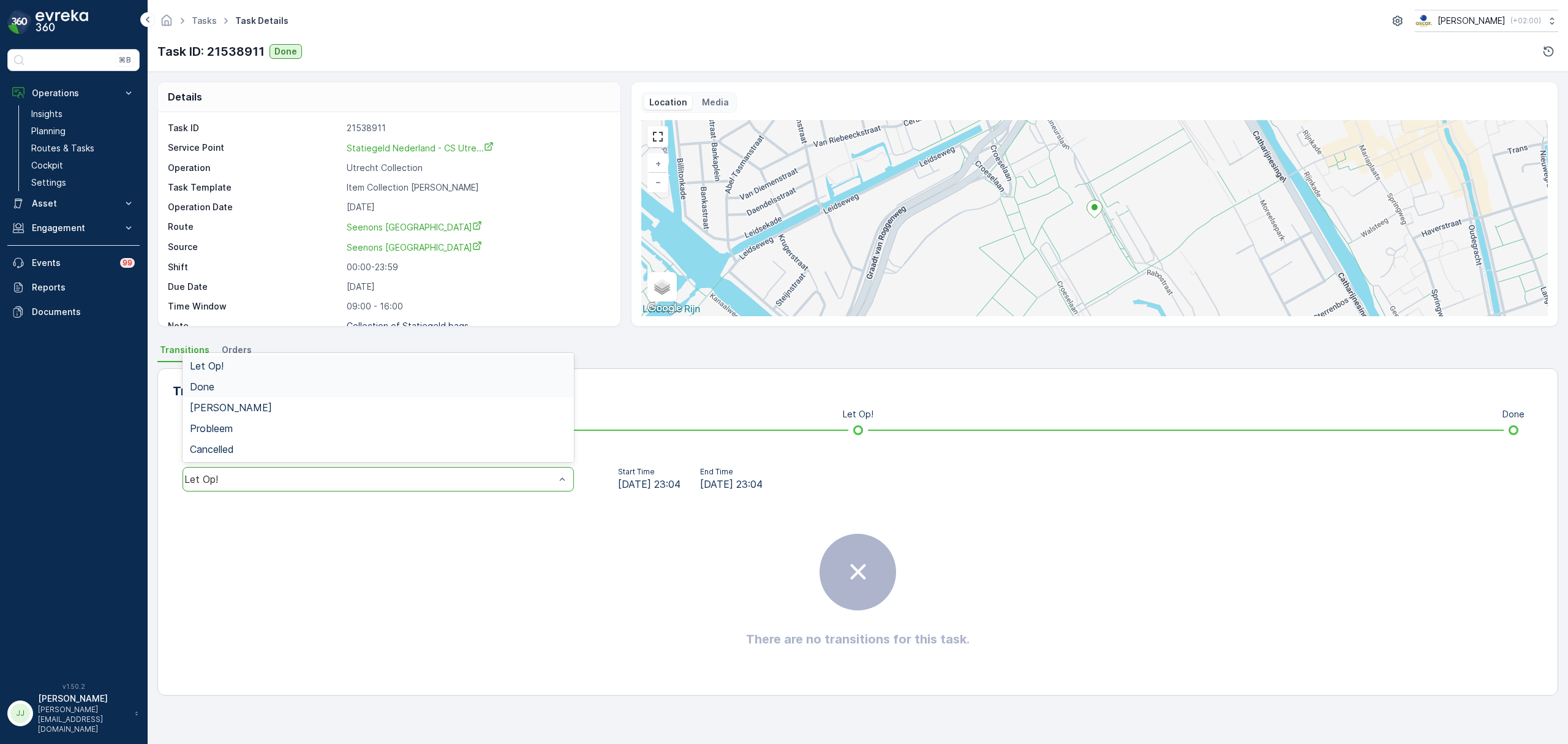
click at [268, 383] on div "Done" at bounding box center [377, 386] width 377 height 11
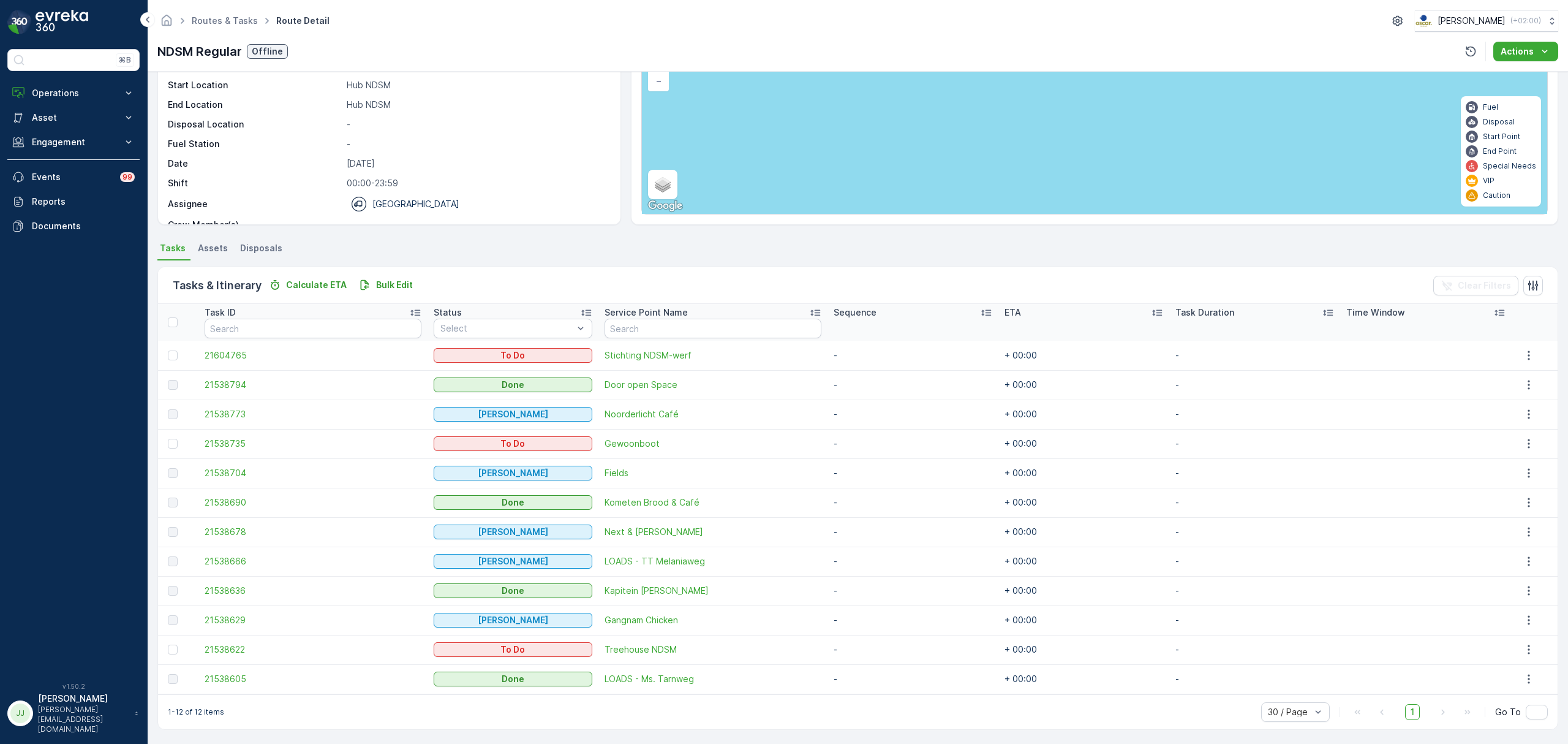
scroll to position [104, 0]
click at [236, 537] on td "21538678" at bounding box center [313, 530] width 229 height 29
click at [236, 534] on span "21538678" at bounding box center [313, 530] width 217 height 13
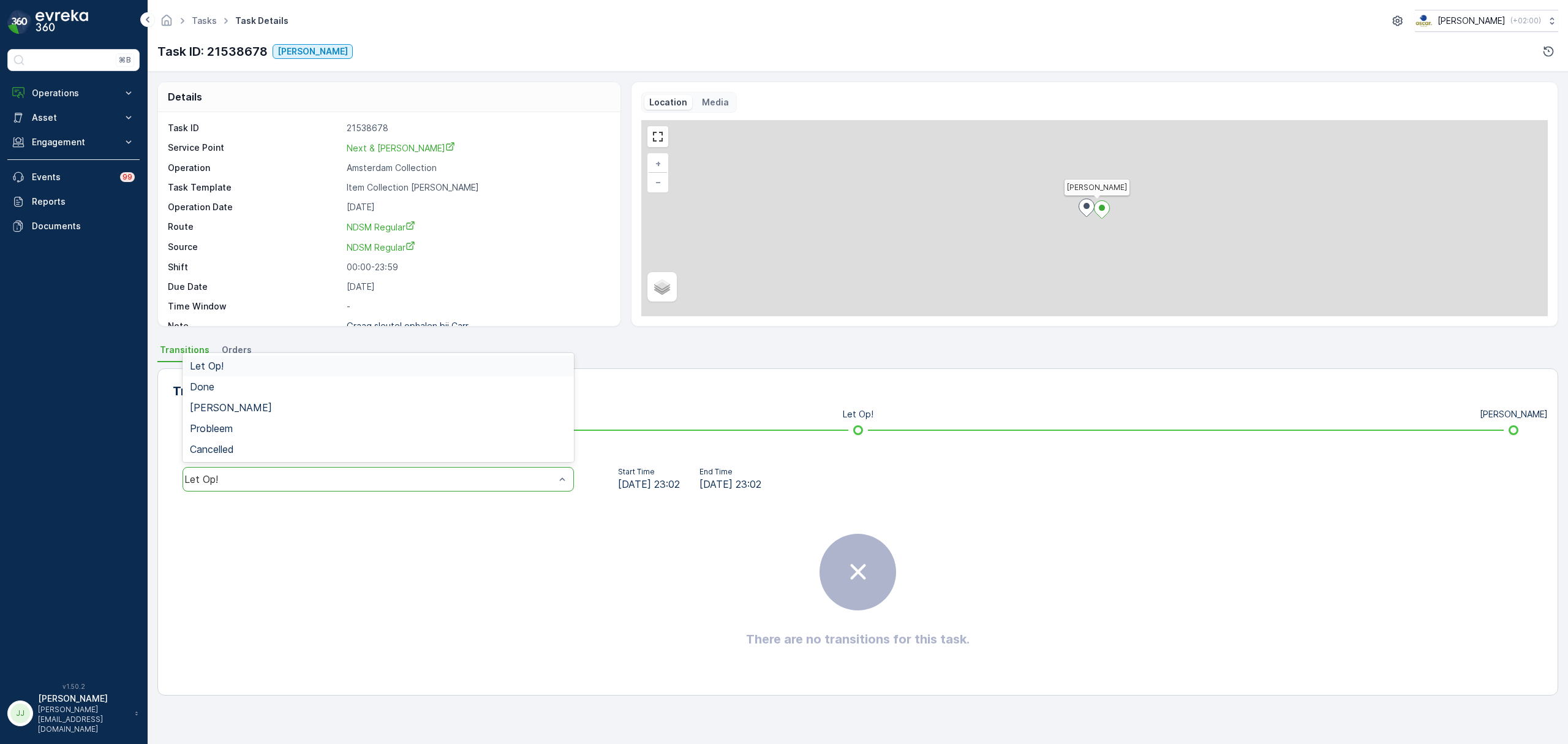
click at [394, 486] on div "Let Op!" at bounding box center [378, 479] width 392 height 24
click at [259, 378] on div "Done" at bounding box center [378, 386] width 392 height 21
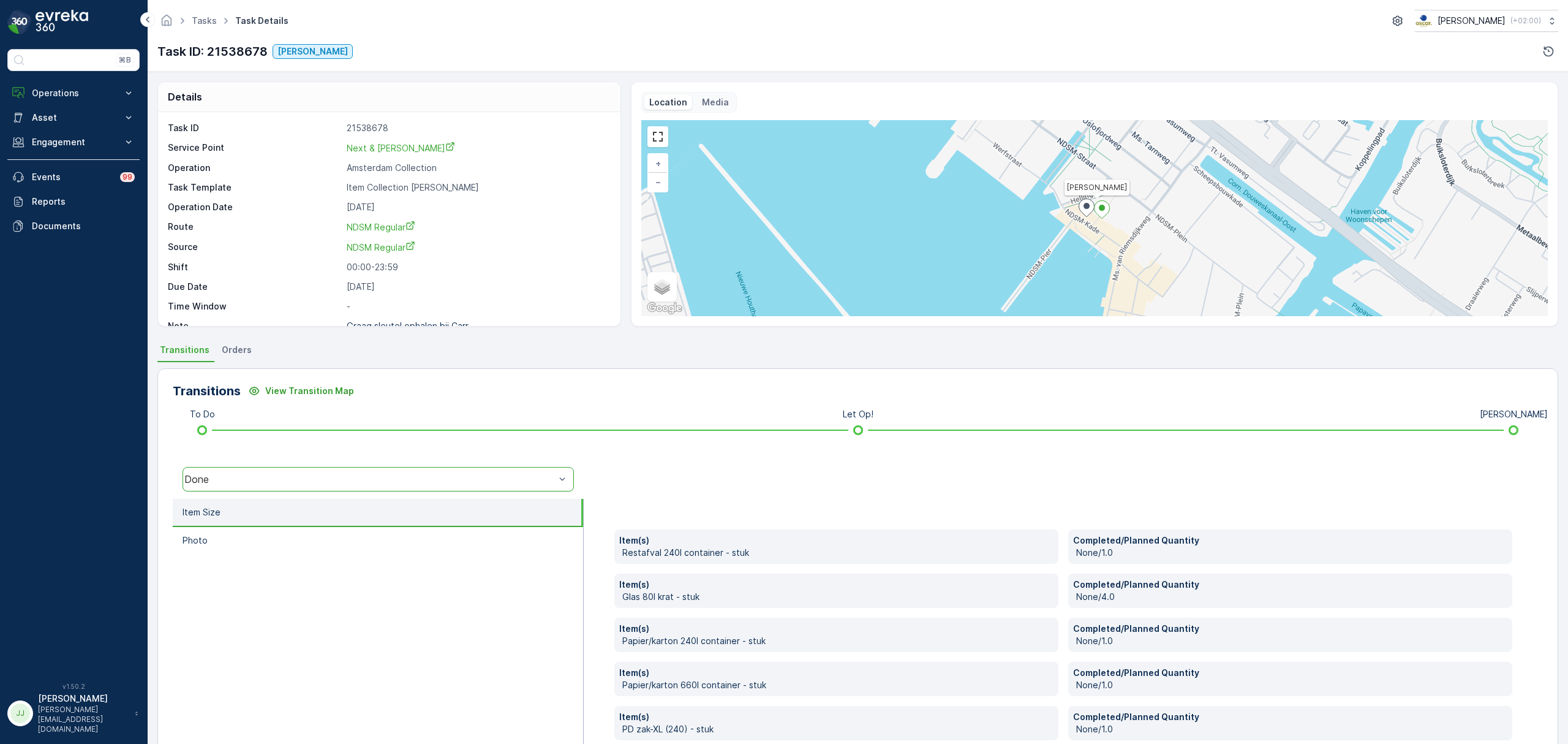
click at [367, 474] on div "Done" at bounding box center [370, 479] width 371 height 11
click at [275, 412] on div "[PERSON_NAME]" at bounding box center [377, 407] width 377 height 11
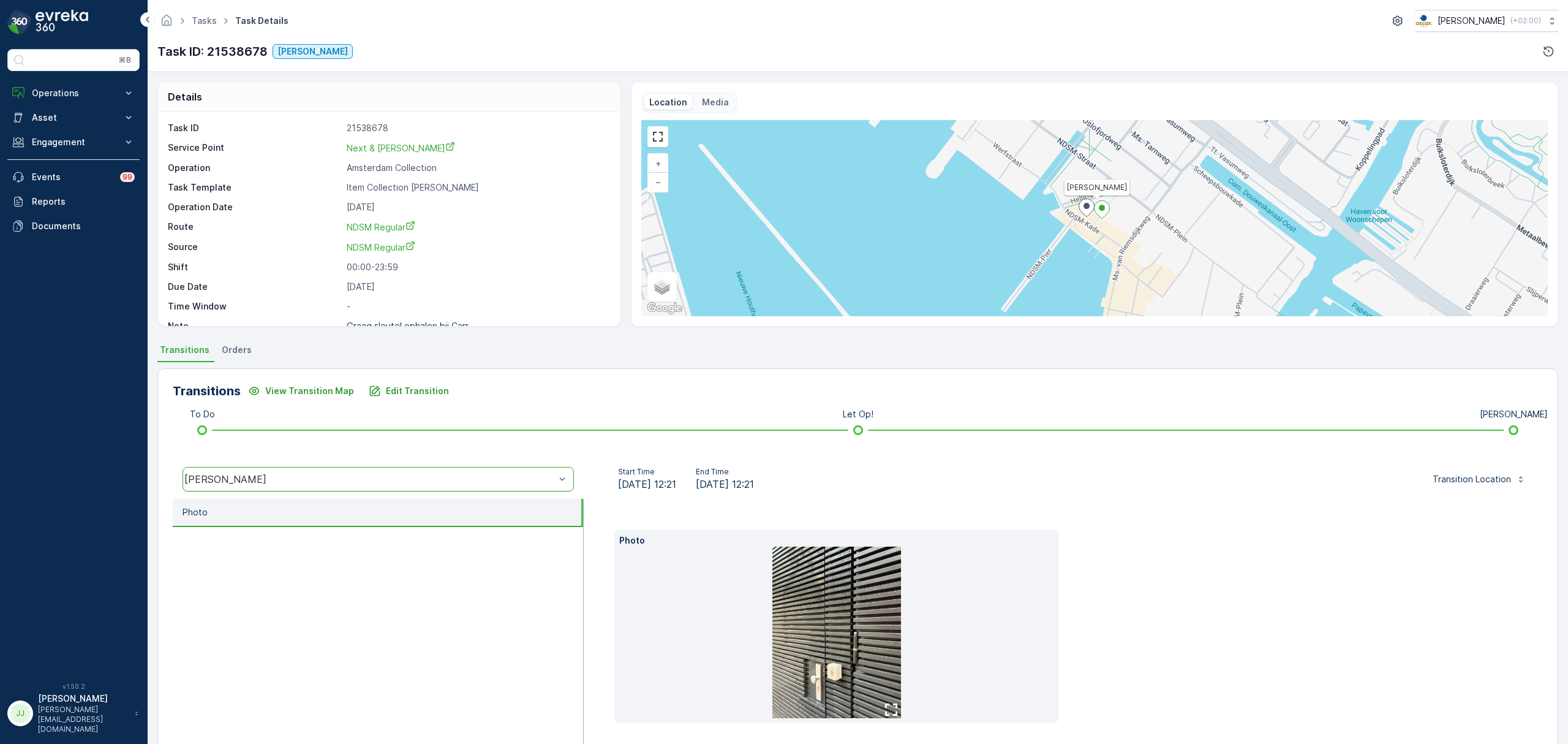
scroll to position [48, 0]
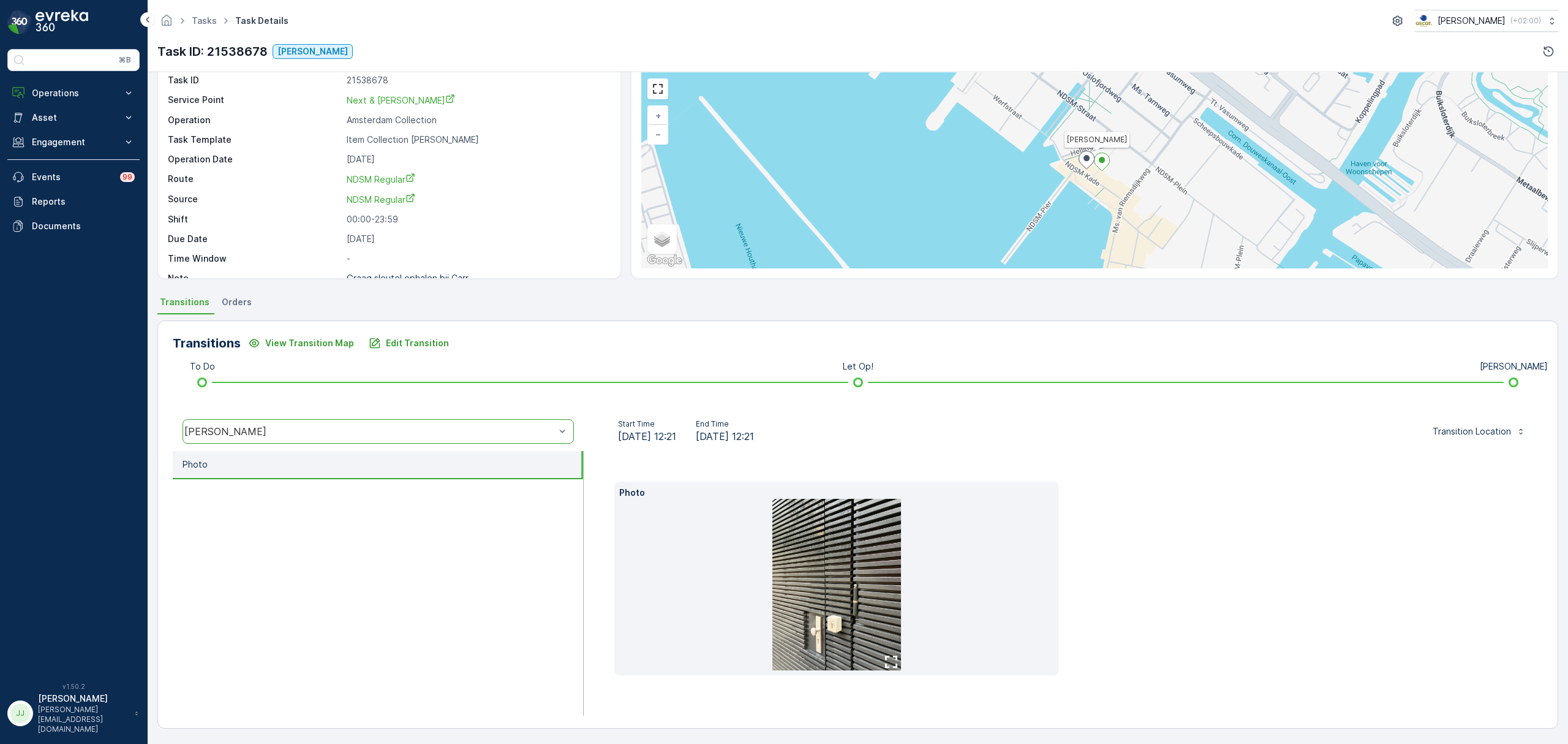
click at [803, 583] on img at bounding box center [837, 585] width 129 height 172
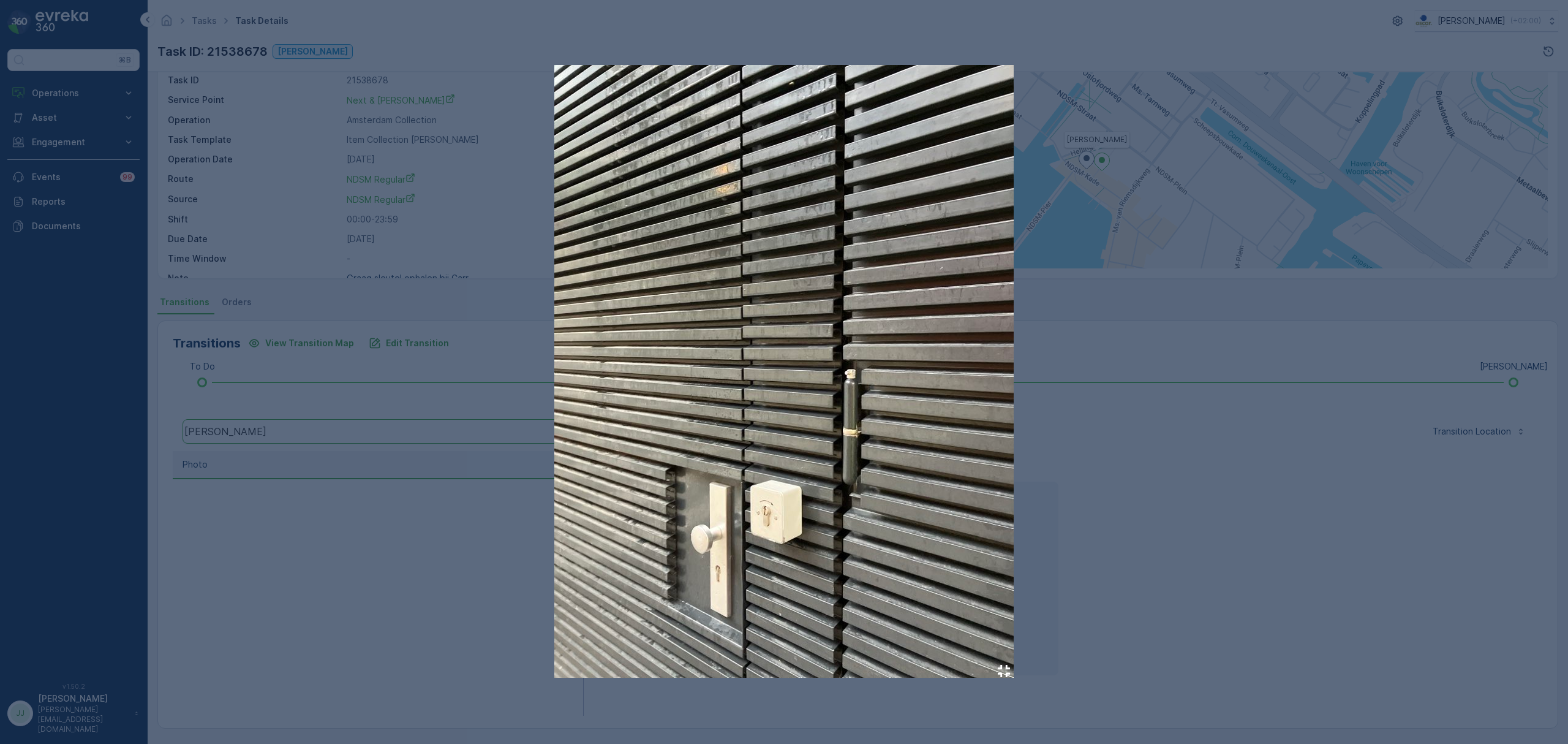
click at [376, 616] on div at bounding box center [784, 372] width 1568 height 744
